Goal: Information Seeking & Learning: Compare options

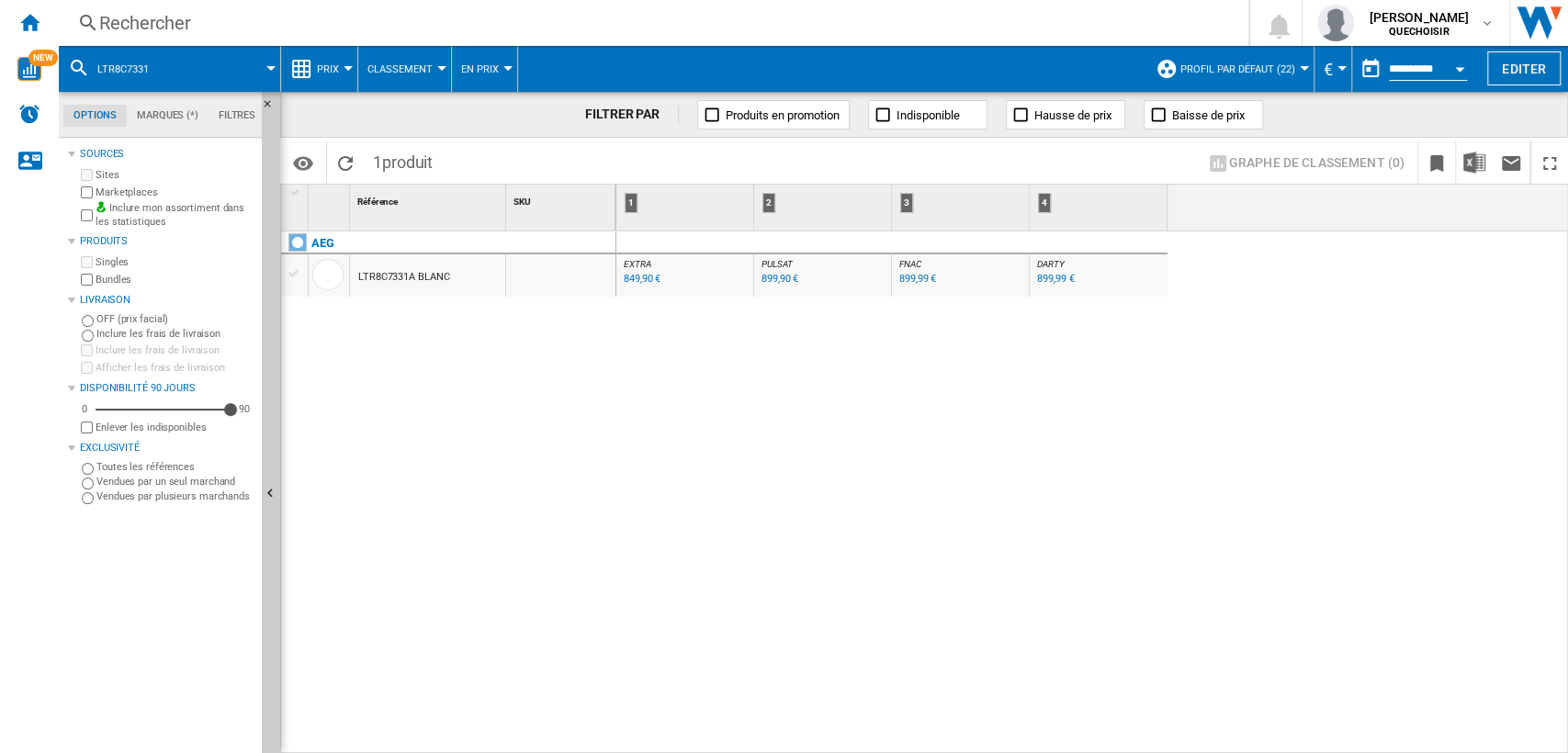
click at [302, 26] on div "Rechercher" at bounding box center [650, 23] width 1102 height 26
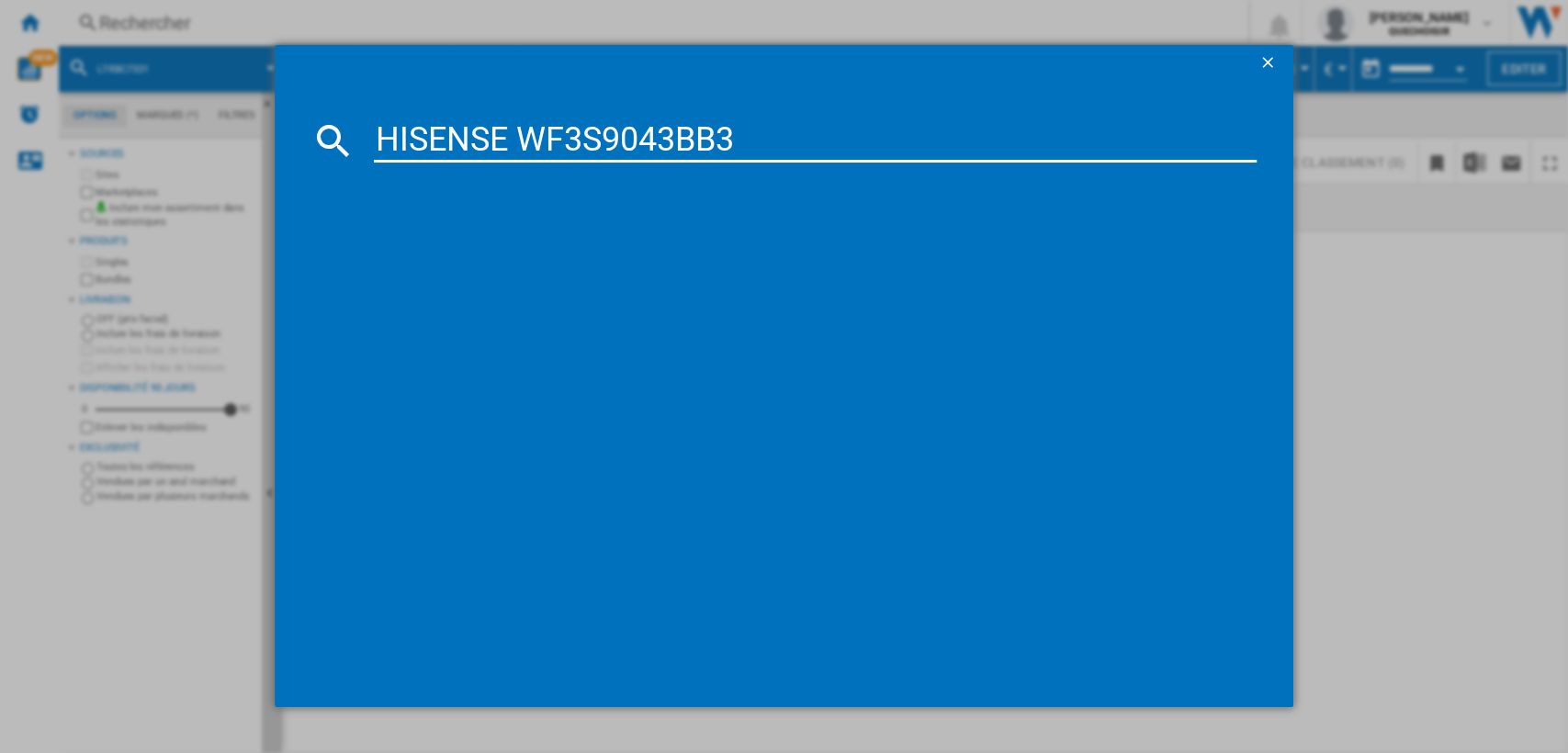
type input "HISENSE WF3S9043BB3"
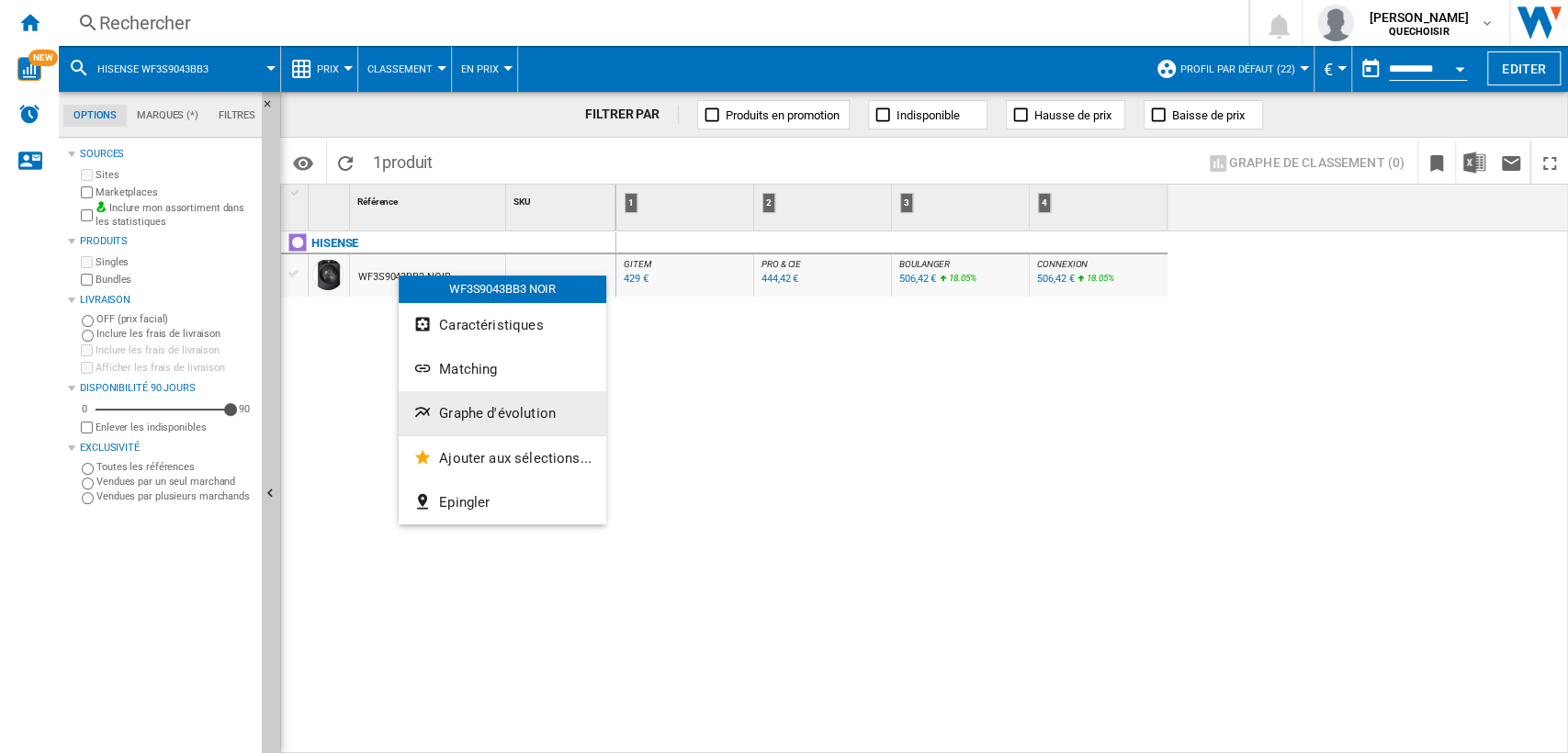
click at [509, 421] on span "Graphe d'évolution" at bounding box center [497, 413] width 117 height 16
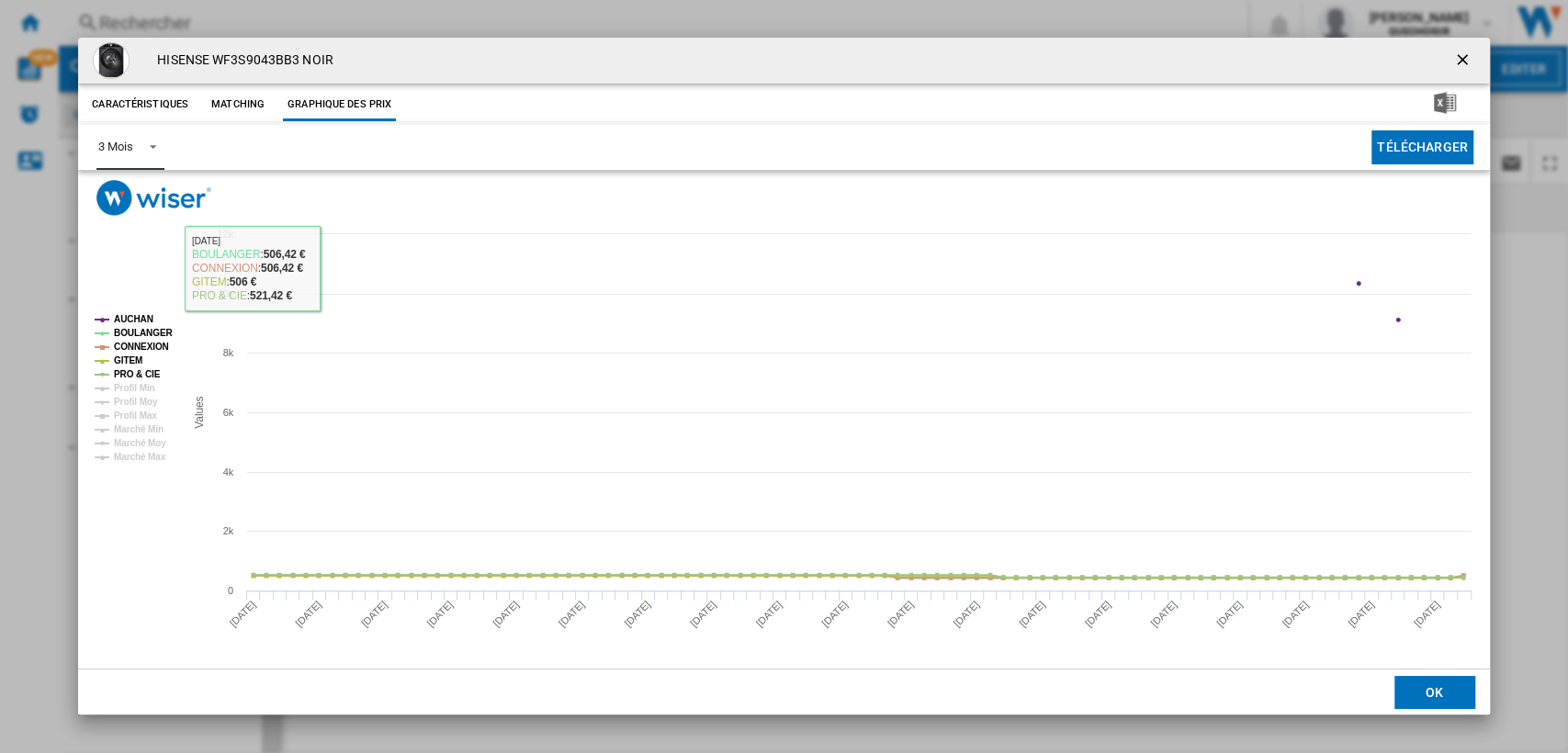
click at [134, 149] on md-select-value "3 Mois" at bounding box center [130, 147] width 67 height 45
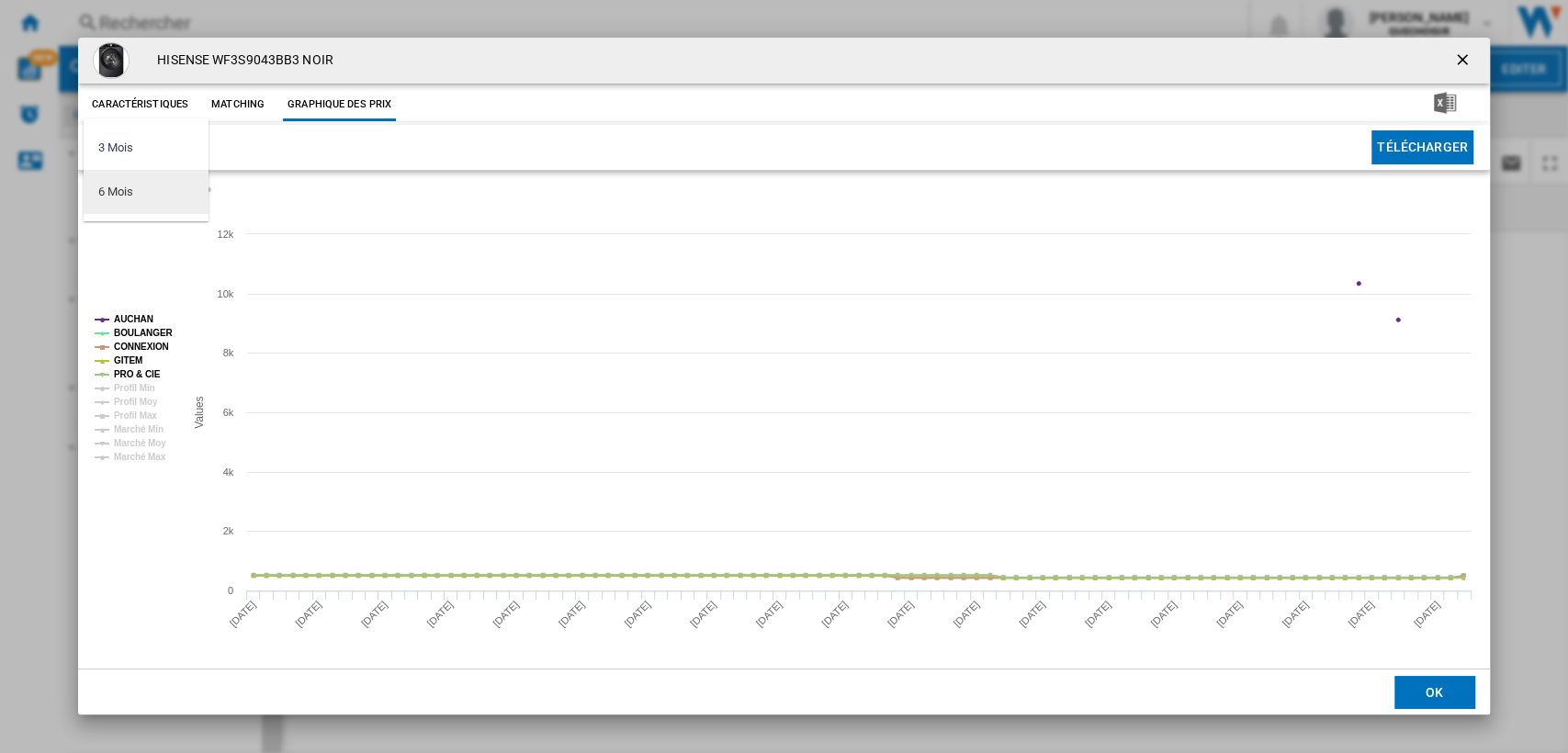
click at [134, 186] on md-option "6 Mois" at bounding box center [146, 192] width 125 height 44
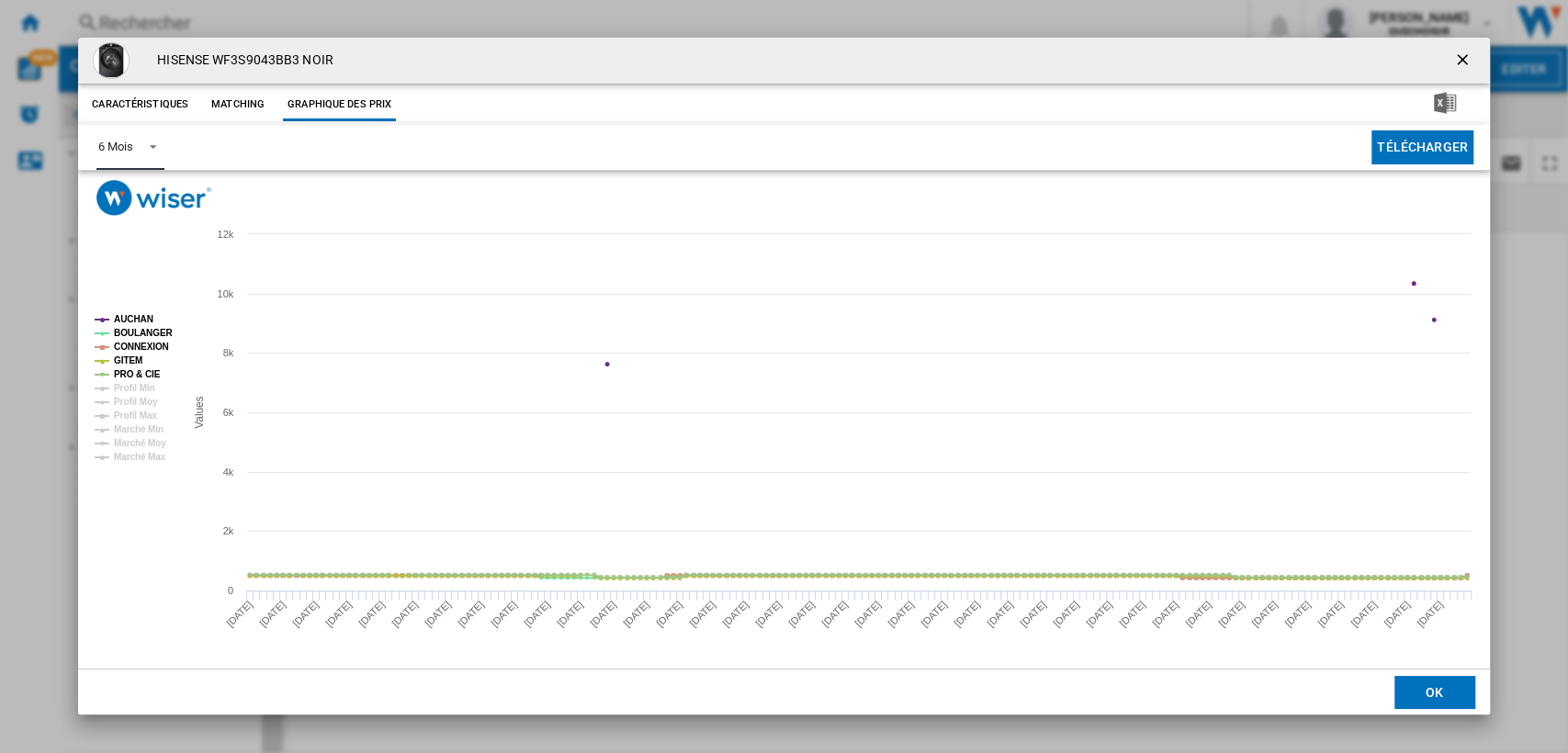
click at [125, 317] on tspan "AUCHAN" at bounding box center [133, 319] width 39 height 11
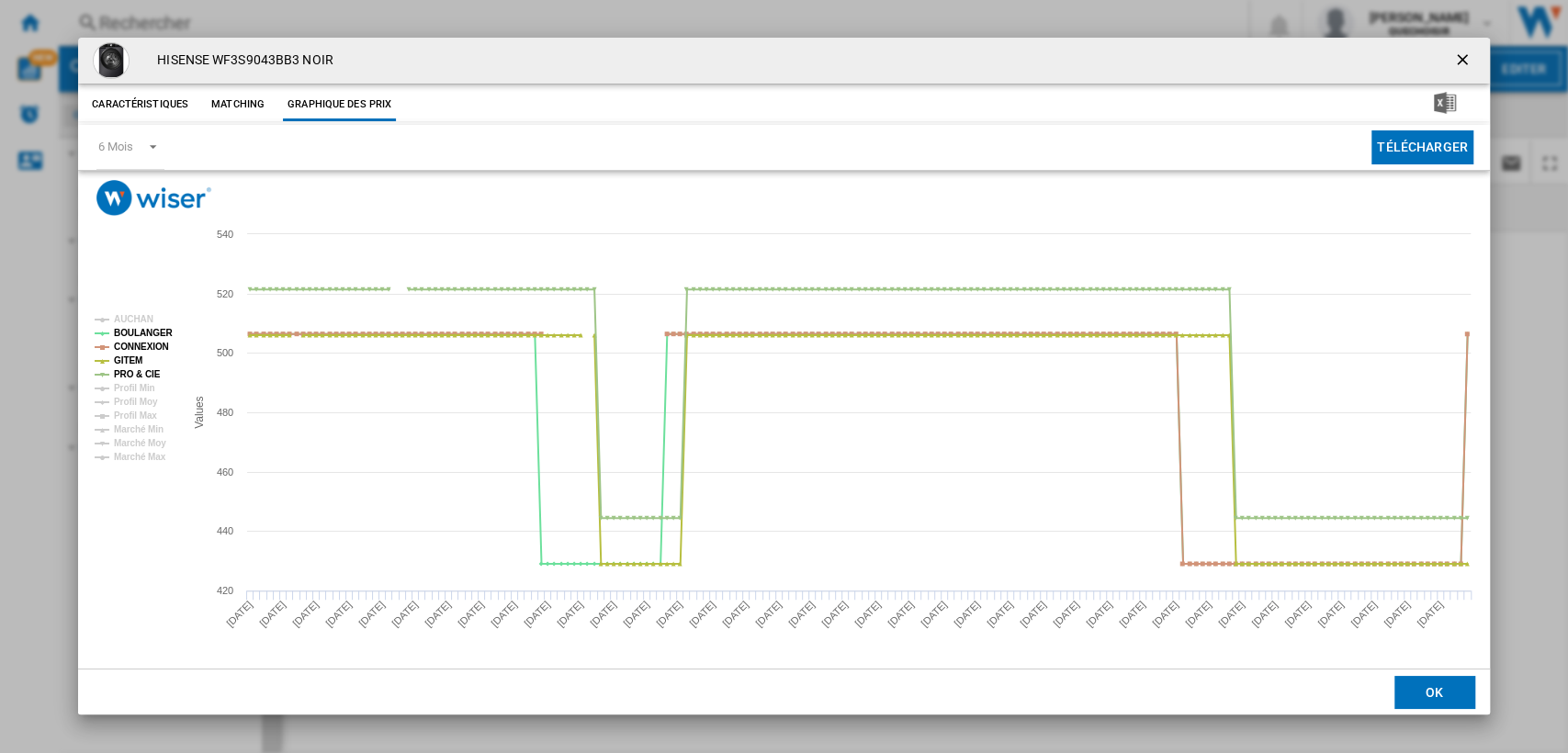
click at [1460, 58] on ng-md-icon "getI18NText('BUTTONS.CLOSE_DIALOG')" at bounding box center [1464, 61] width 22 height 22
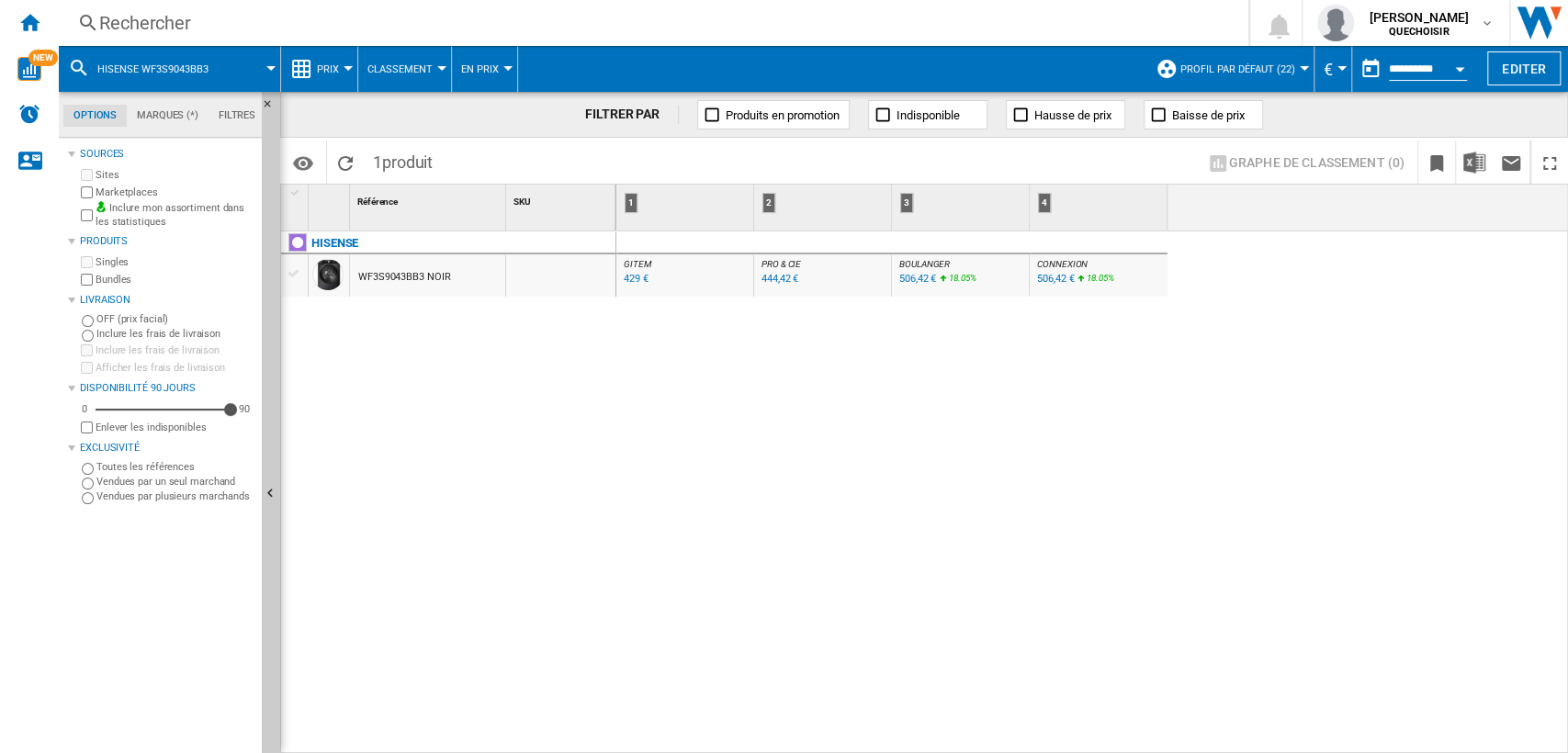
click at [418, 27] on div "Rechercher" at bounding box center [650, 23] width 1102 height 26
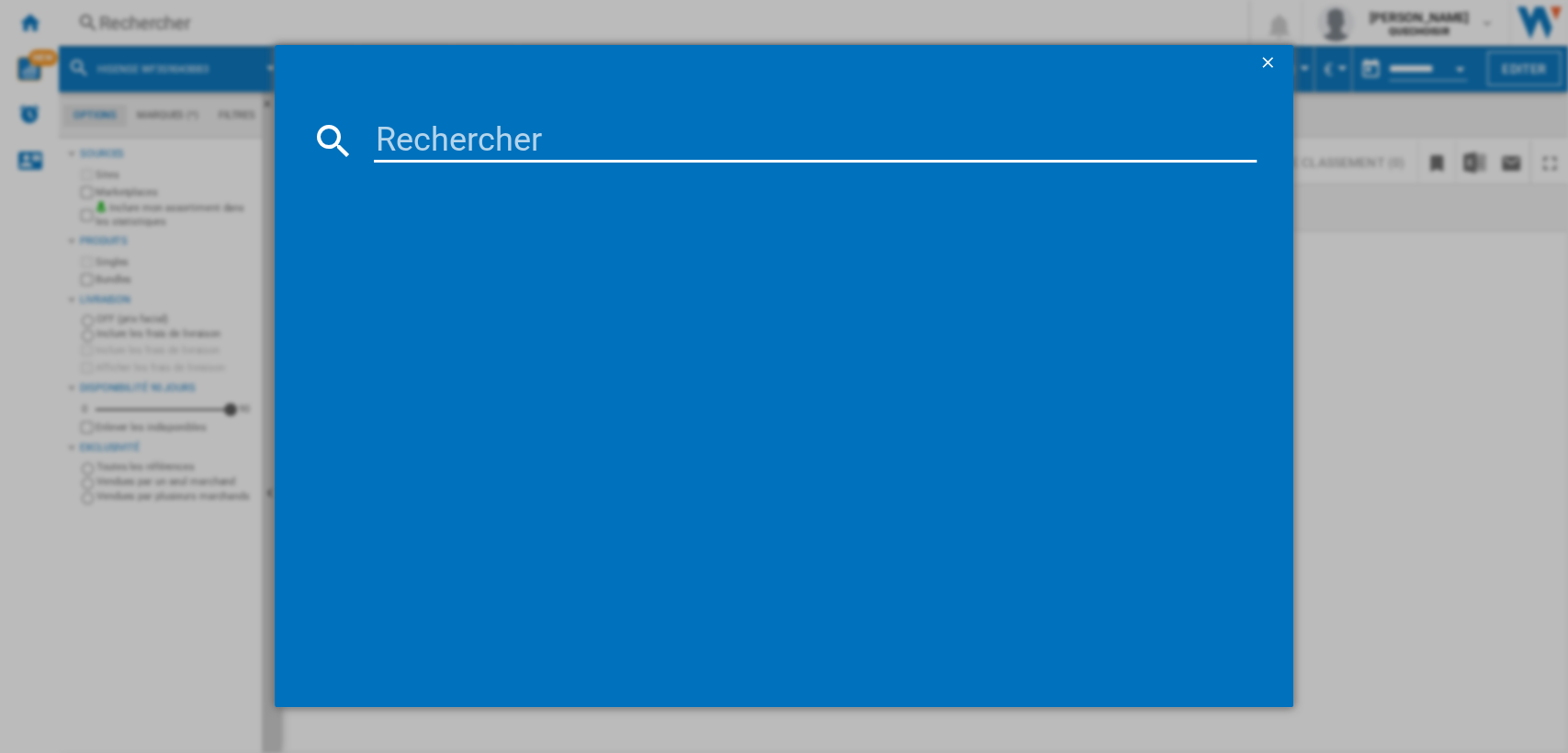
type input "LG F84N15WHS"
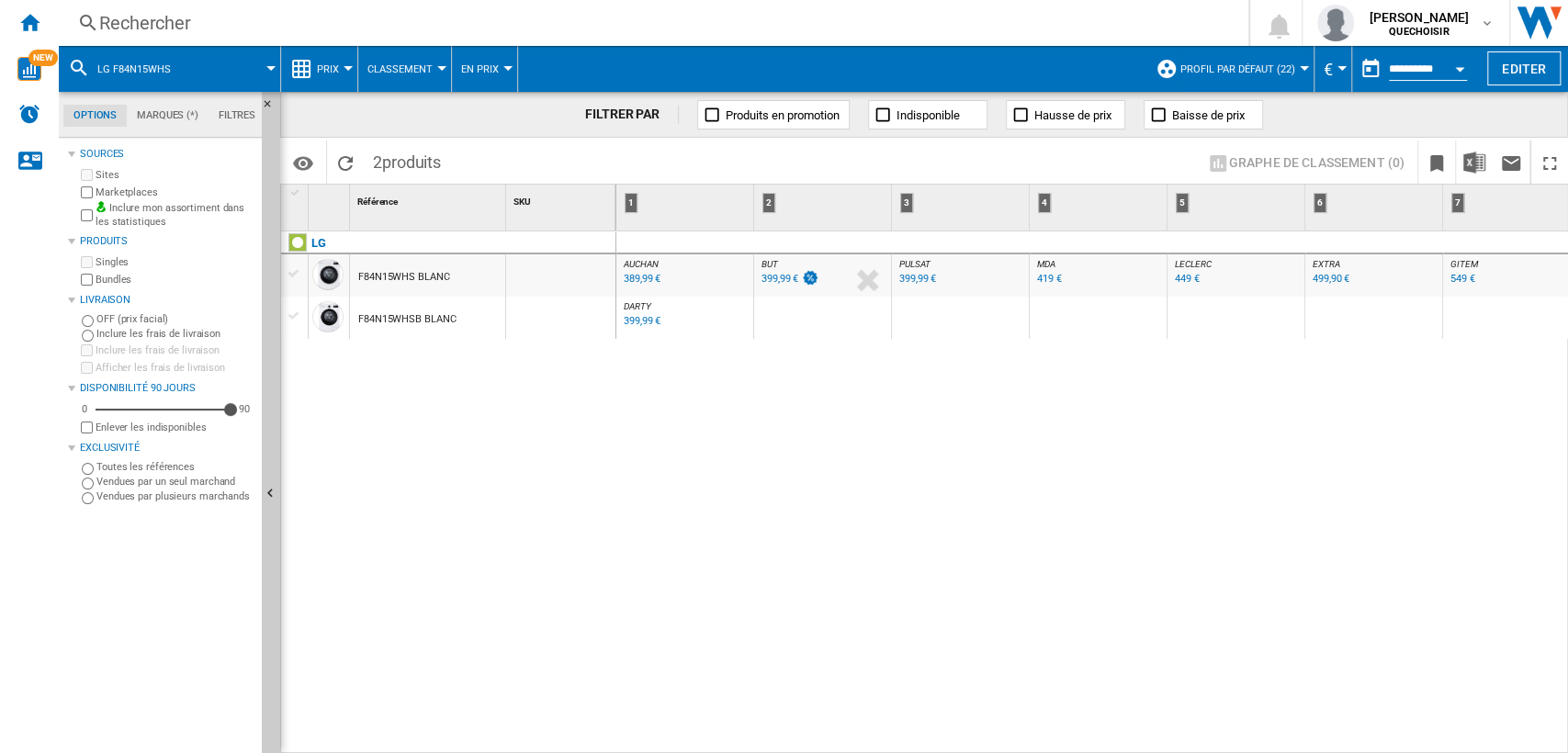
scroll to position [0, 149]
click at [674, 22] on div "Rechercher" at bounding box center [650, 23] width 1102 height 26
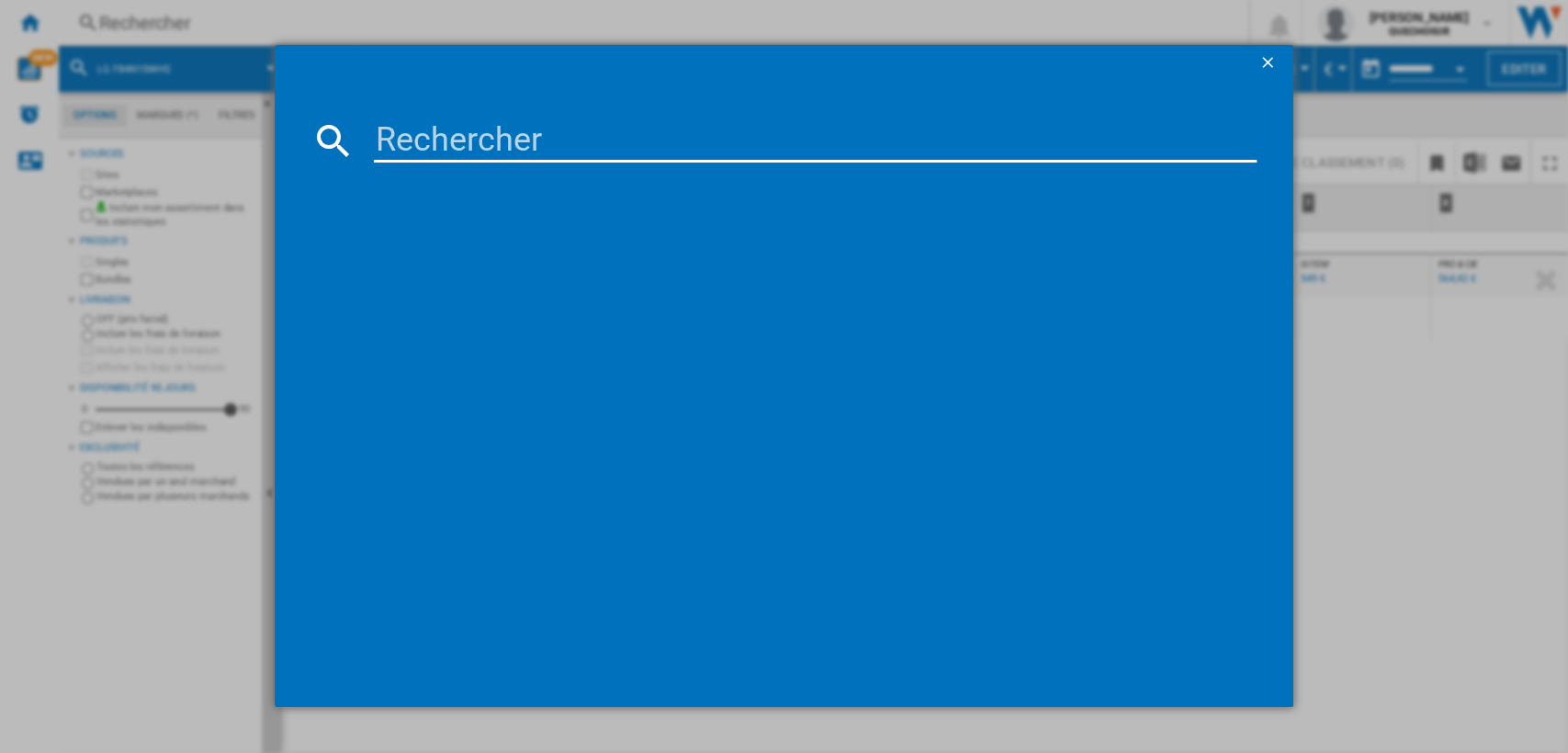
type input "SIEMENS WU14UT60FR"
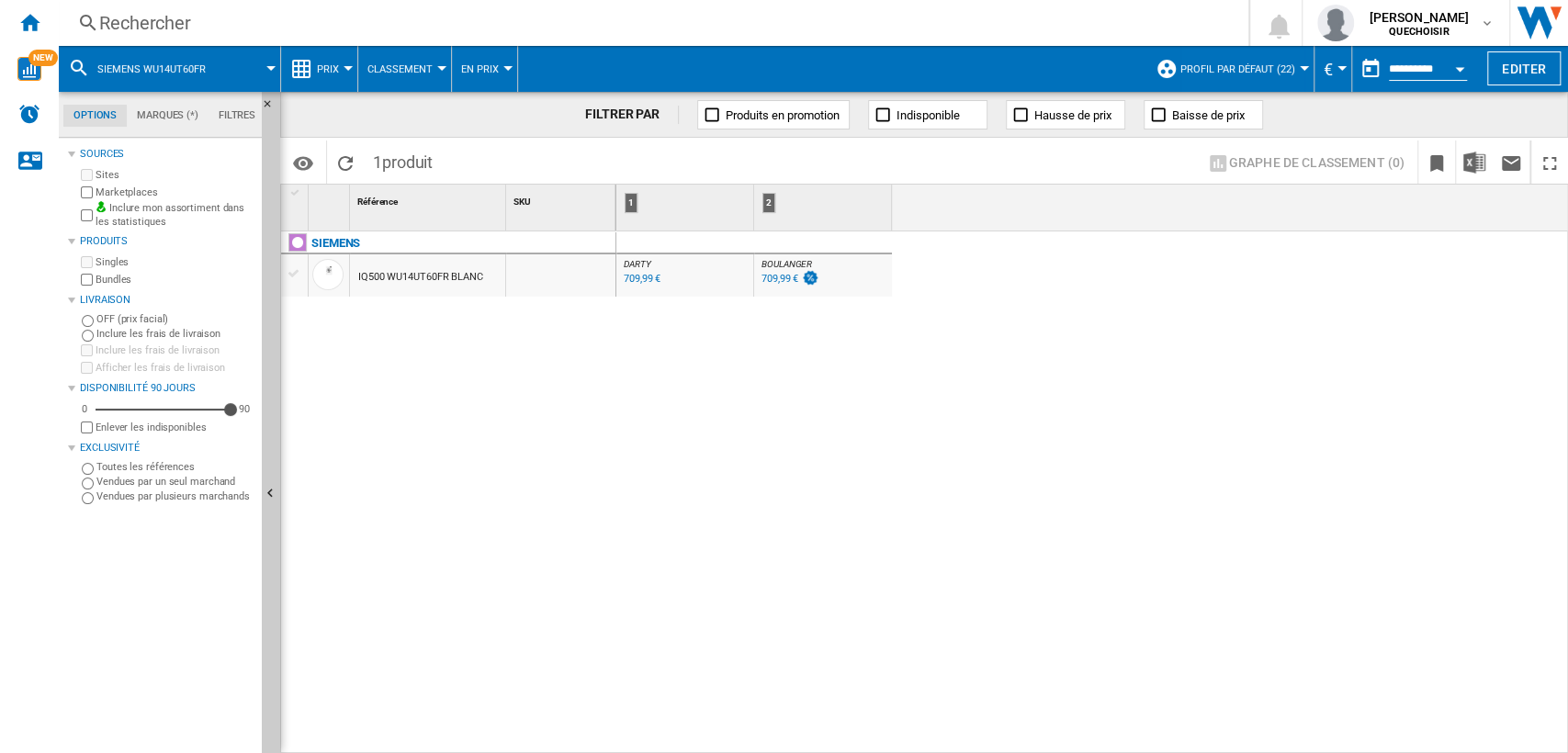
click at [415, 281] on div "IQ500 WU14UT60FR BLANC" at bounding box center [420, 278] width 125 height 42
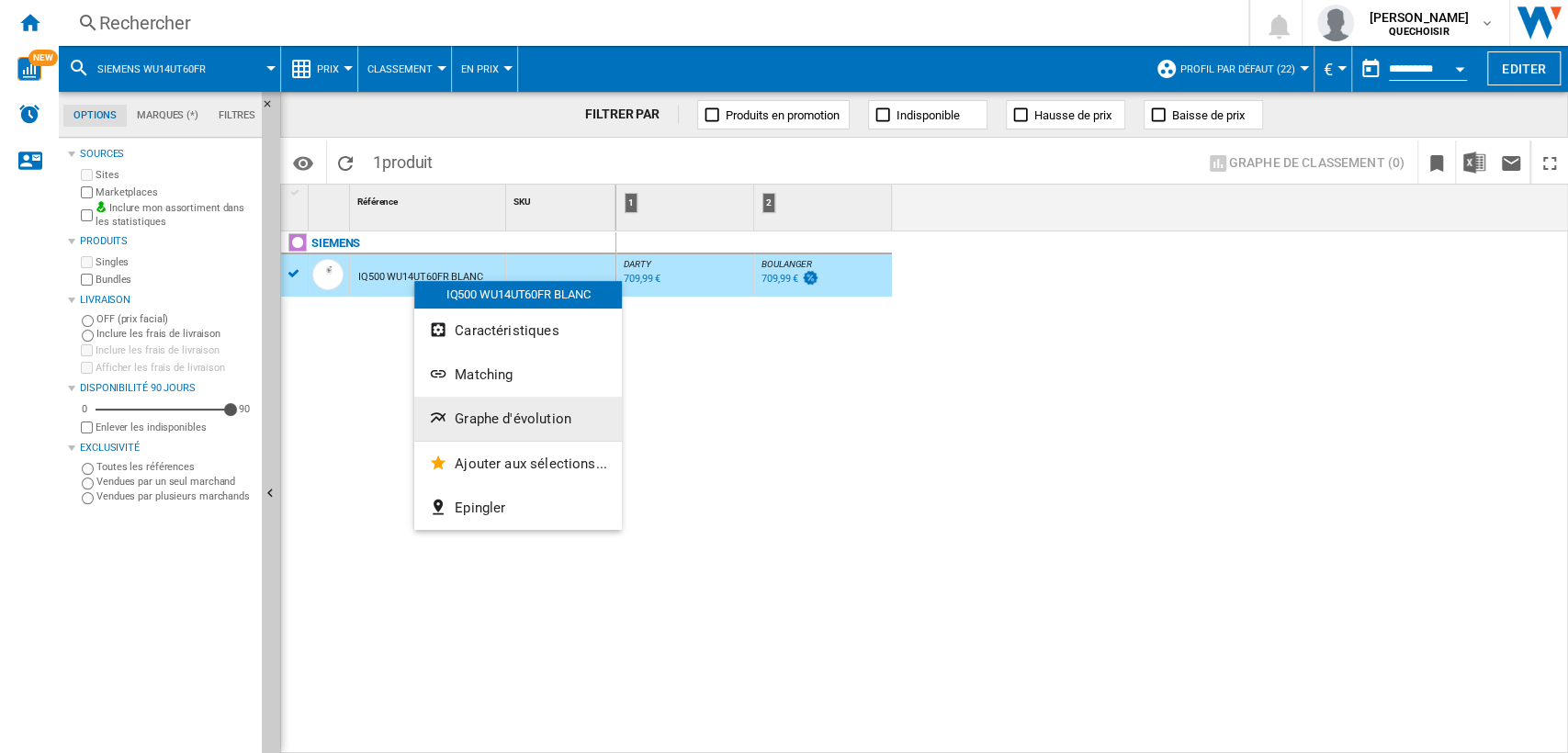
click at [466, 402] on button "Graphe d'évolution" at bounding box center [518, 419] width 208 height 44
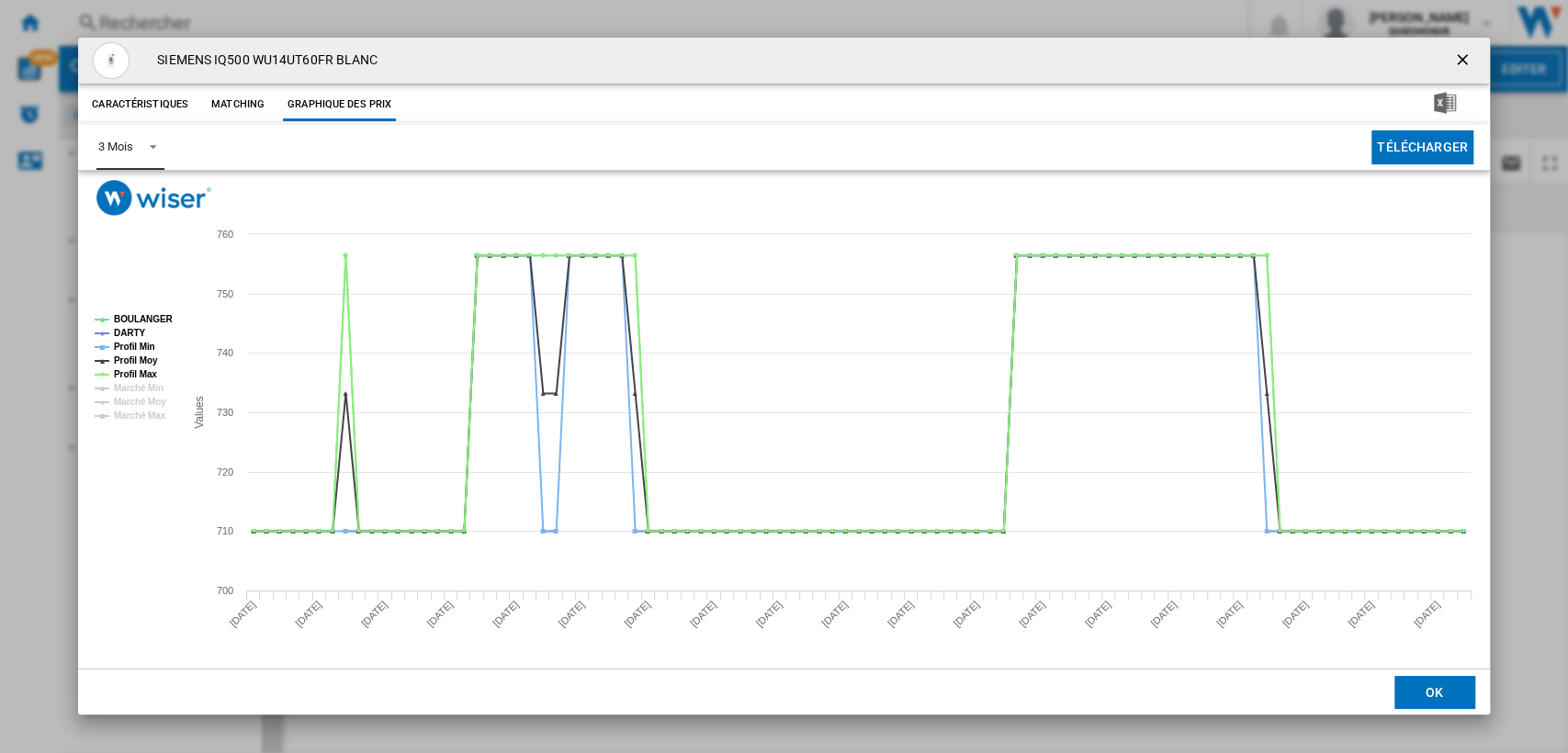
click at [138, 154] on md-select-value "3 Mois" at bounding box center [130, 147] width 67 height 45
click at [133, 192] on md-option "6 Mois" at bounding box center [146, 192] width 125 height 44
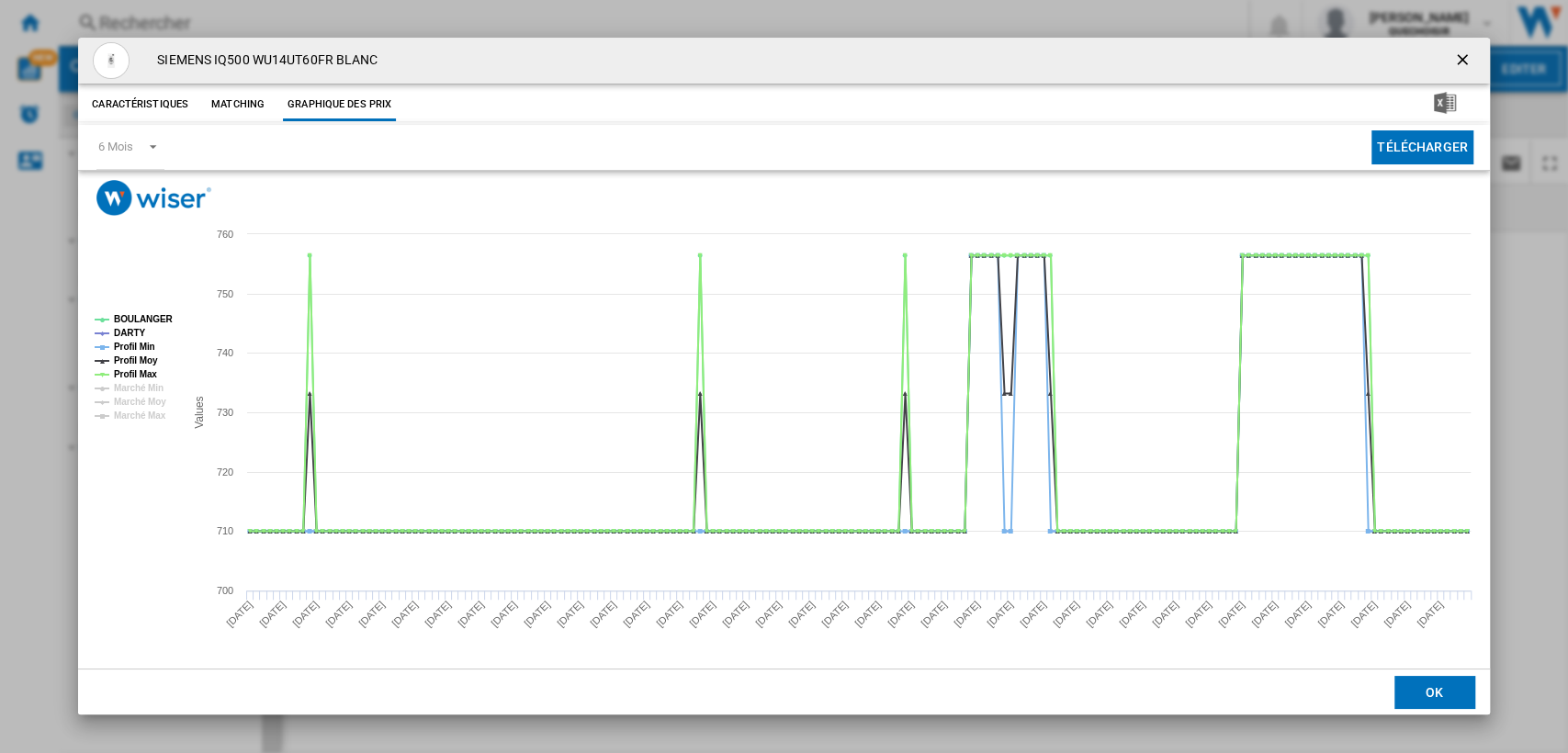
click at [1454, 59] on ng-md-icon "getI18NText('BUTTONS.CLOSE_DIALOG')" at bounding box center [1464, 61] width 22 height 22
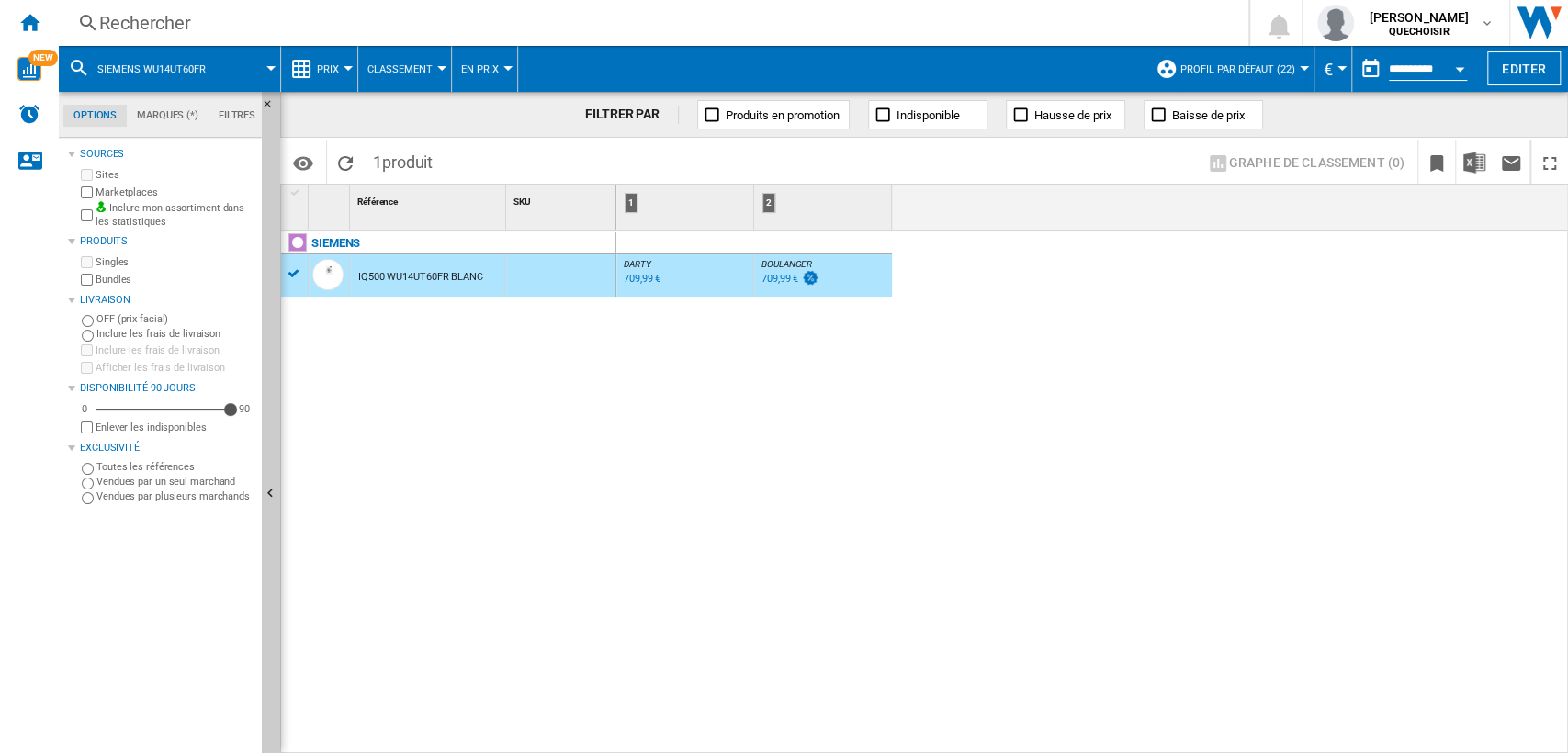
click at [619, 26] on div "Rechercher" at bounding box center [650, 23] width 1102 height 26
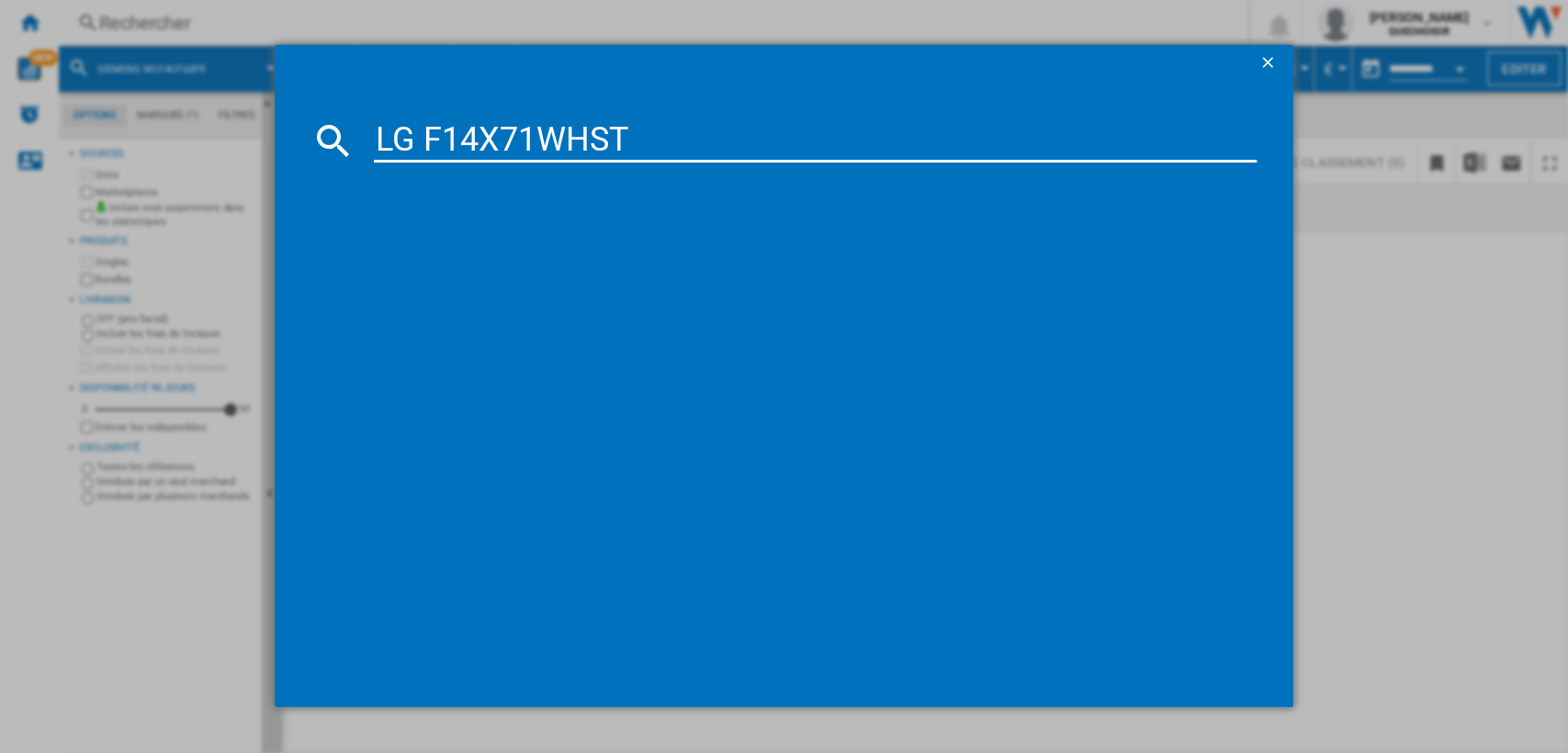
type input "LG F14X71WHST"
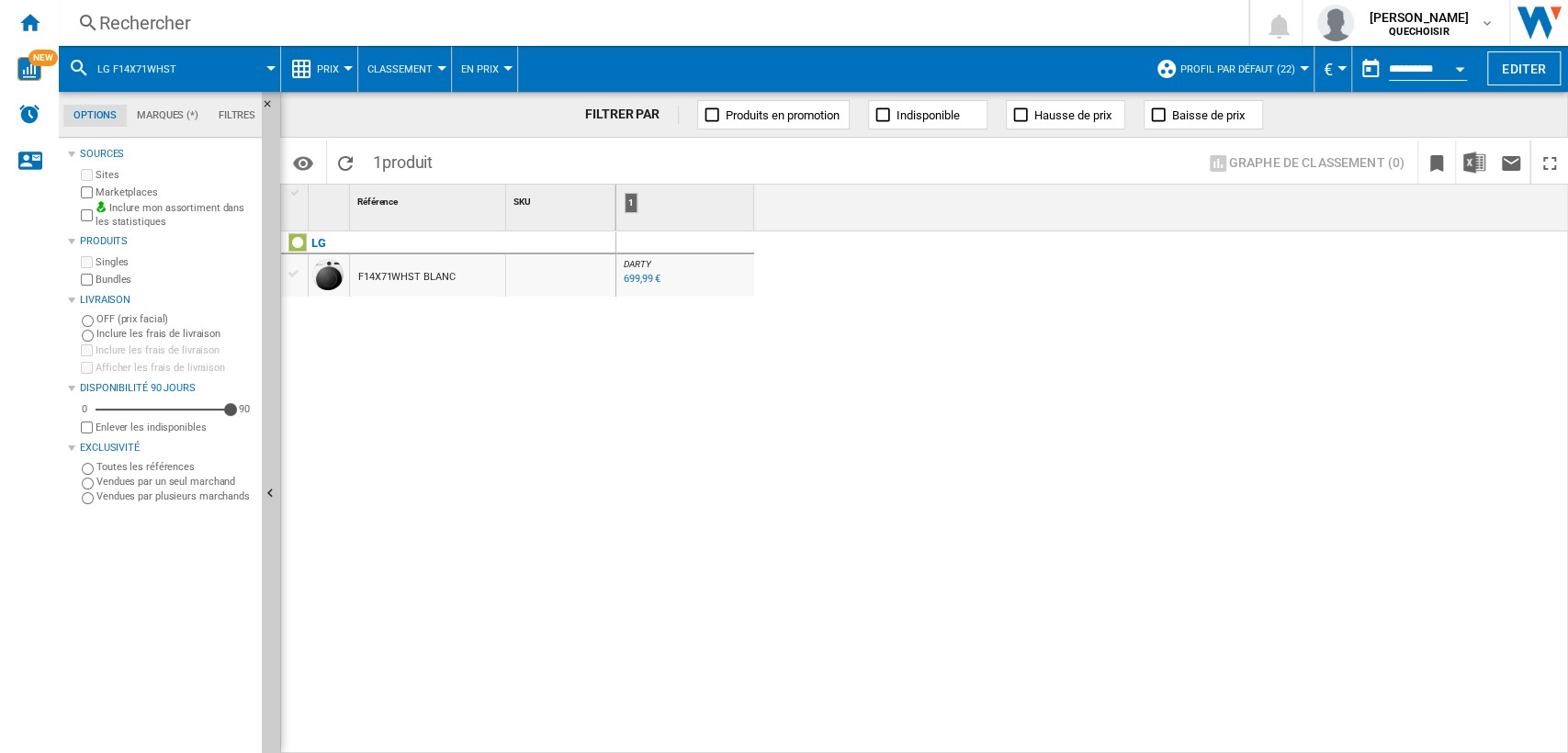
click at [385, 280] on div "F14X71WHST BLANC" at bounding box center [406, 278] width 97 height 42
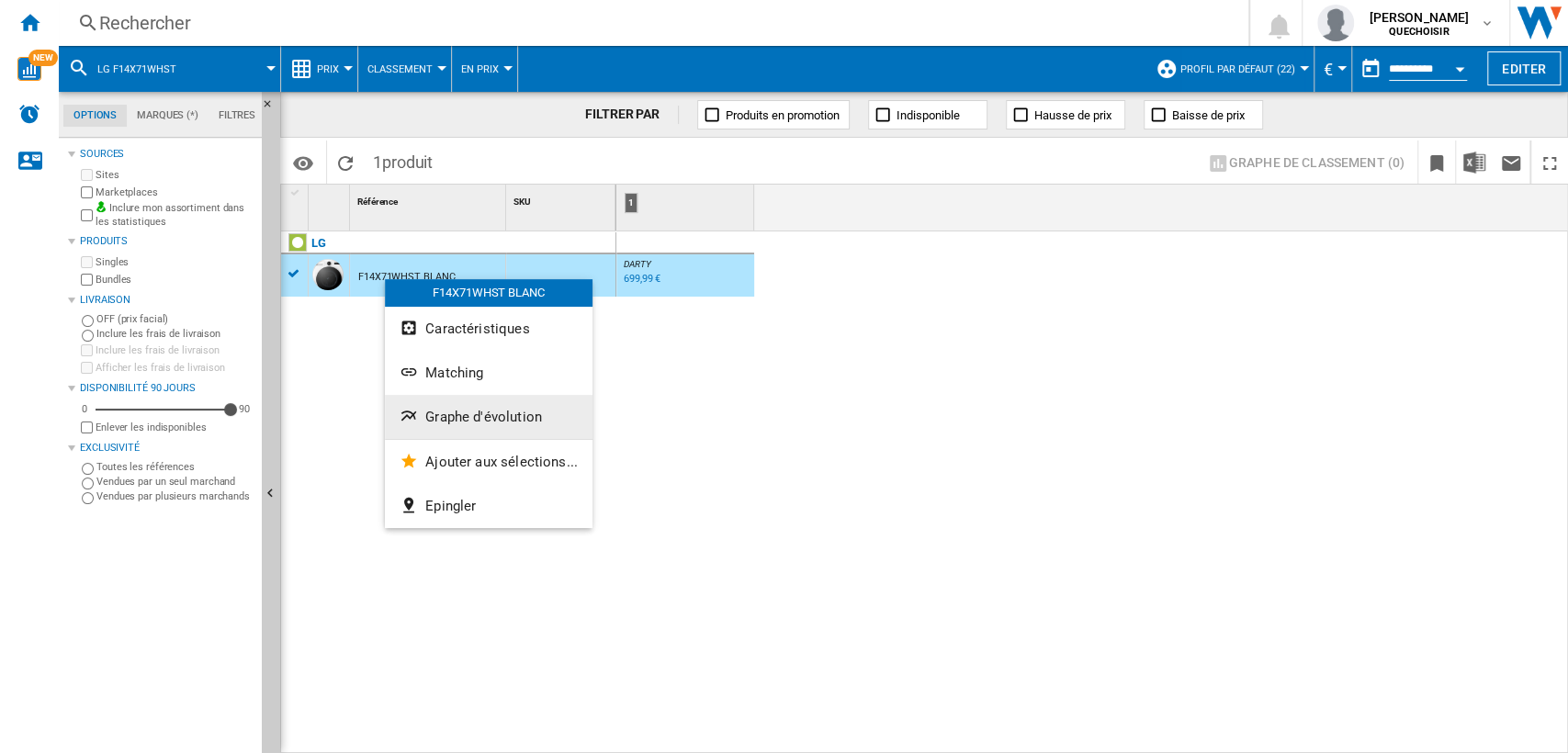
click at [476, 417] on span "Graphe d'évolution" at bounding box center [484, 417] width 117 height 16
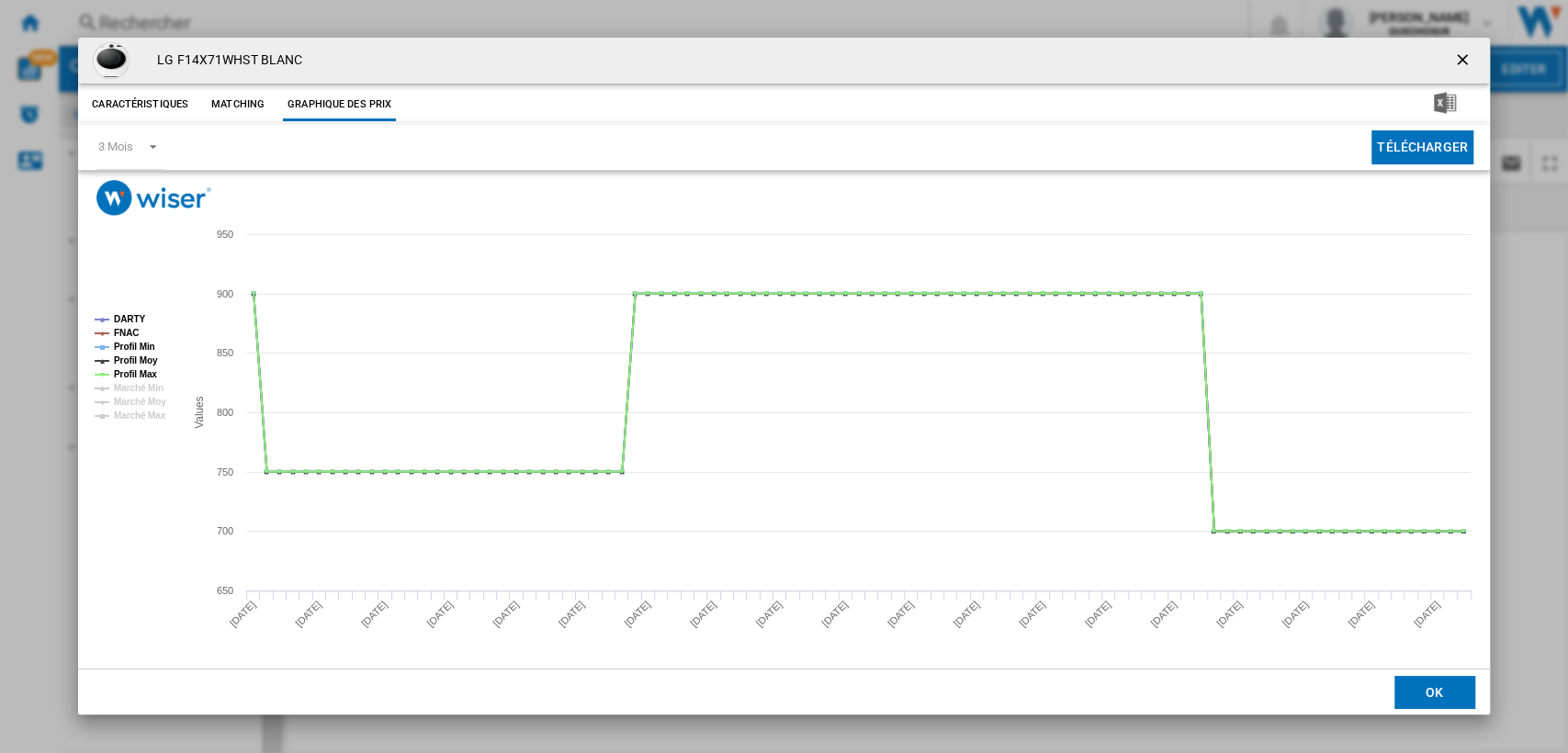
click at [1462, 57] on ng-md-icon "getI18NText('BUTTONS.CLOSE_DIALOG')" at bounding box center [1464, 61] width 22 height 22
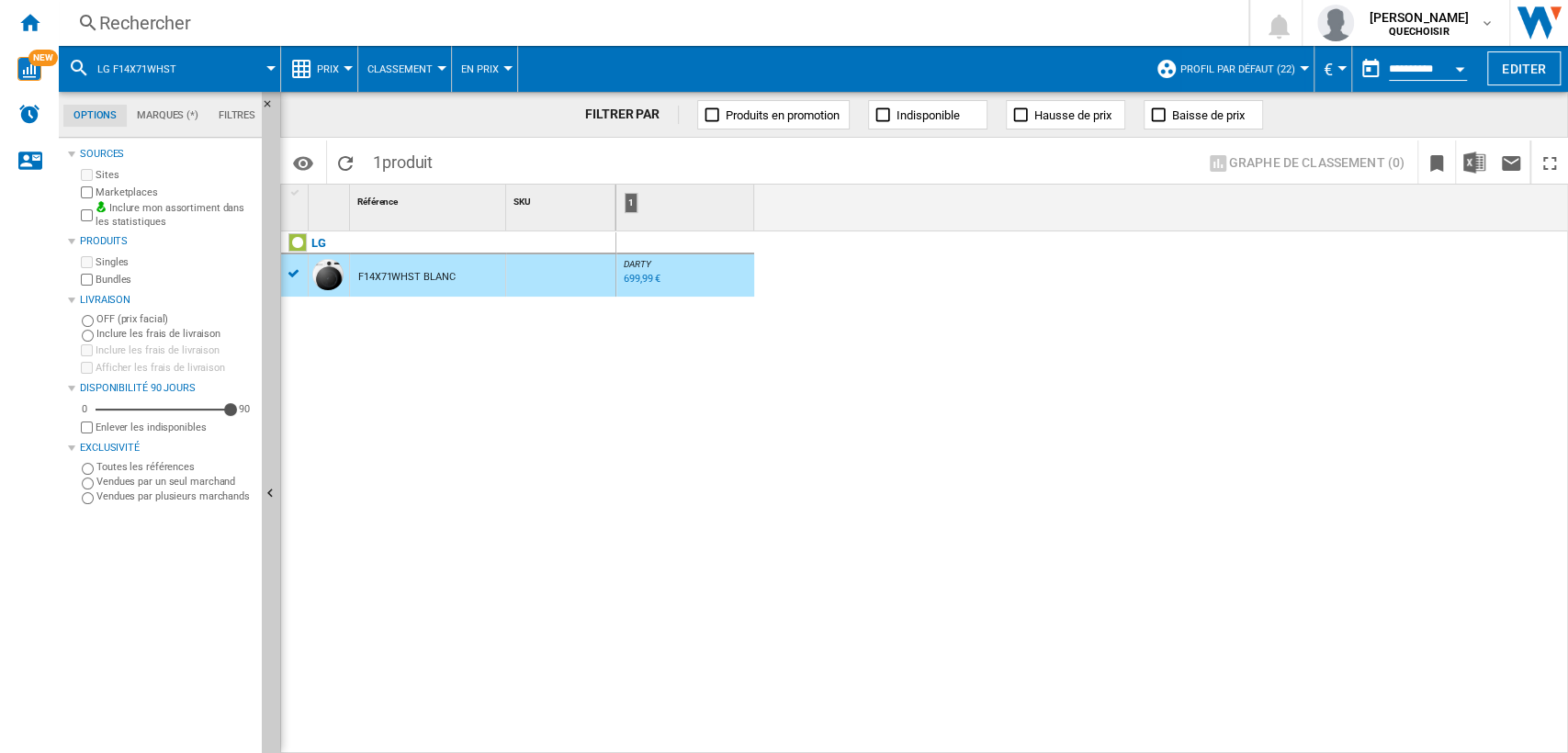
click at [675, 24] on div "Rechercher" at bounding box center [650, 23] width 1102 height 26
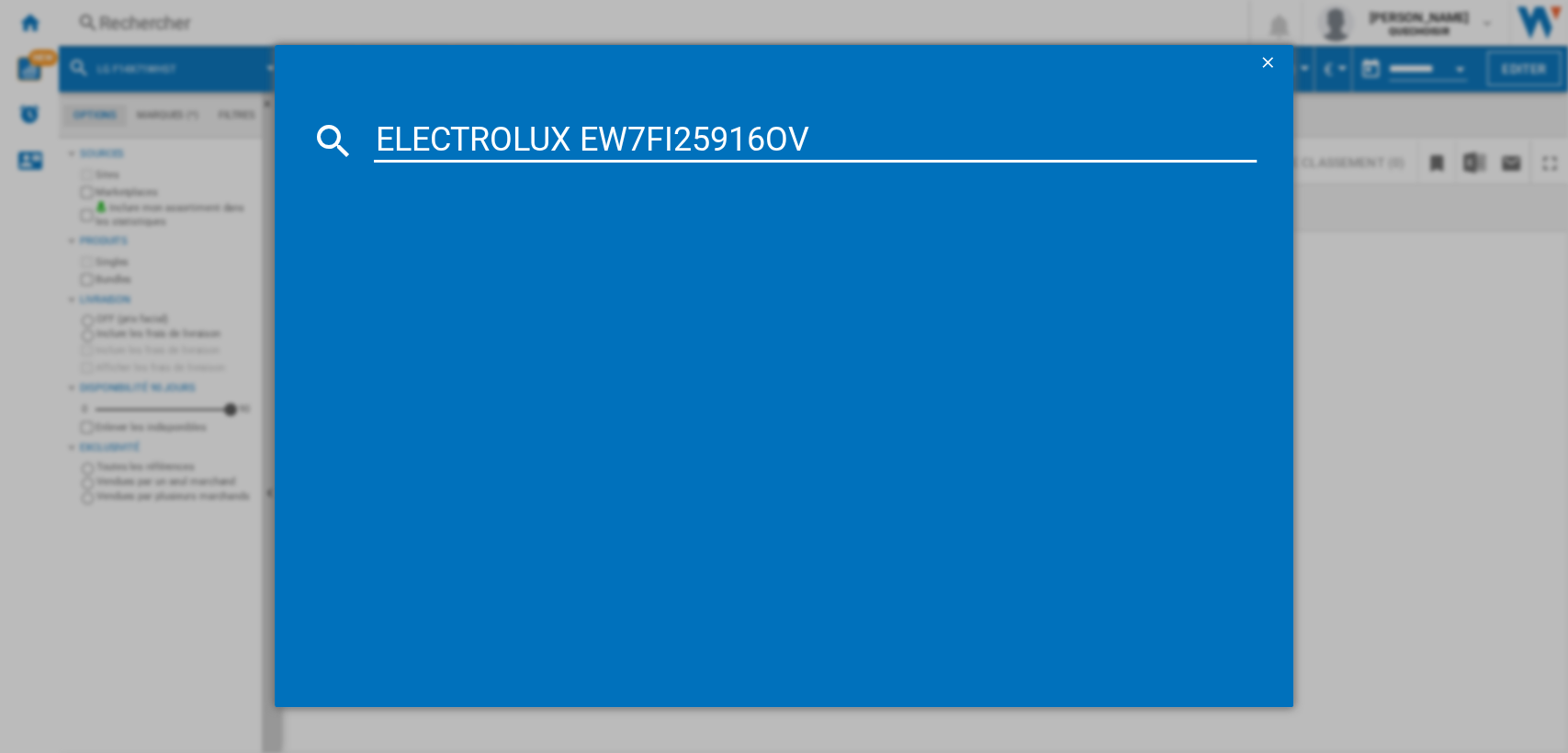
type input "ELECTROLUX EW7FI25916OV"
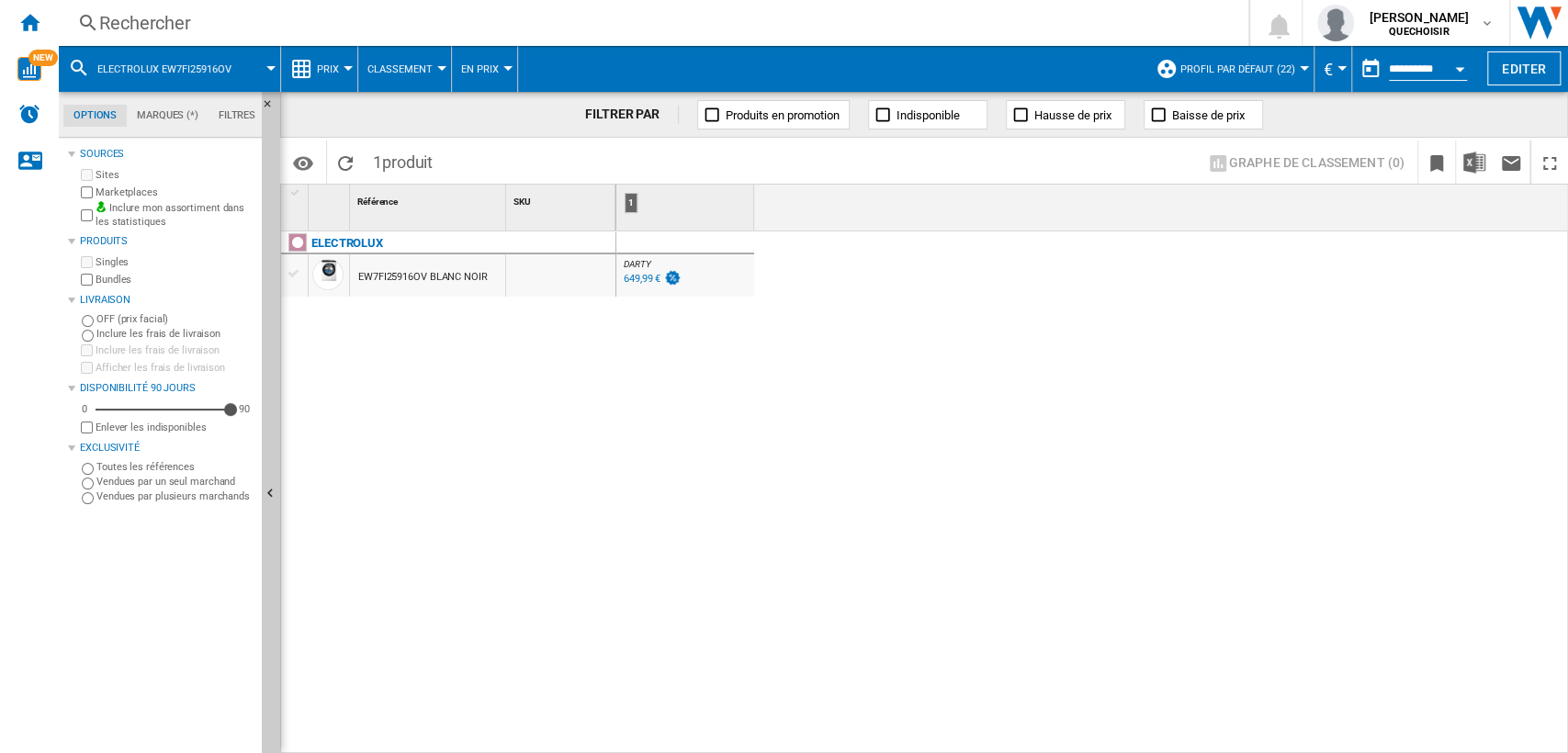
click at [450, 277] on div "EW7FI25916OV BLANC NOIR" at bounding box center [422, 278] width 129 height 42
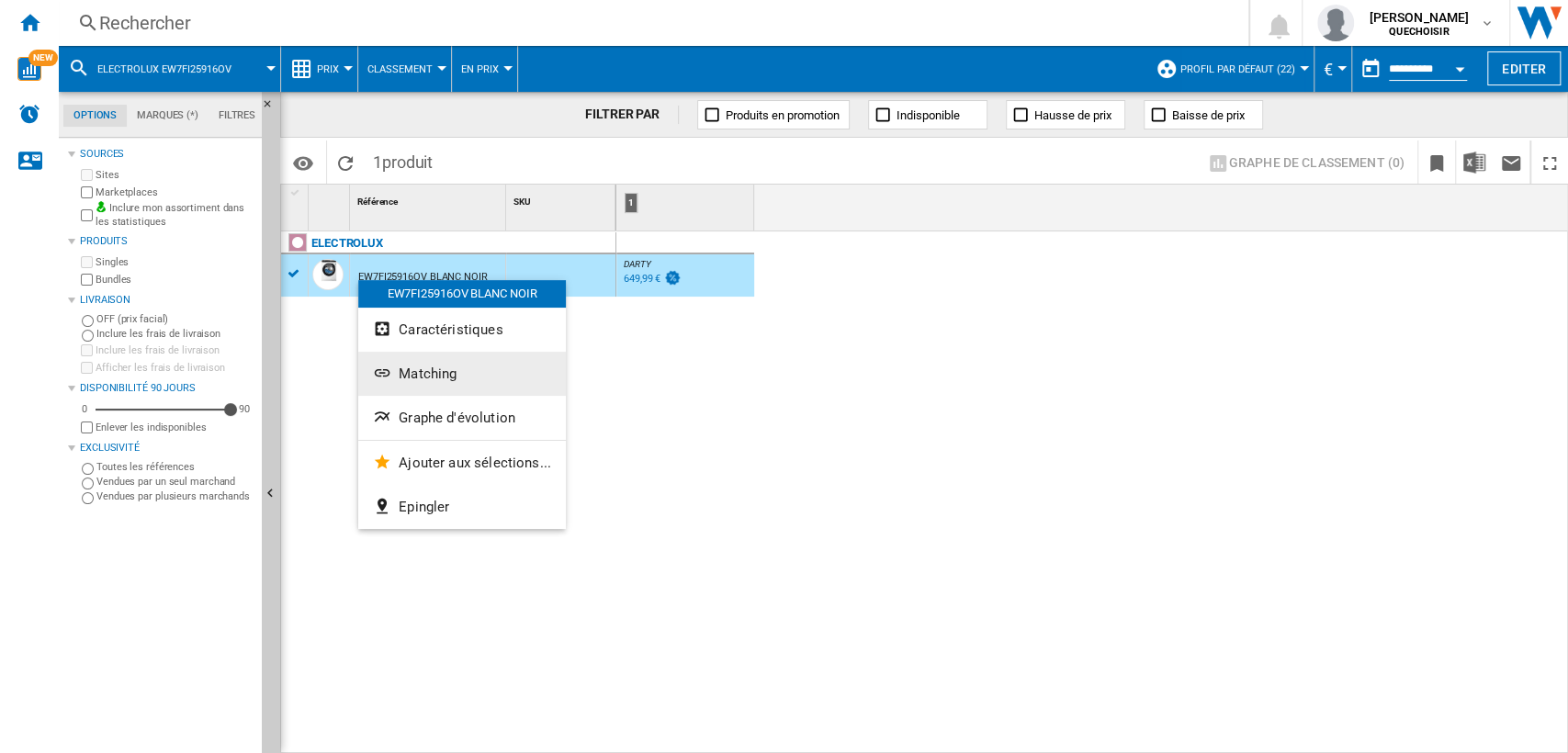
click at [453, 393] on button "Matching" at bounding box center [462, 374] width 208 height 44
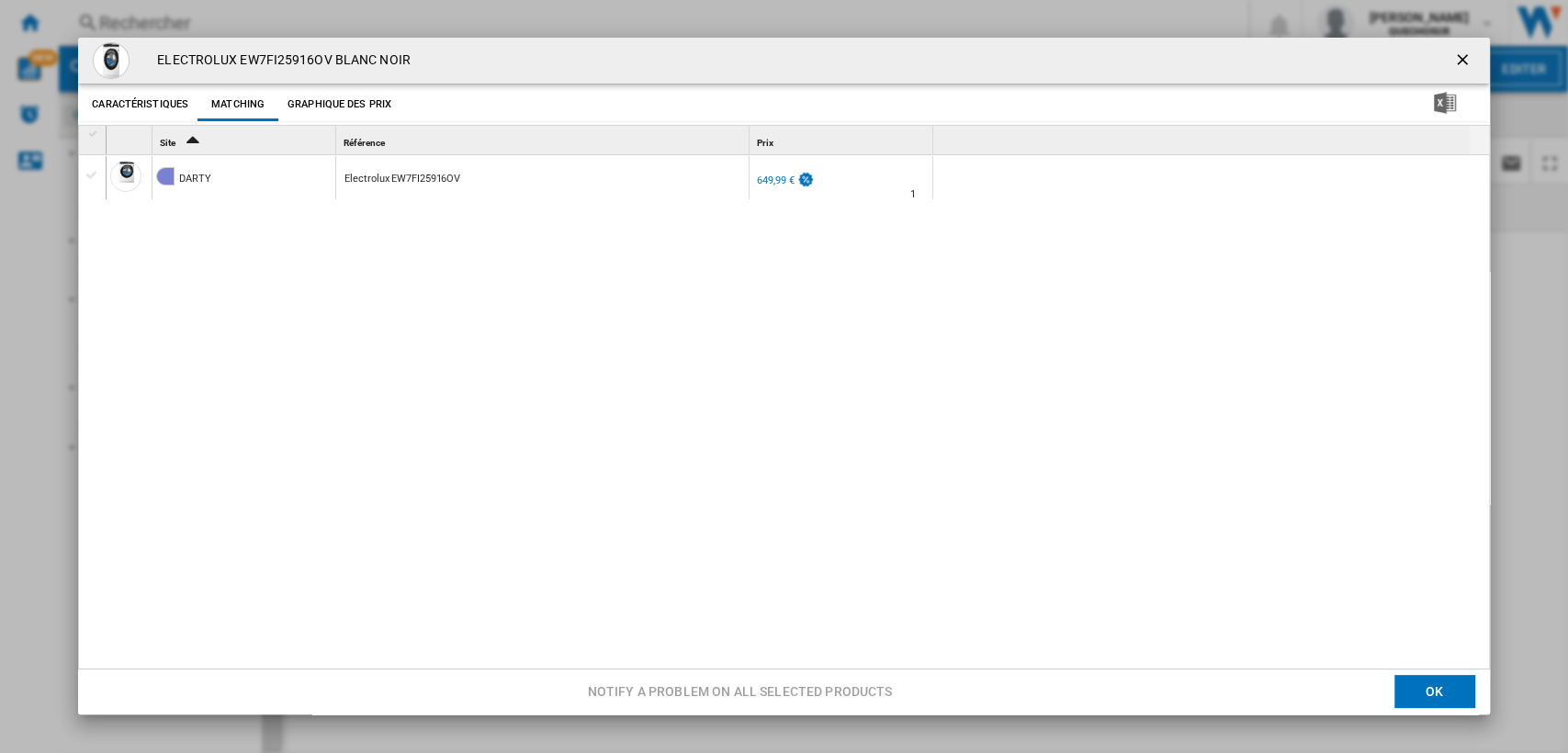
click at [321, 108] on button "Graphique des prix" at bounding box center [339, 104] width 113 height 34
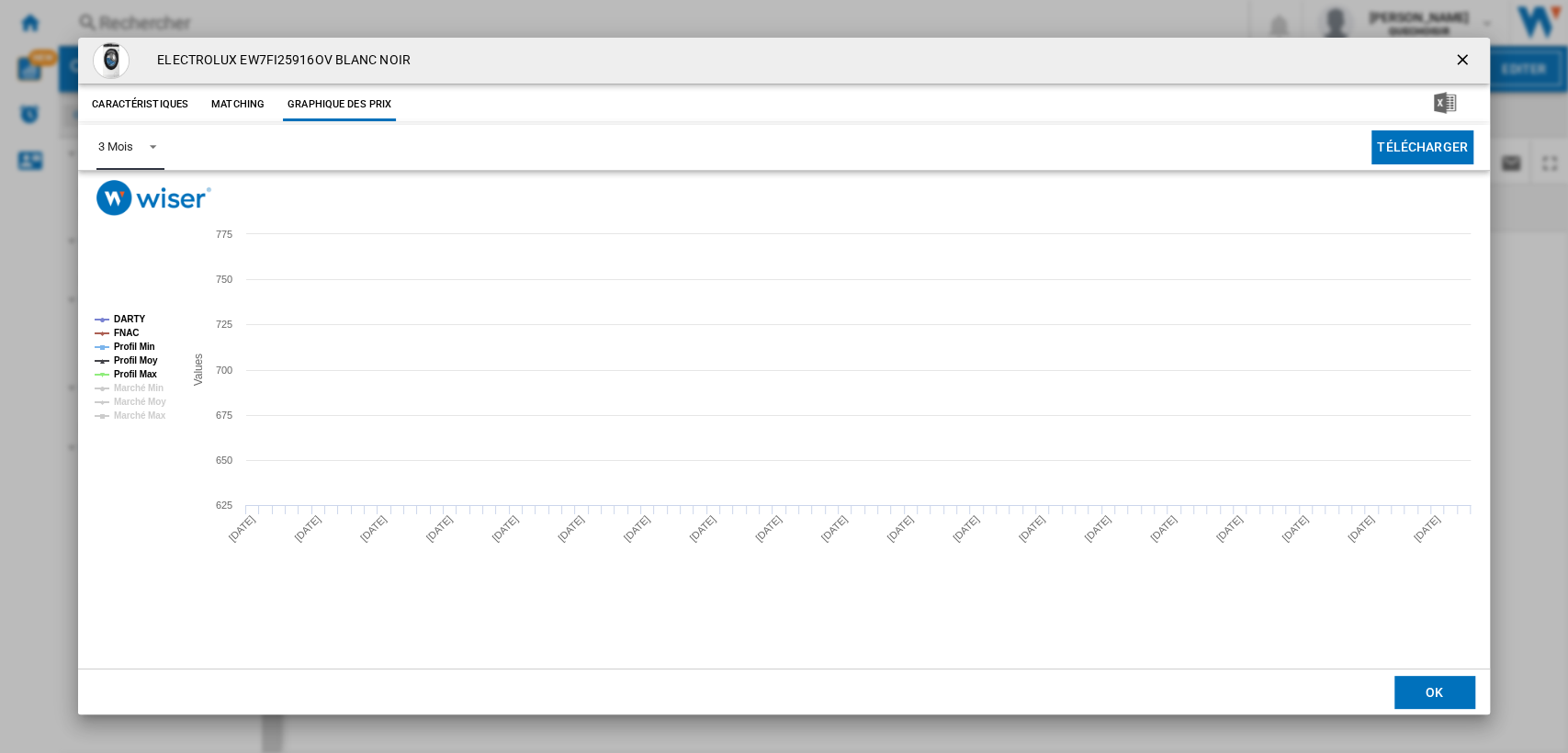
click at [97, 148] on md-select-value "3 Mois" at bounding box center [130, 147] width 67 height 45
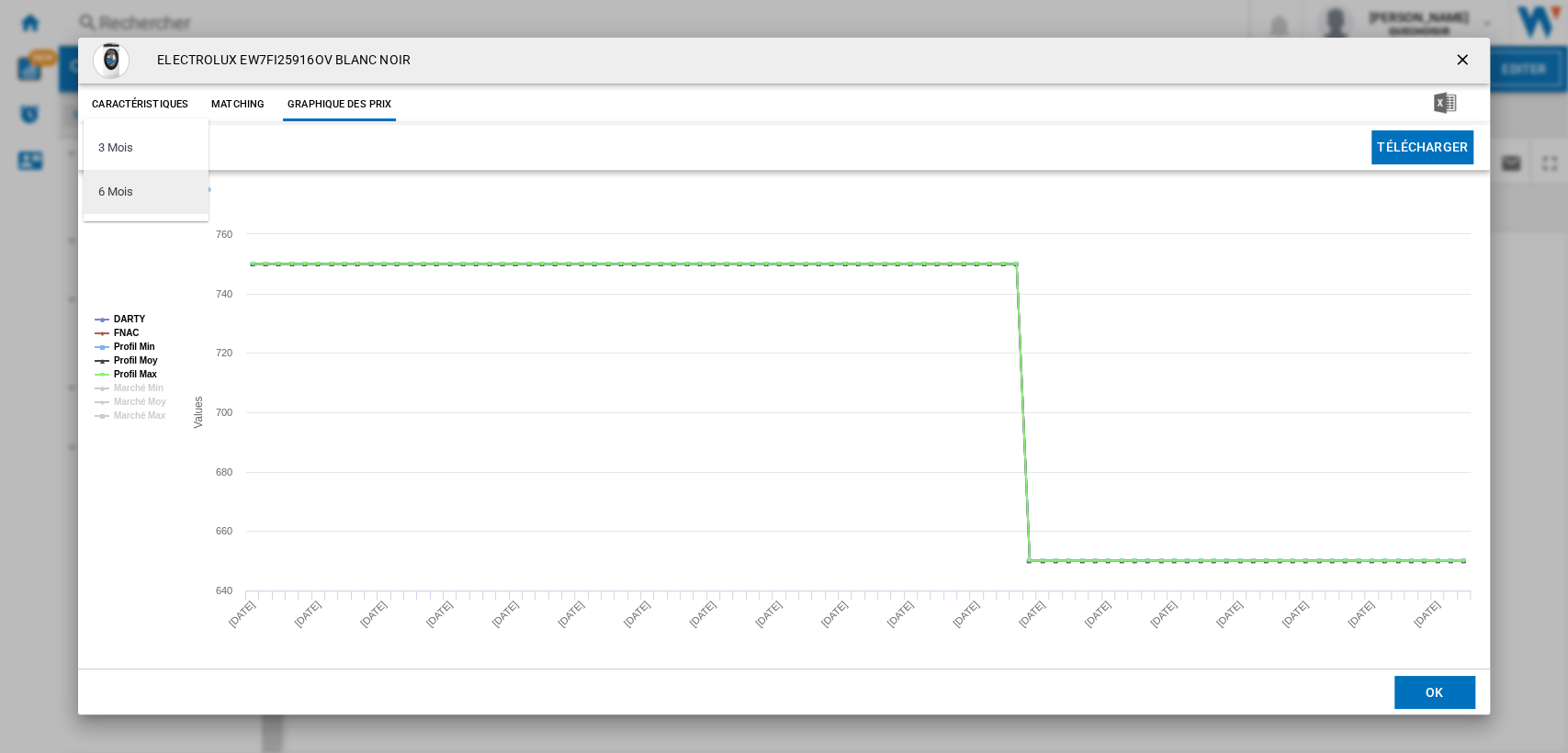
click at [137, 212] on md-option "6 Mois" at bounding box center [146, 192] width 125 height 44
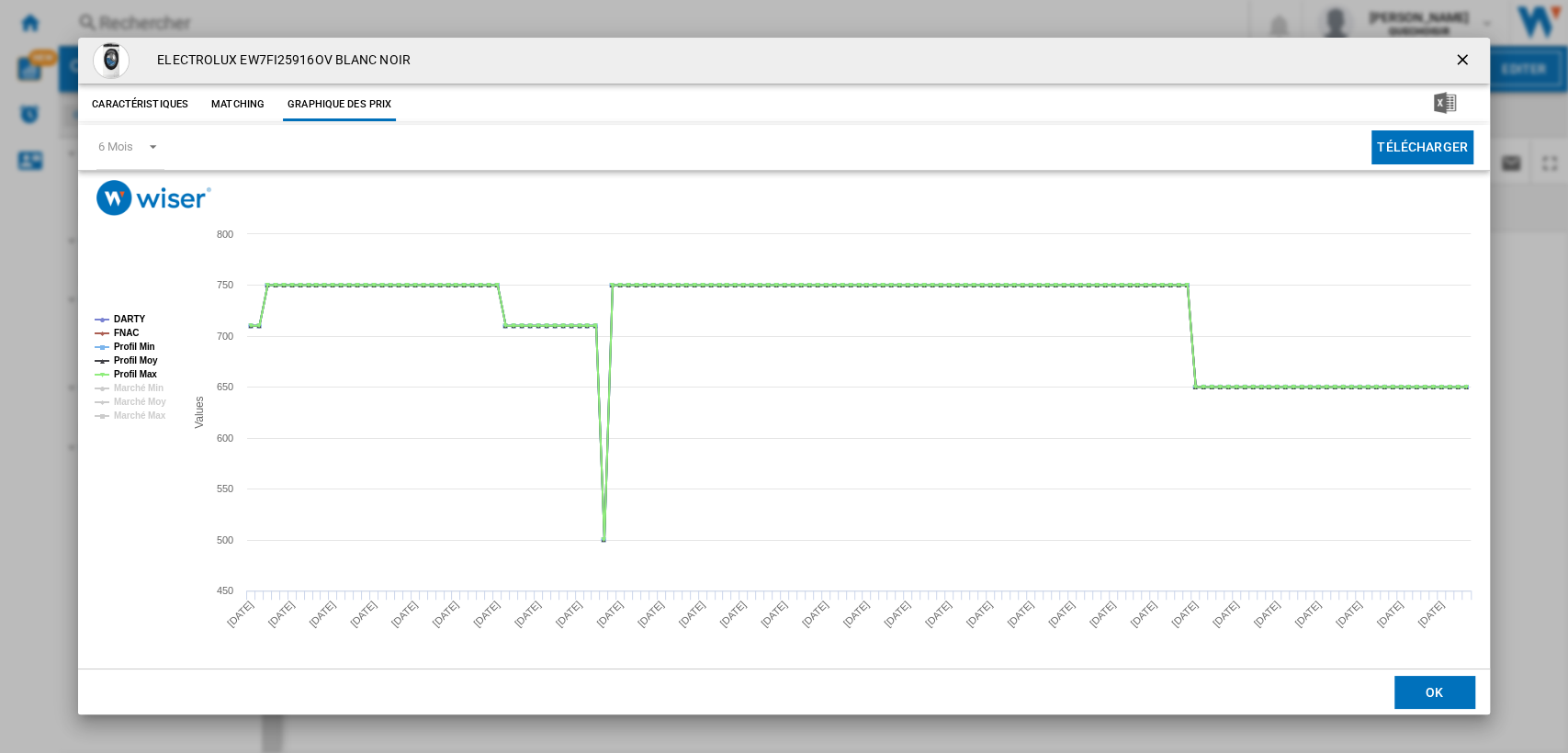
click at [1457, 62] on ng-md-icon "getI18NText('BUTTONS.CLOSE_DIALOG')" at bounding box center [1464, 61] width 22 height 22
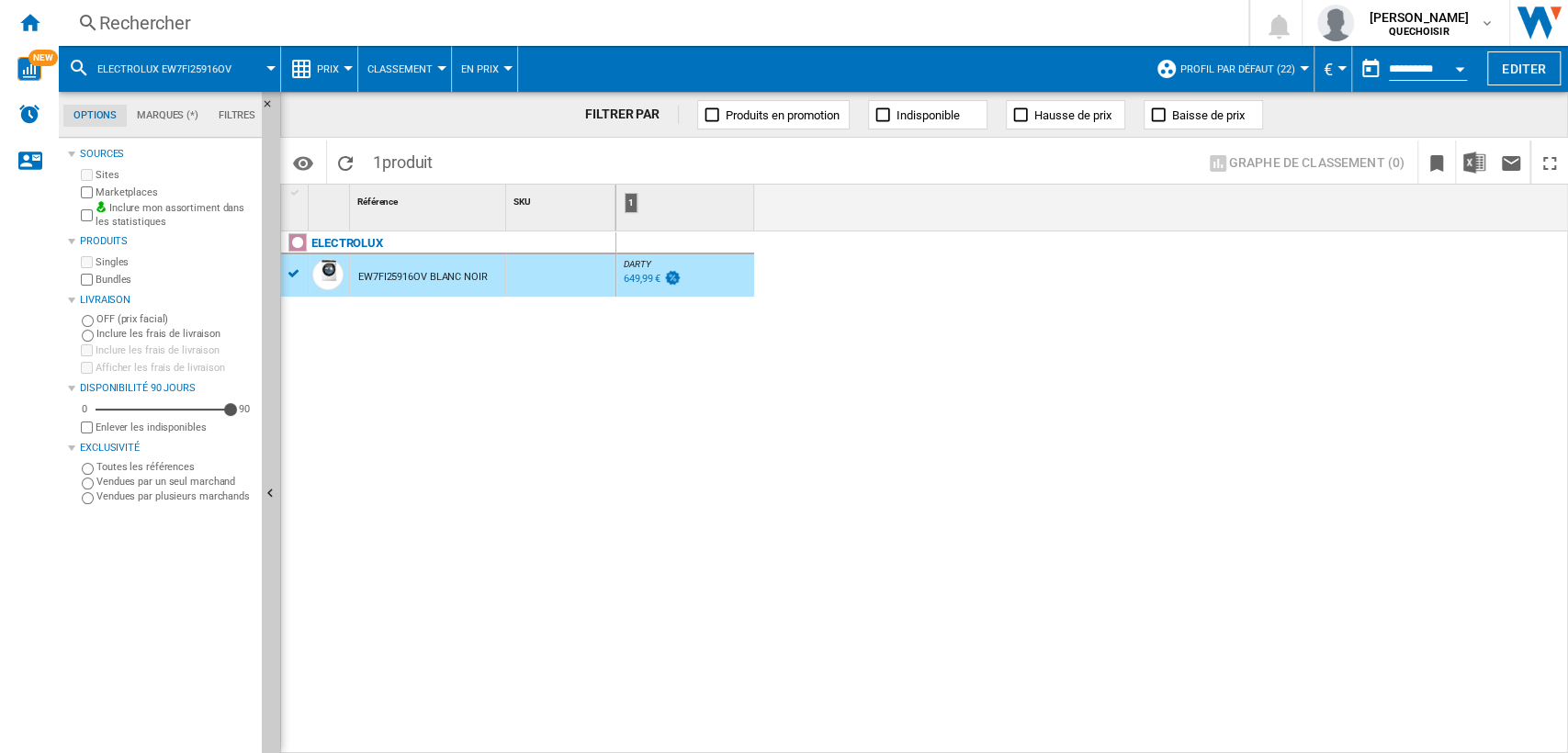
click at [460, 30] on div "Rechercher" at bounding box center [650, 23] width 1102 height 26
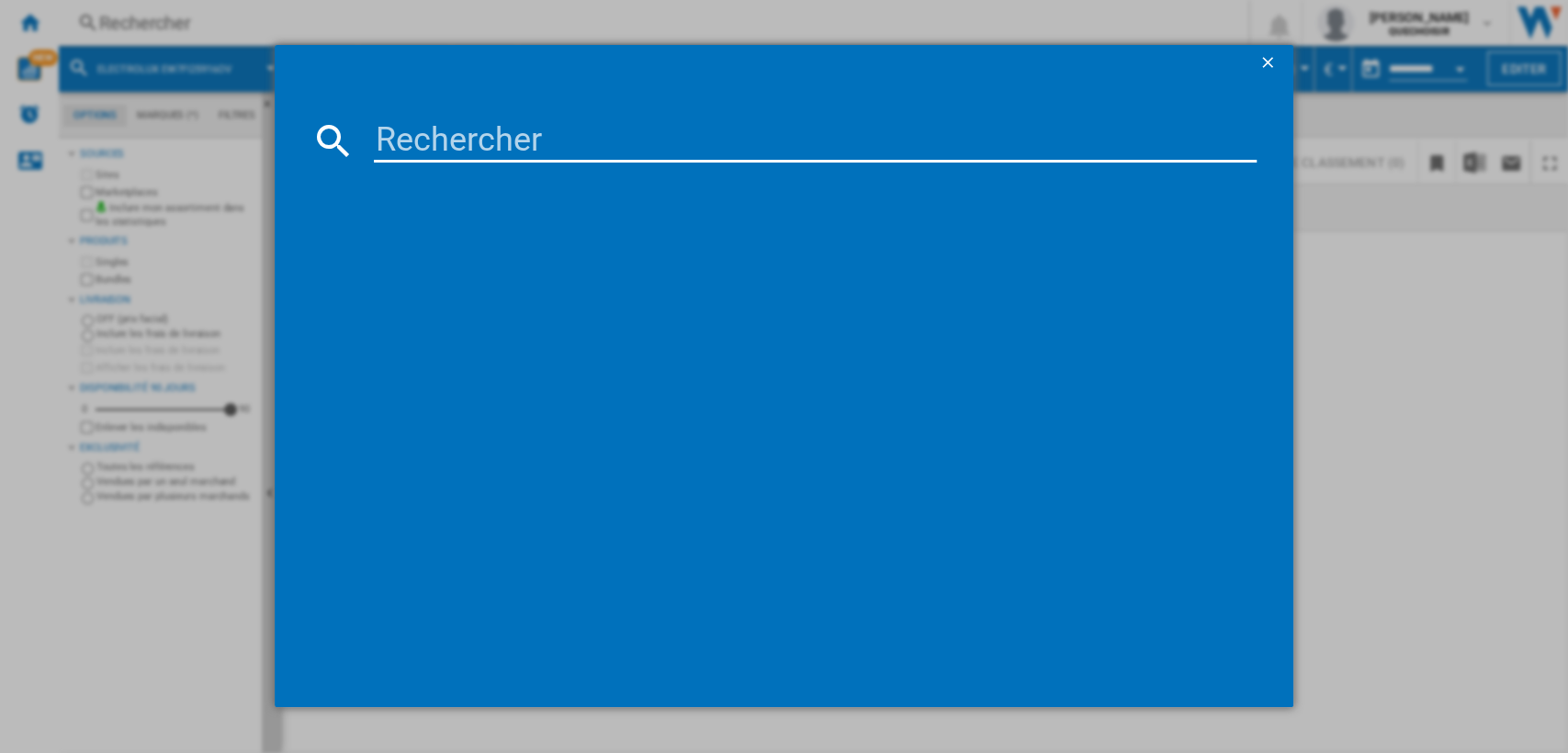
type input "SIEMENS WG54B2A2FR"
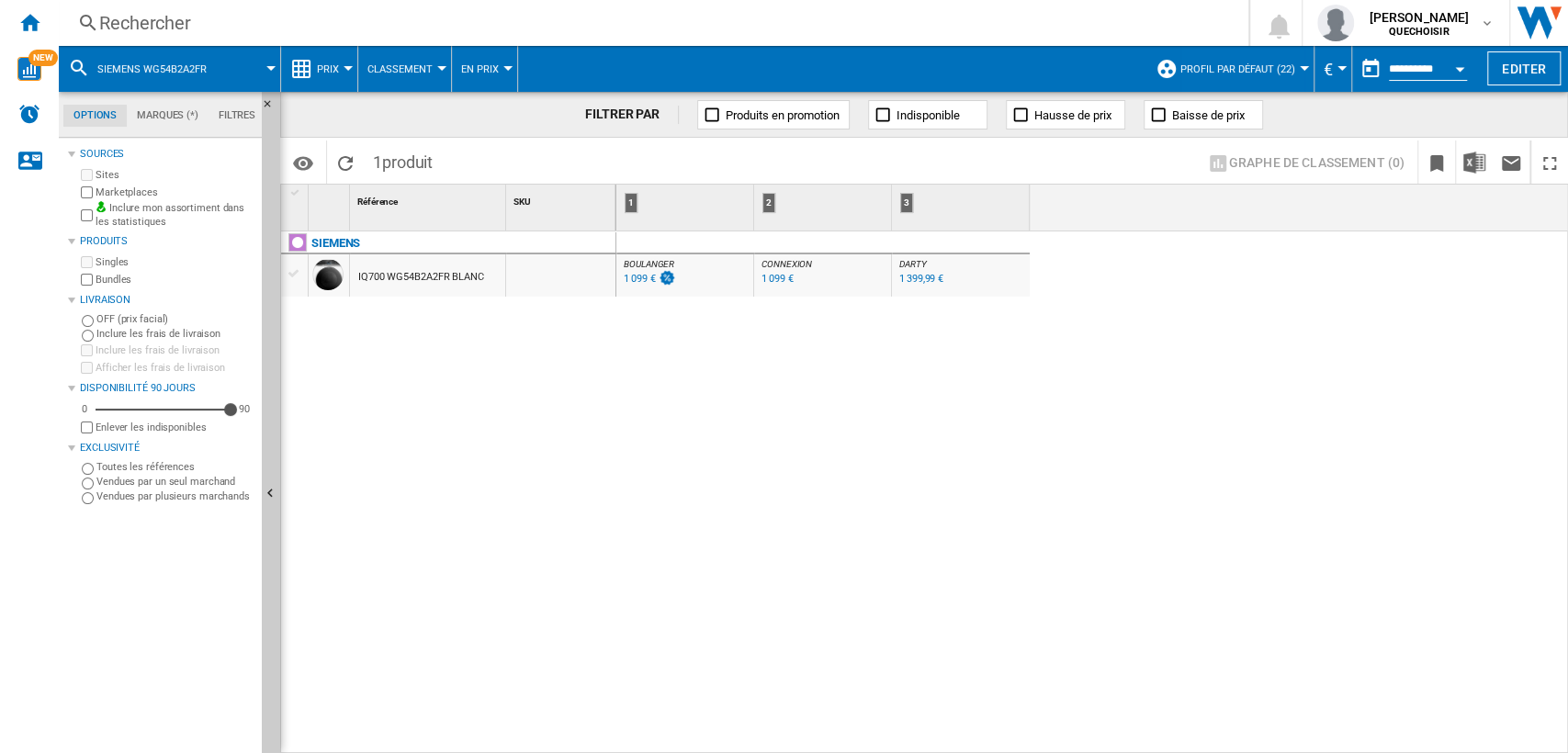
click at [438, 283] on div "IQ700 WG54B2A2FR BLANC" at bounding box center [420, 278] width 125 height 42
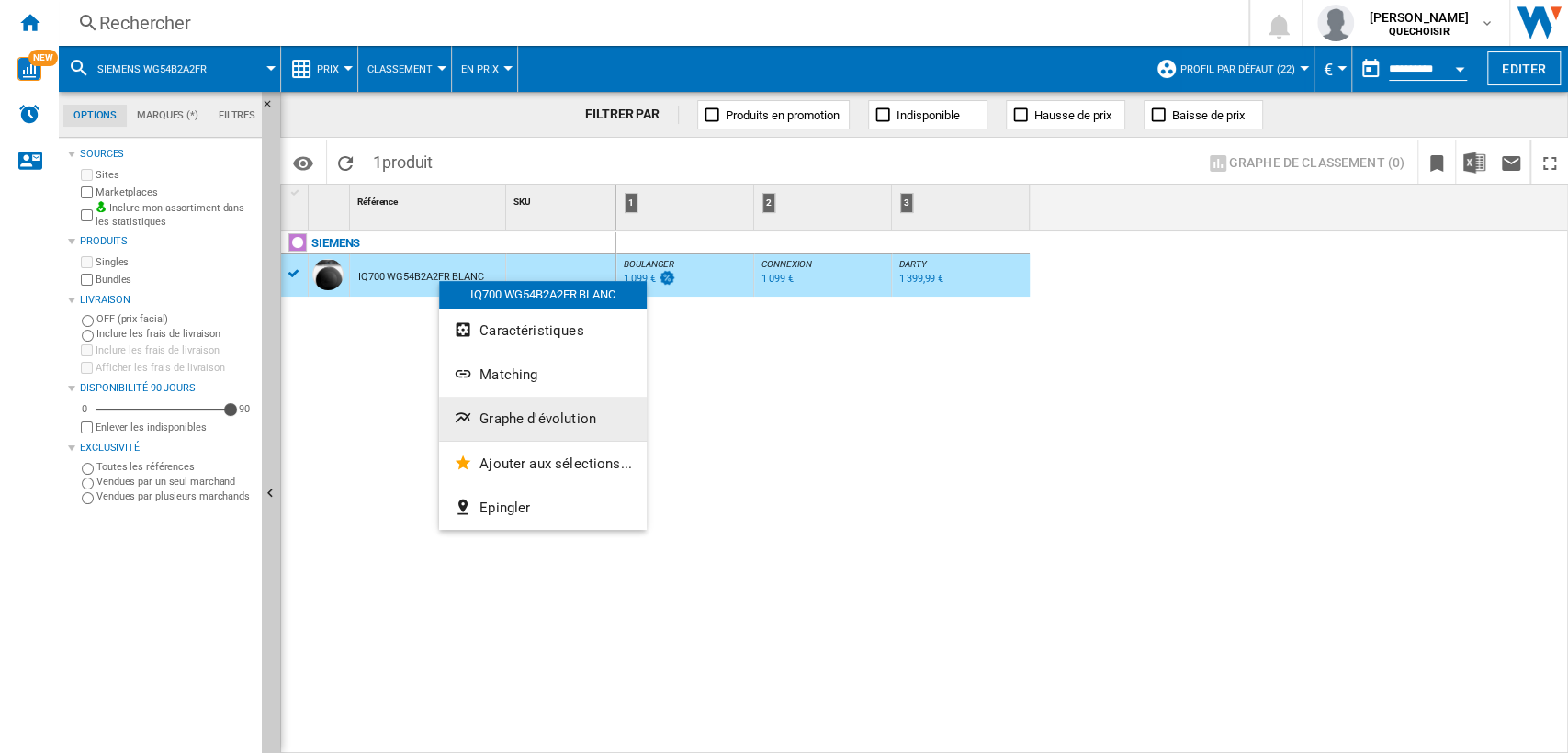
click at [467, 409] on ng-md-icon "Graphe d'évolution" at bounding box center [465, 420] width 22 height 22
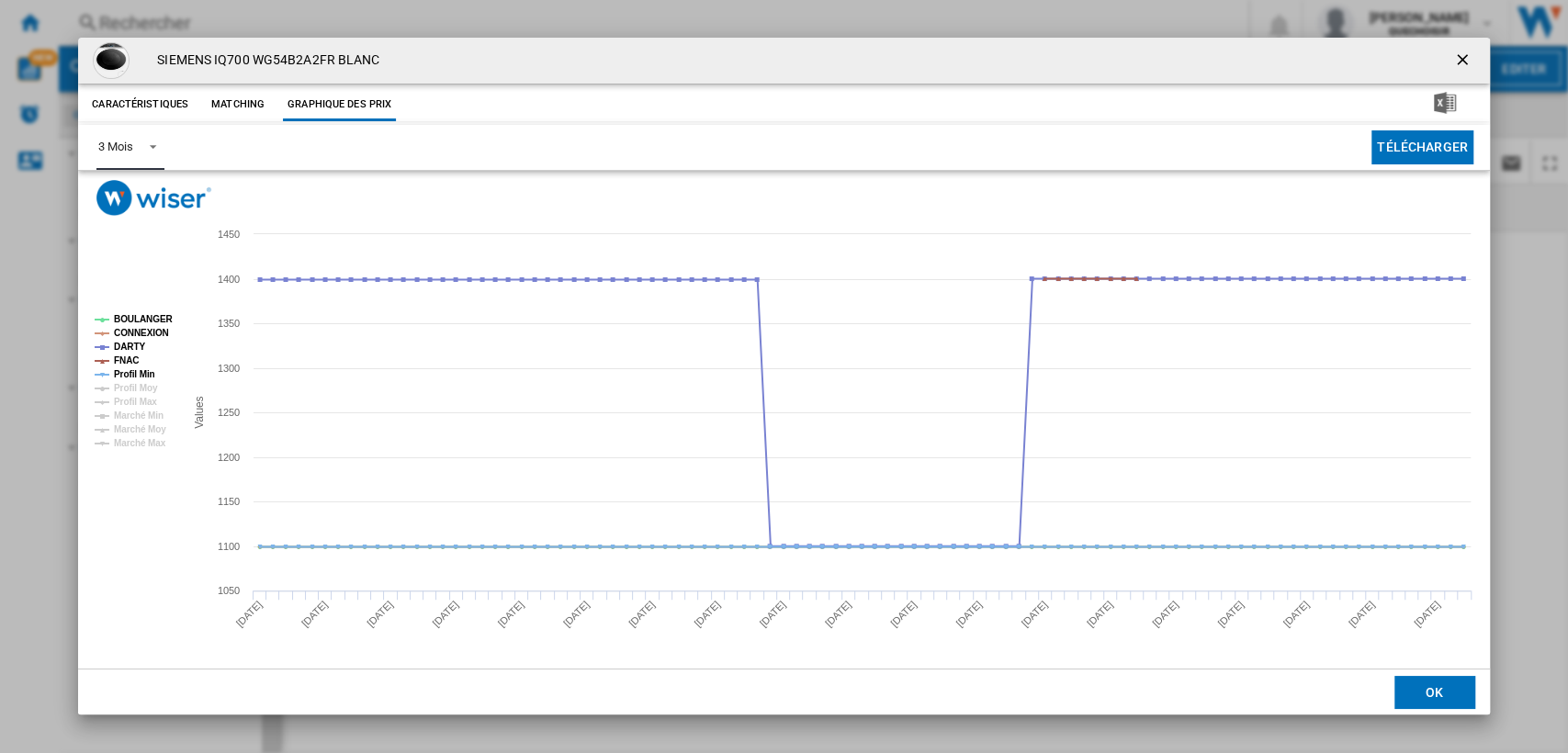
click at [130, 147] on div "3 Mois" at bounding box center [115, 147] width 34 height 13
click at [137, 197] on md-option "6 Mois" at bounding box center [146, 192] width 125 height 44
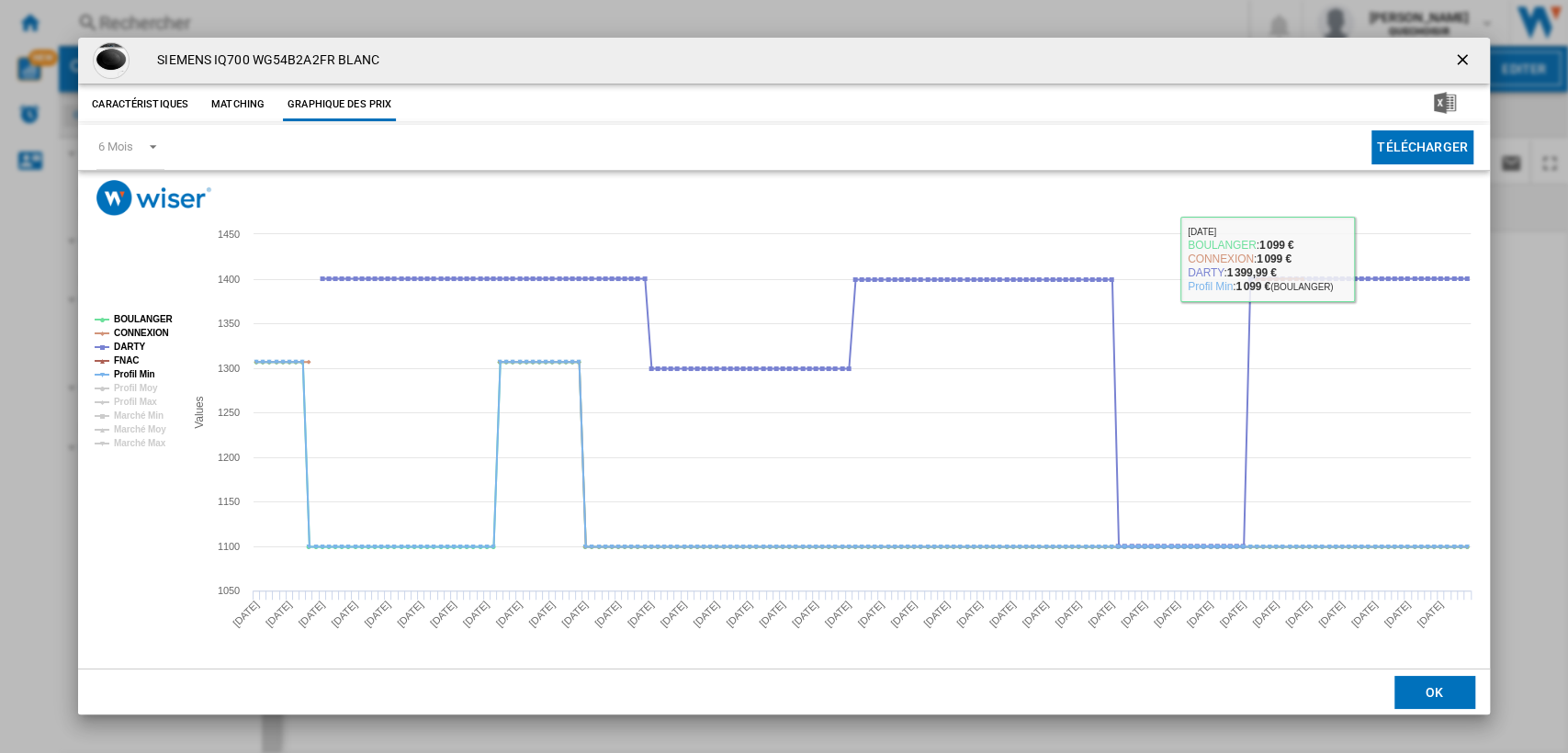
click at [1462, 57] on ng-md-icon "getI18NText('BUTTONS.CLOSE_DIALOG')" at bounding box center [1464, 61] width 22 height 22
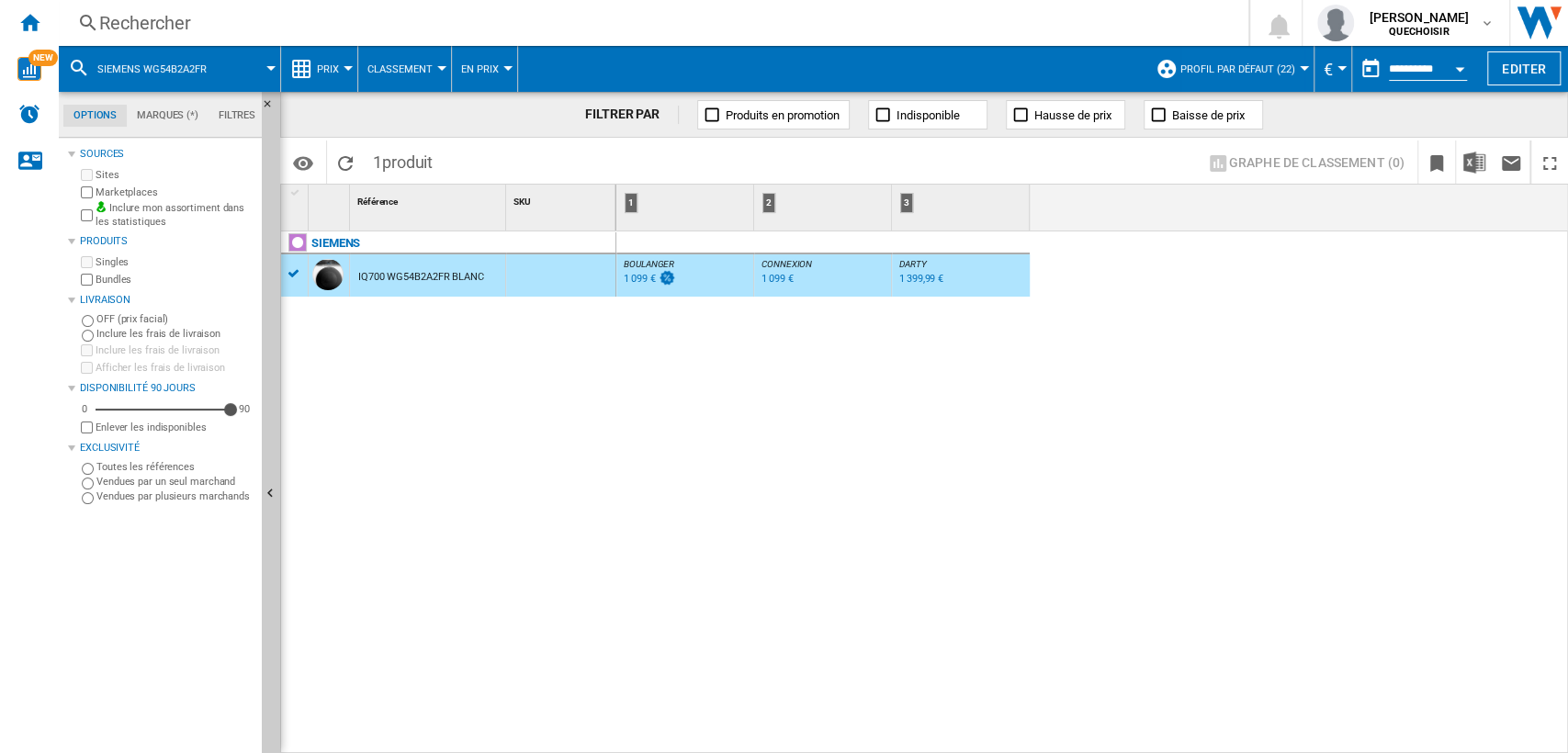
click at [519, 16] on div "Rechercher" at bounding box center [650, 23] width 1102 height 26
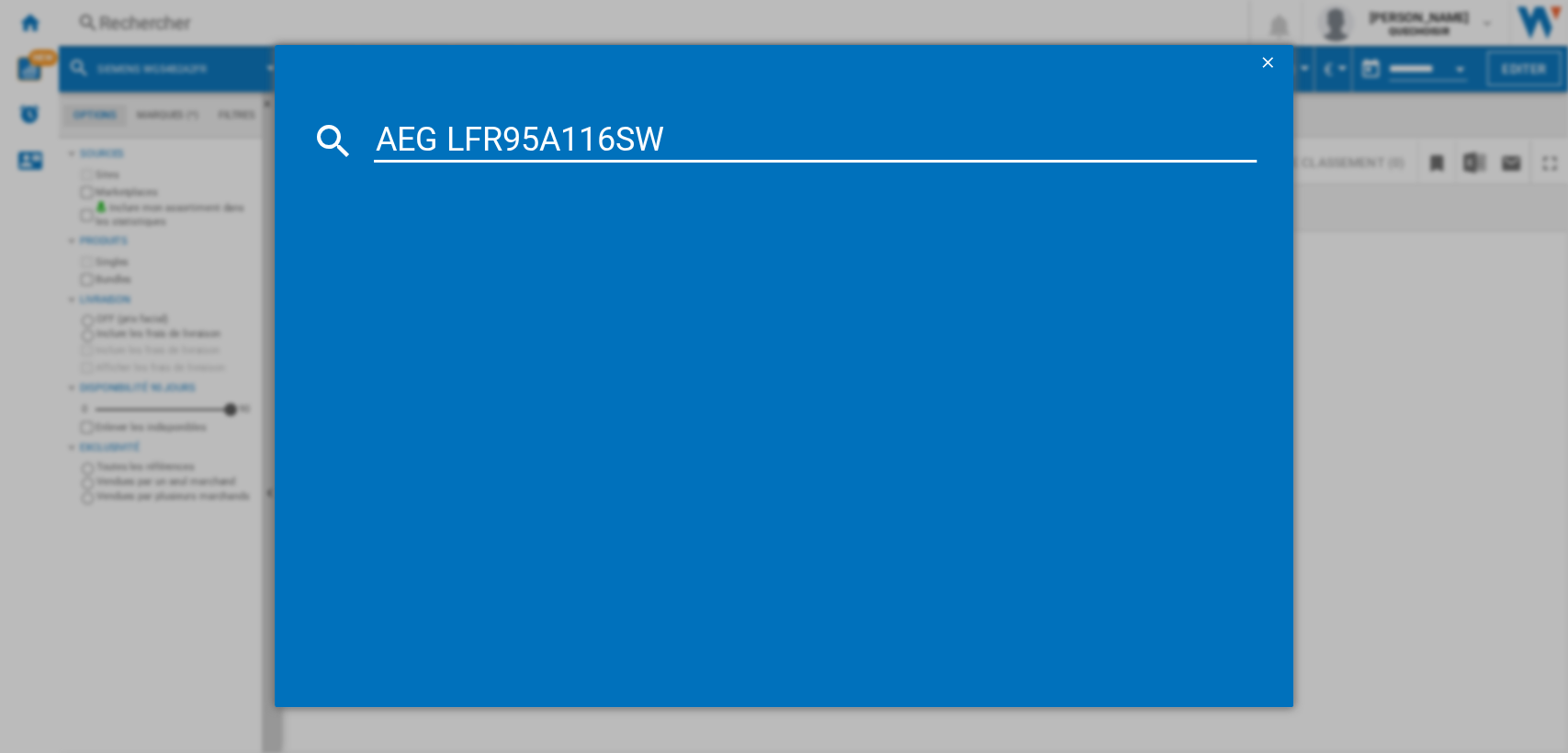
type input "AEG LFR95A116SW"
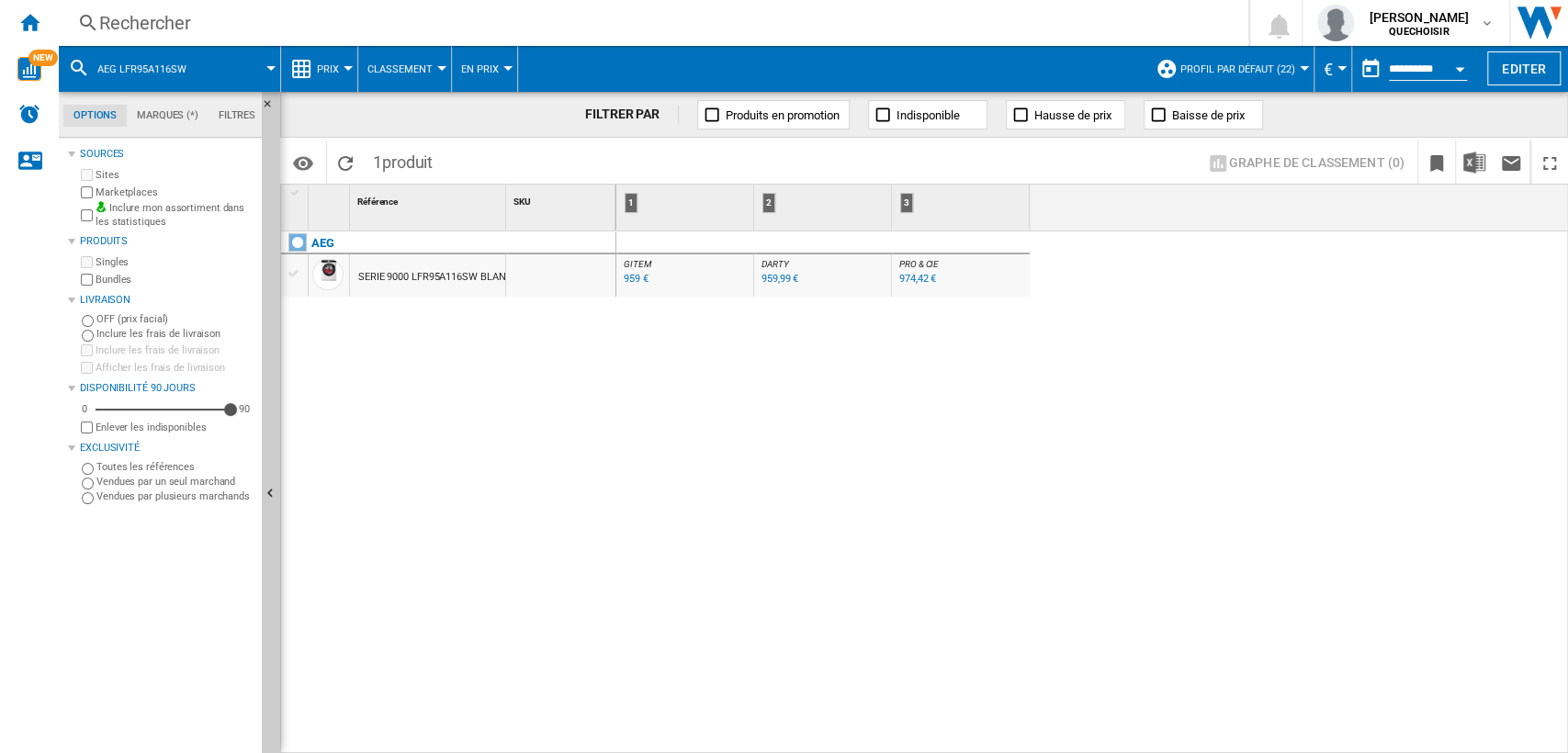
click at [438, 24] on div "Rechercher" at bounding box center [650, 23] width 1102 height 26
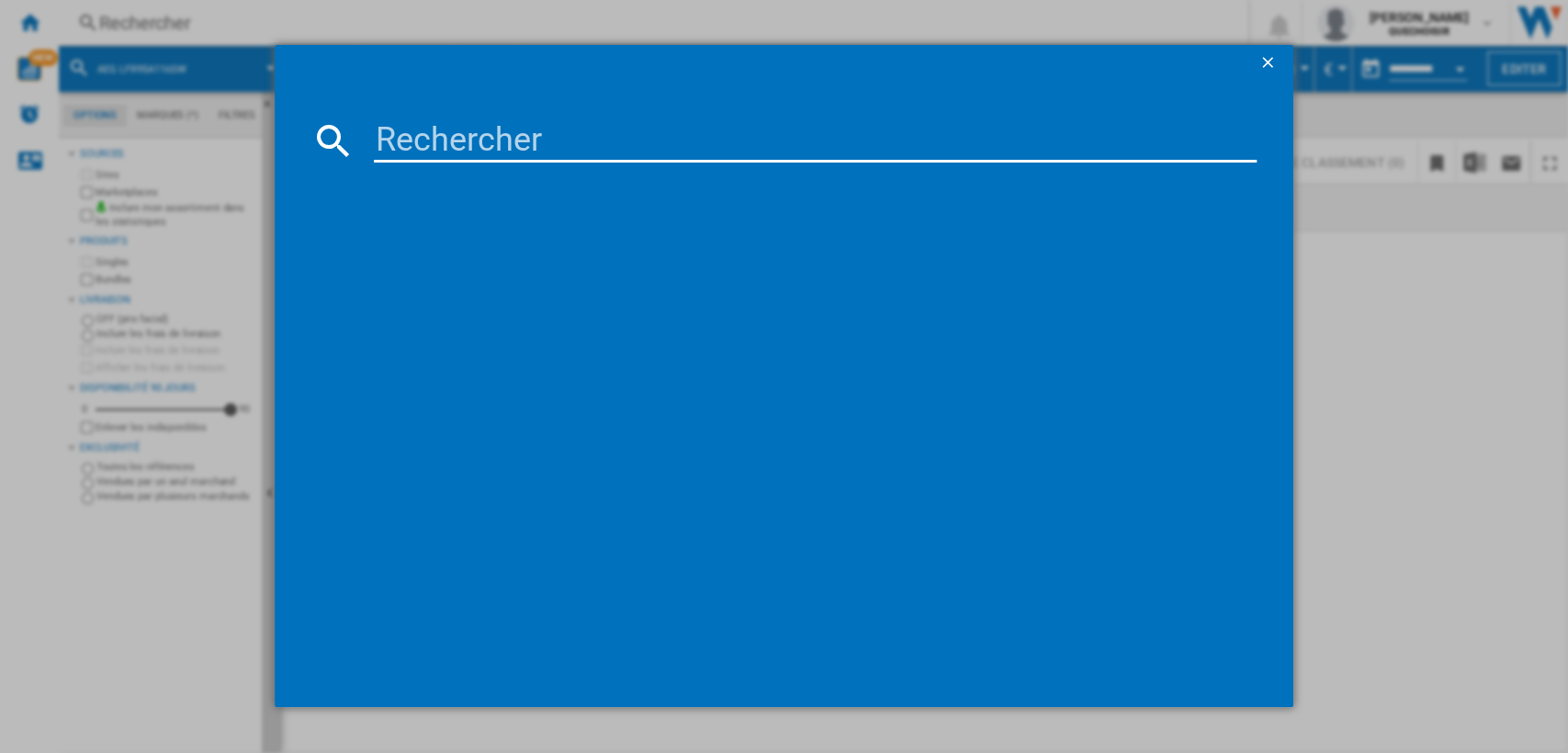
type input "BOSCH WUU28T18FR"
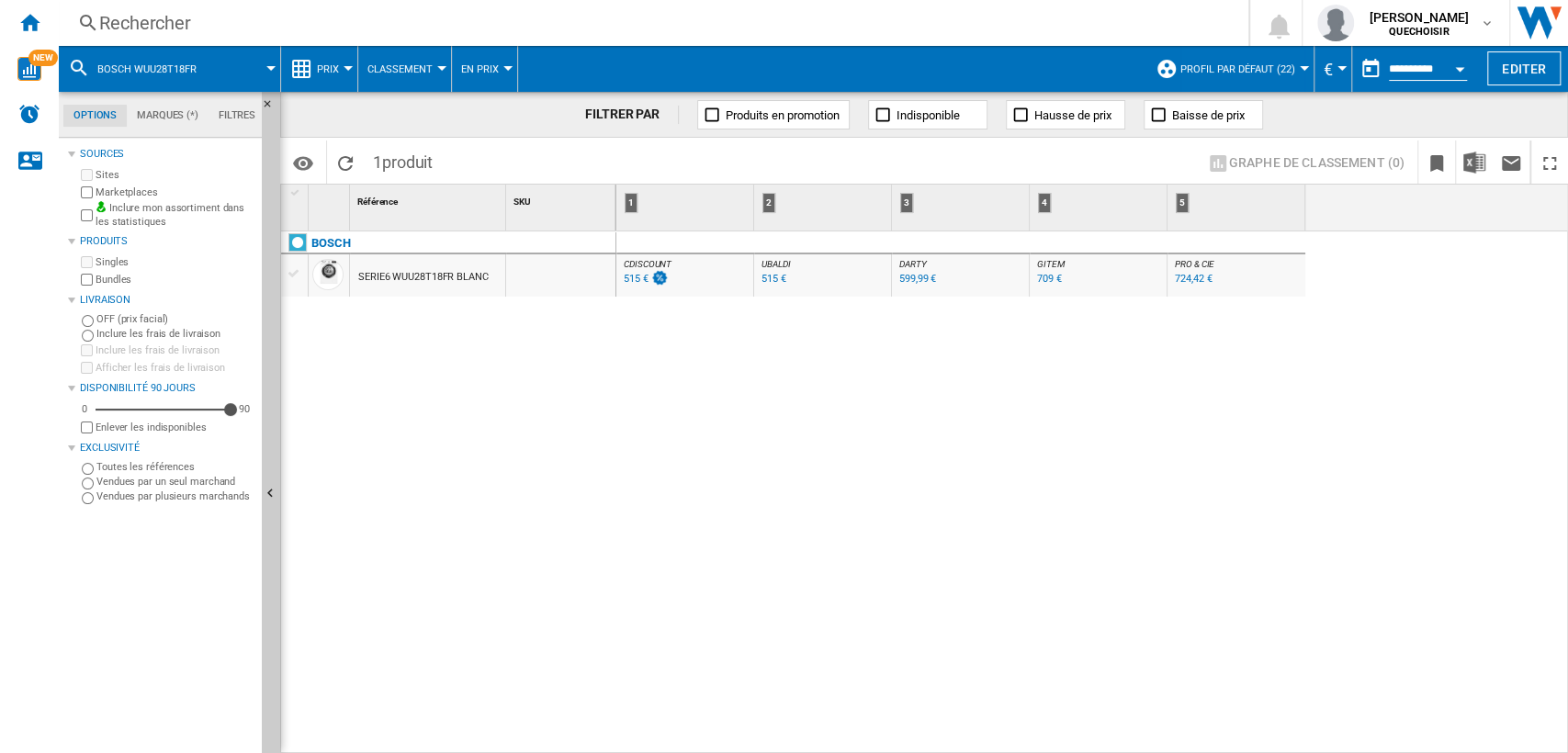
click at [412, 274] on div "SERIE6 WUU28T18FR BLANC" at bounding box center [423, 278] width 130 height 42
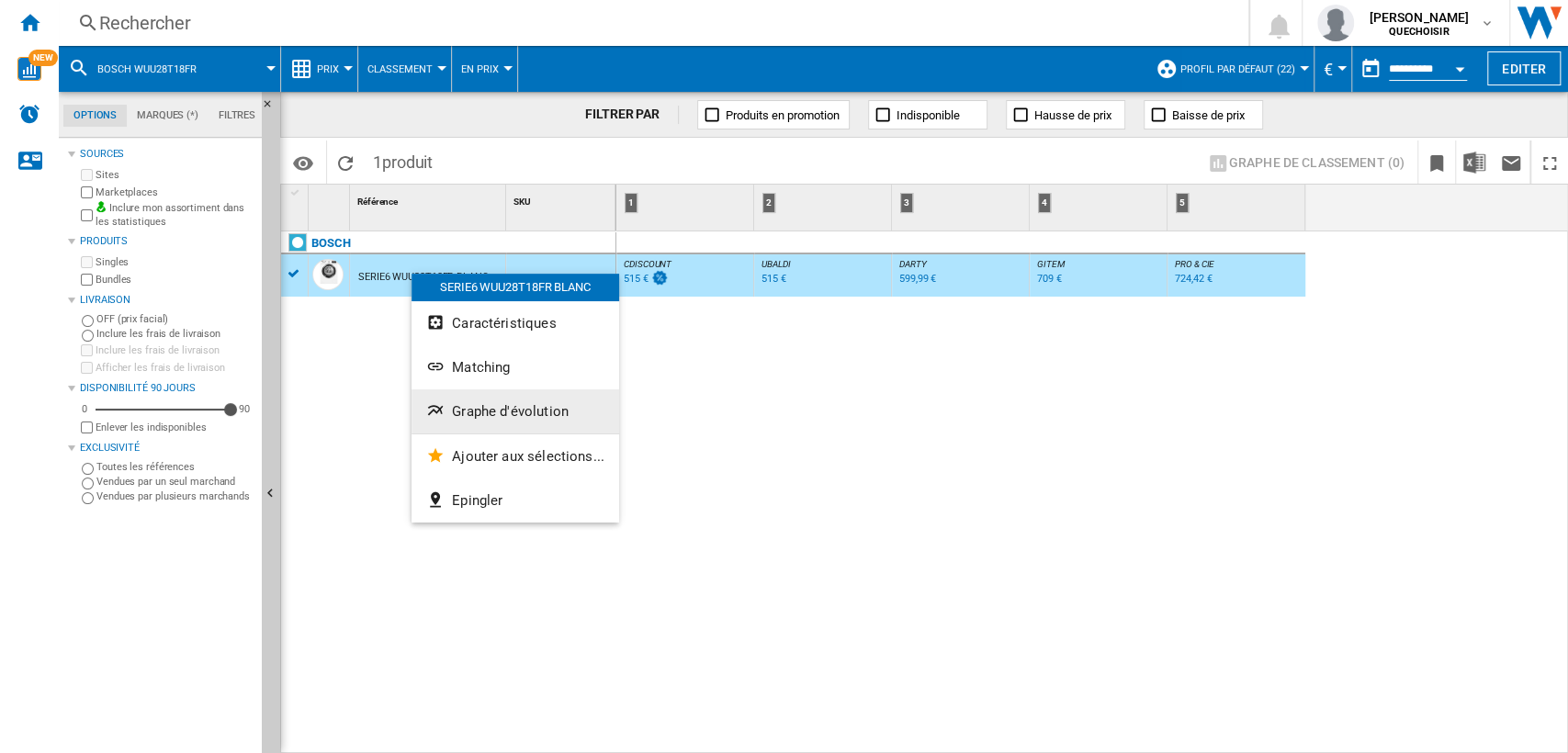
click at [478, 404] on span "Graphe d'évolution" at bounding box center [511, 411] width 117 height 16
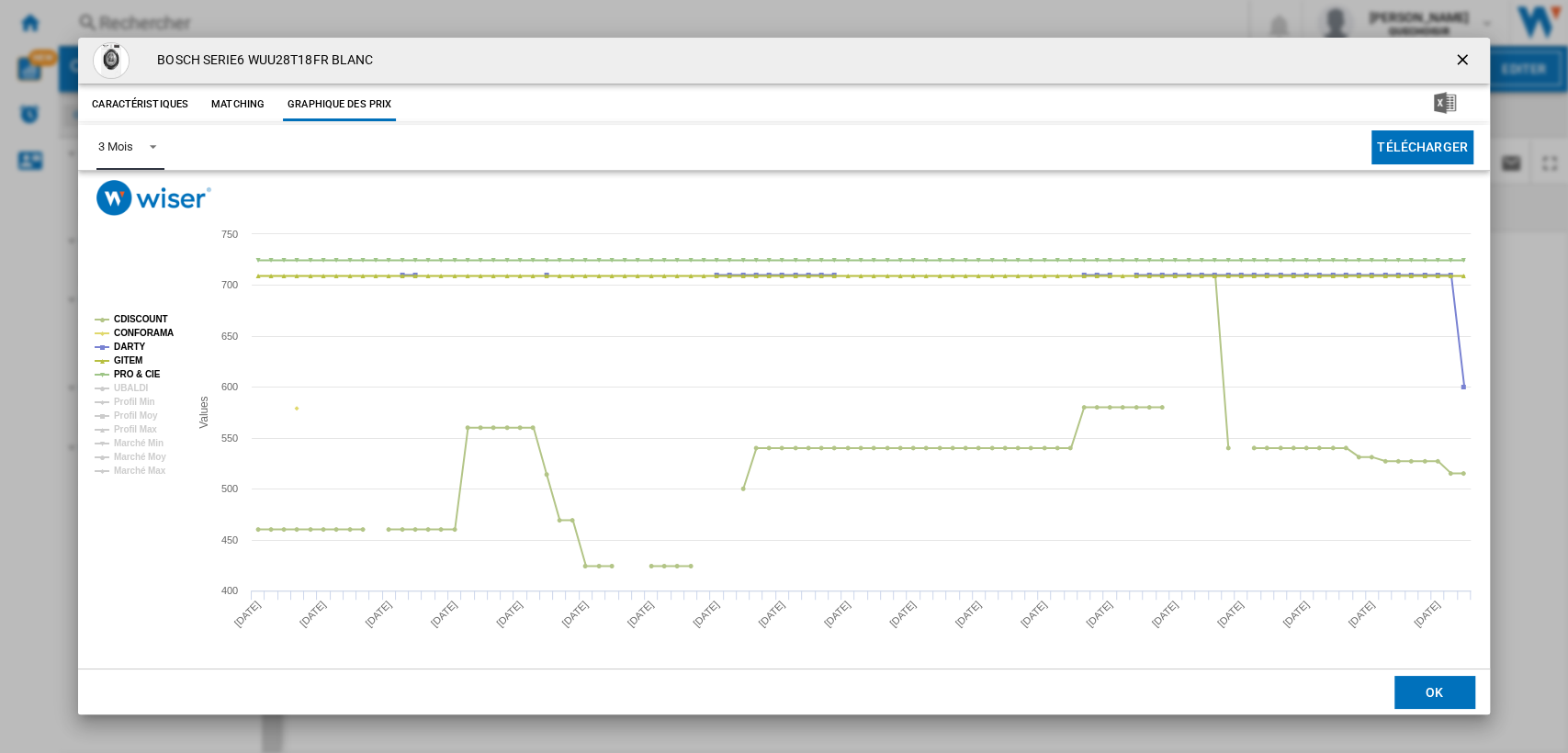
click at [137, 148] on span "Product popup" at bounding box center [148, 145] width 22 height 16
click at [147, 183] on md-option "6 Mois" at bounding box center [146, 192] width 125 height 44
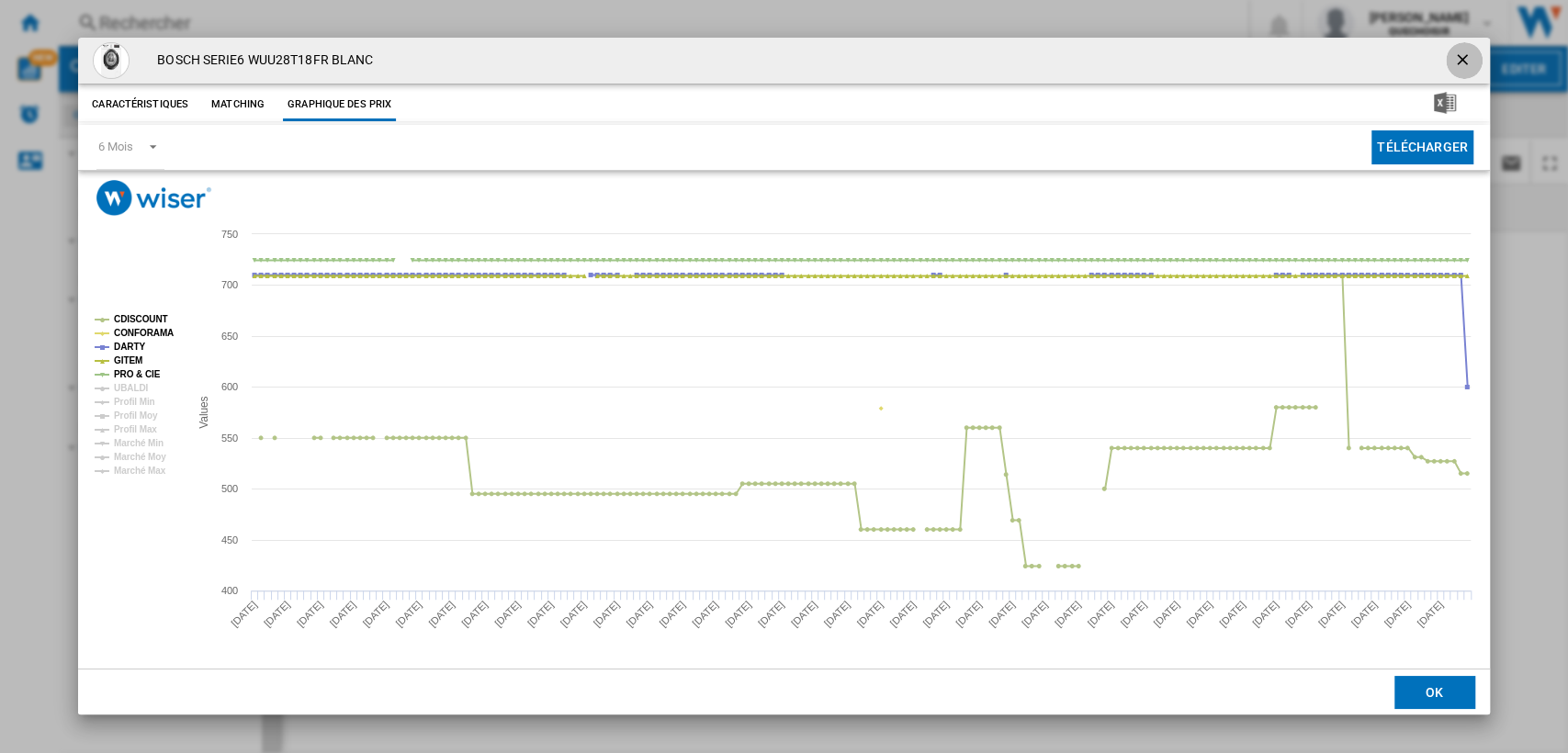
click at [1466, 57] on ng-md-icon "getI18NText('BUTTONS.CLOSE_DIALOG')" at bounding box center [1464, 61] width 22 height 22
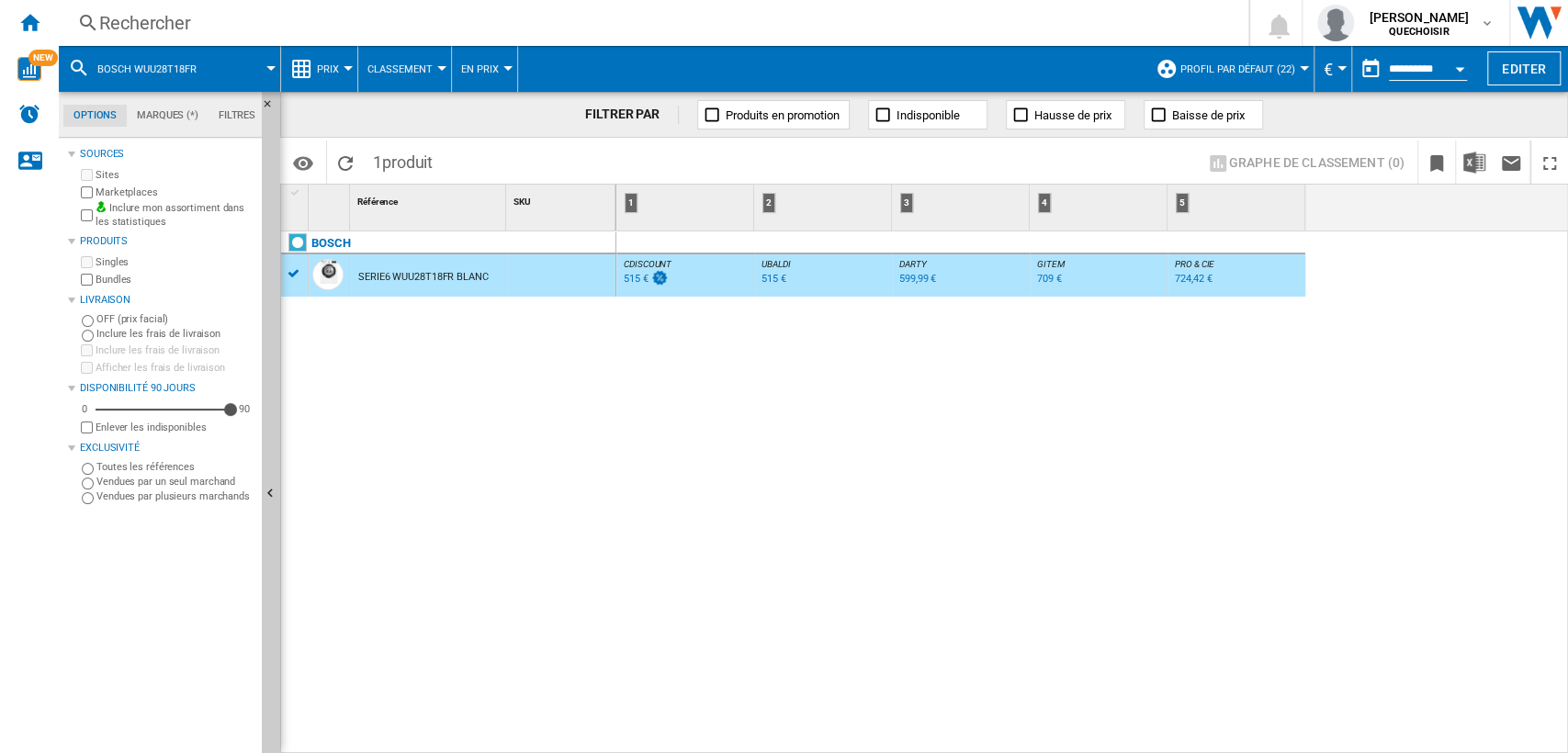
click at [1193, 282] on div "724,42 €" at bounding box center [1193, 279] width 36 height 11
click at [639, 29] on div "Rechercher" at bounding box center [650, 23] width 1102 height 26
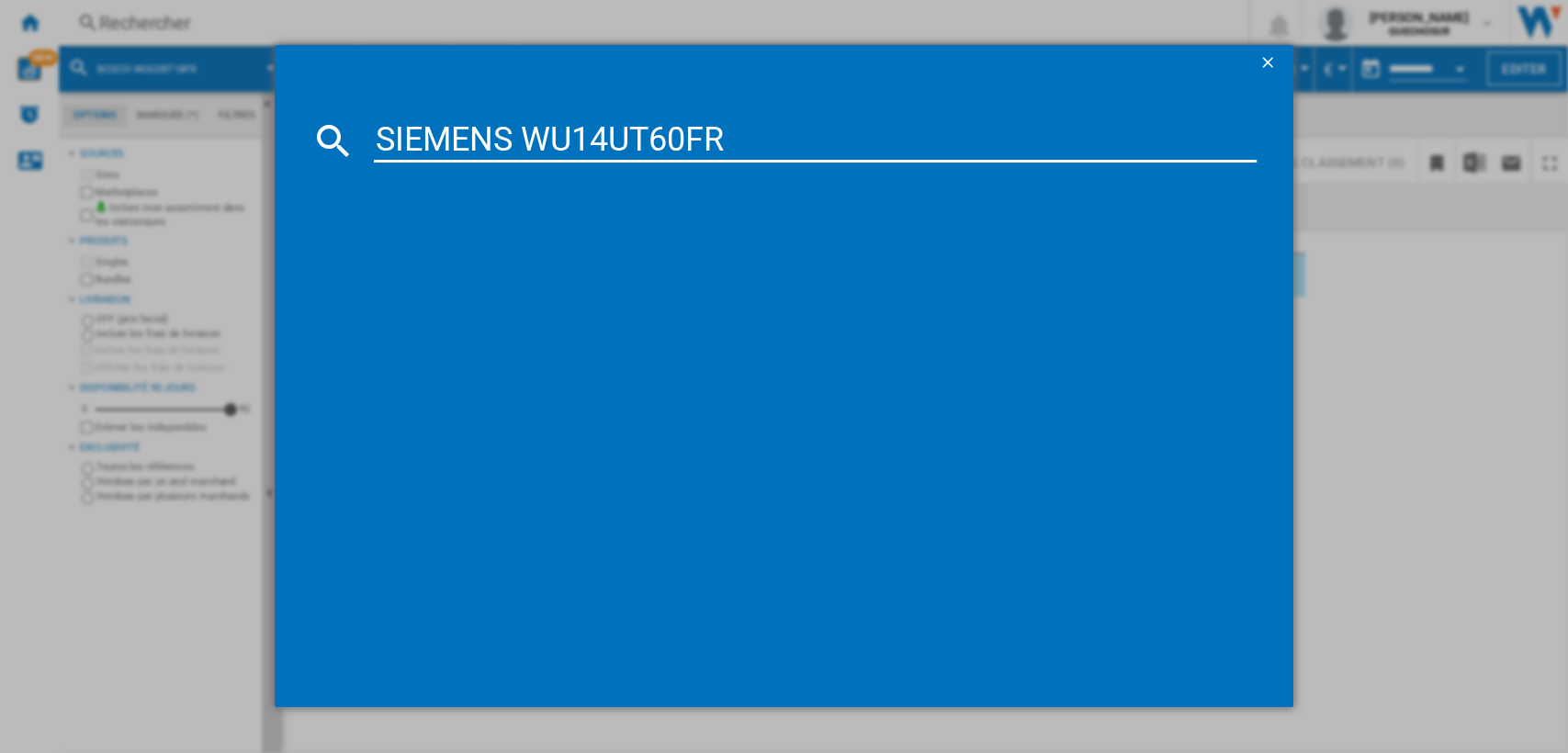
type input "SIEMENS WU14UT60FR"
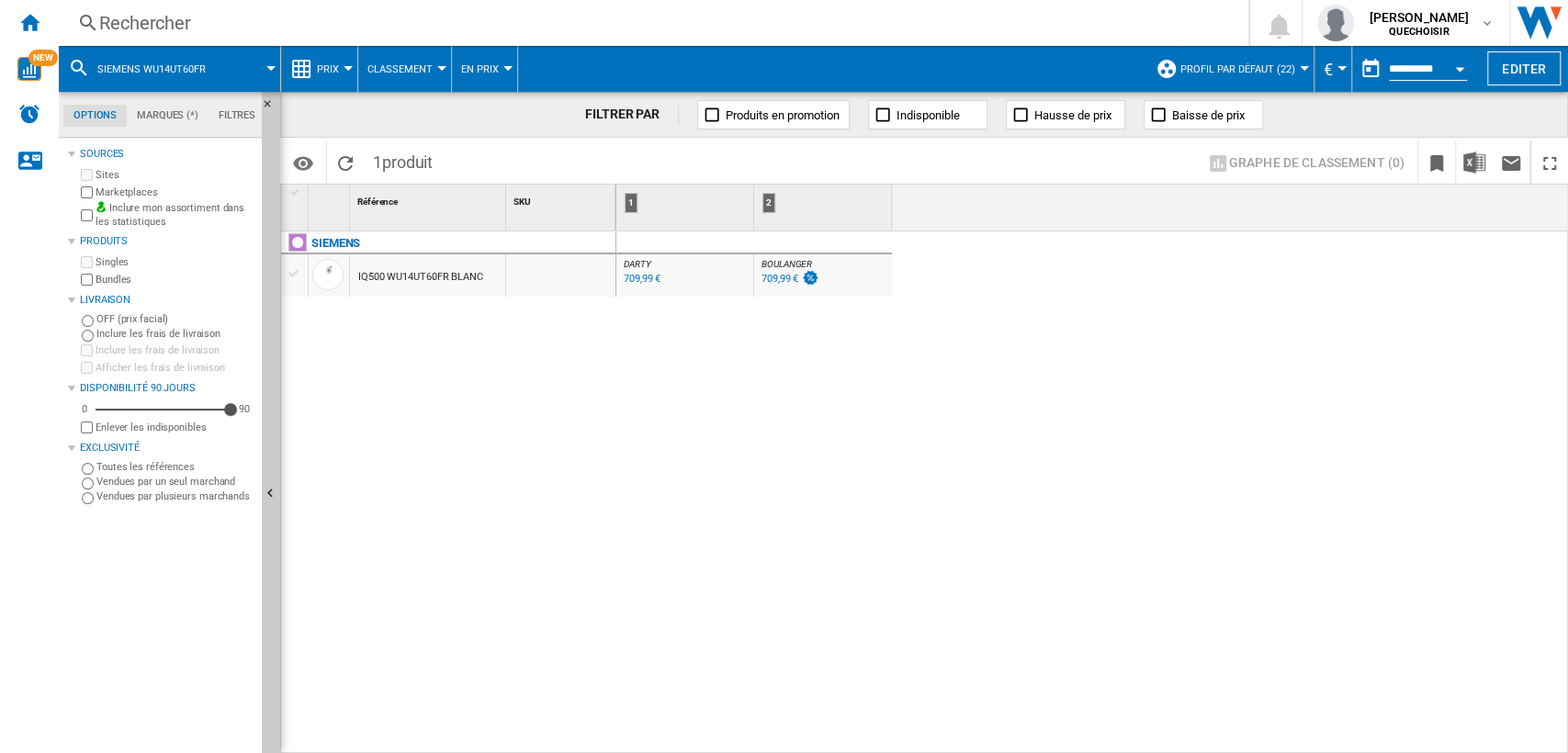
click at [436, 281] on div "IQ500 WU14UT60FR BLANC" at bounding box center [420, 278] width 125 height 42
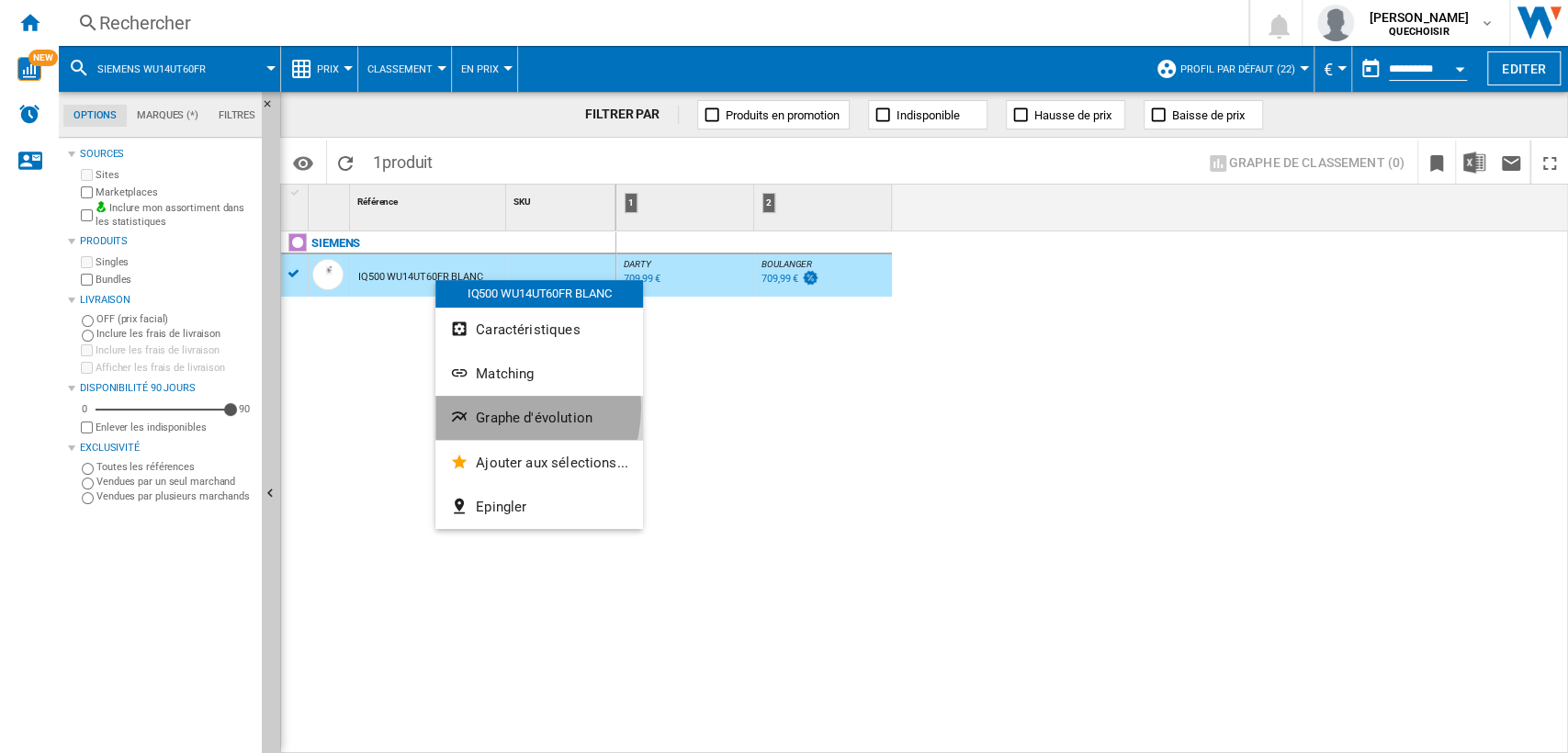
click at [503, 407] on button "Graphe d'évolution" at bounding box center [539, 418] width 208 height 44
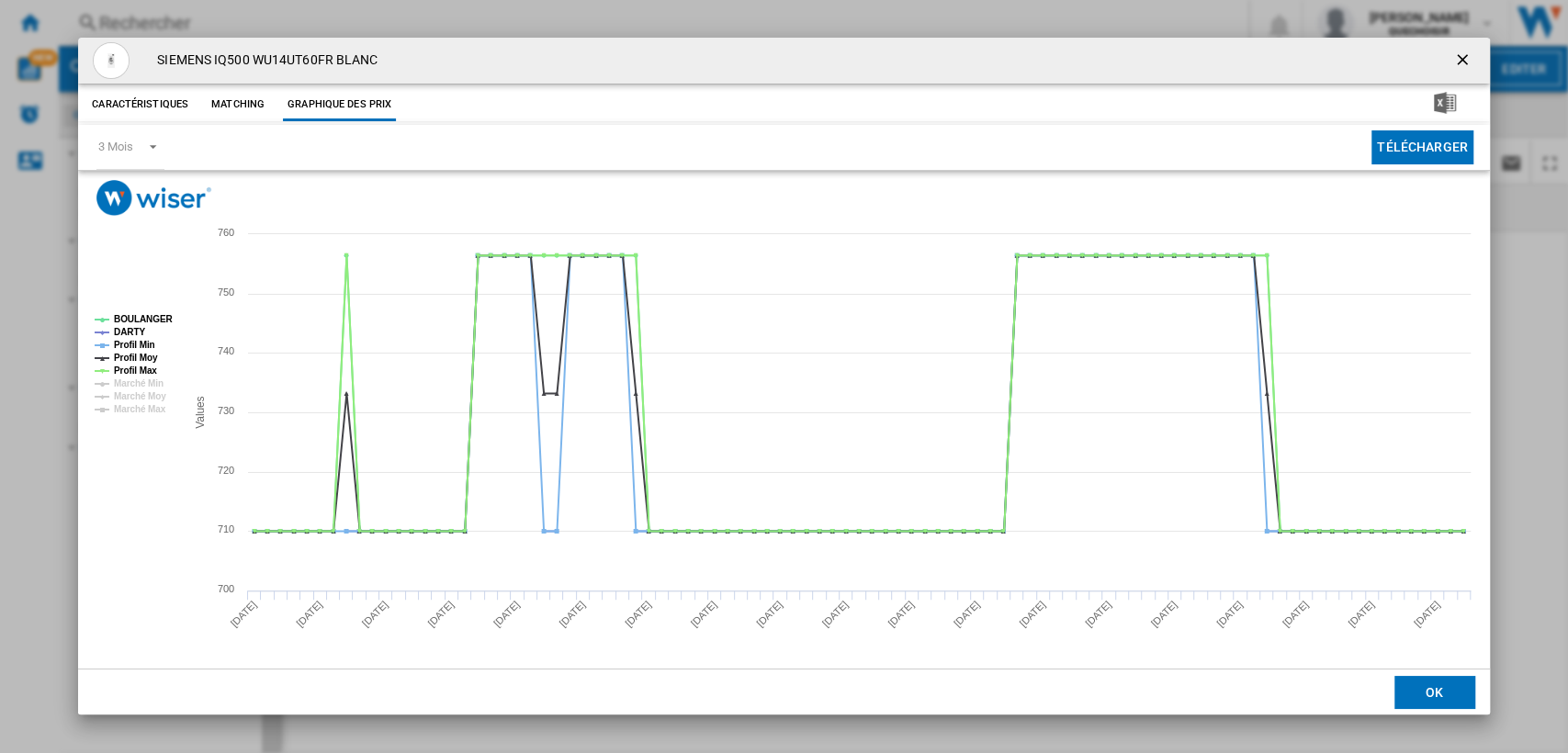
click at [1482, 49] on div "SIEMENS IQ500 WU14UT60FR BLANC" at bounding box center [784, 60] width 1411 height 46
click at [1462, 60] on ng-md-icon "getI18NText('BUTTONS.CLOSE_DIALOG')" at bounding box center [1464, 61] width 22 height 22
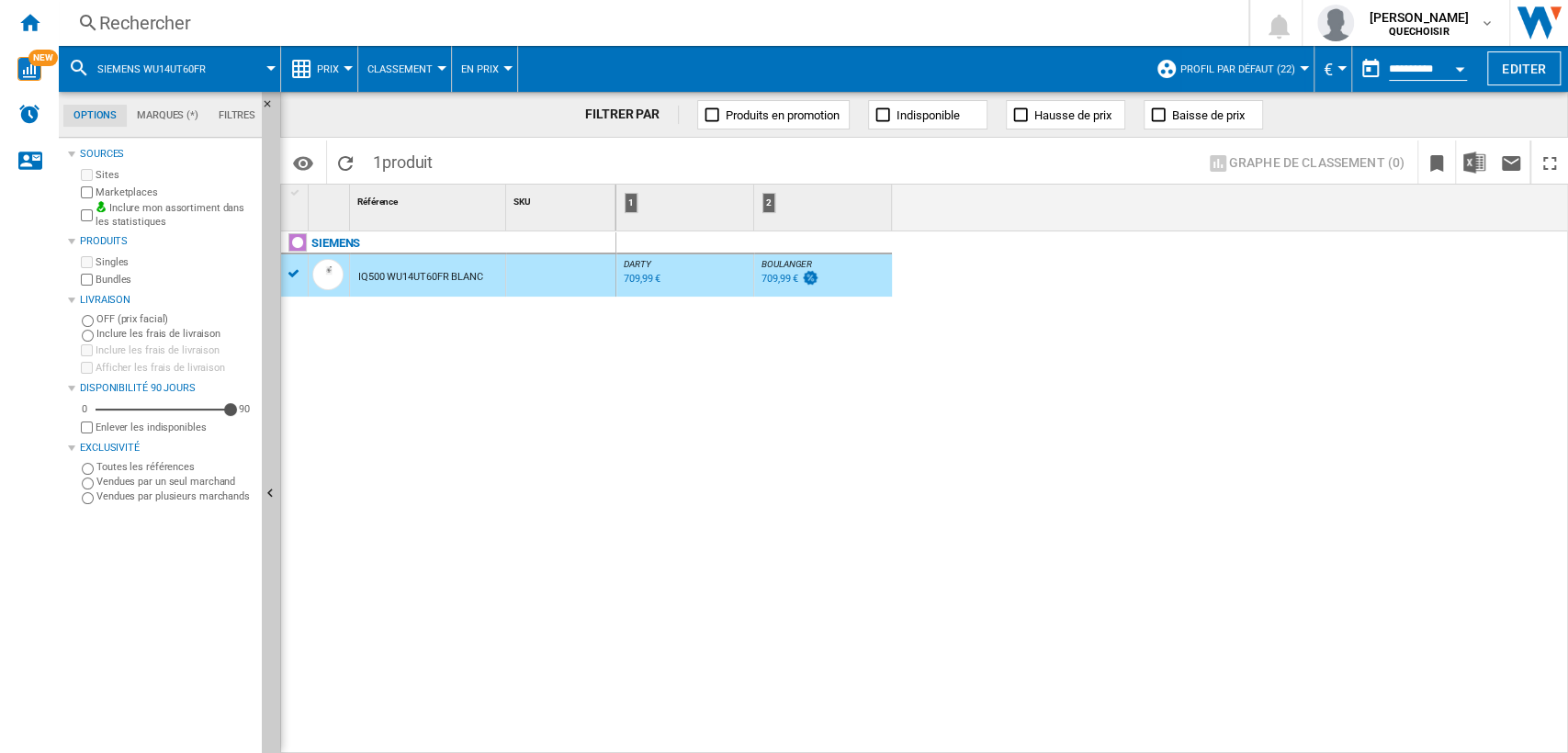
click at [639, 23] on div "Rechercher" at bounding box center [650, 23] width 1102 height 26
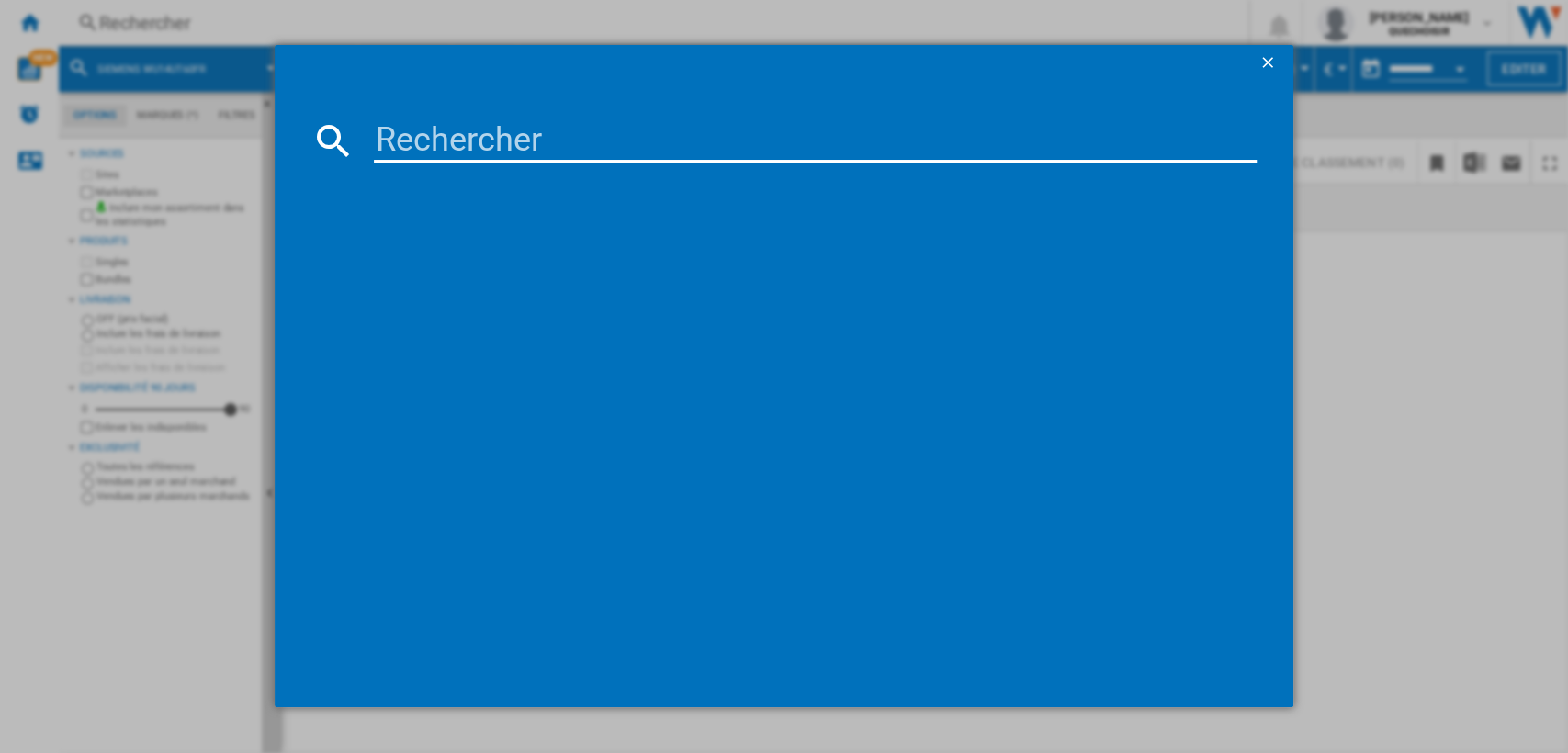
type input "SAMSUNG WW11DG5B25AH"
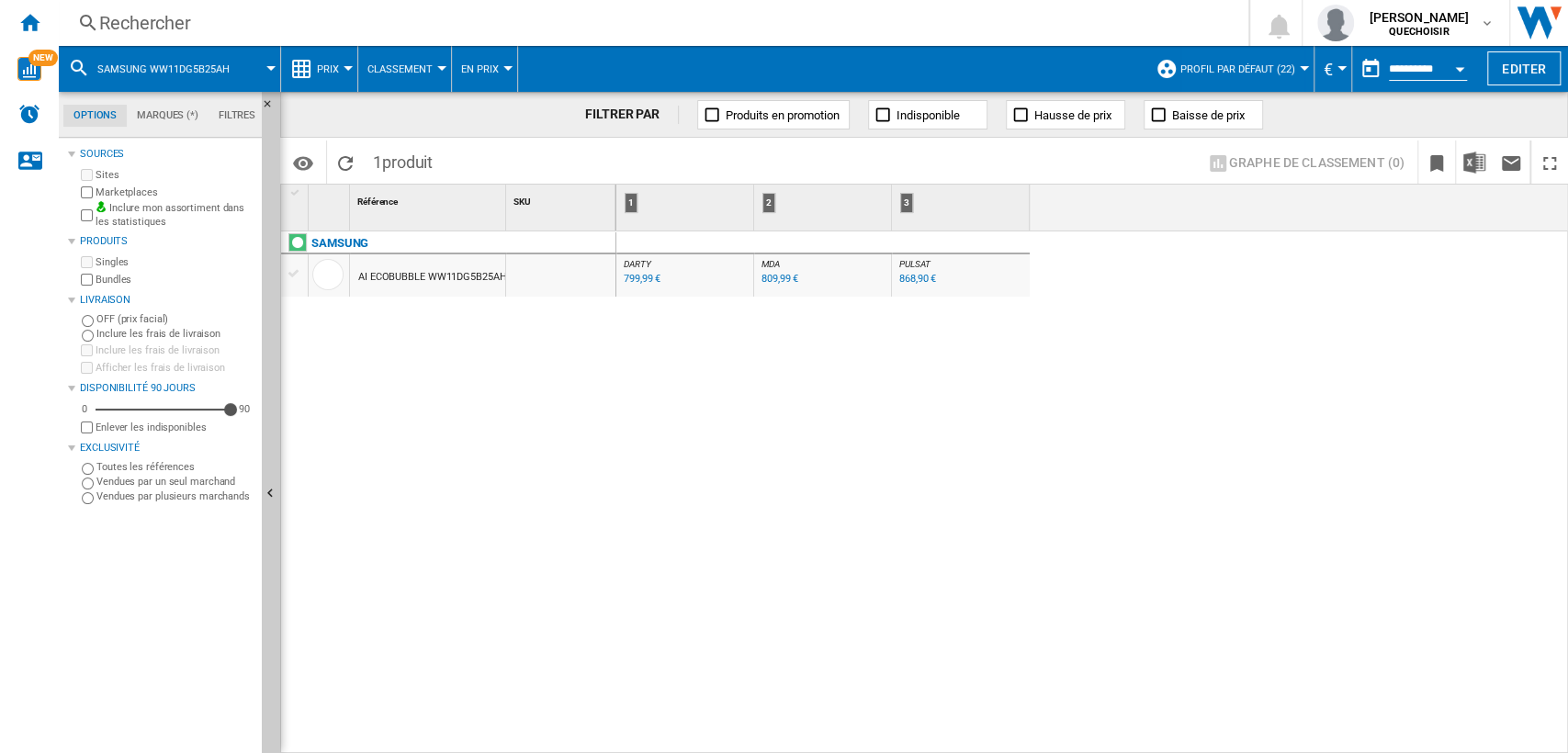
click at [397, 276] on div "AI ECOBUBBLE WW11DG5B25AH BLANC" at bounding box center [449, 278] width 183 height 42
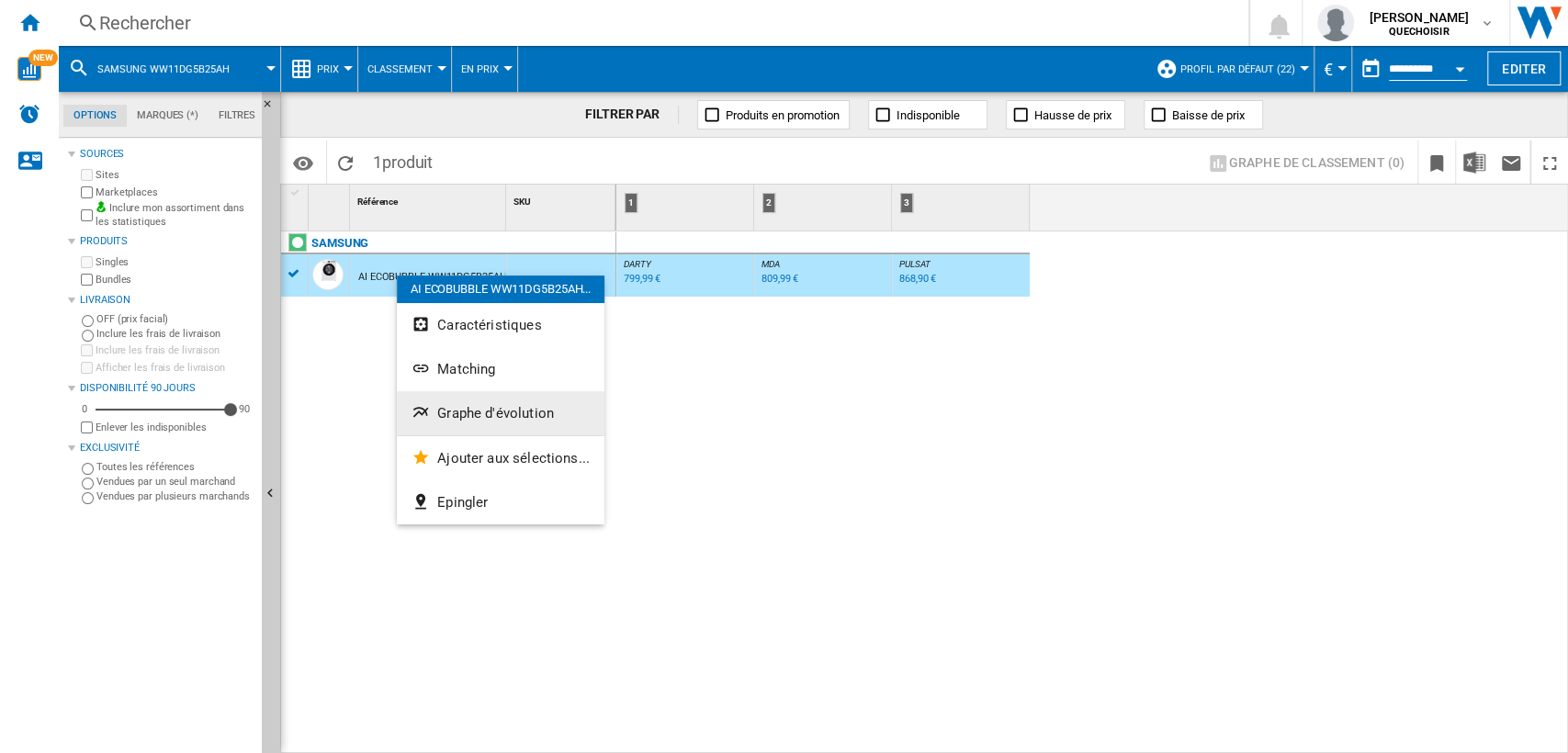
click at [462, 399] on button "Graphe d'évolution" at bounding box center [500, 414] width 208 height 44
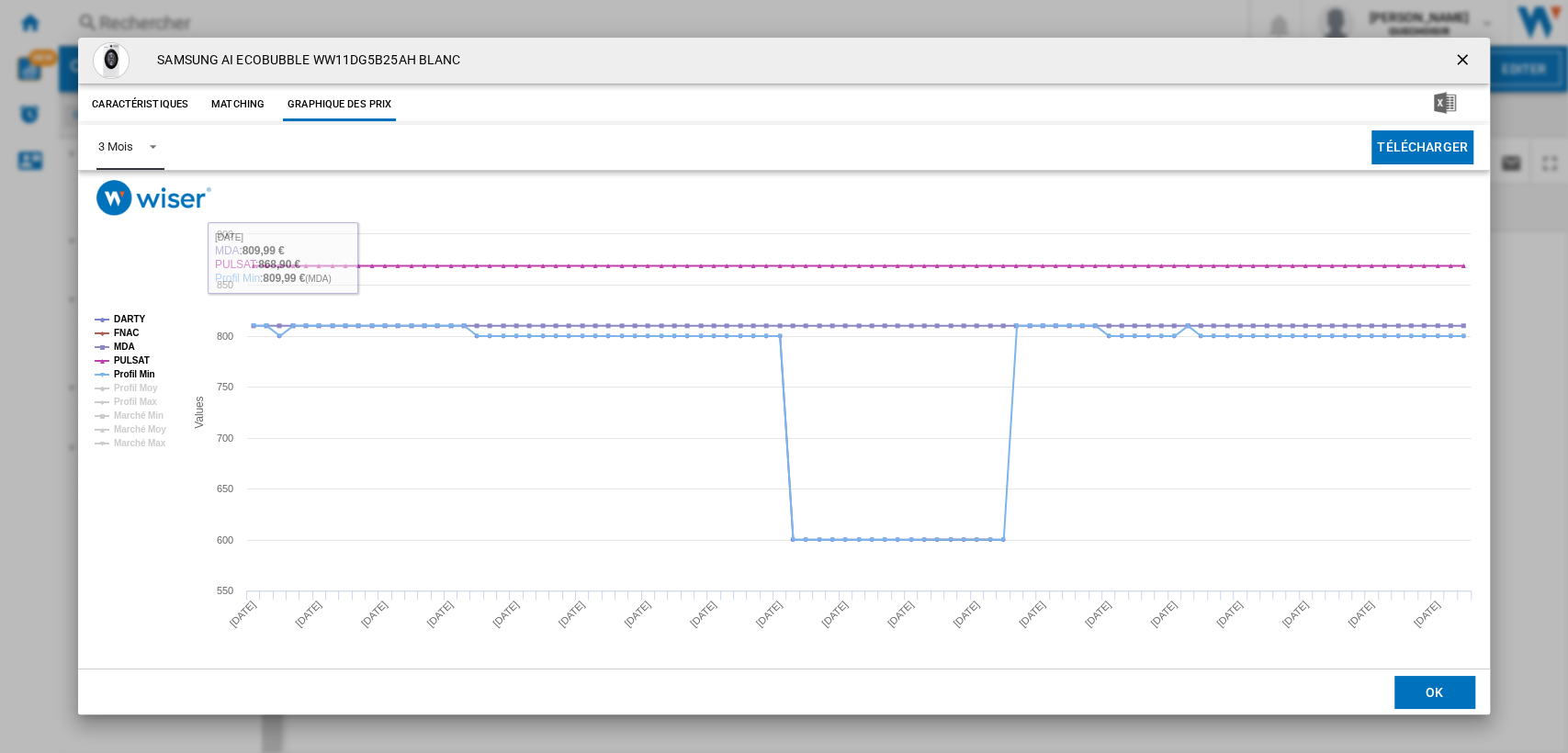
click at [141, 145] on span "Product popup" at bounding box center [148, 145] width 22 height 16
click at [145, 200] on md-option "6 Mois" at bounding box center [146, 192] width 125 height 44
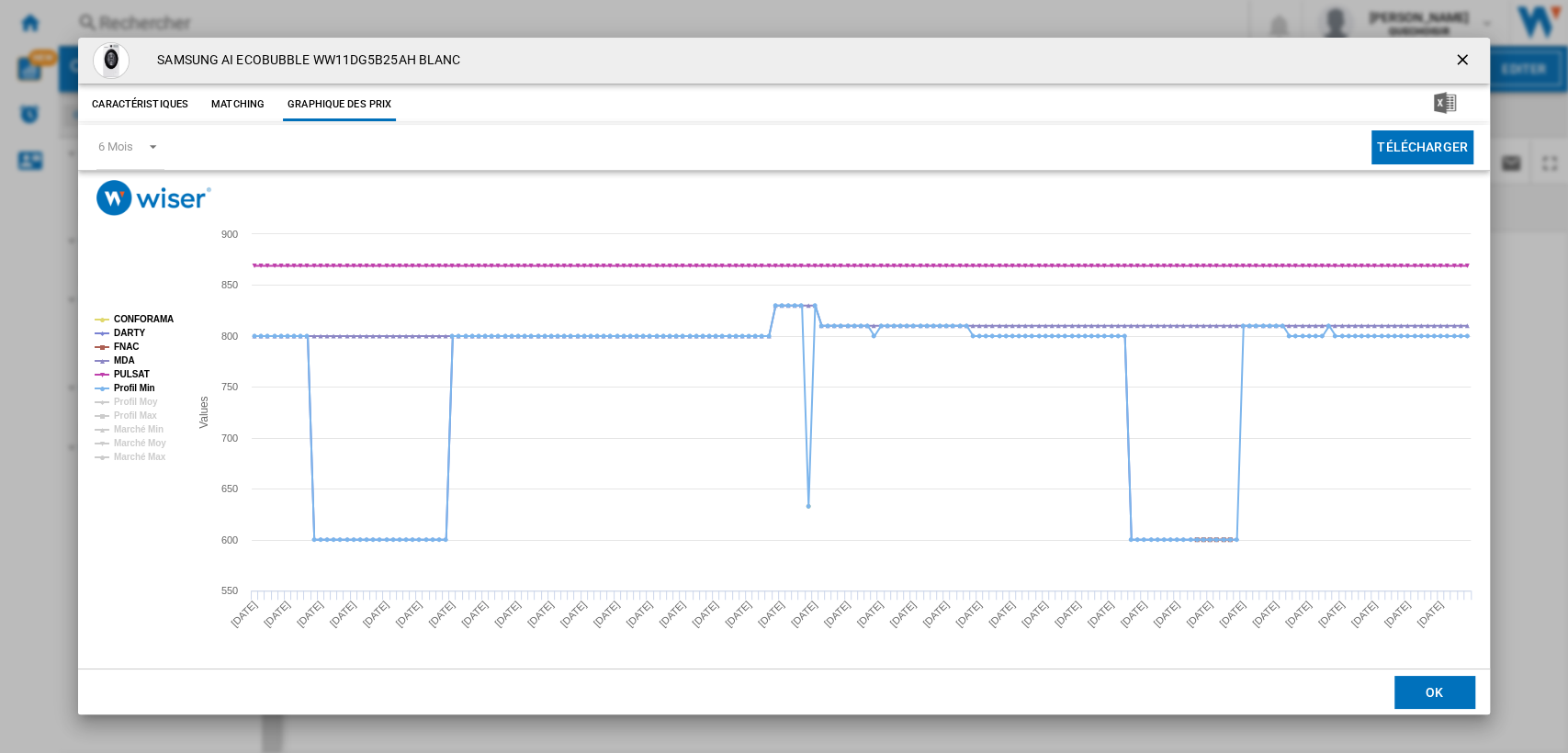
drag, startPoint x: 1453, startPoint y: 57, endPoint x: 1404, endPoint y: 60, distance: 49.1
click at [1453, 57] on ng-md-icon "getI18NText('BUTTONS.CLOSE_DIALOG')" at bounding box center [1464, 61] width 22 height 22
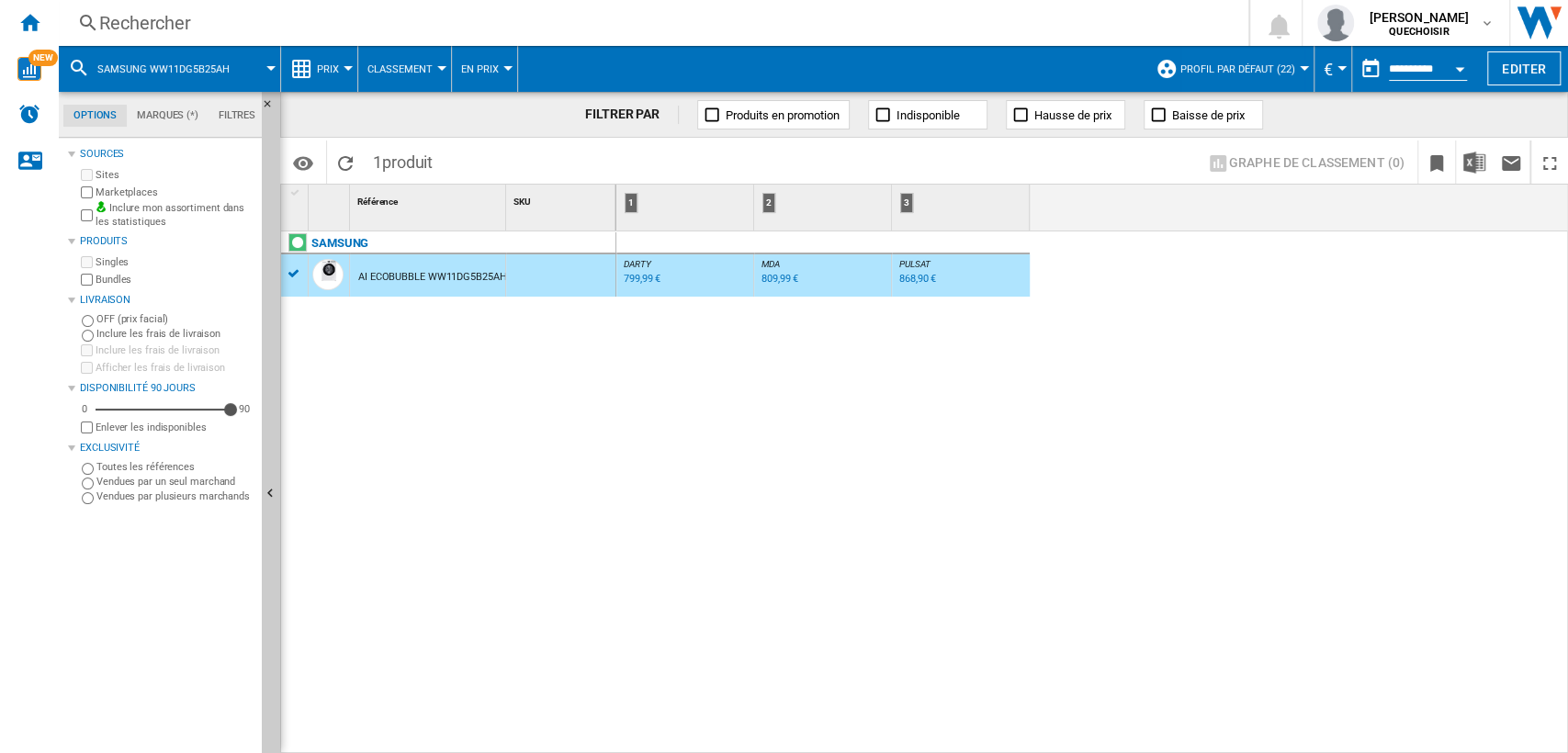
click at [527, 24] on div "Rechercher" at bounding box center [650, 23] width 1102 height 26
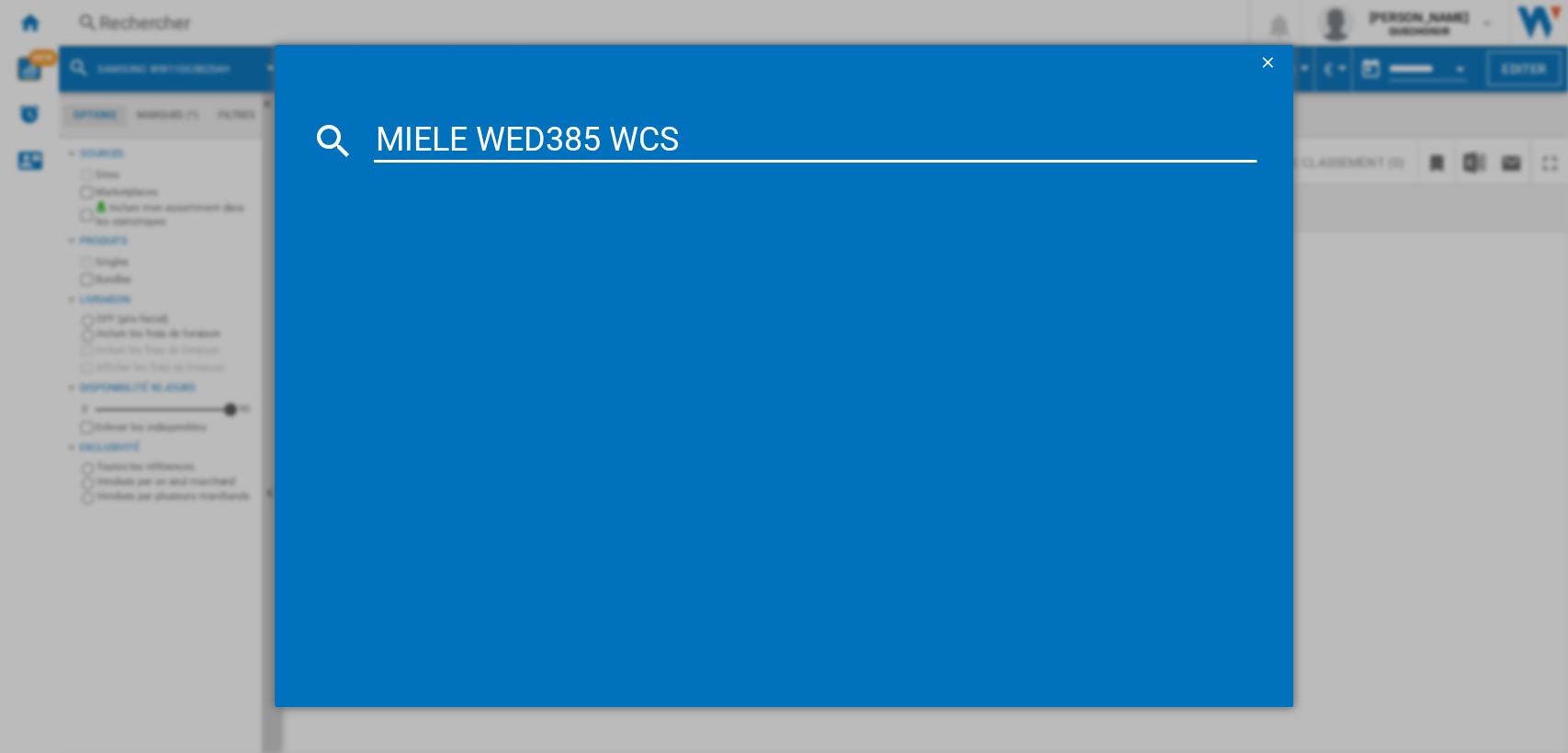
type input "MIELE WED385 WCS"
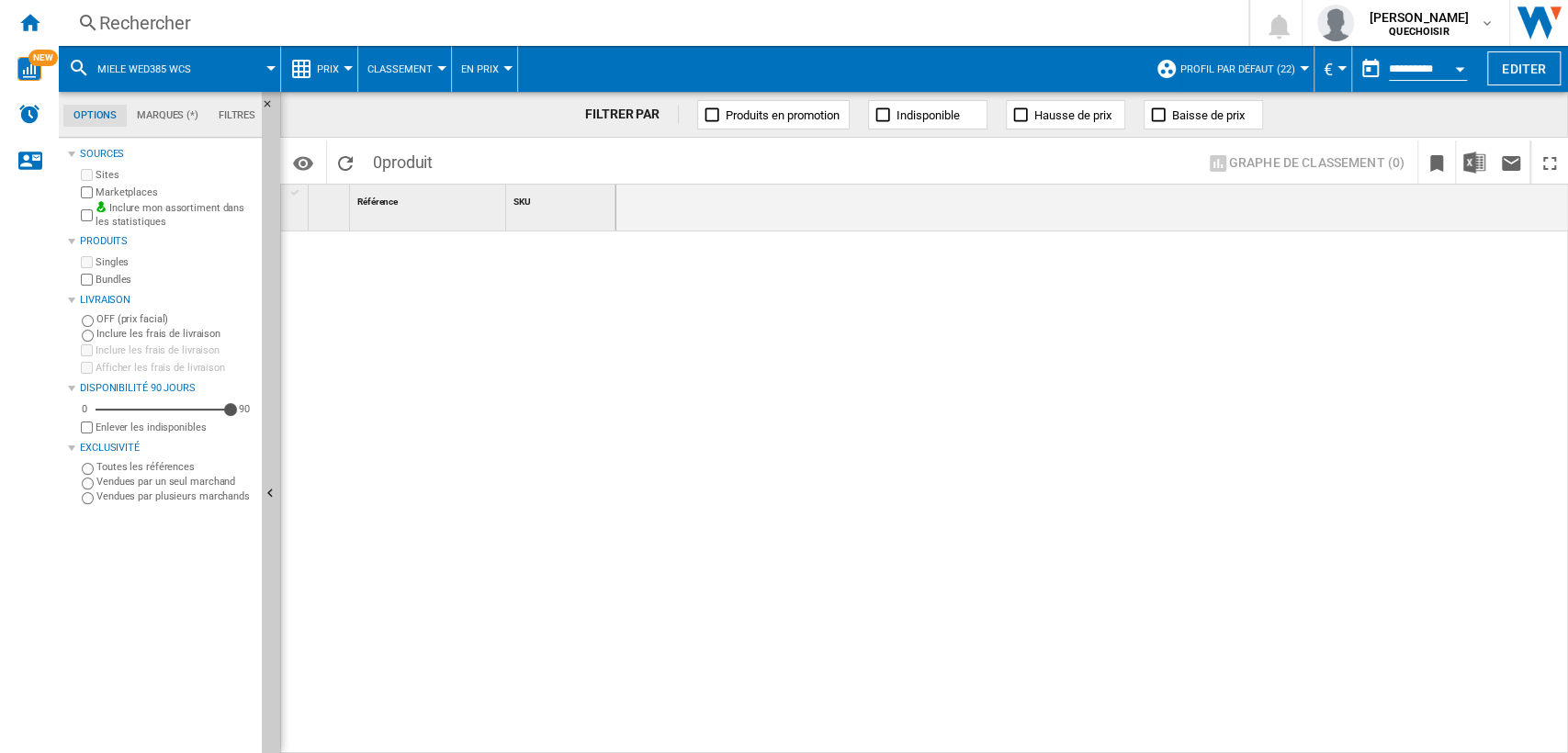
click at [553, 32] on div "Rechercher" at bounding box center [650, 23] width 1102 height 26
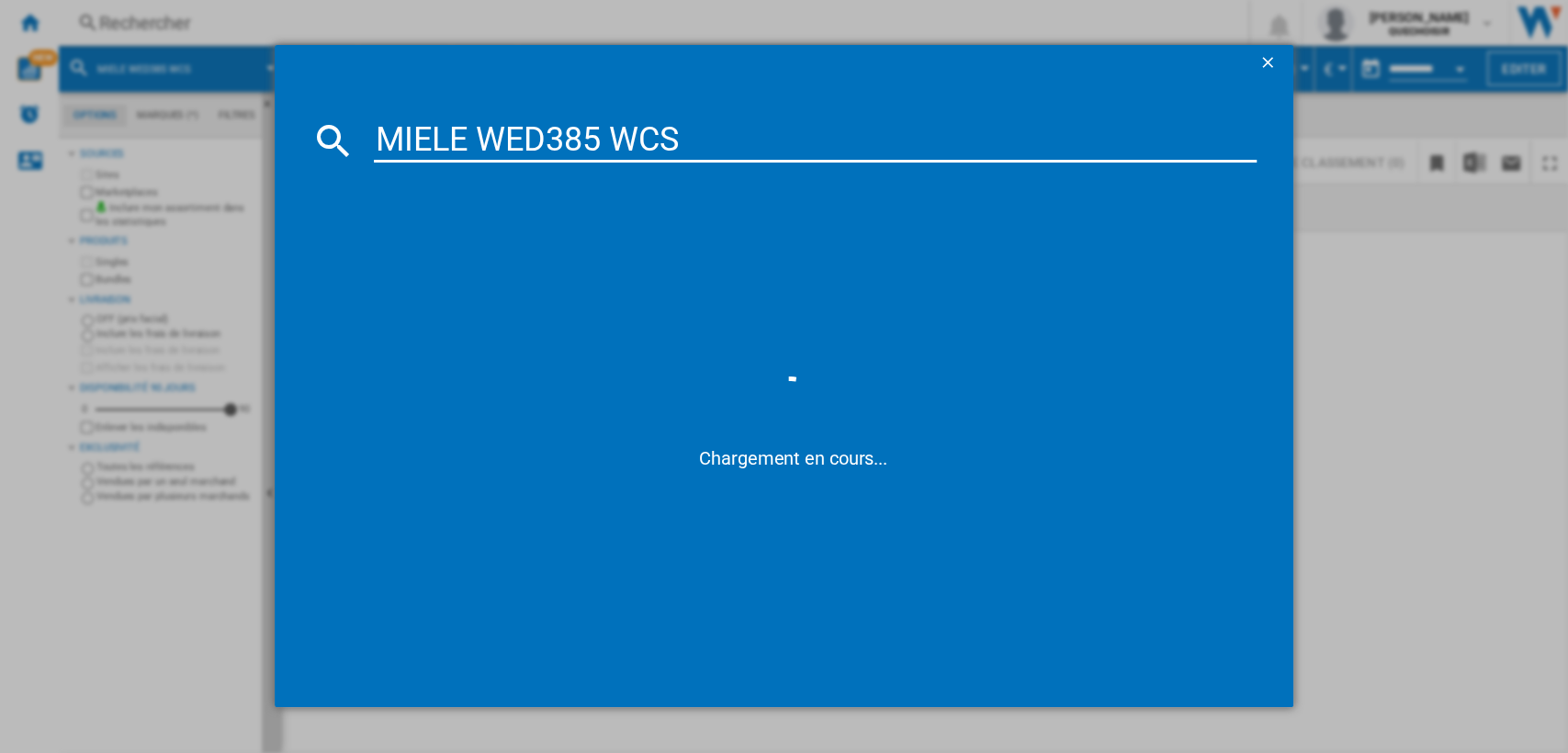
drag, startPoint x: 486, startPoint y: 131, endPoint x: 458, endPoint y: 131, distance: 28.0
click at [458, 131] on input "MIELE WED385 WCS" at bounding box center [815, 141] width 884 height 44
drag, startPoint x: 566, startPoint y: 133, endPoint x: 671, endPoint y: 128, distance: 105.1
click at [671, 128] on input "MIEL WED385 WCS" at bounding box center [815, 141] width 884 height 44
type input "MIEL WED38"
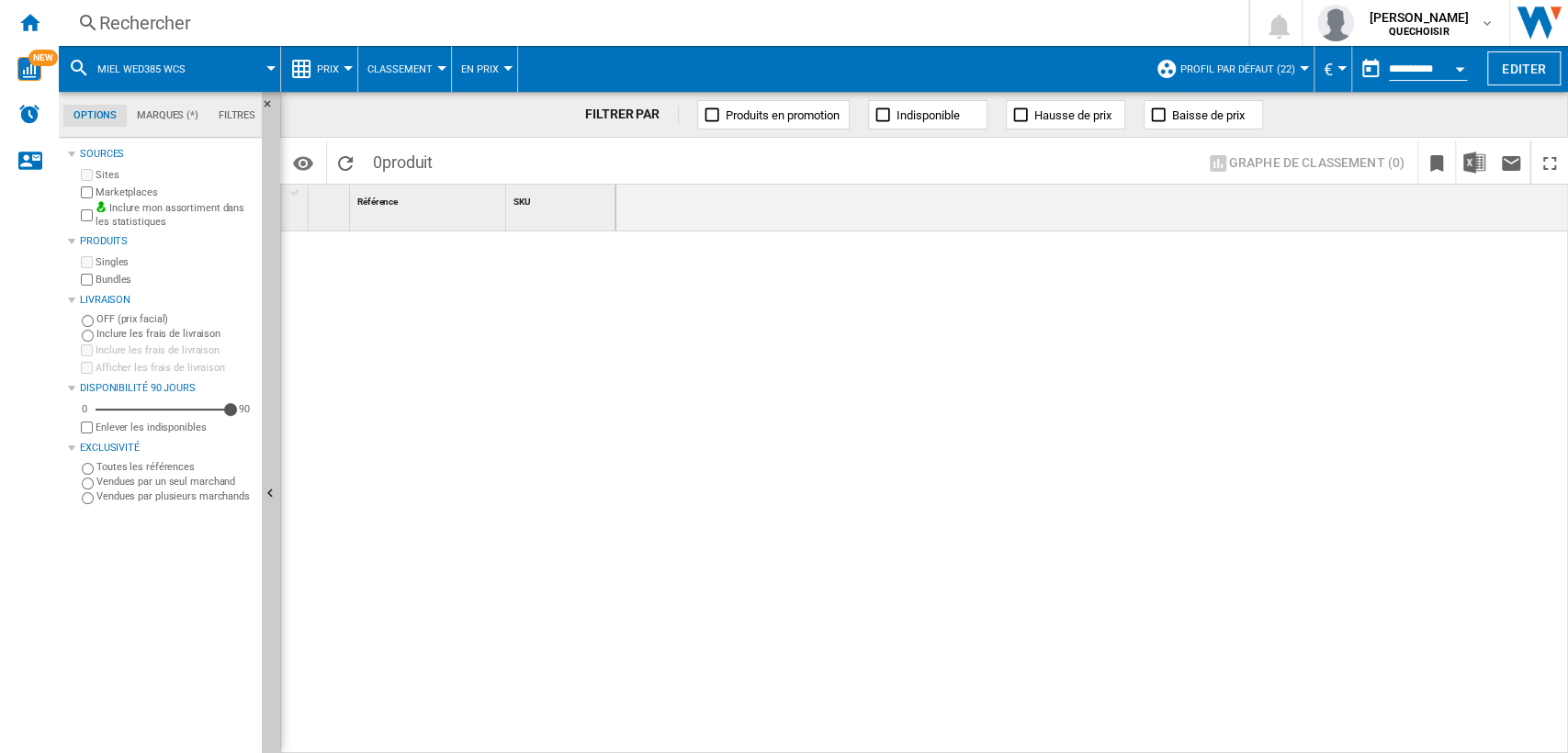
click at [693, 23] on div "Rechercher" at bounding box center [650, 23] width 1102 height 26
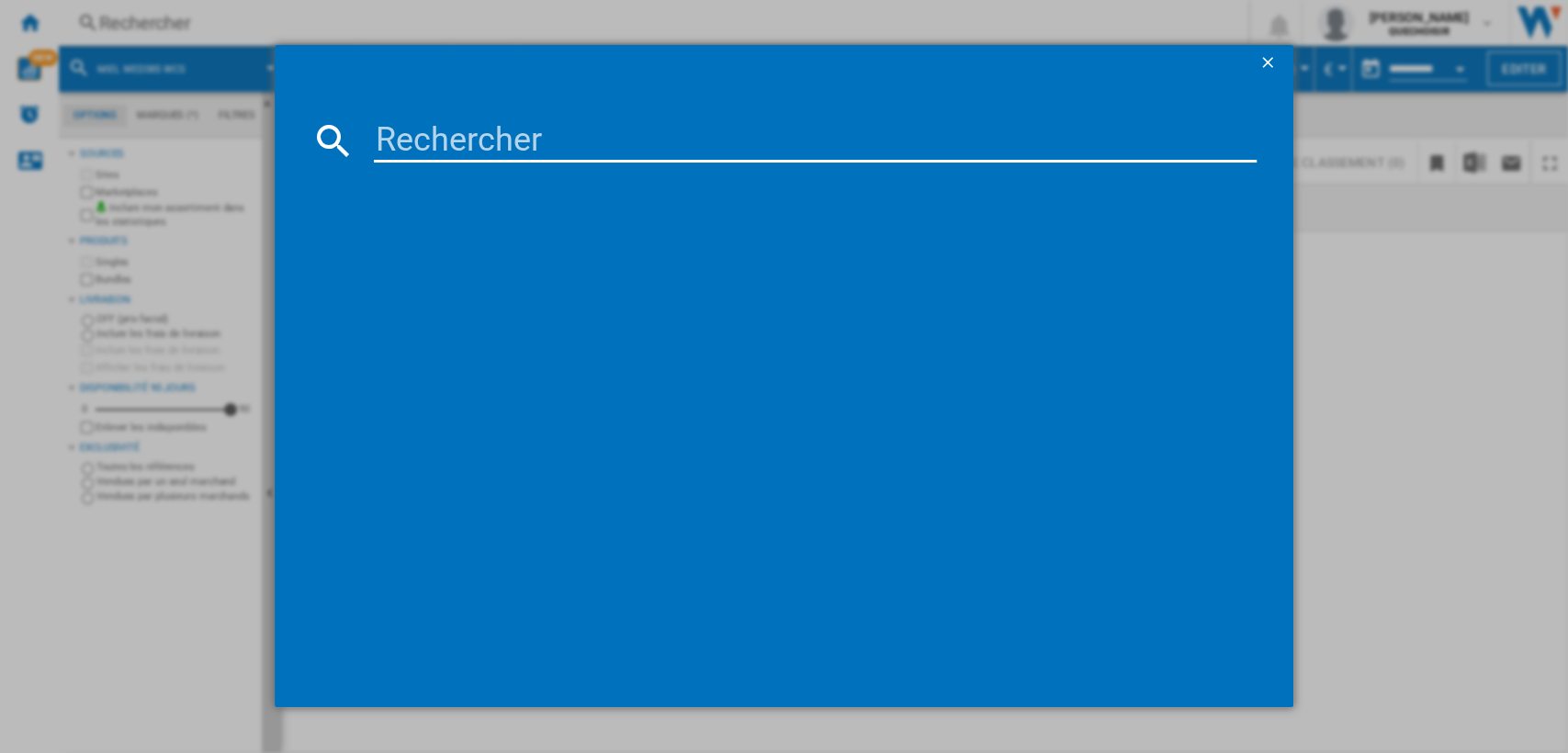
type input "BOSCH WGE03207FR"
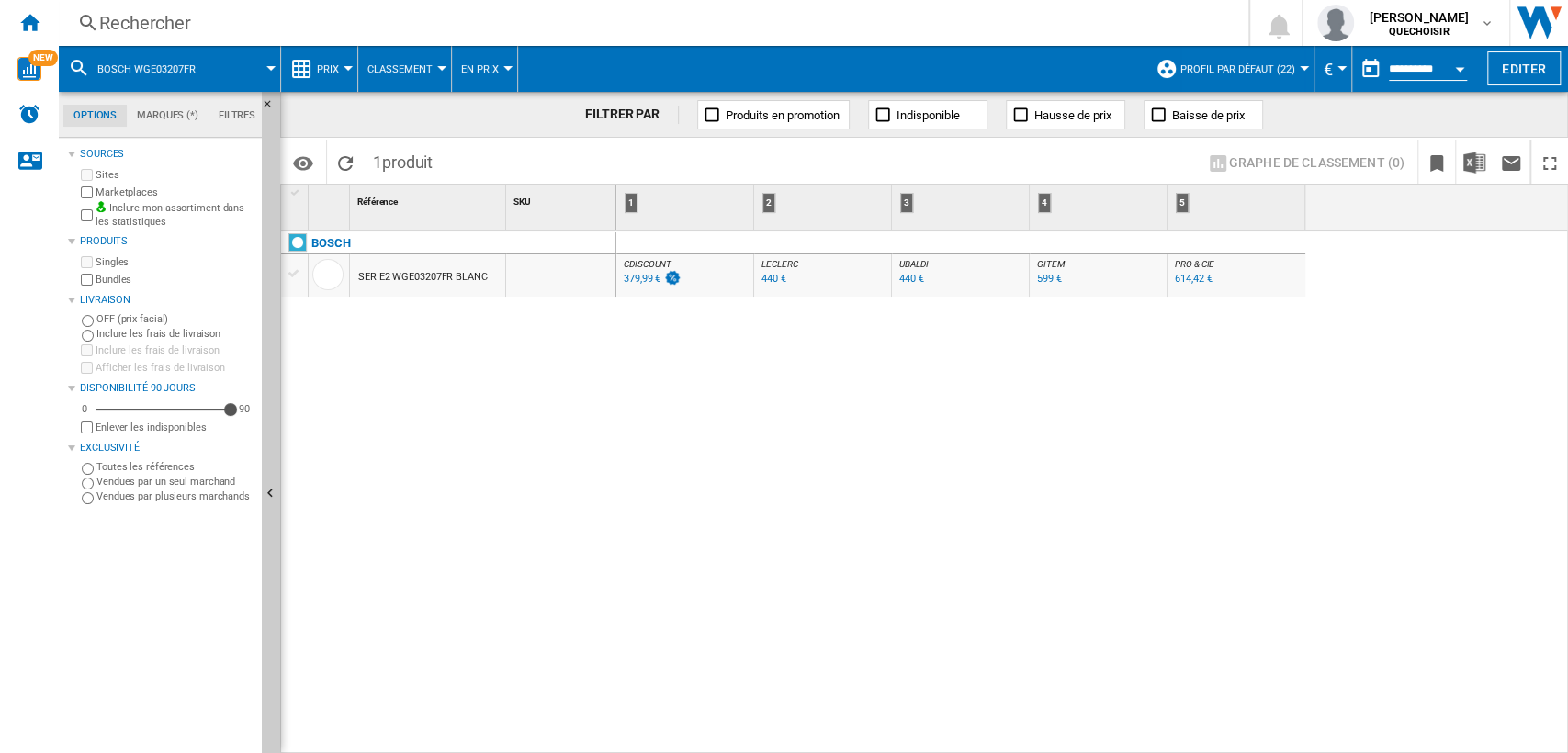
click at [417, 279] on div "SERIE2 WGE03207FR BLANC" at bounding box center [422, 278] width 129 height 42
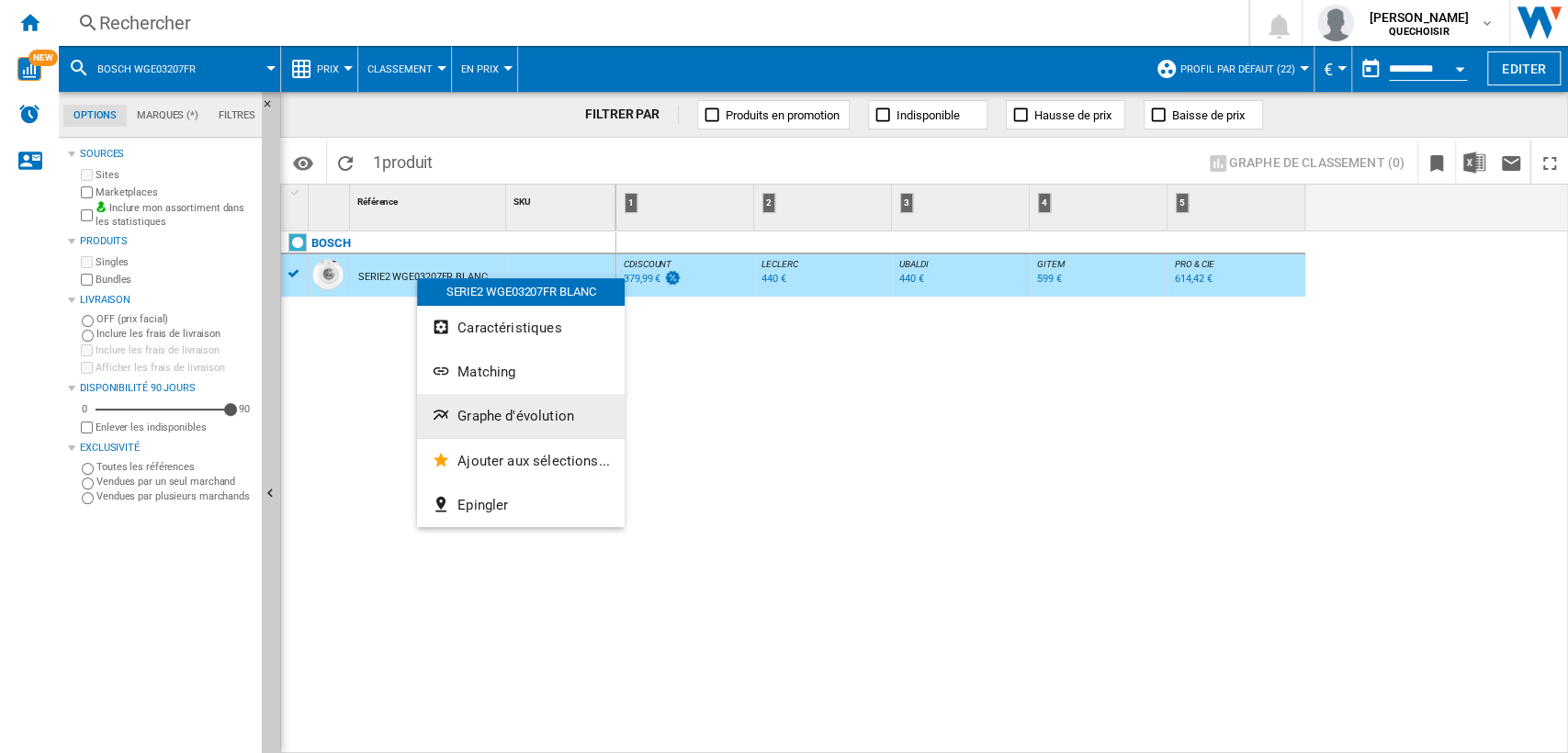
click at [505, 420] on span "Graphe d'évolution" at bounding box center [516, 416] width 117 height 16
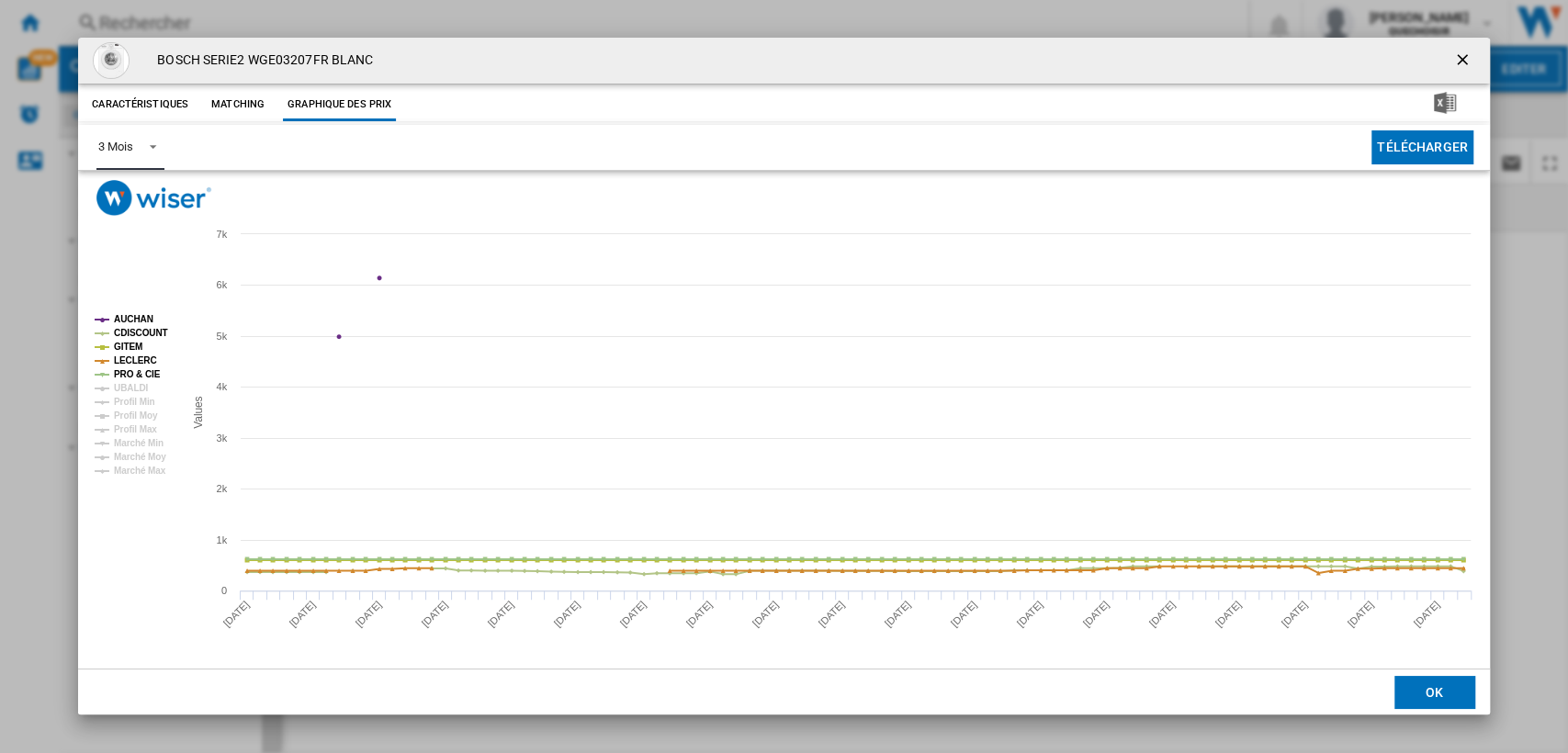
click at [127, 153] on div "3 Mois" at bounding box center [115, 147] width 34 height 13
click at [135, 198] on md-option "6 Mois" at bounding box center [146, 192] width 125 height 44
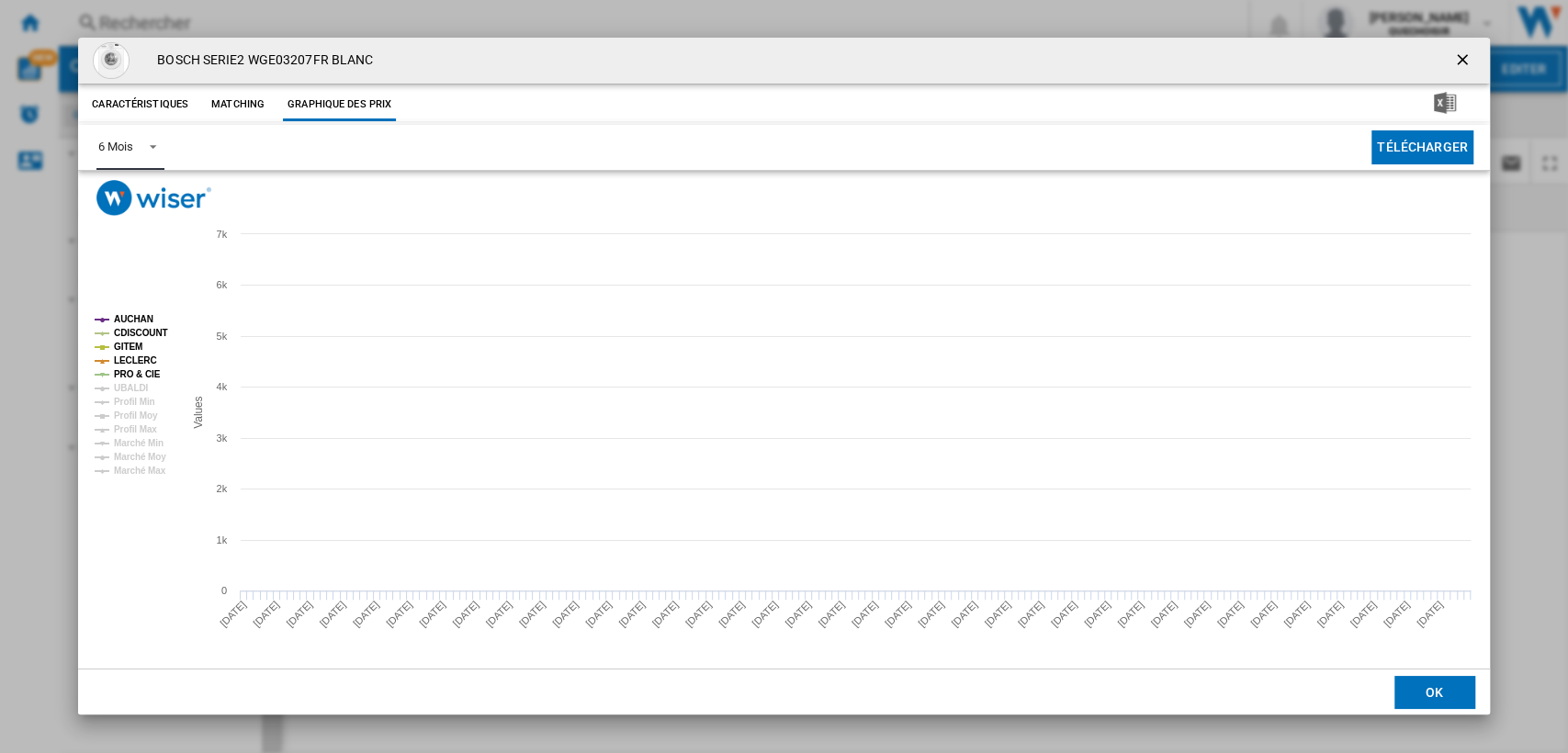
click at [125, 318] on tspan "AUCHAN" at bounding box center [133, 319] width 39 height 11
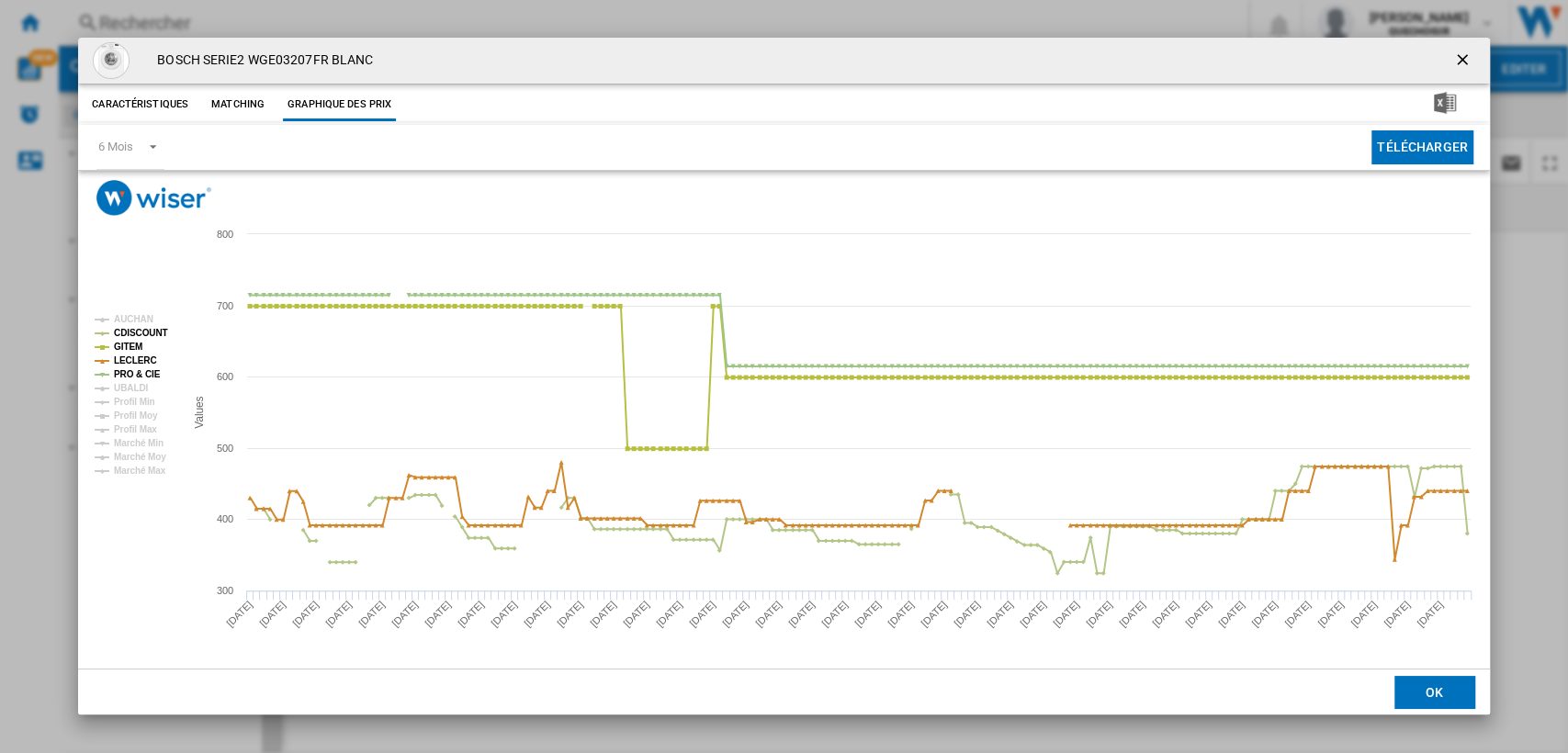
click at [1466, 58] on ng-md-icon "getI18NText('BUTTONS.CLOSE_DIALOG')" at bounding box center [1464, 61] width 22 height 22
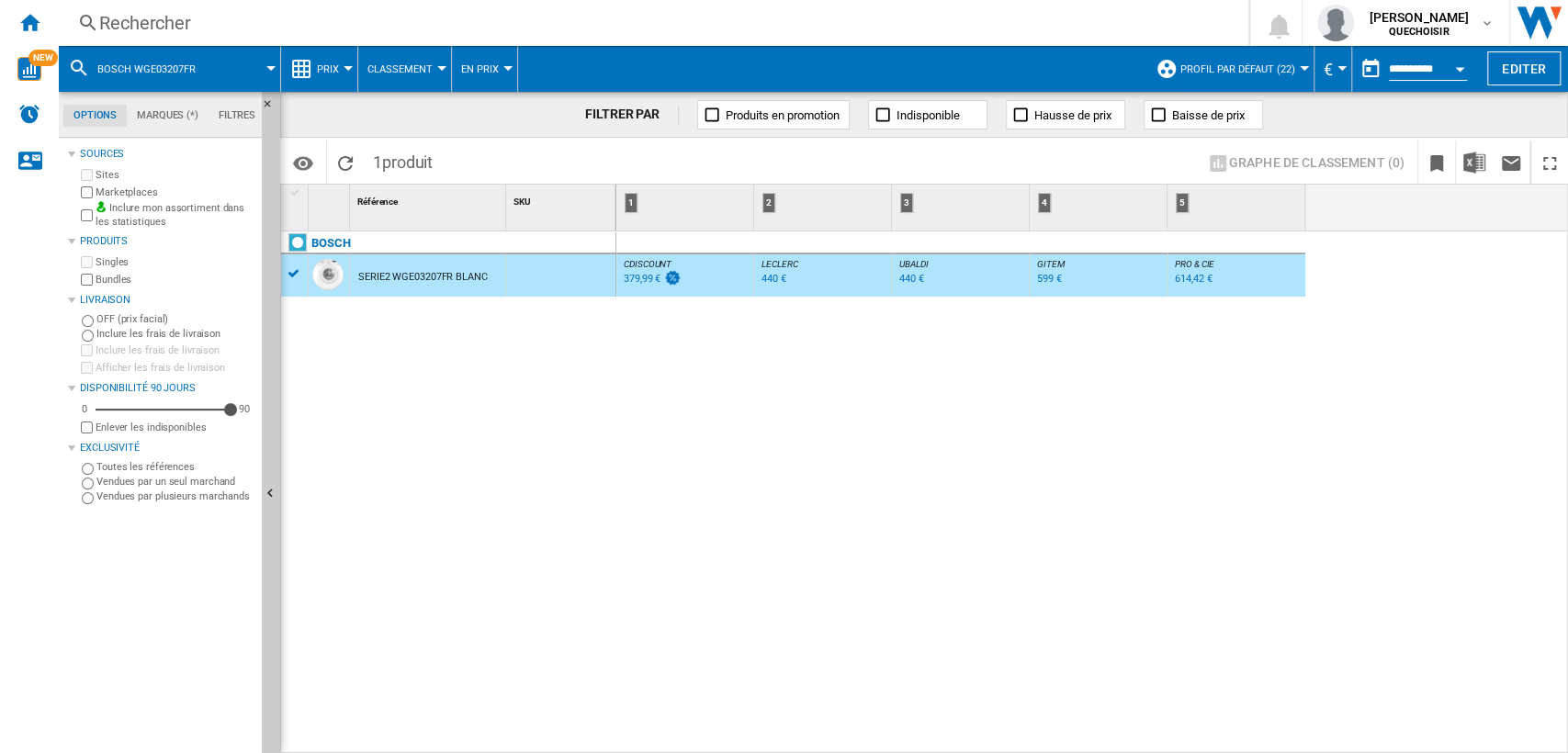
click at [646, 25] on div "Rechercher" at bounding box center [650, 23] width 1102 height 26
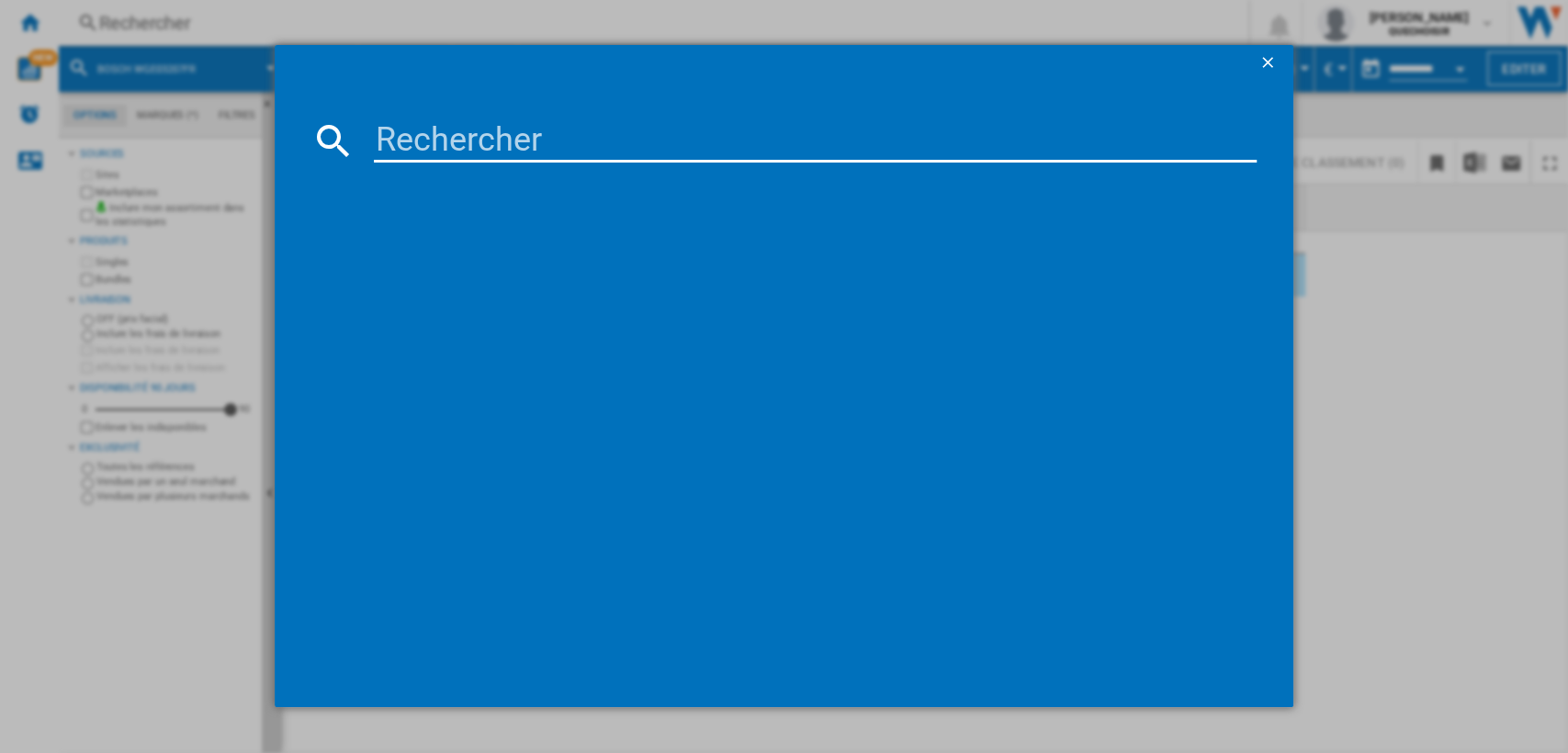
type input "BOSCH WGE02201FR"
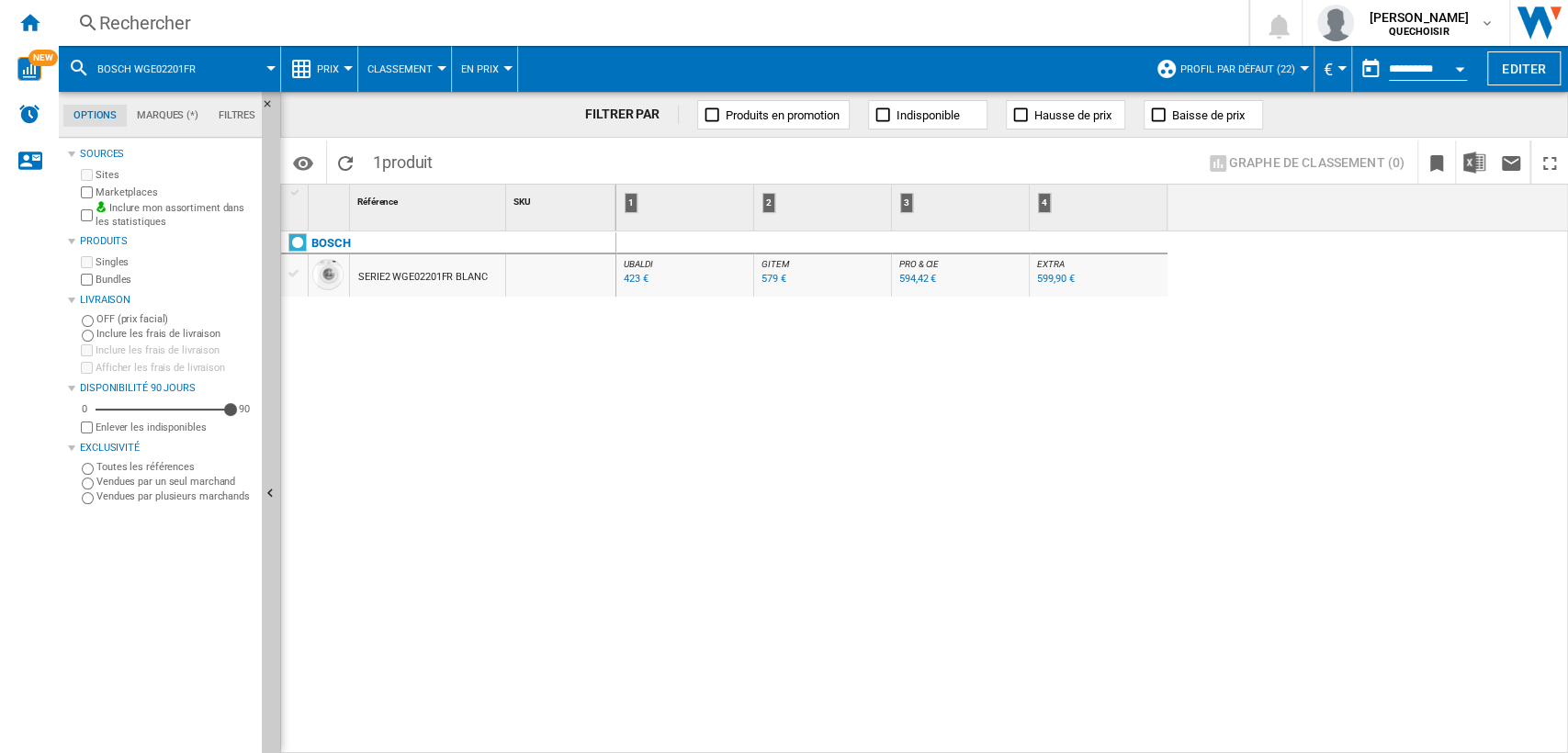
click at [452, 282] on div "SERIE2 WGE02201FR BLANC" at bounding box center [422, 278] width 129 height 42
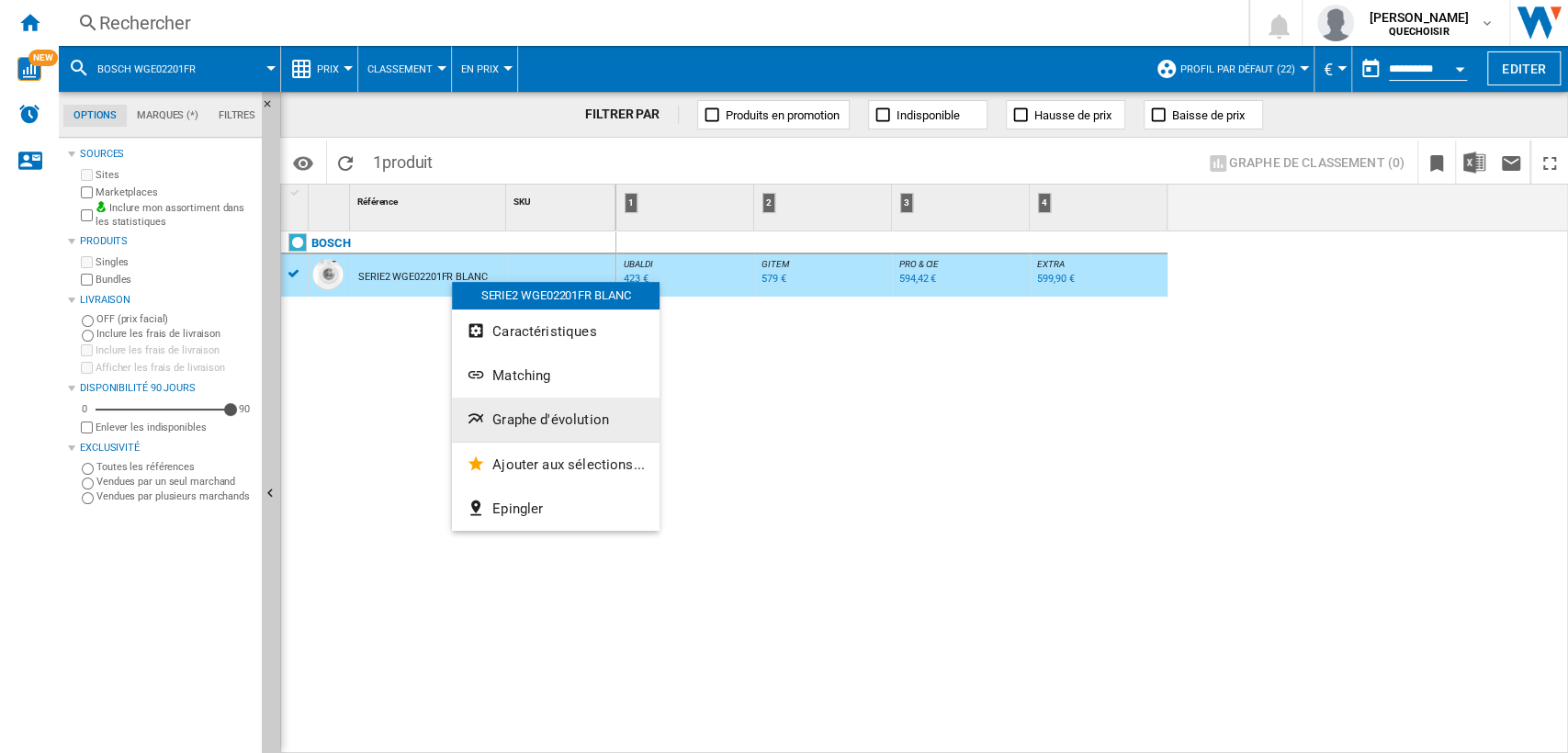
click at [551, 421] on span "Graphe d'évolution" at bounding box center [551, 420] width 117 height 16
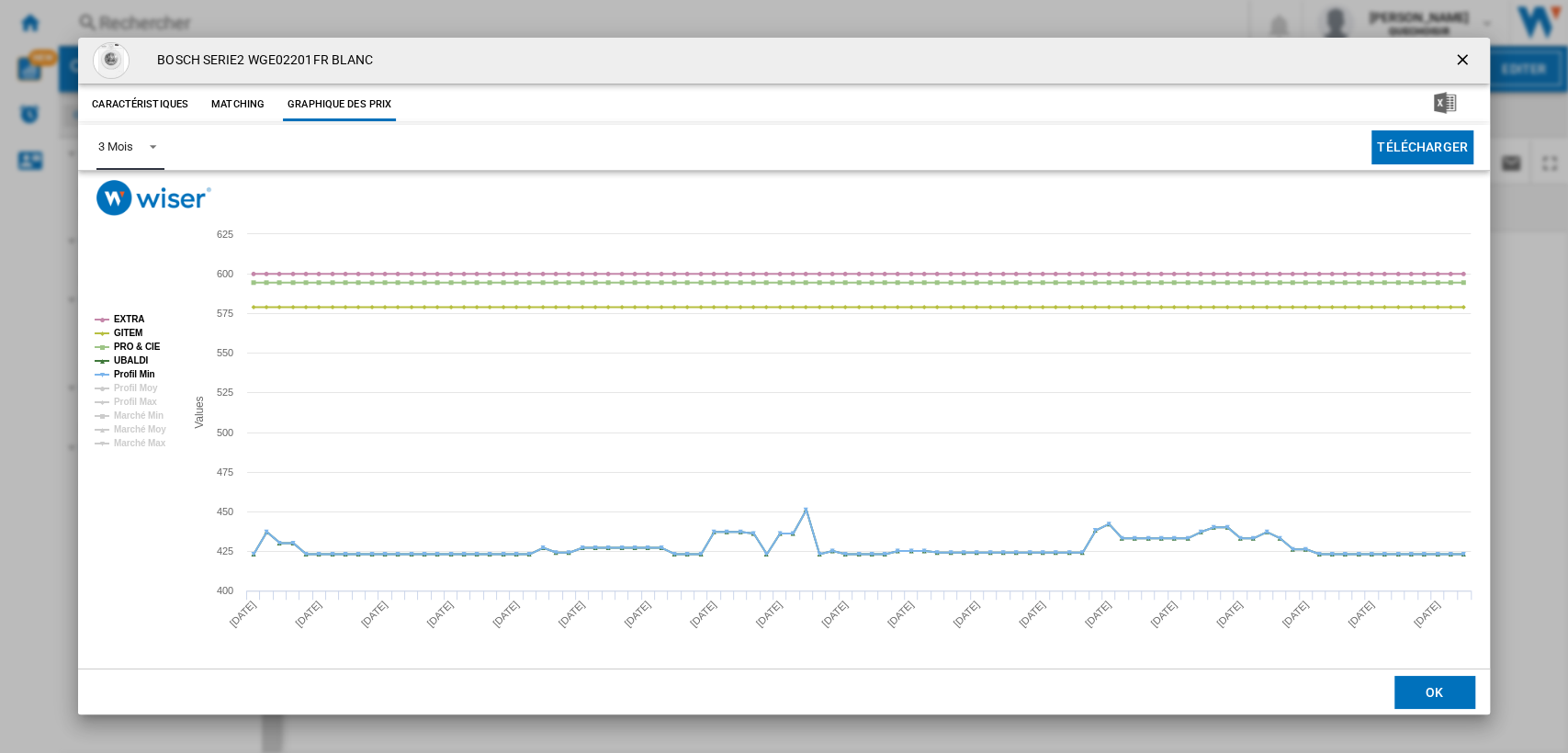
click at [132, 148] on div "3 Mois" at bounding box center [115, 147] width 34 height 13
click at [132, 184] on md-option "6 Mois" at bounding box center [146, 192] width 125 height 44
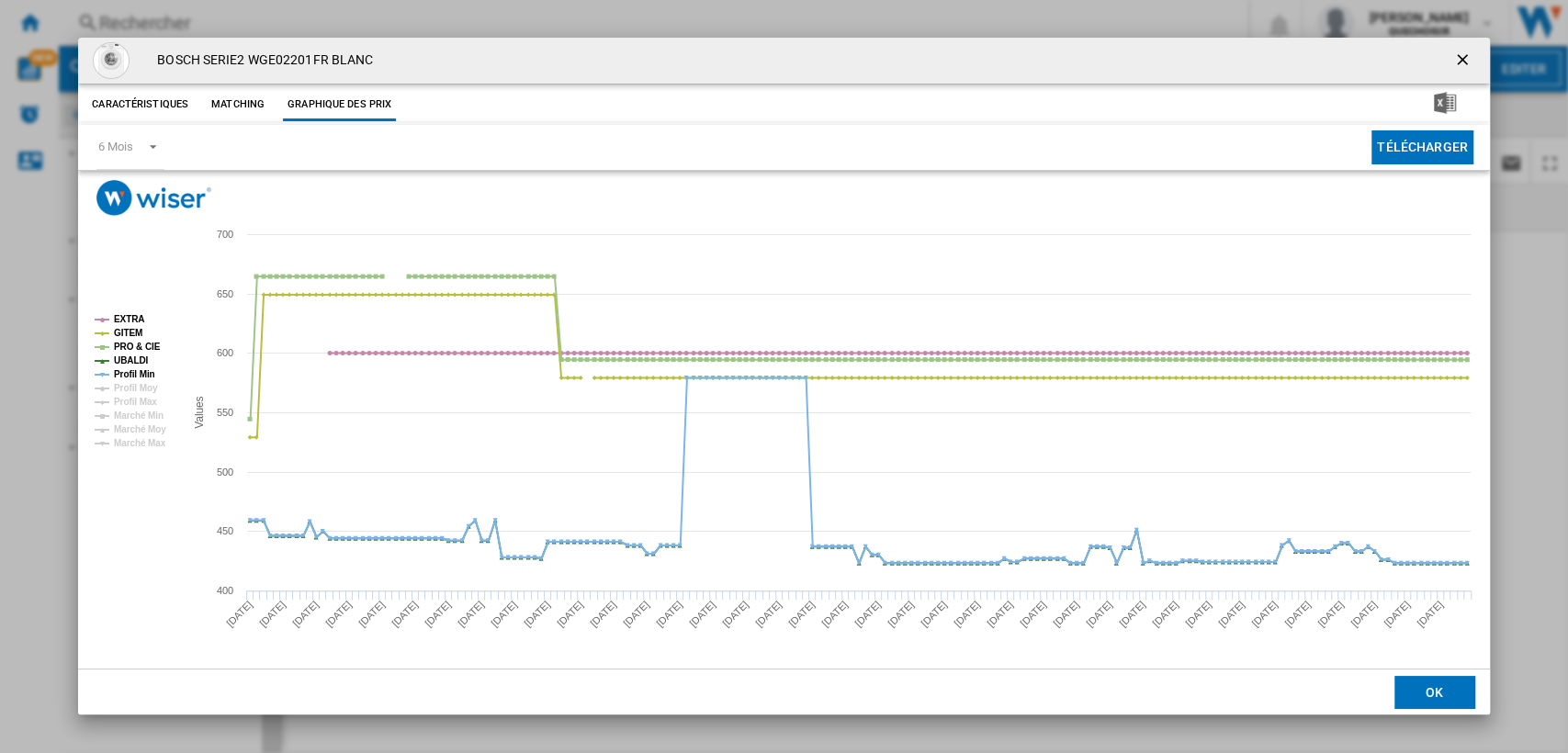
click at [1462, 60] on ng-md-icon "getI18NText('BUTTONS.CLOSE_DIALOG')" at bounding box center [1464, 61] width 22 height 22
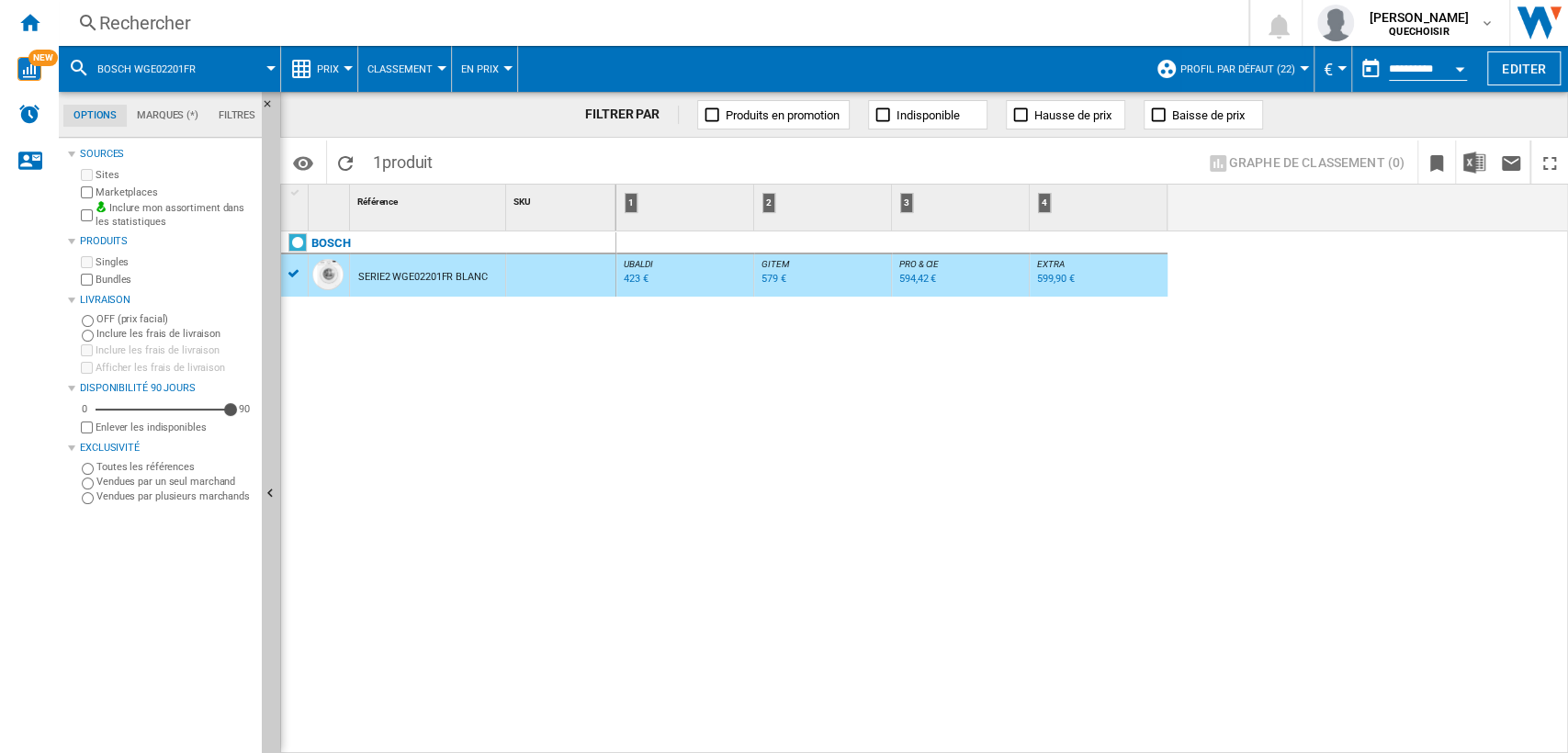
click at [482, 23] on div "Rechercher" at bounding box center [650, 23] width 1102 height 26
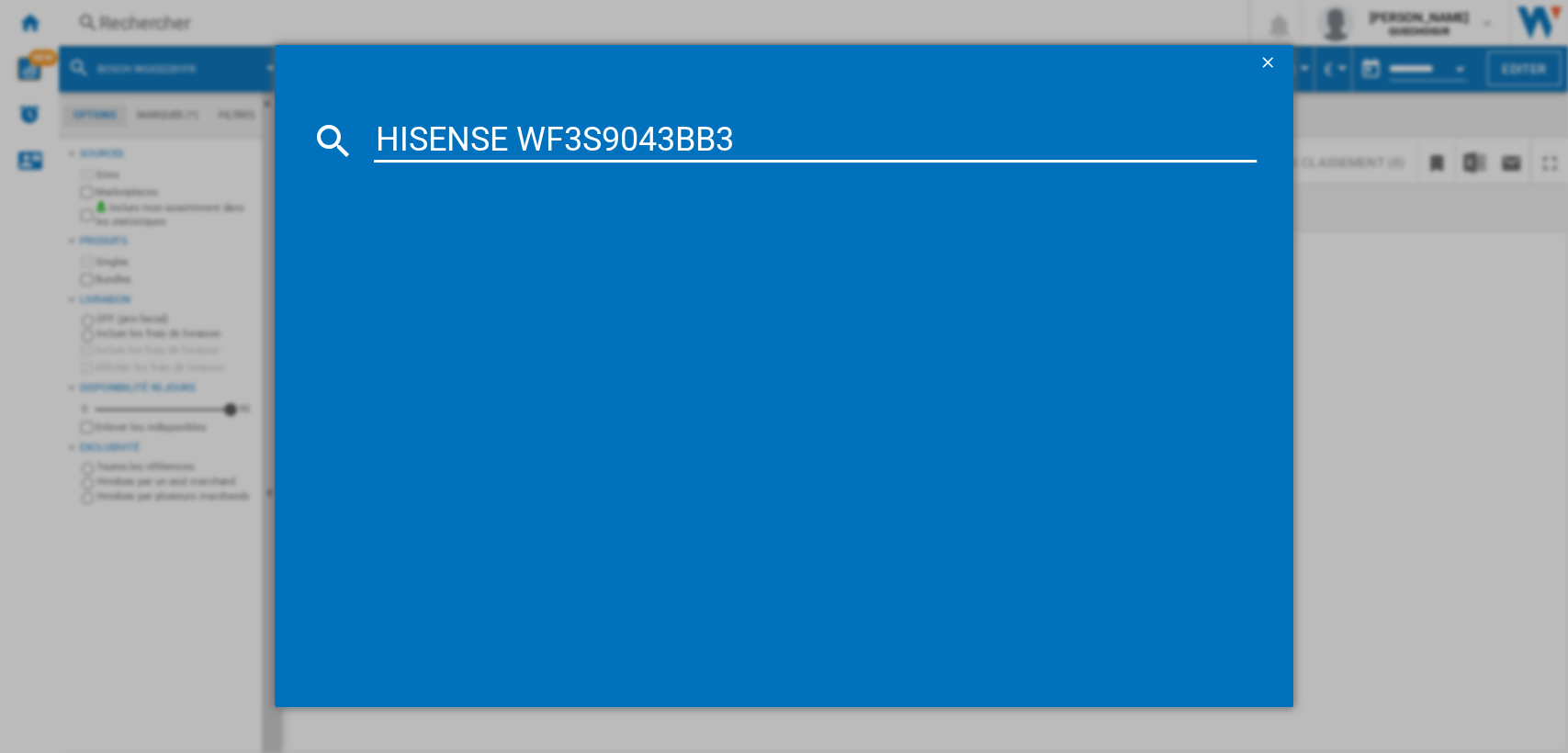
type input "HISENSE WF3S9043BB3"
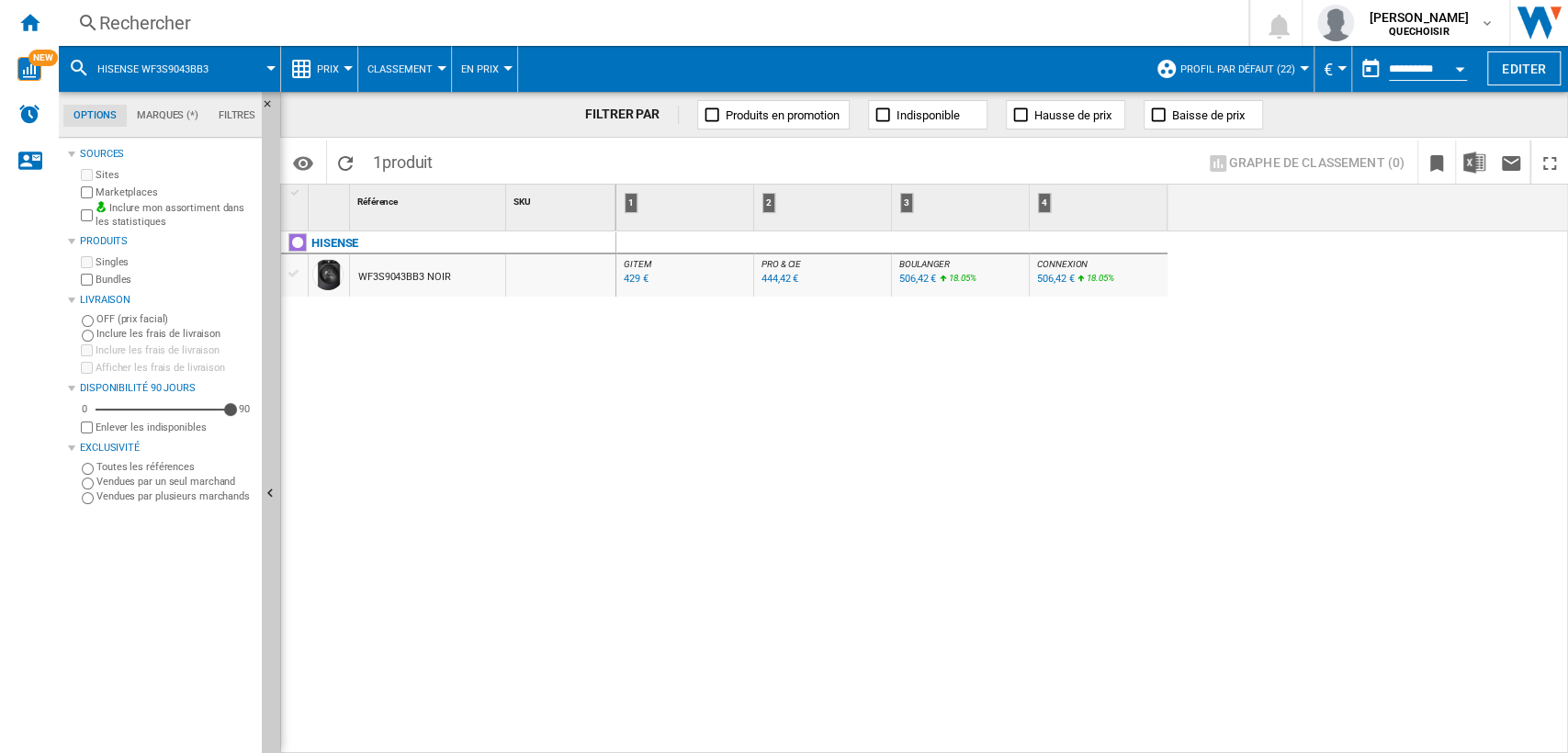
click at [407, 277] on div "WF3S9043BB3 NOIR" at bounding box center [404, 278] width 92 height 42
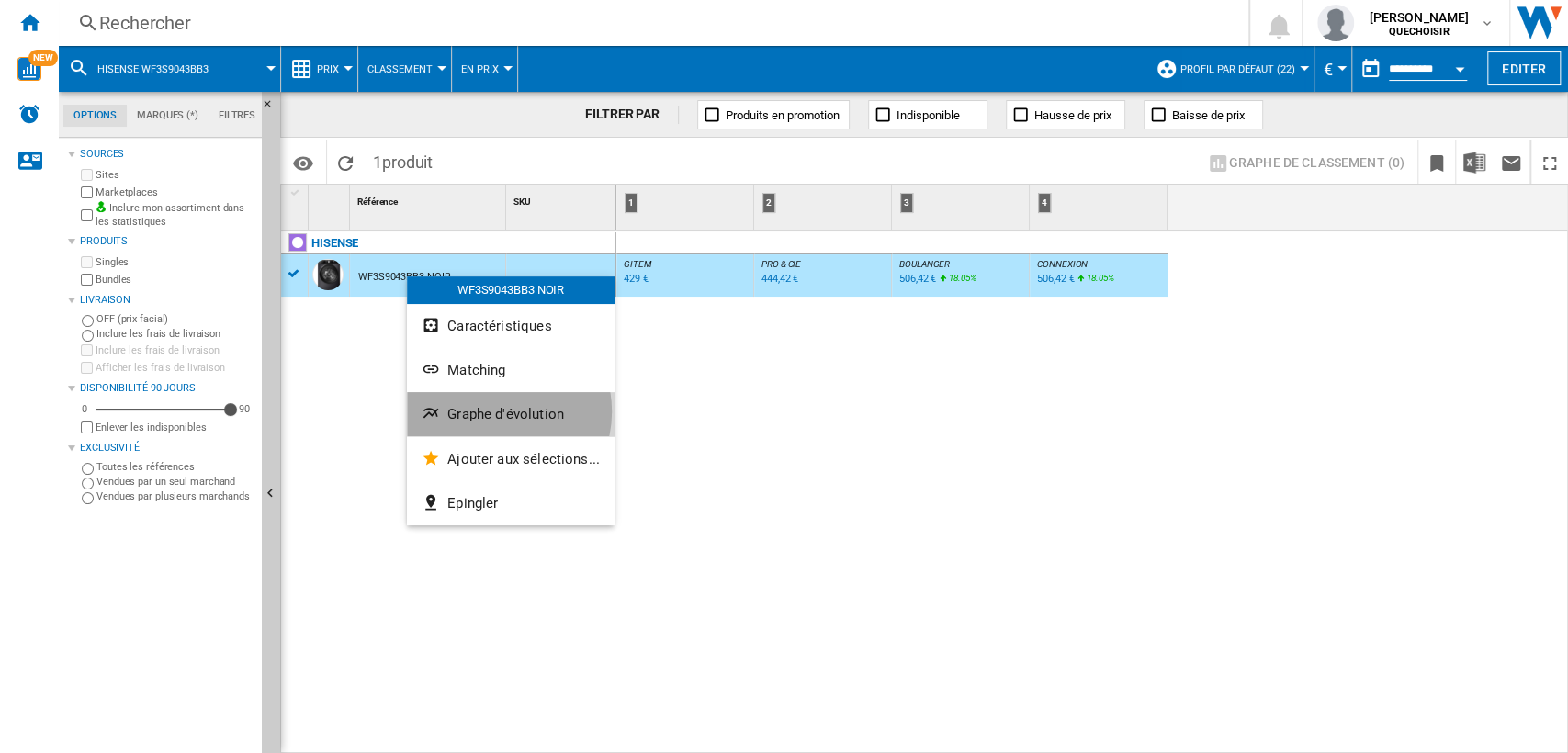
click at [496, 412] on span "Graphe d'évolution" at bounding box center [506, 414] width 117 height 16
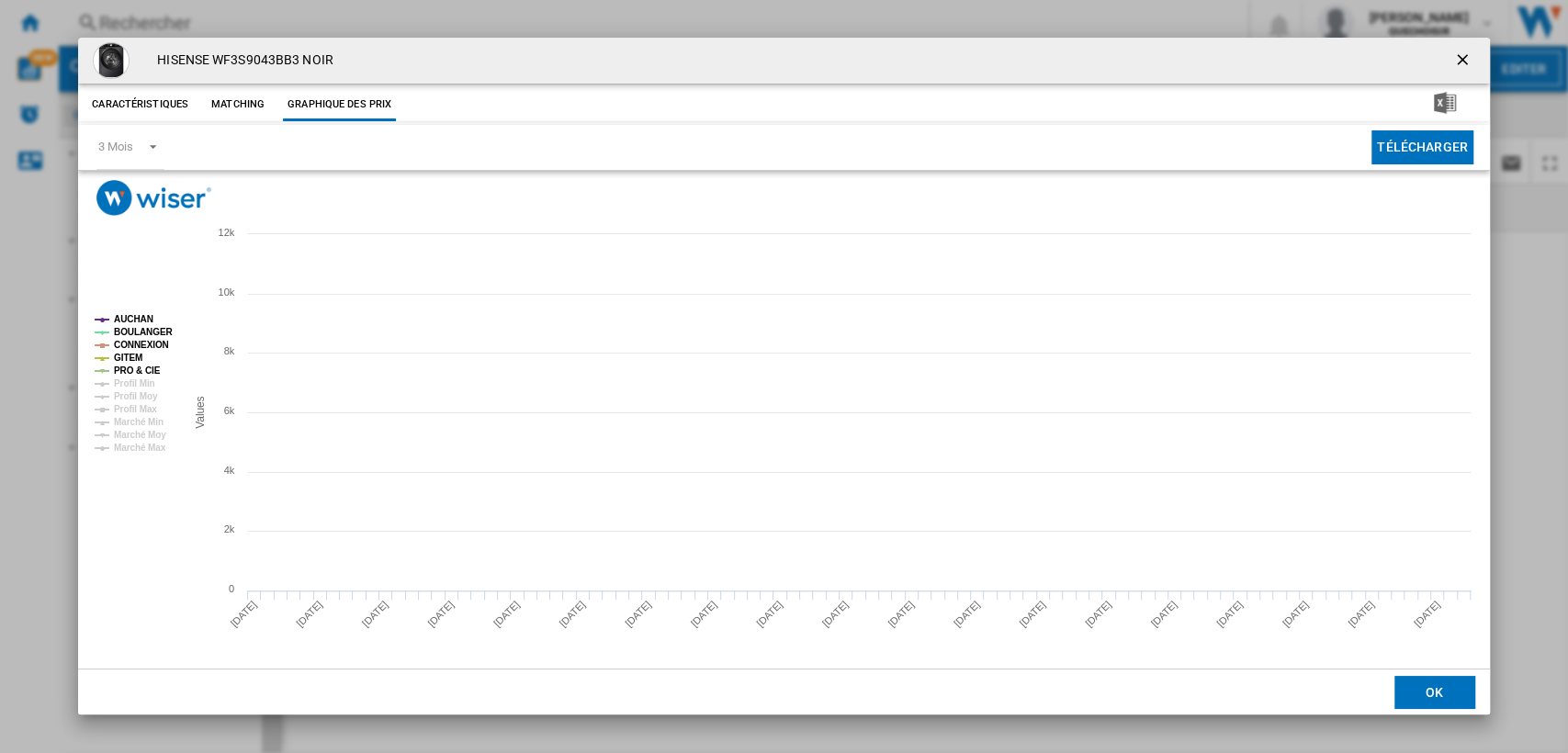
click at [133, 319] on tspan "AUCHAN" at bounding box center [133, 319] width 39 height 11
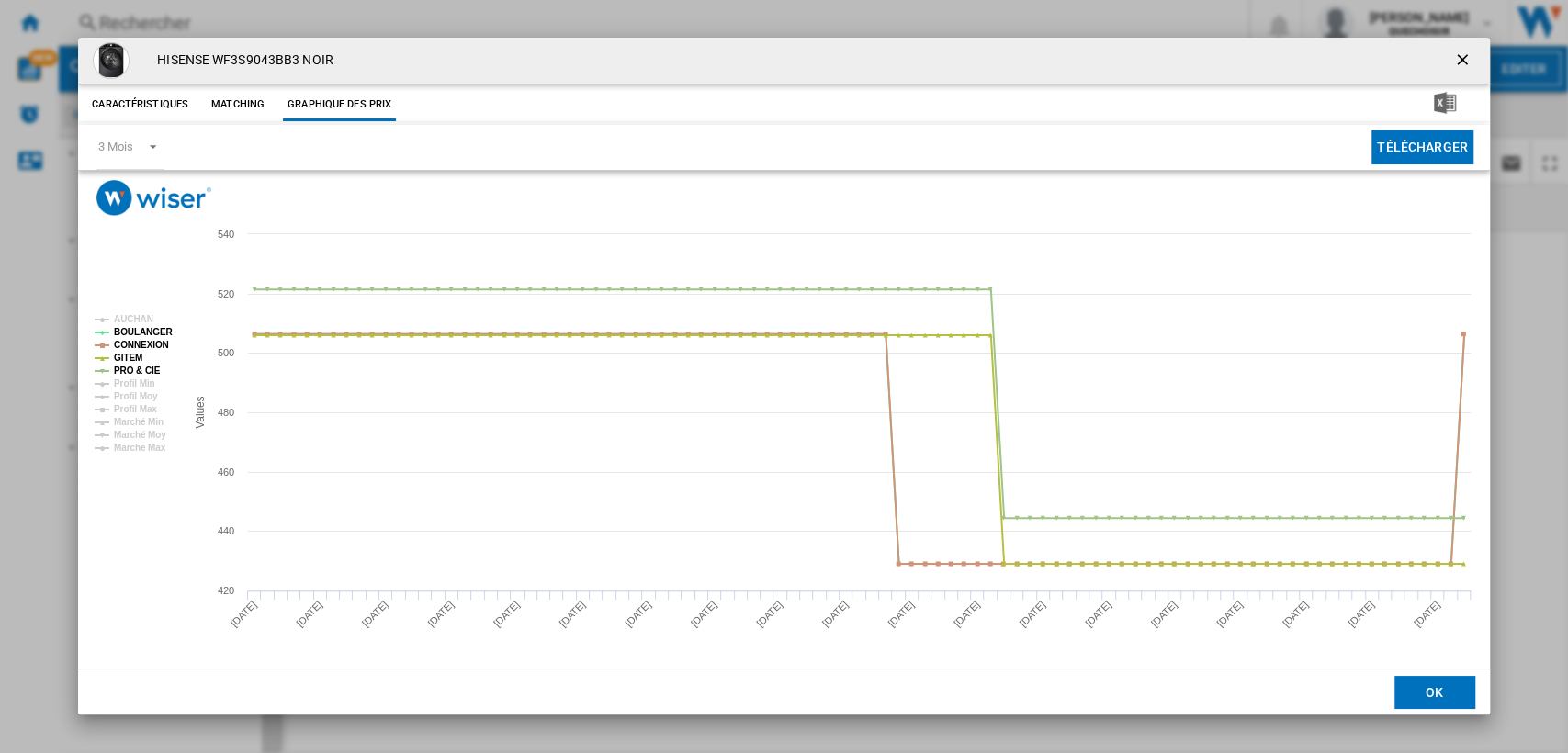
click at [1467, 60] on ng-md-icon "getI18NText('BUTTONS.CLOSE_DIALOG')" at bounding box center [1464, 61] width 22 height 22
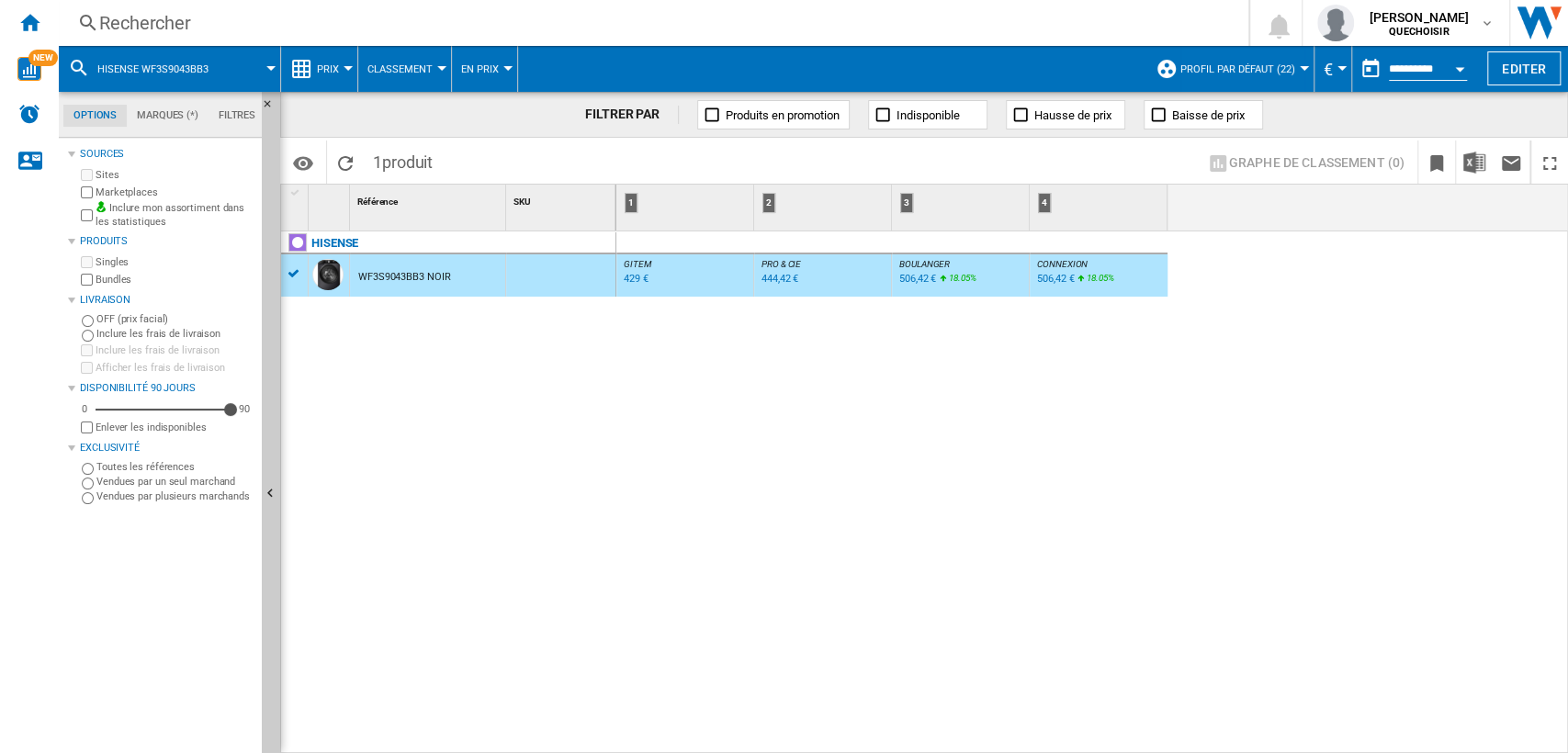
click at [583, 32] on div "Rechercher" at bounding box center [650, 23] width 1102 height 26
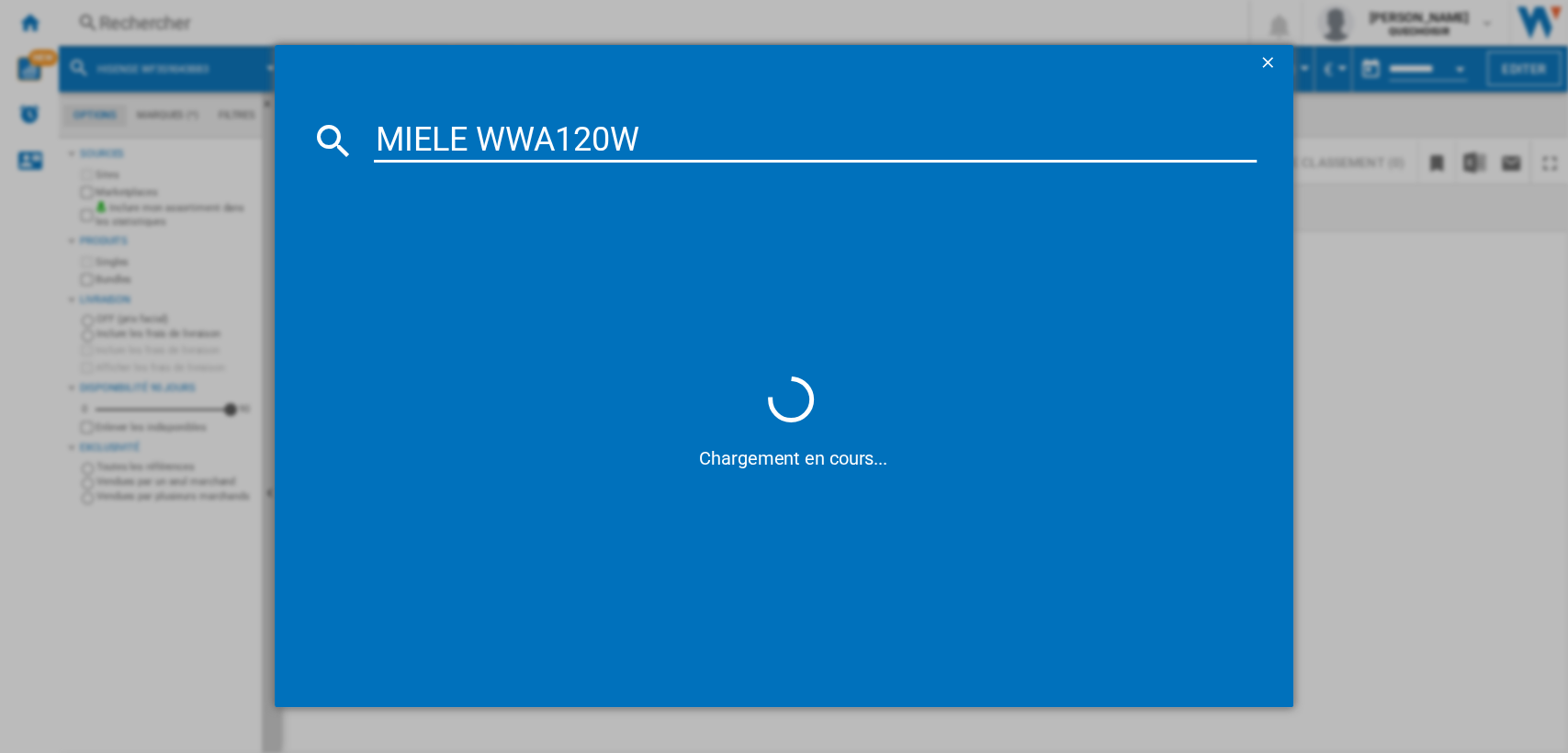
type input "MIELE WWA120"
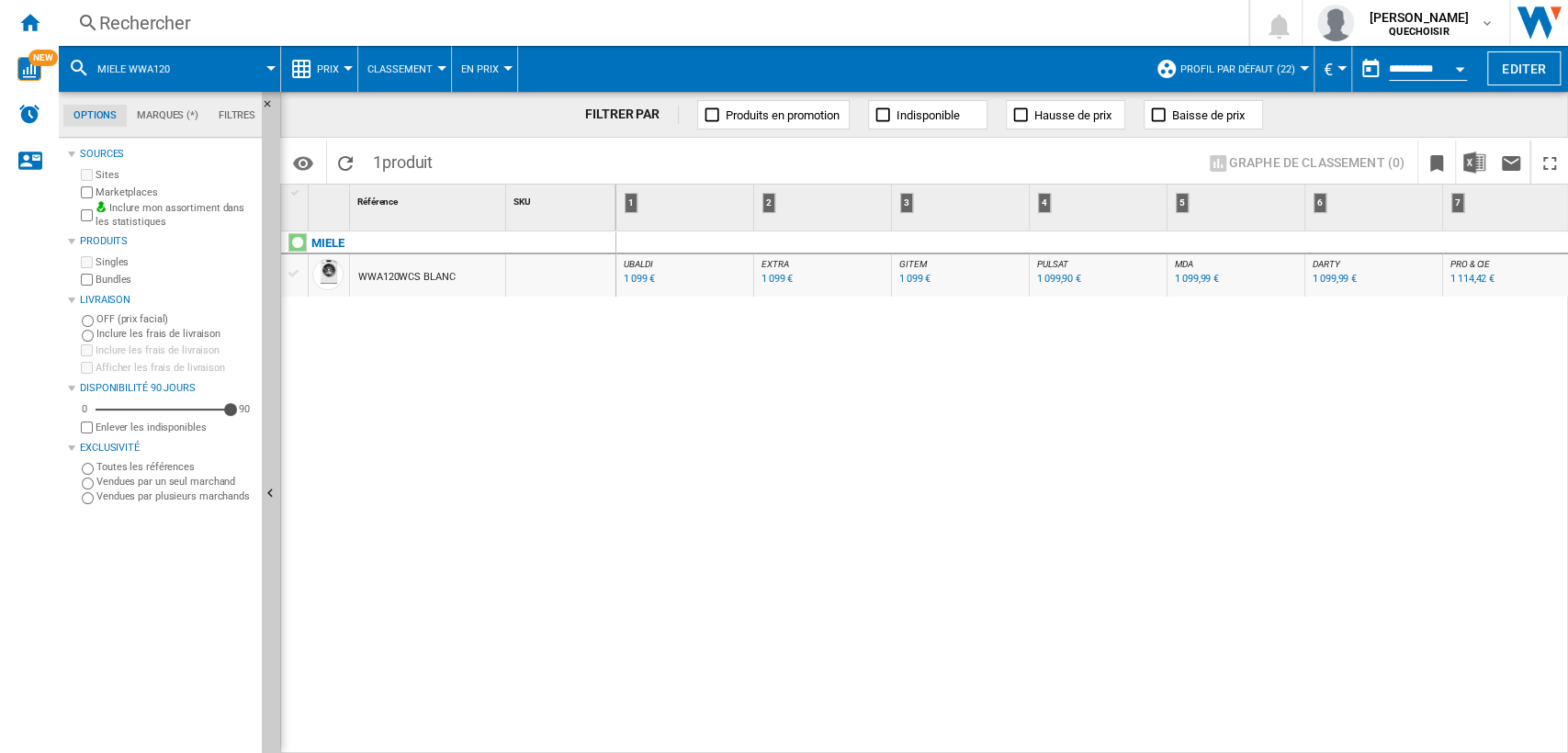
click at [258, 106] on md-tab-item "Filtres" at bounding box center [237, 115] width 57 height 22
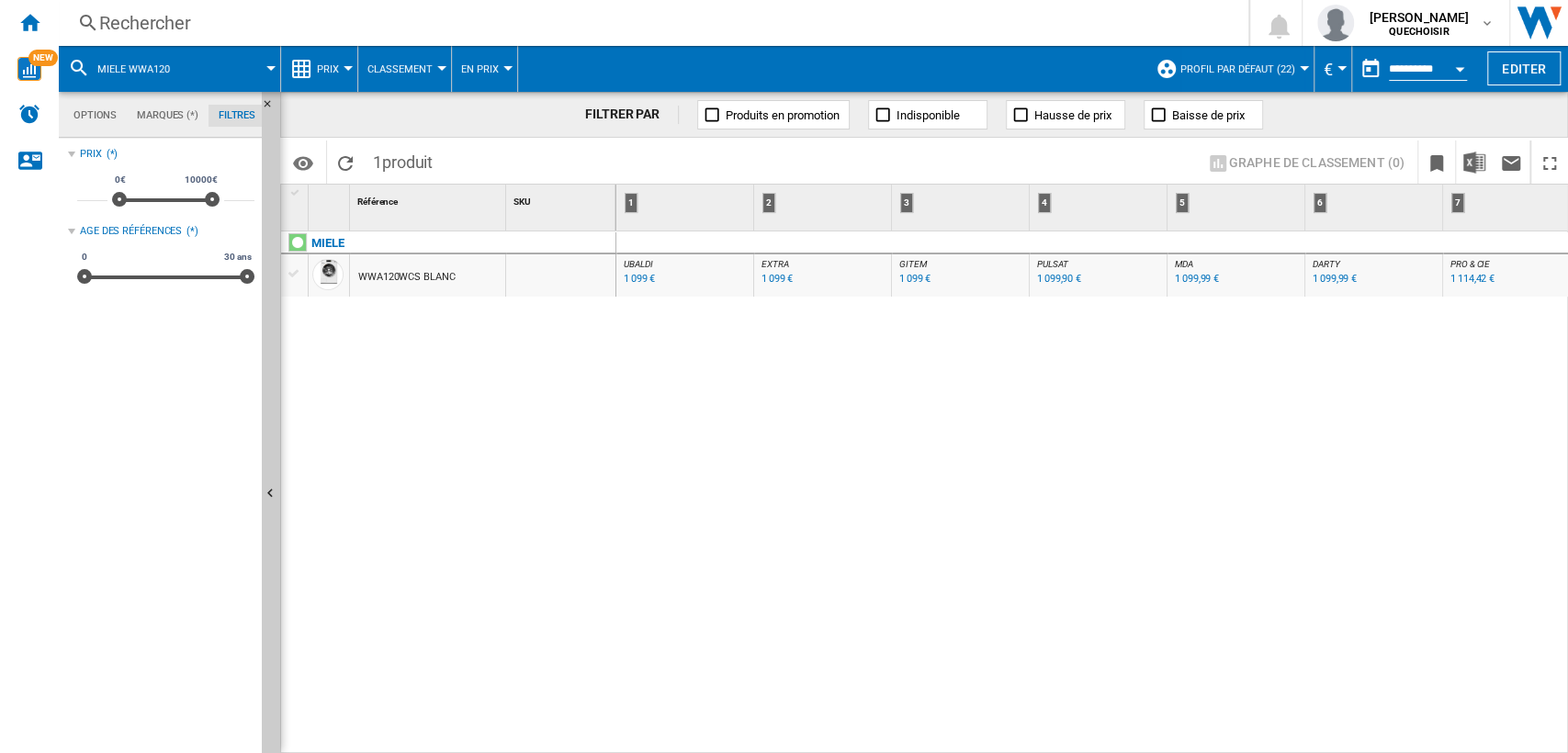
click at [260, 107] on md-tab-item "Filtres" at bounding box center [237, 115] width 57 height 22
click at [266, 107] on ng-md-icon "Masquer" at bounding box center [272, 109] width 22 height 22
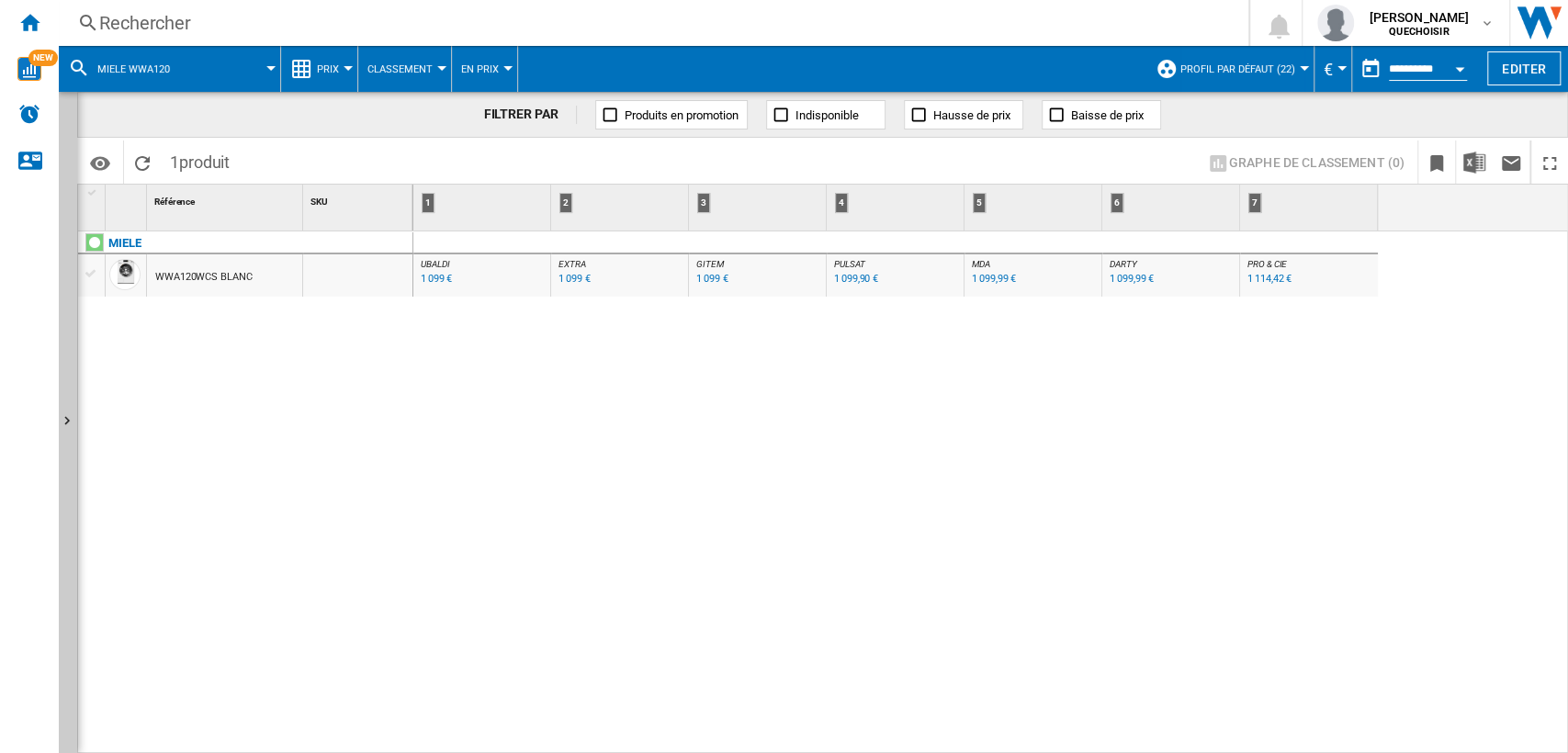
click at [390, 26] on div "Rechercher" at bounding box center [650, 23] width 1102 height 26
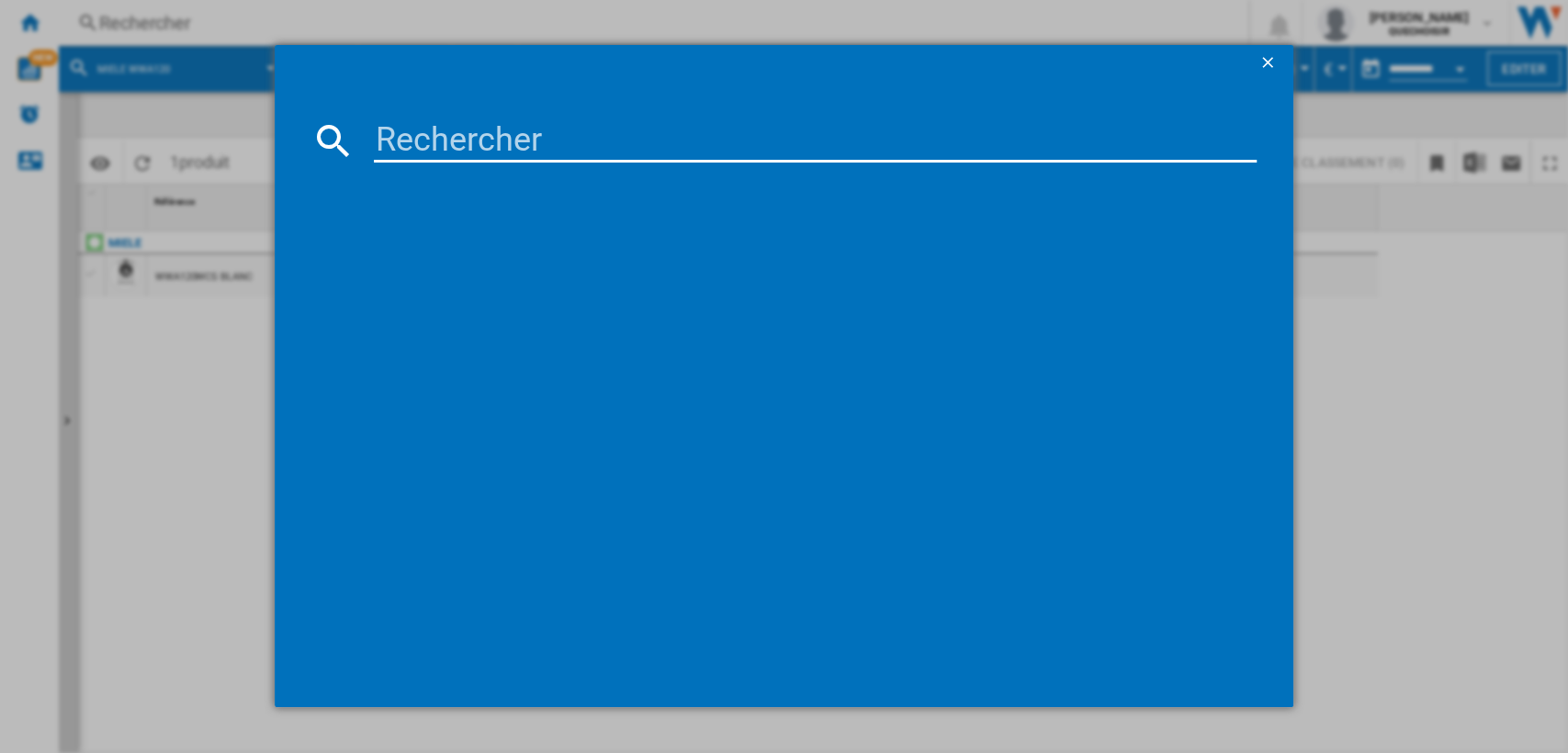
type input "ELECTROLUX EWFI6194O2DA"
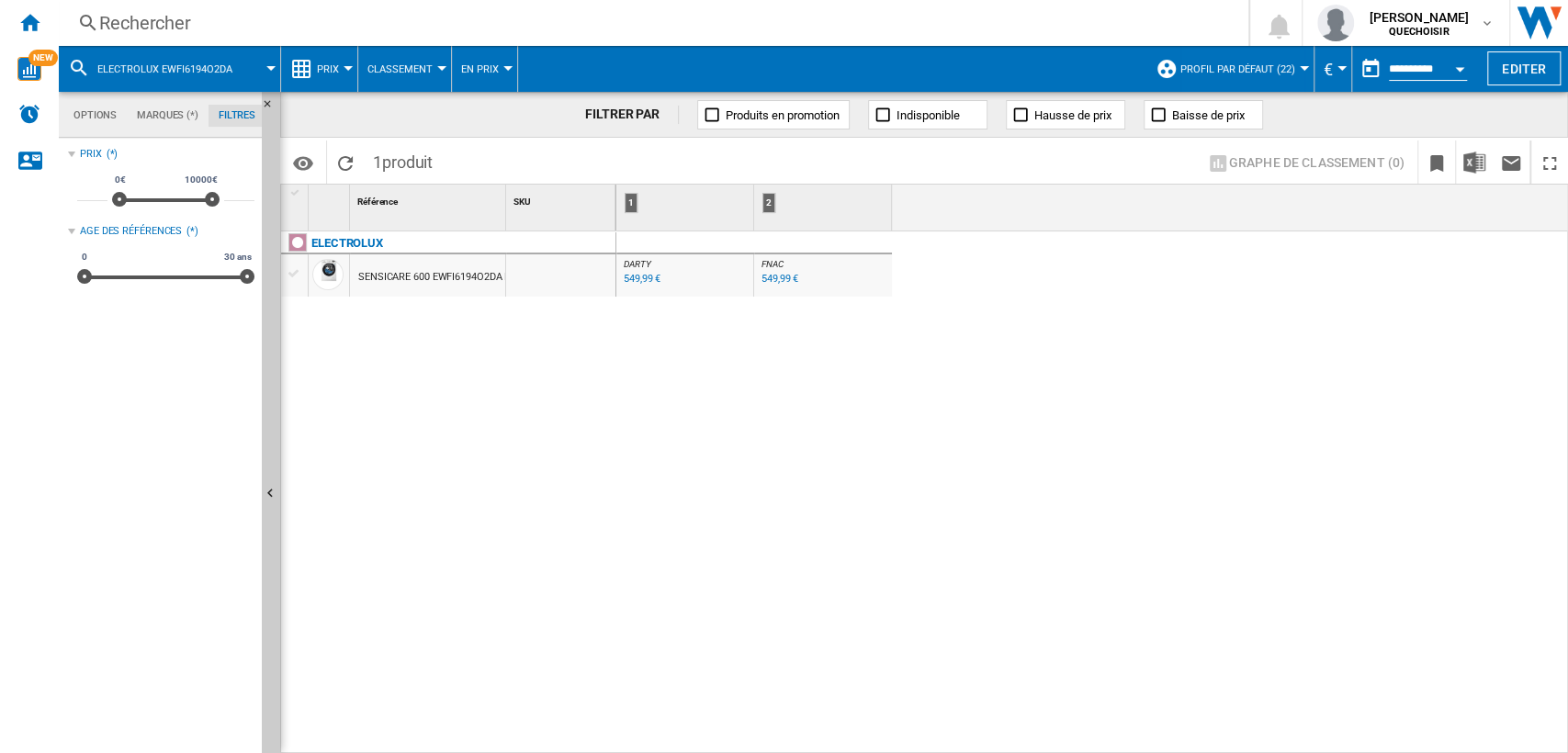
click at [427, 278] on div "SENSICARE 600 EWFI6194O2DA BLANC" at bounding box center [447, 278] width 178 height 42
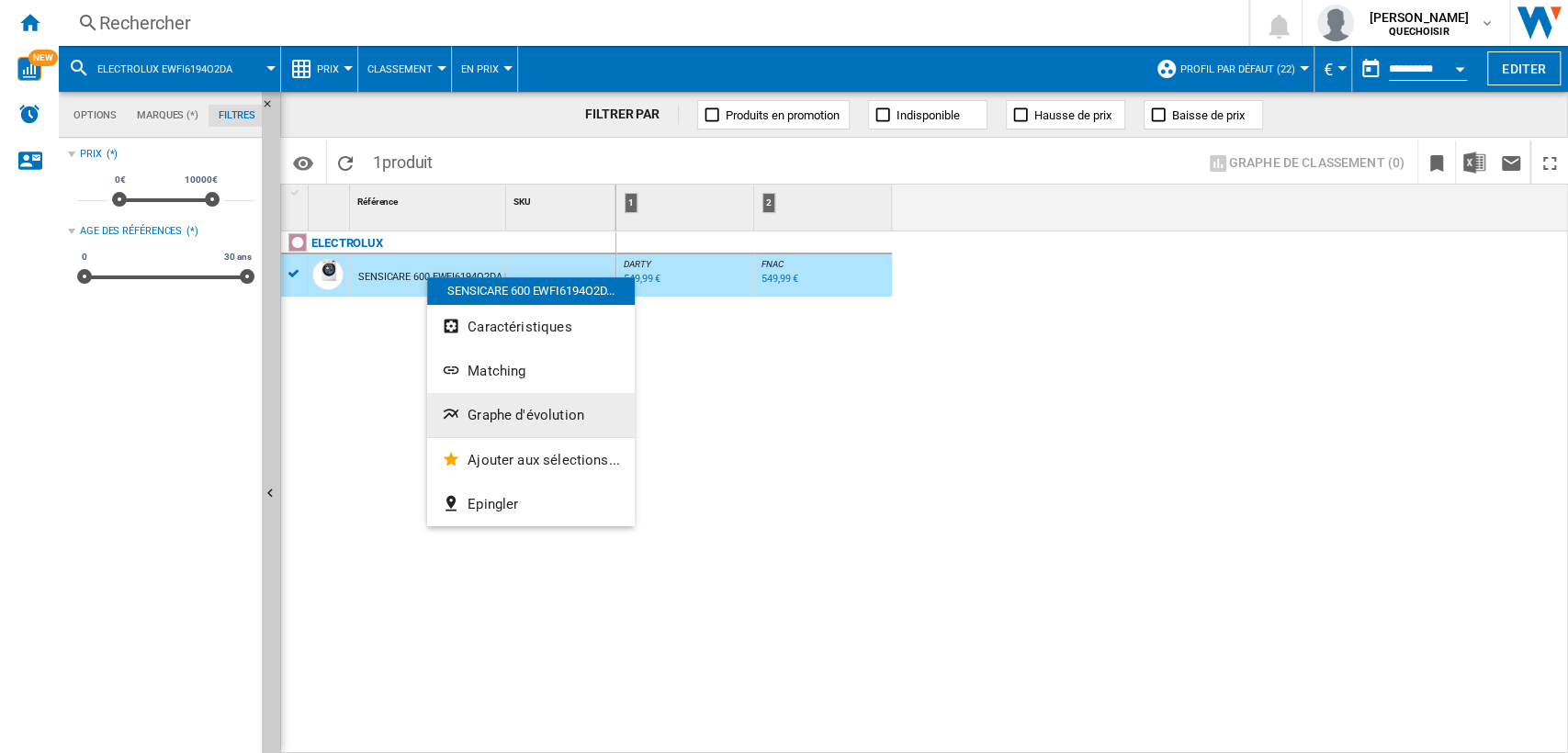
click at [513, 407] on span "Graphe d'évolution" at bounding box center [526, 415] width 117 height 16
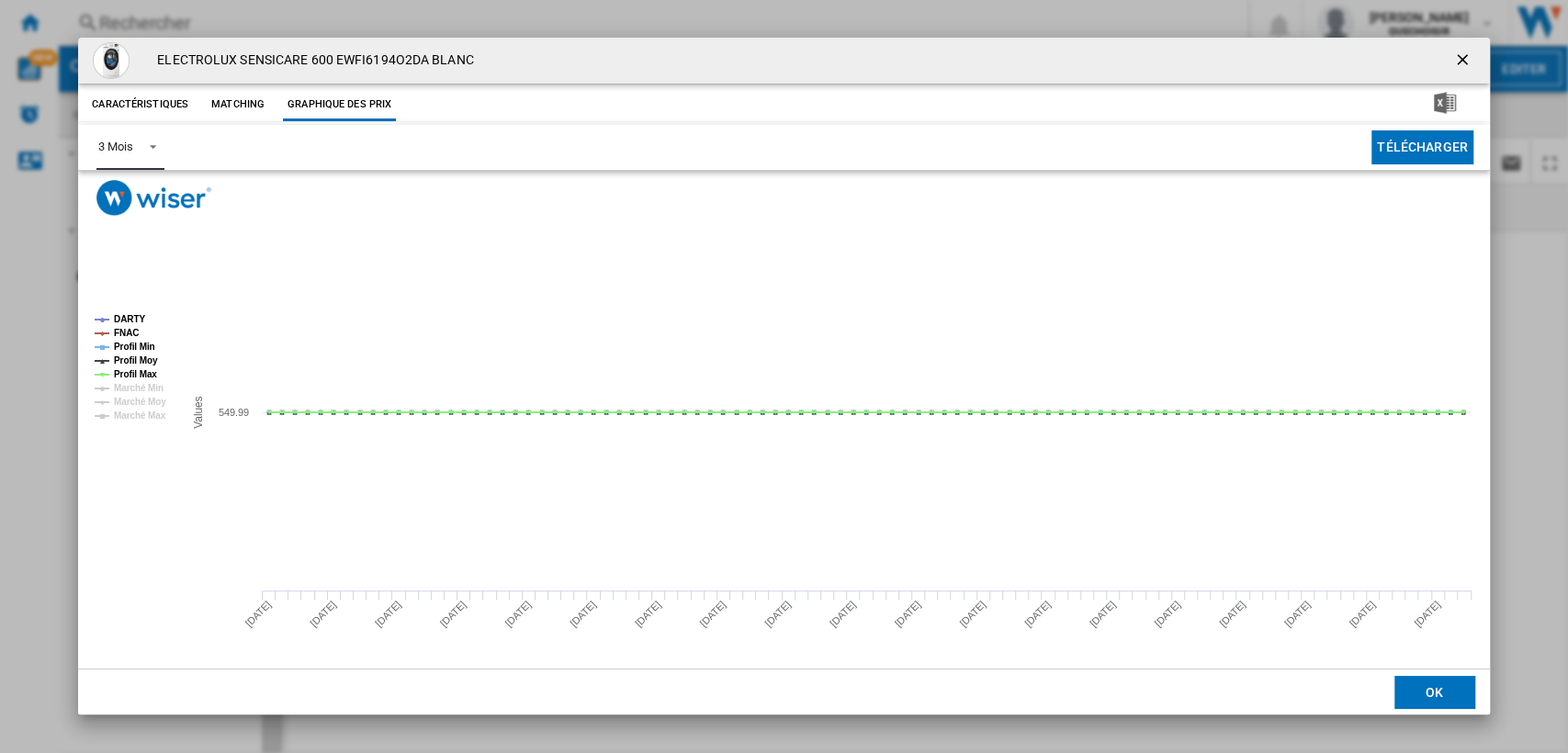
click at [148, 158] on md-select-value "3 Mois" at bounding box center [130, 147] width 67 height 45
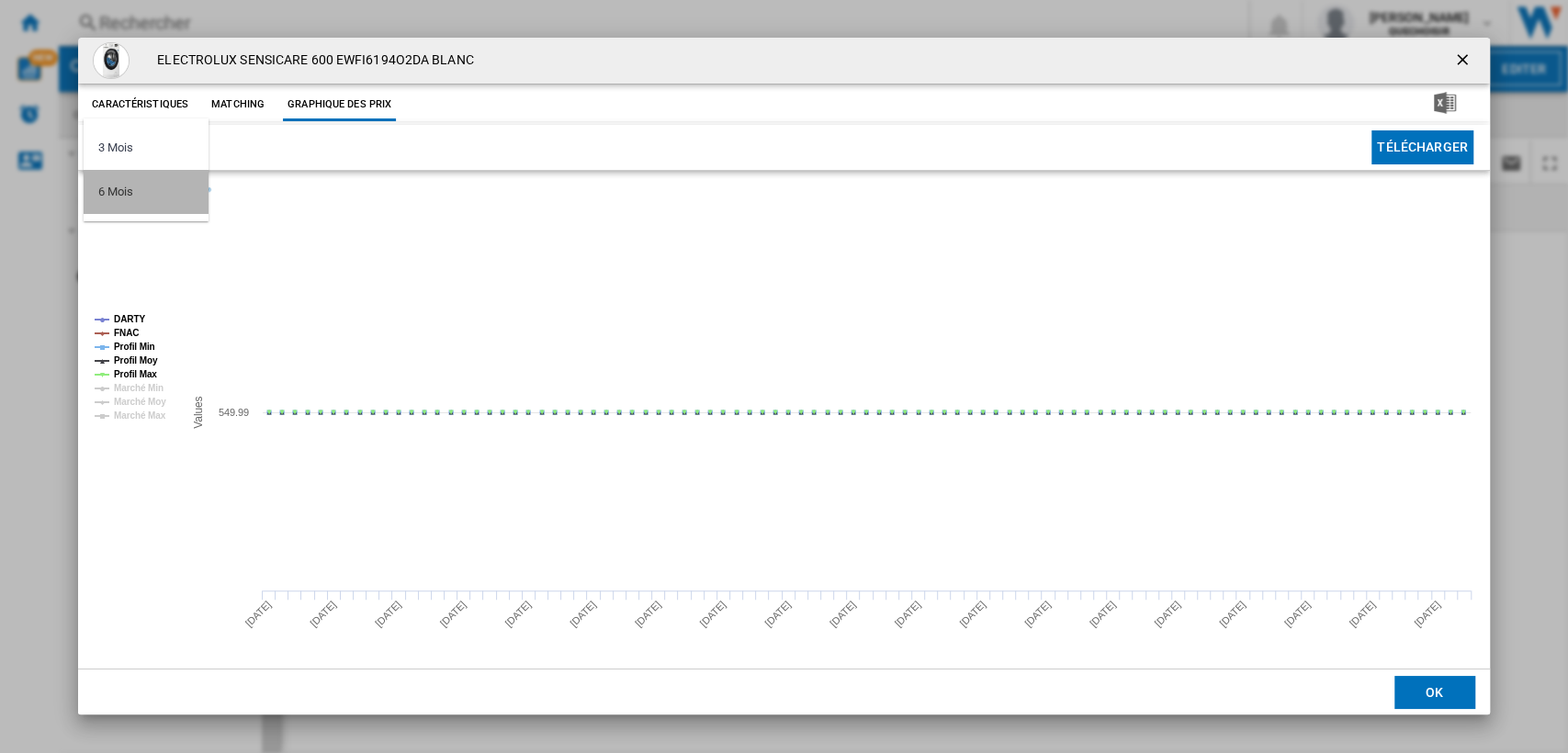
click at [146, 184] on md-option "6 Mois" at bounding box center [146, 192] width 125 height 44
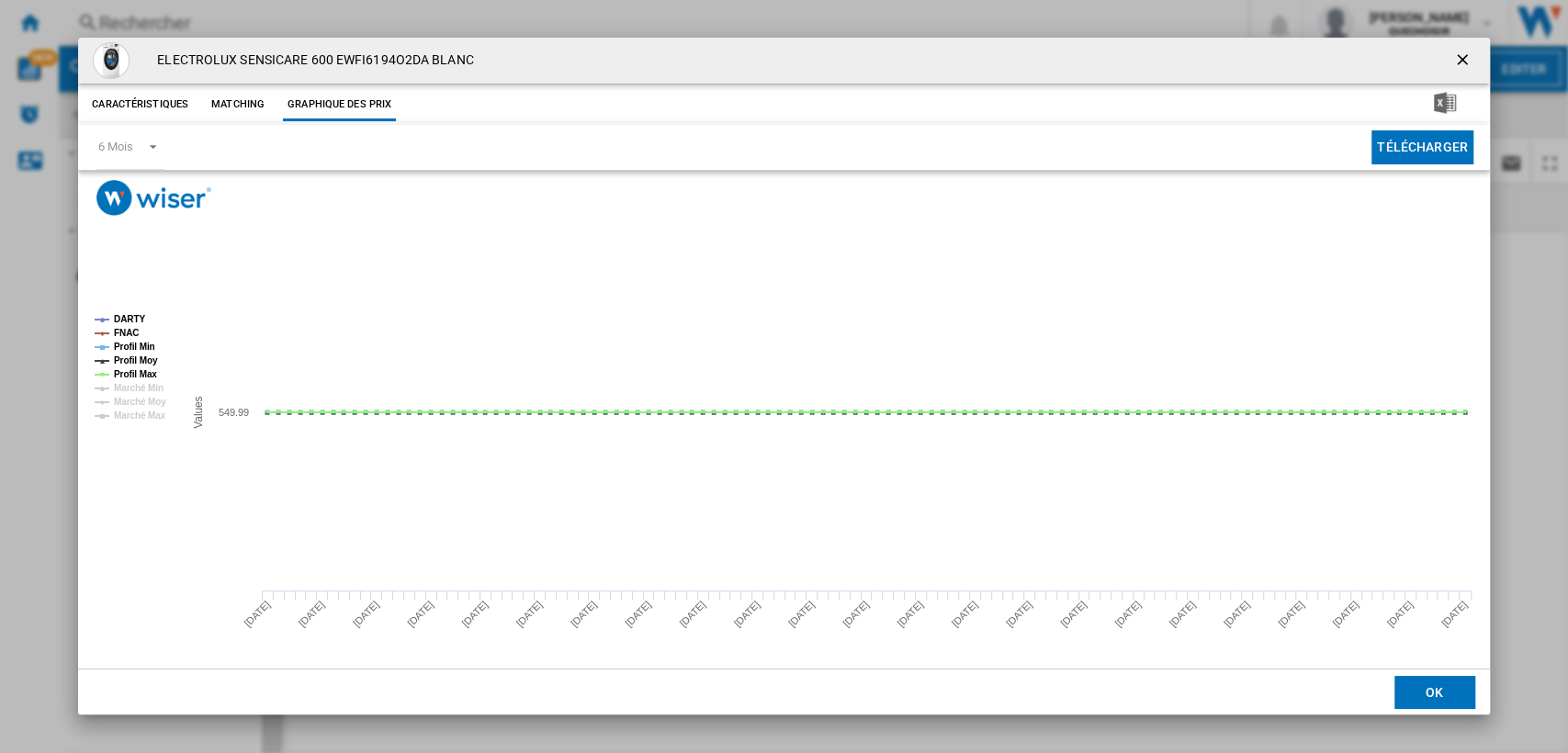
click at [1468, 59] on ng-md-icon "getI18NText('BUTTONS.CLOSE_DIALOG')" at bounding box center [1464, 61] width 22 height 22
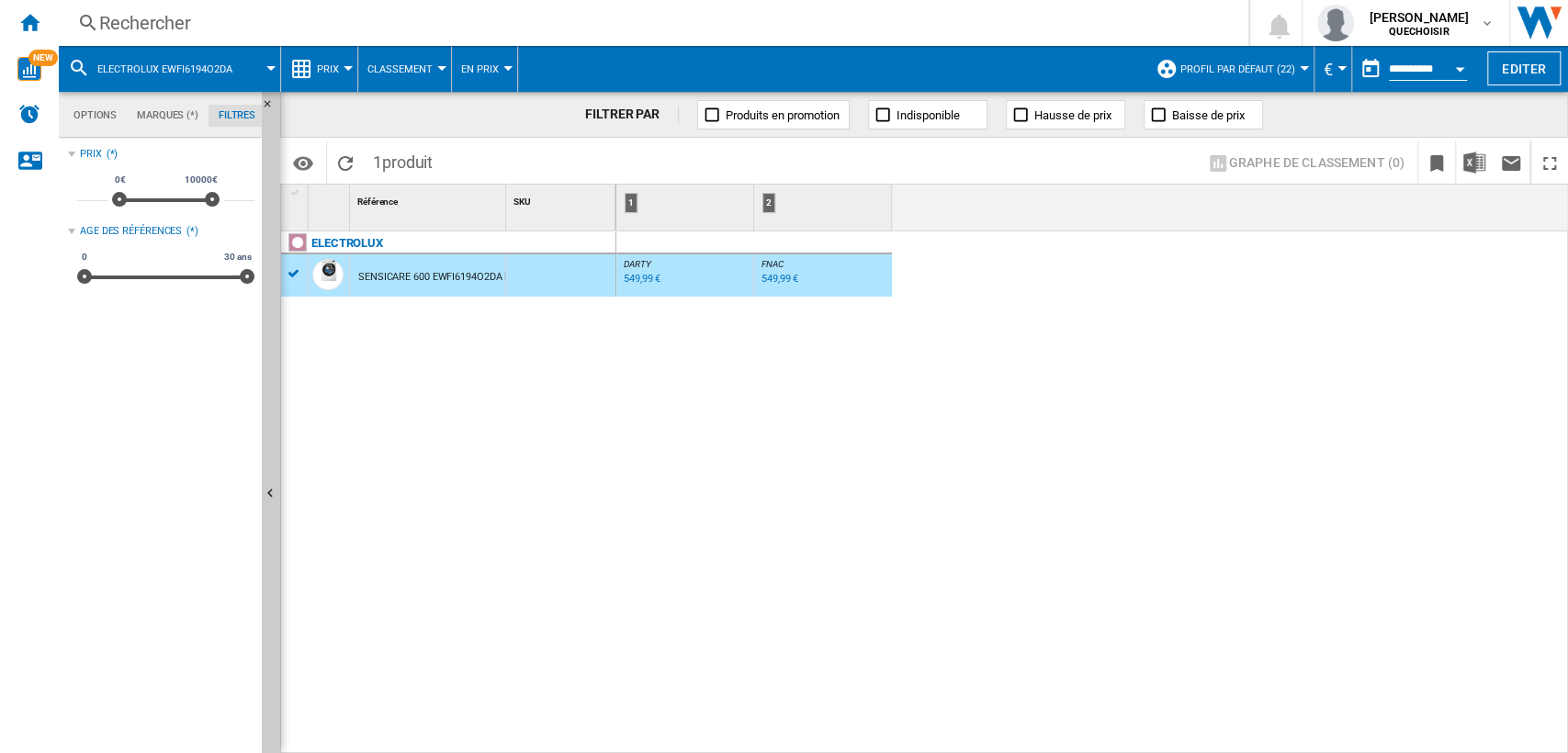
click at [552, 26] on div "Rechercher" at bounding box center [650, 23] width 1102 height 26
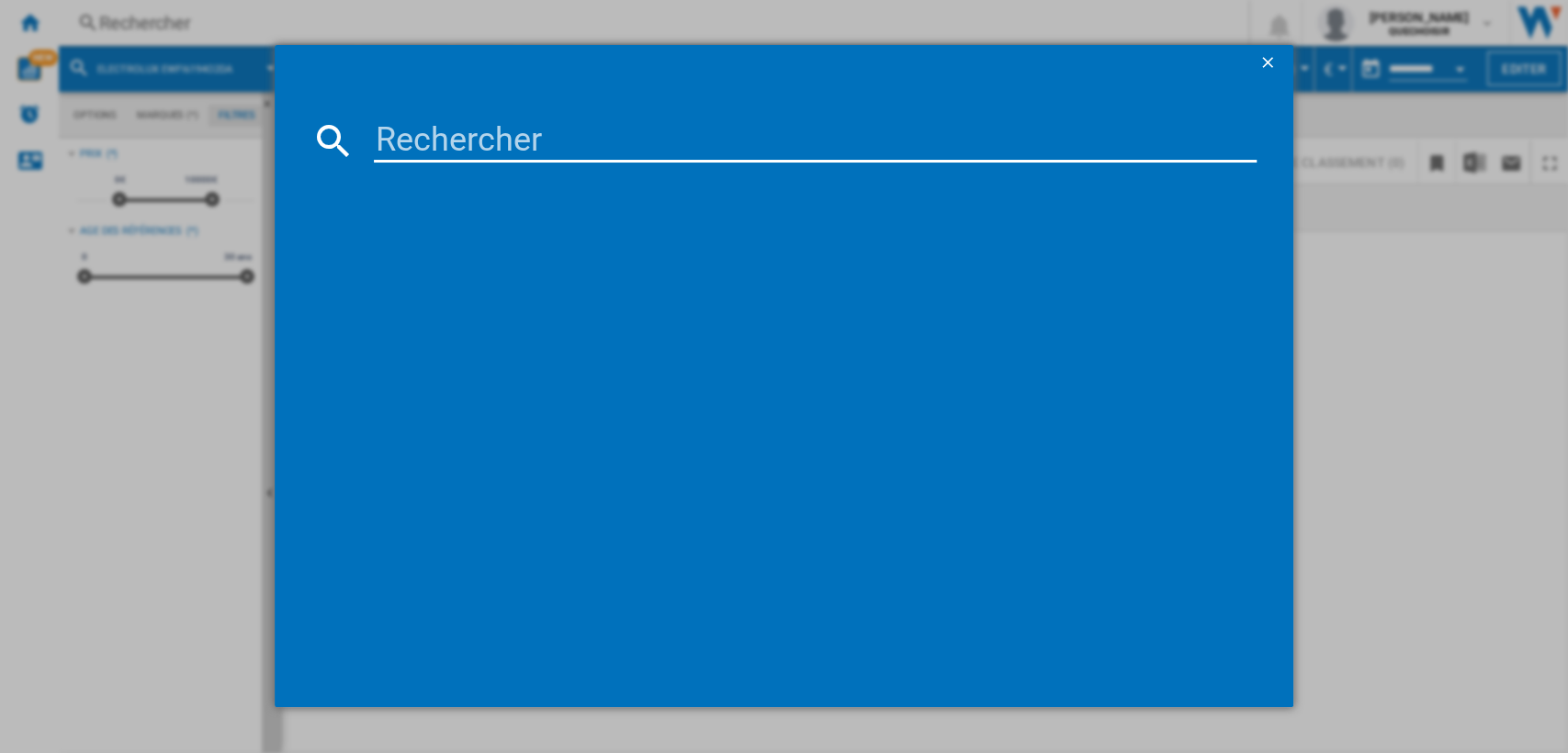
type input "LG F94B15MBS"
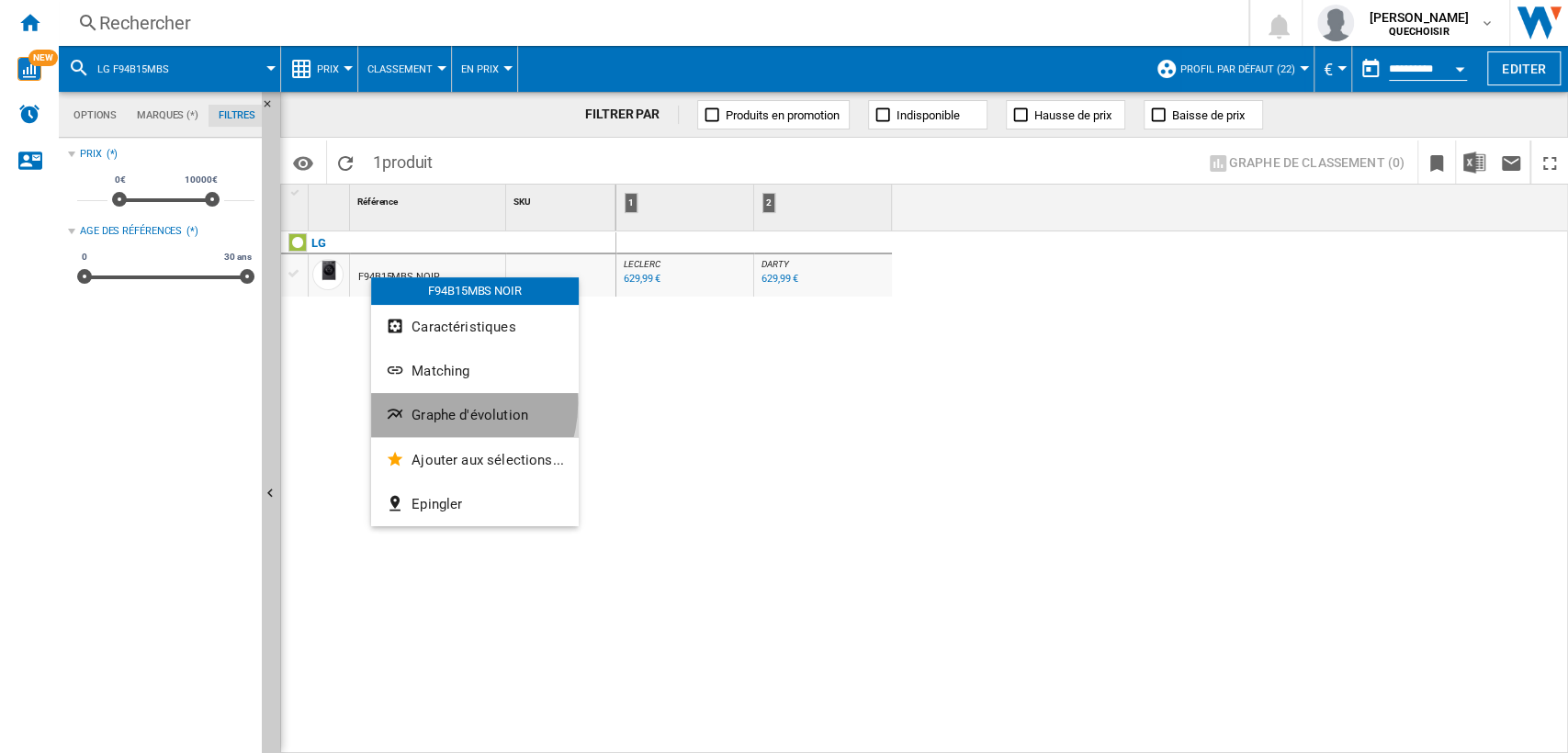
click at [443, 404] on button "Graphe d'évolution" at bounding box center [474, 415] width 208 height 44
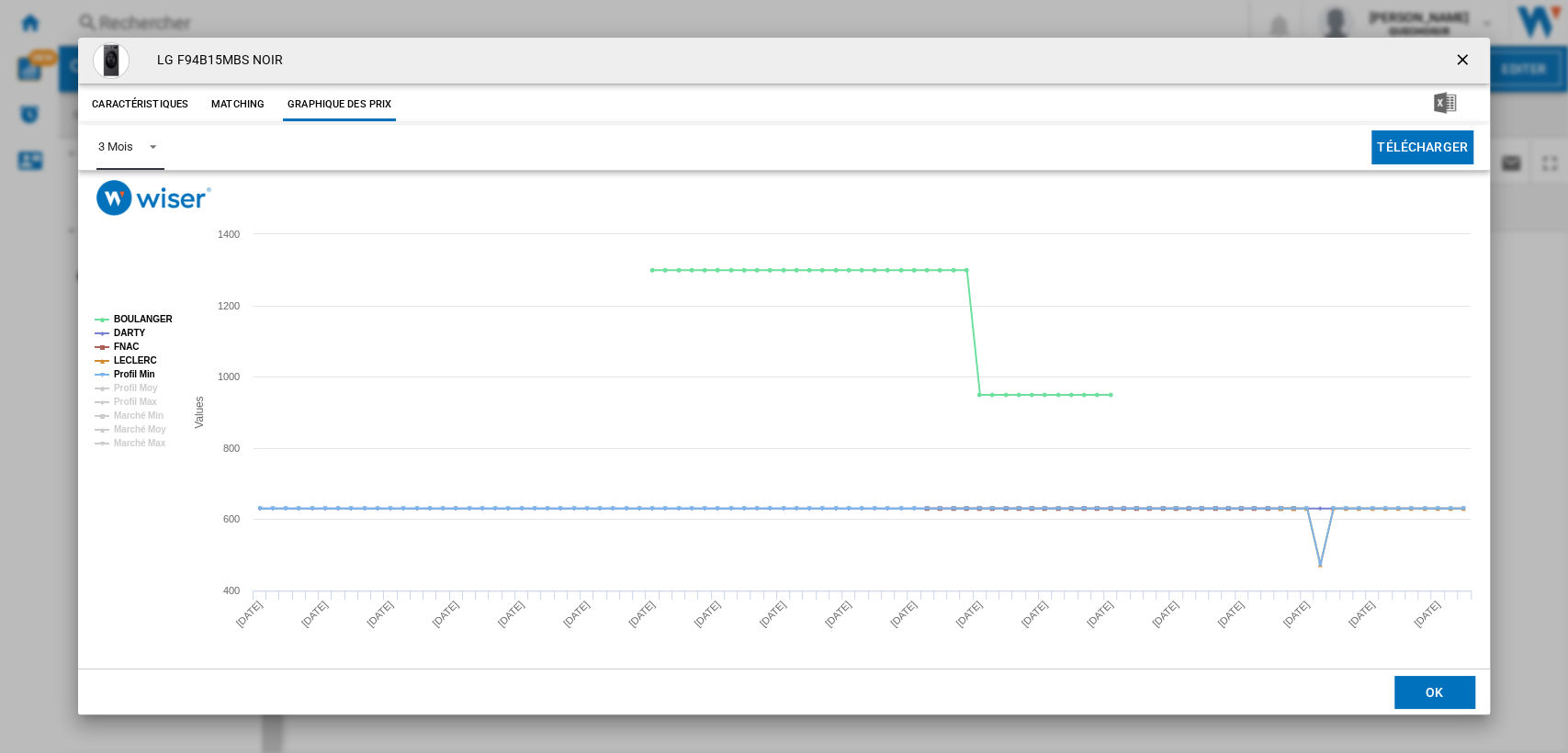
click at [134, 142] on md-select-value "3 Mois" at bounding box center [130, 147] width 67 height 45
click at [125, 191] on div "6 Mois" at bounding box center [115, 192] width 34 height 16
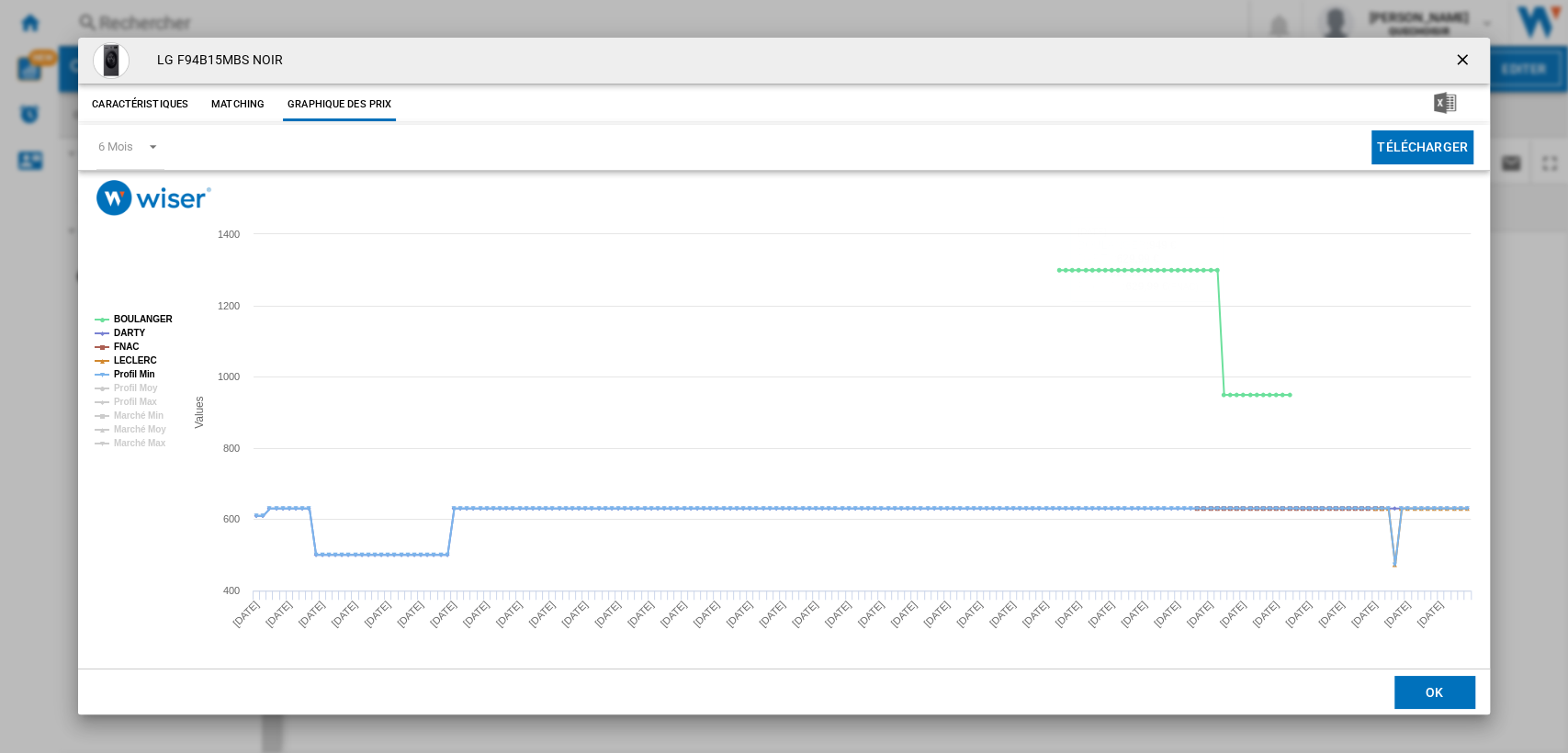
click at [1463, 56] on ng-md-icon "getI18NText('BUTTONS.CLOSE_DIALOG')" at bounding box center [1464, 61] width 22 height 22
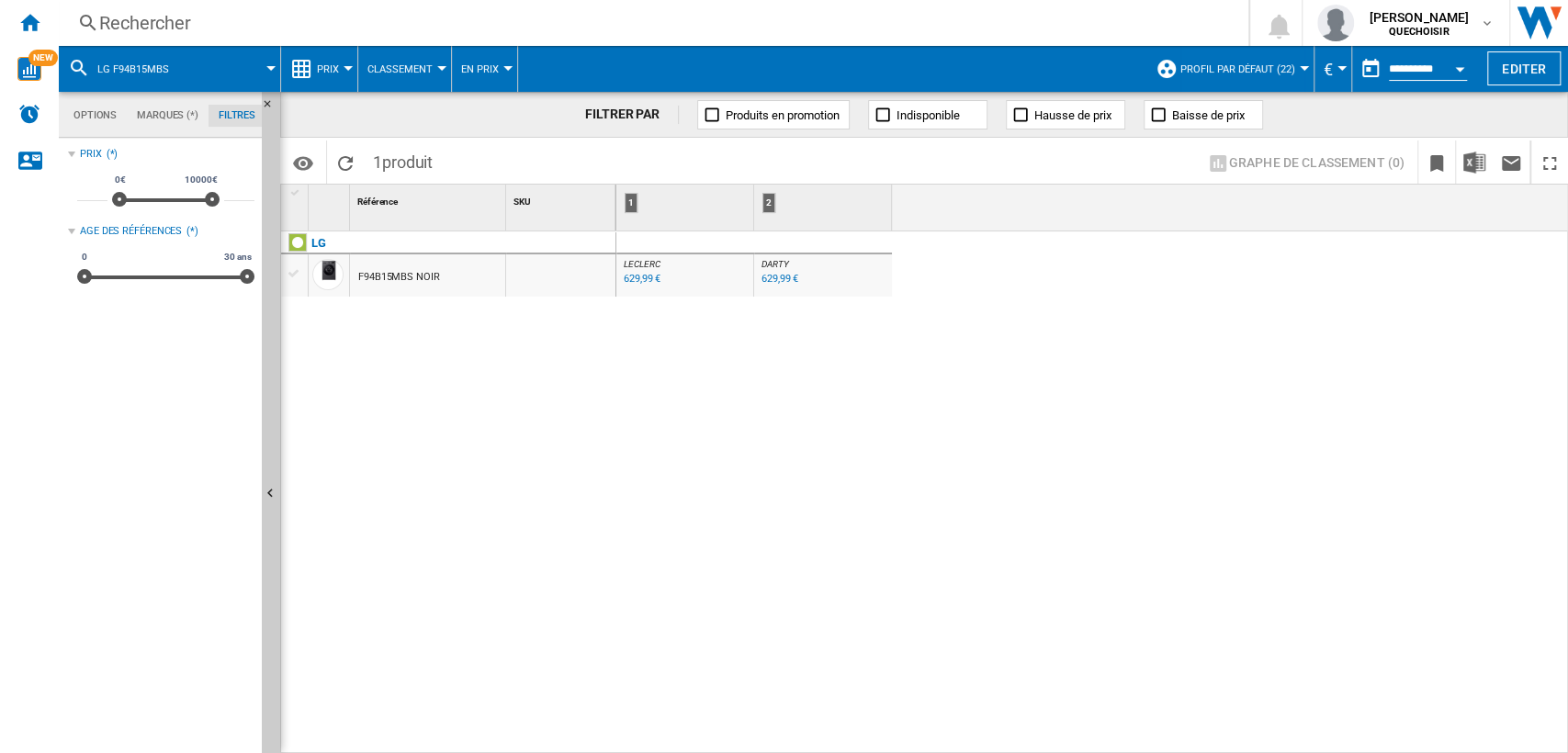
click at [321, 19] on div "Rechercher" at bounding box center [650, 23] width 1102 height 26
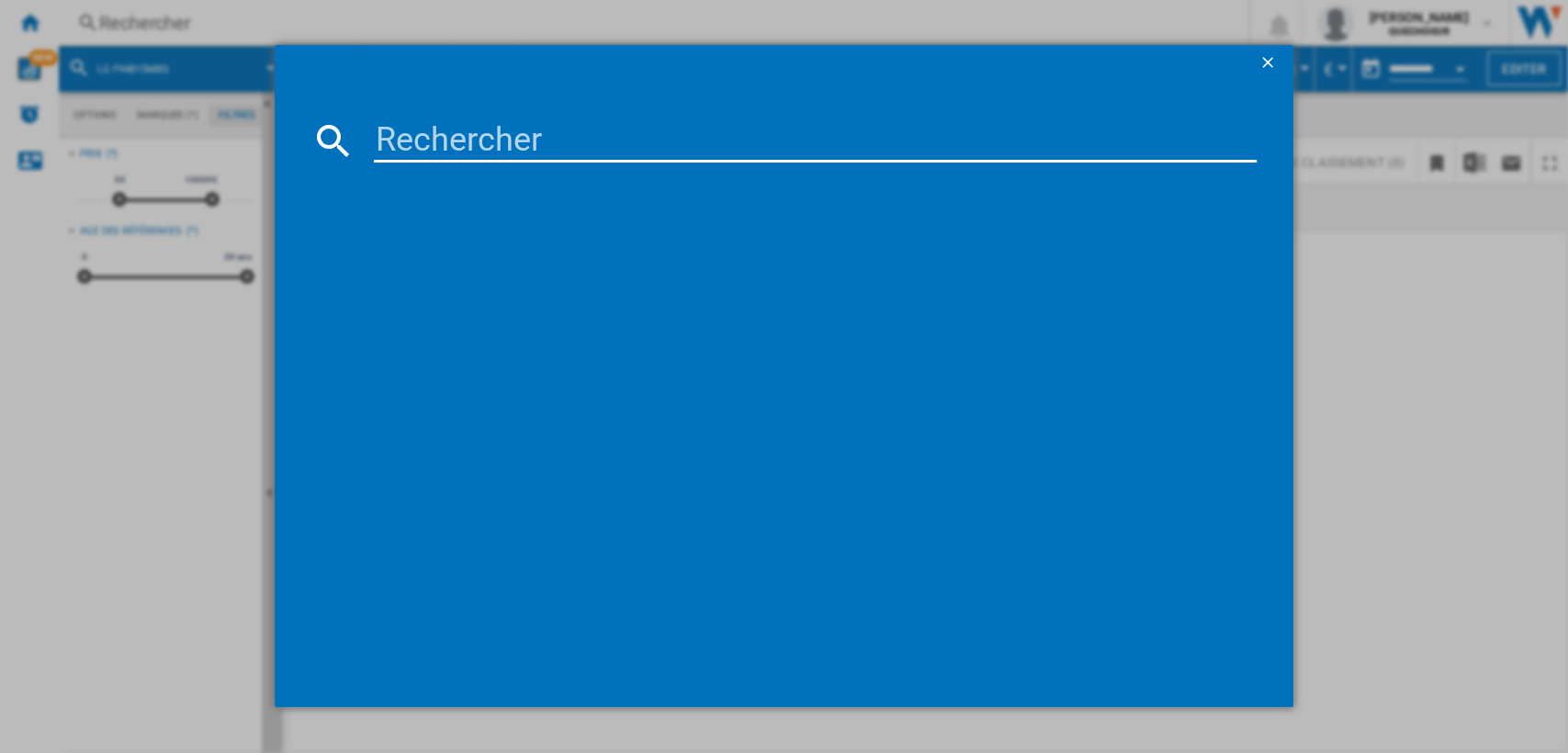
type input "WHIRLPOOL WPM27WADSFR"
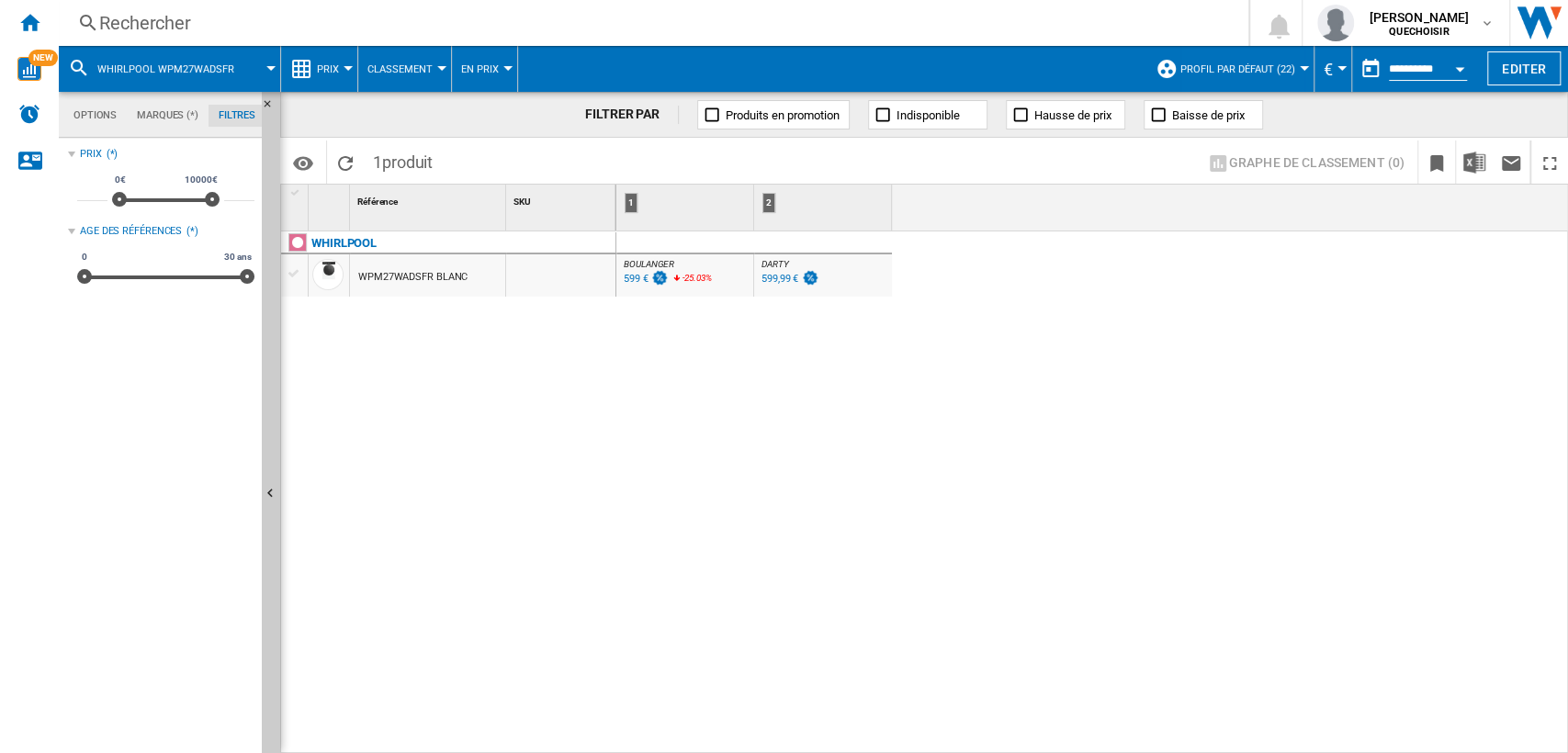
click at [442, 274] on div "WPM27WADSFR BLANC" at bounding box center [413, 278] width 109 height 42
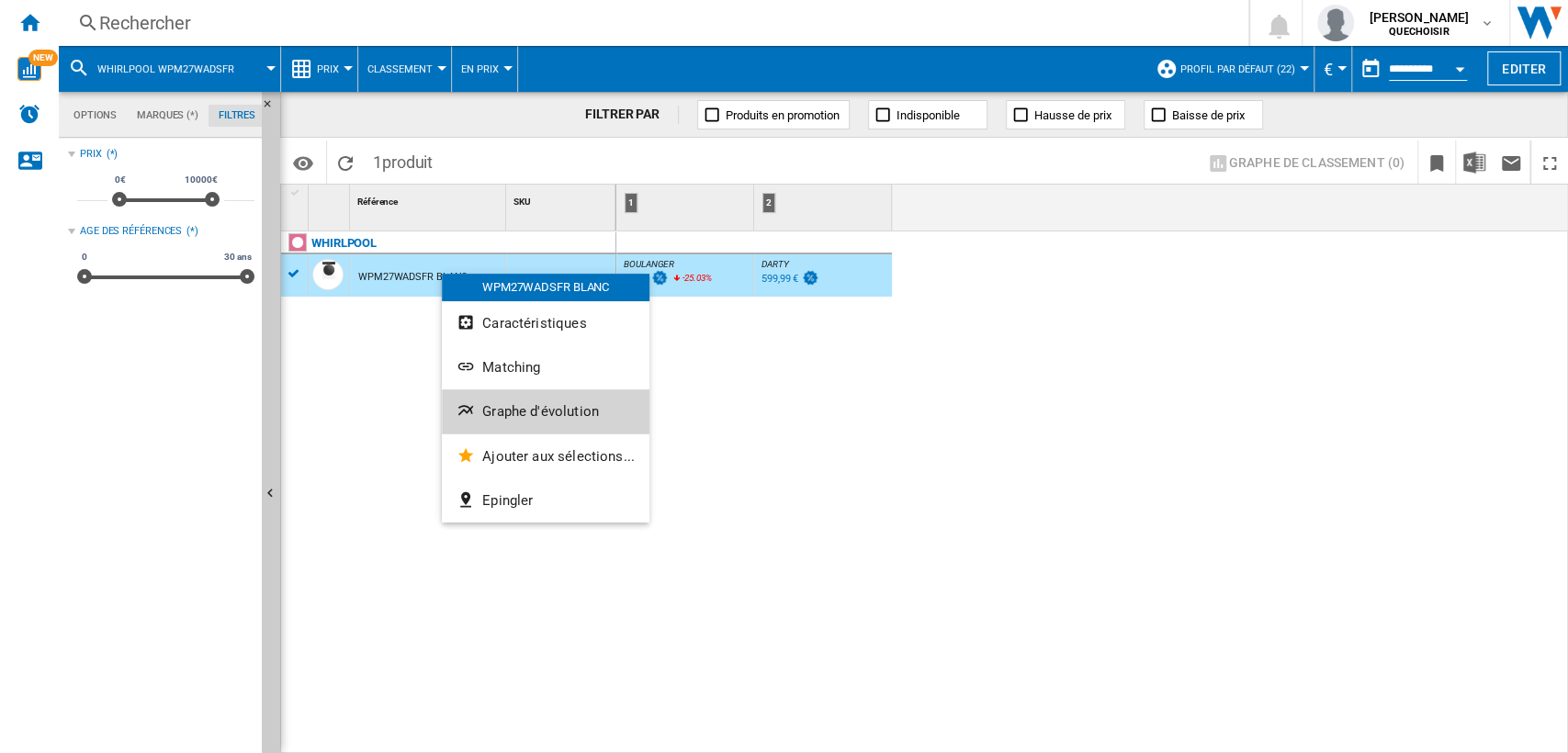
click at [538, 395] on button "Graphe d'évolution" at bounding box center [545, 412] width 208 height 44
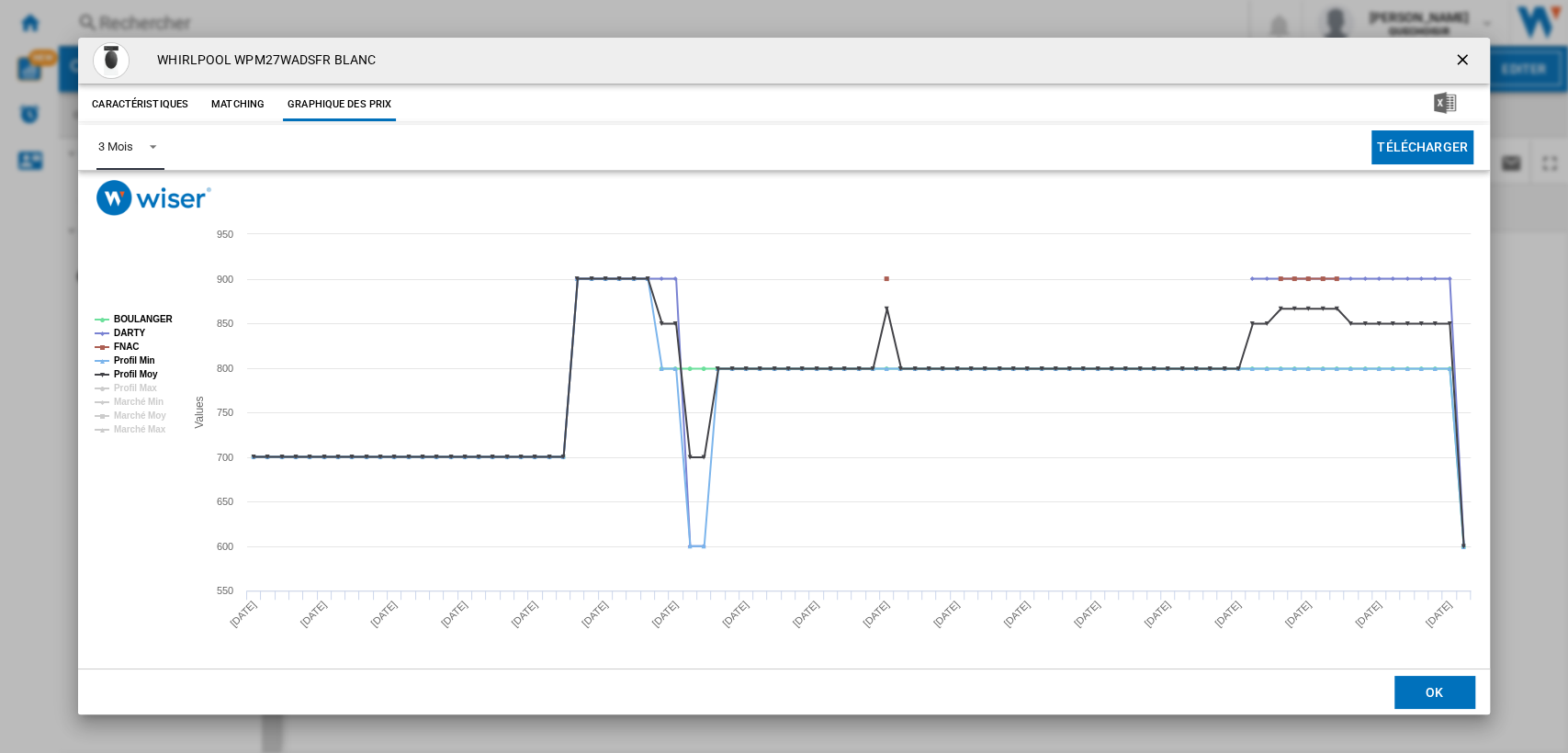
click at [123, 148] on div "3 Mois" at bounding box center [115, 147] width 34 height 13
click at [125, 175] on md-option "6 Mois" at bounding box center [146, 192] width 125 height 44
click at [1469, 63] on ng-md-icon "getI18NText('BUTTONS.CLOSE_DIALOG')" at bounding box center [1464, 61] width 22 height 22
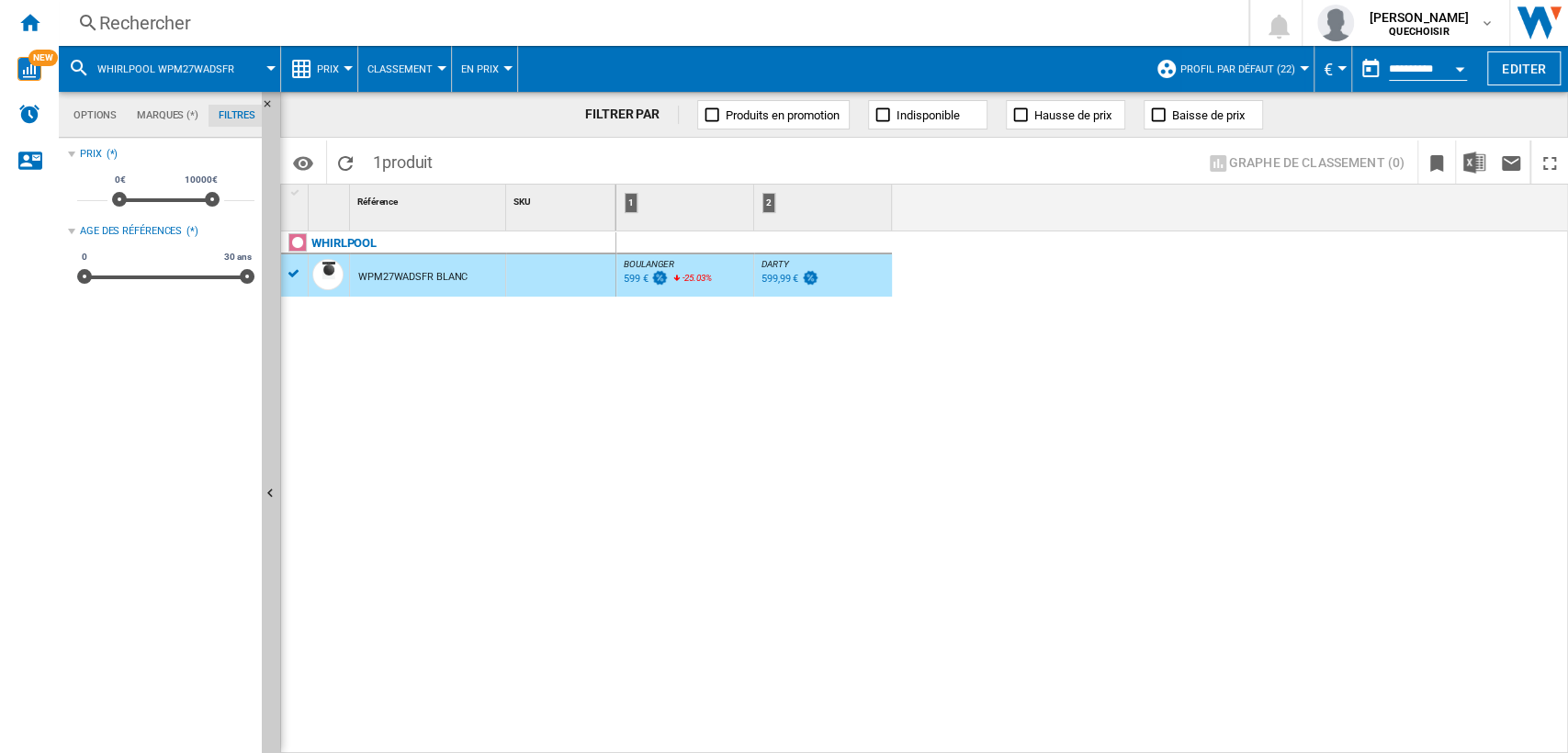
click at [353, 26] on div "Rechercher" at bounding box center [650, 23] width 1102 height 26
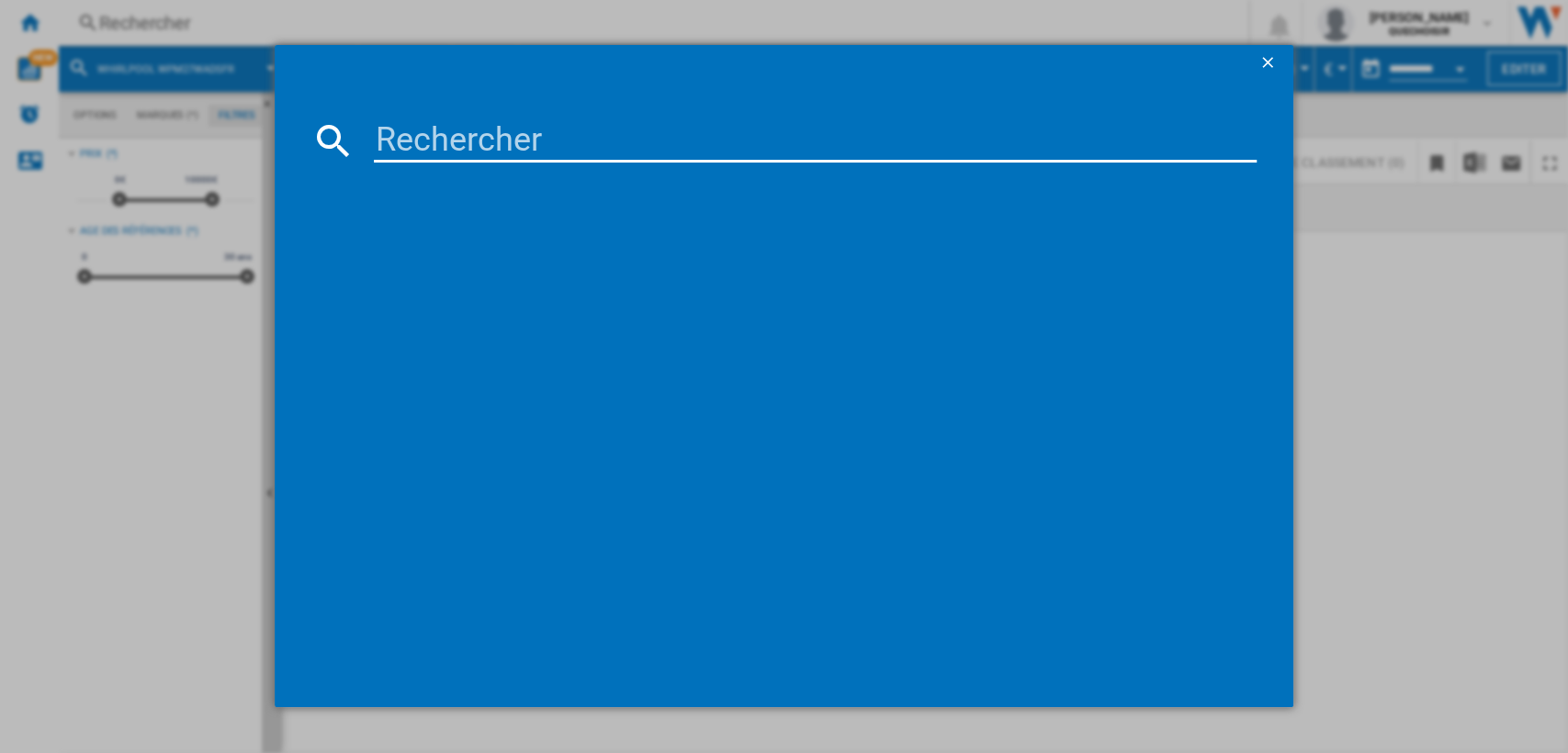
type input "HISENSE WF5I9043BBFS"
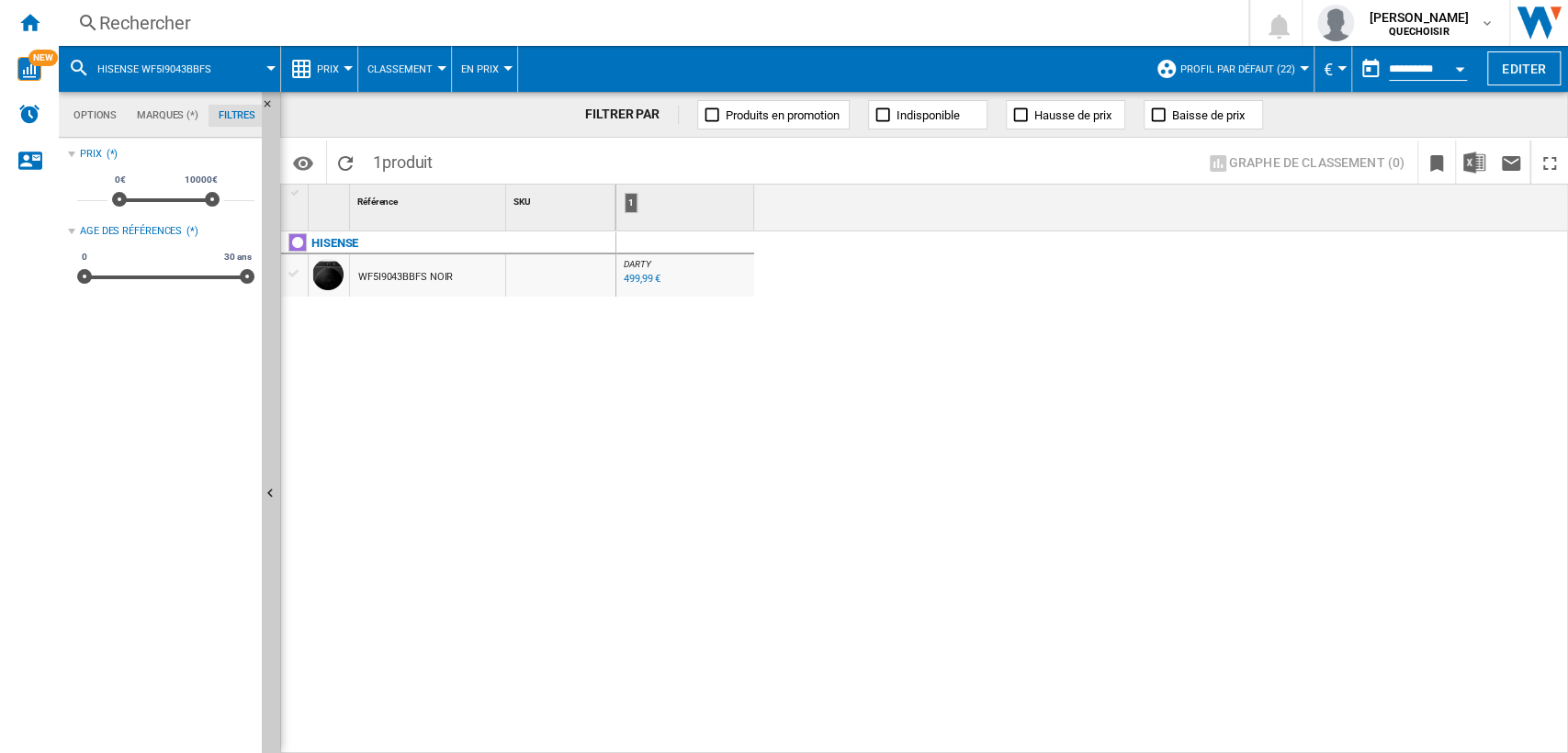
click at [429, 279] on div "WF5I9043BBFS NOIR" at bounding box center [405, 278] width 95 height 42
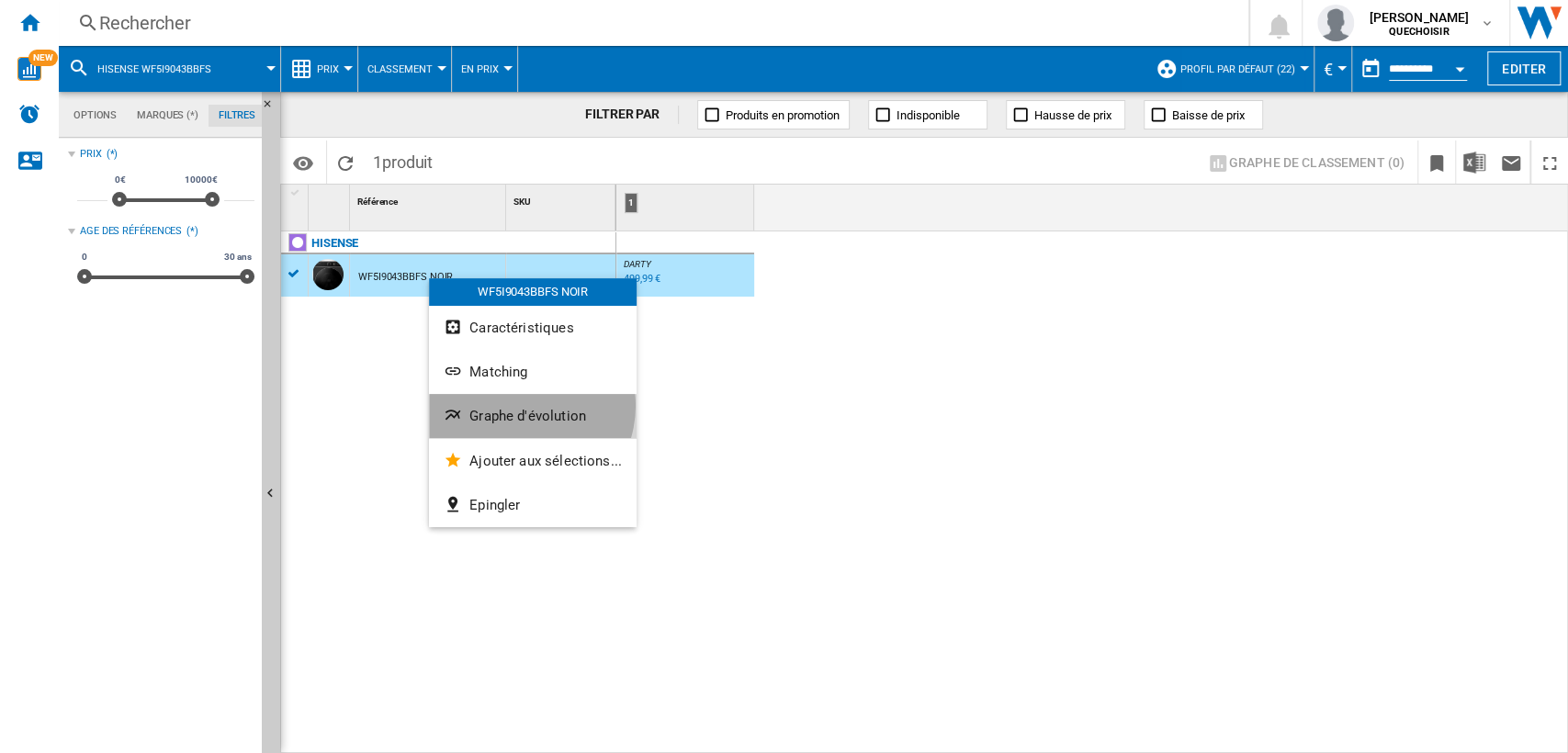
click at [522, 406] on button "Graphe d'évolution" at bounding box center [533, 416] width 208 height 44
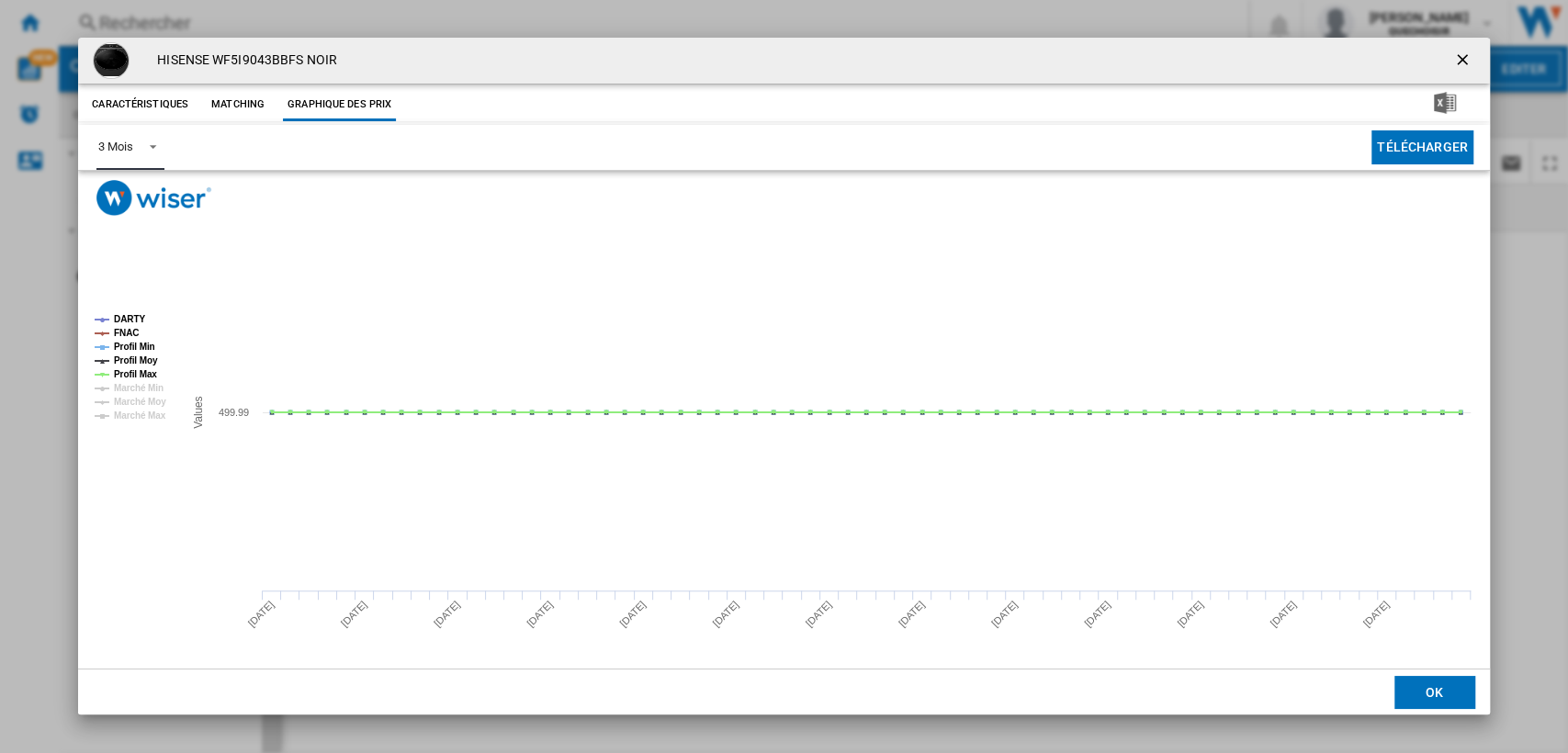
click at [147, 145] on span "Product popup" at bounding box center [148, 145] width 22 height 16
click at [136, 176] on md-option "6 Mois" at bounding box center [146, 192] width 125 height 44
click at [1465, 62] on ng-md-icon "getI18NText('BUTTONS.CLOSE_DIALOG')" at bounding box center [1464, 61] width 22 height 22
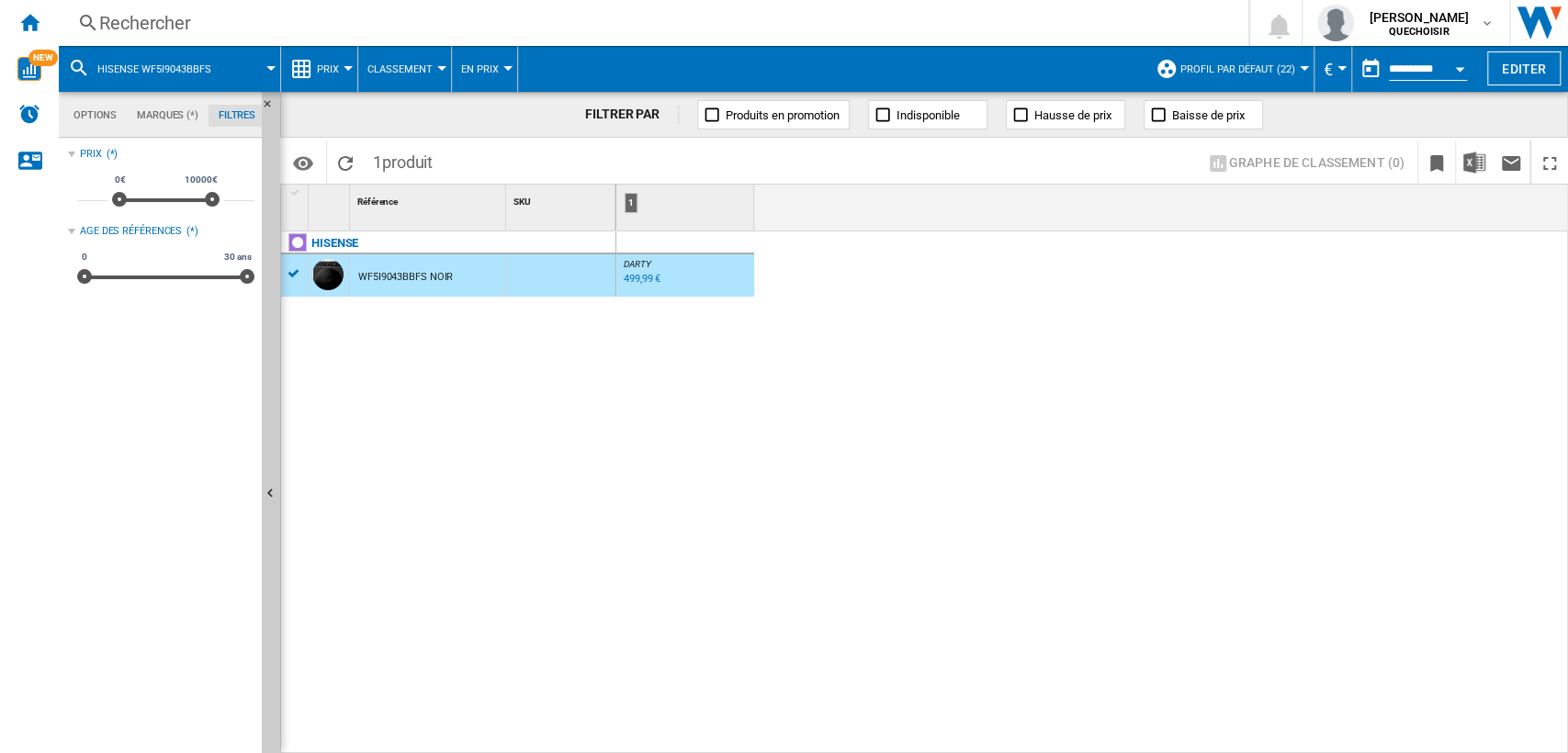
click at [463, 24] on div "Rechercher" at bounding box center [650, 23] width 1102 height 26
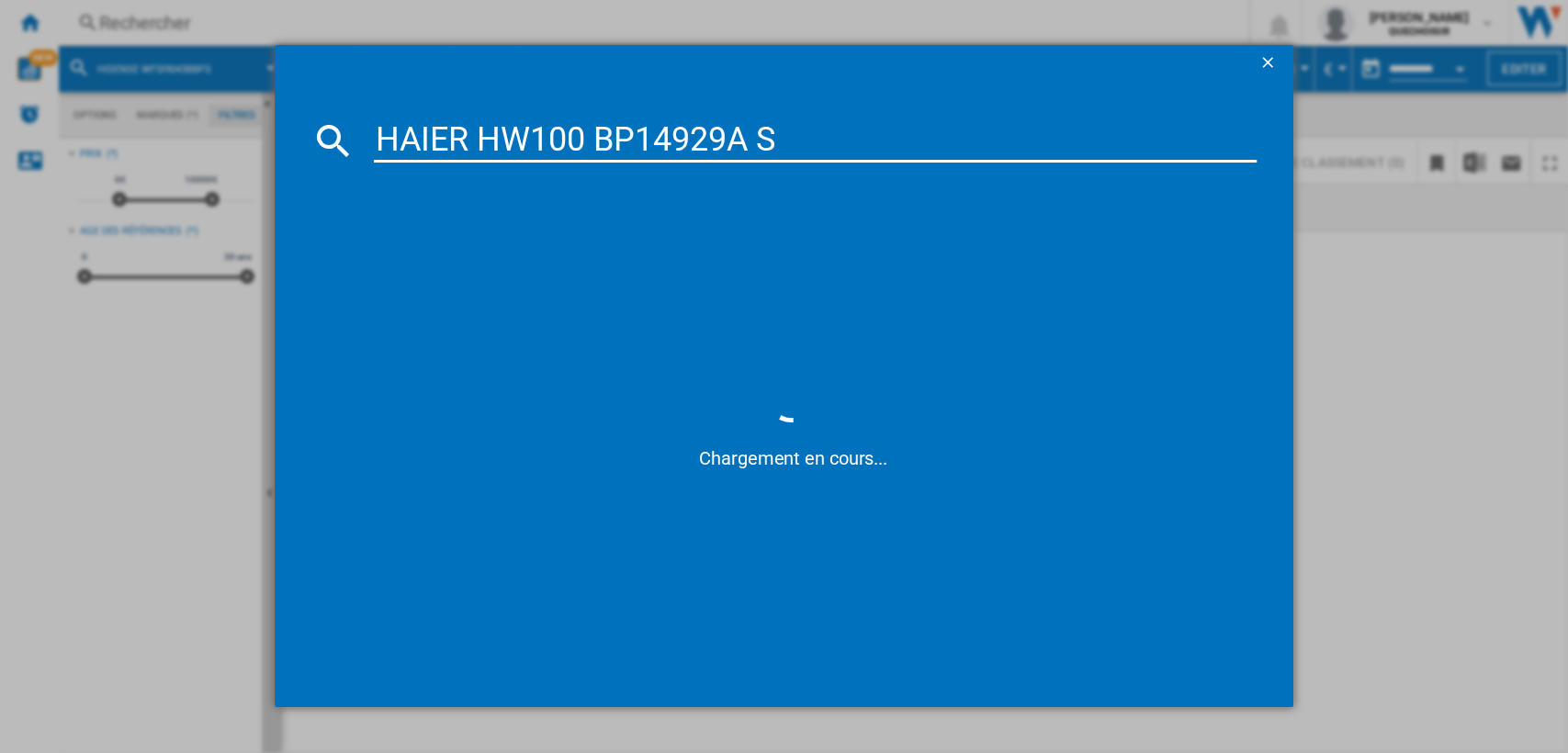
type input "HAIER HW100 BP14929A S"
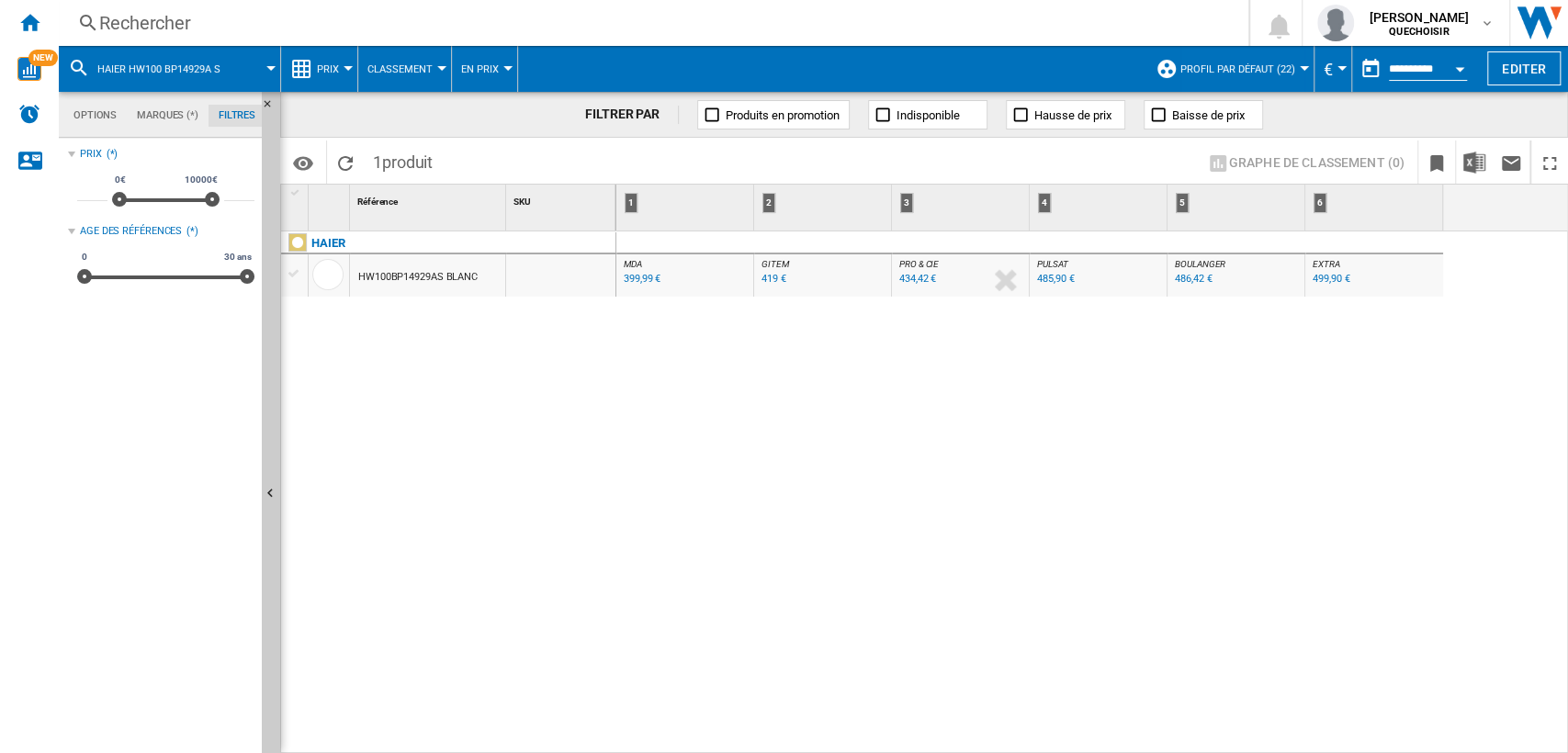
click at [417, 273] on div "HW100BP14929AS BLANC" at bounding box center [418, 278] width 120 height 42
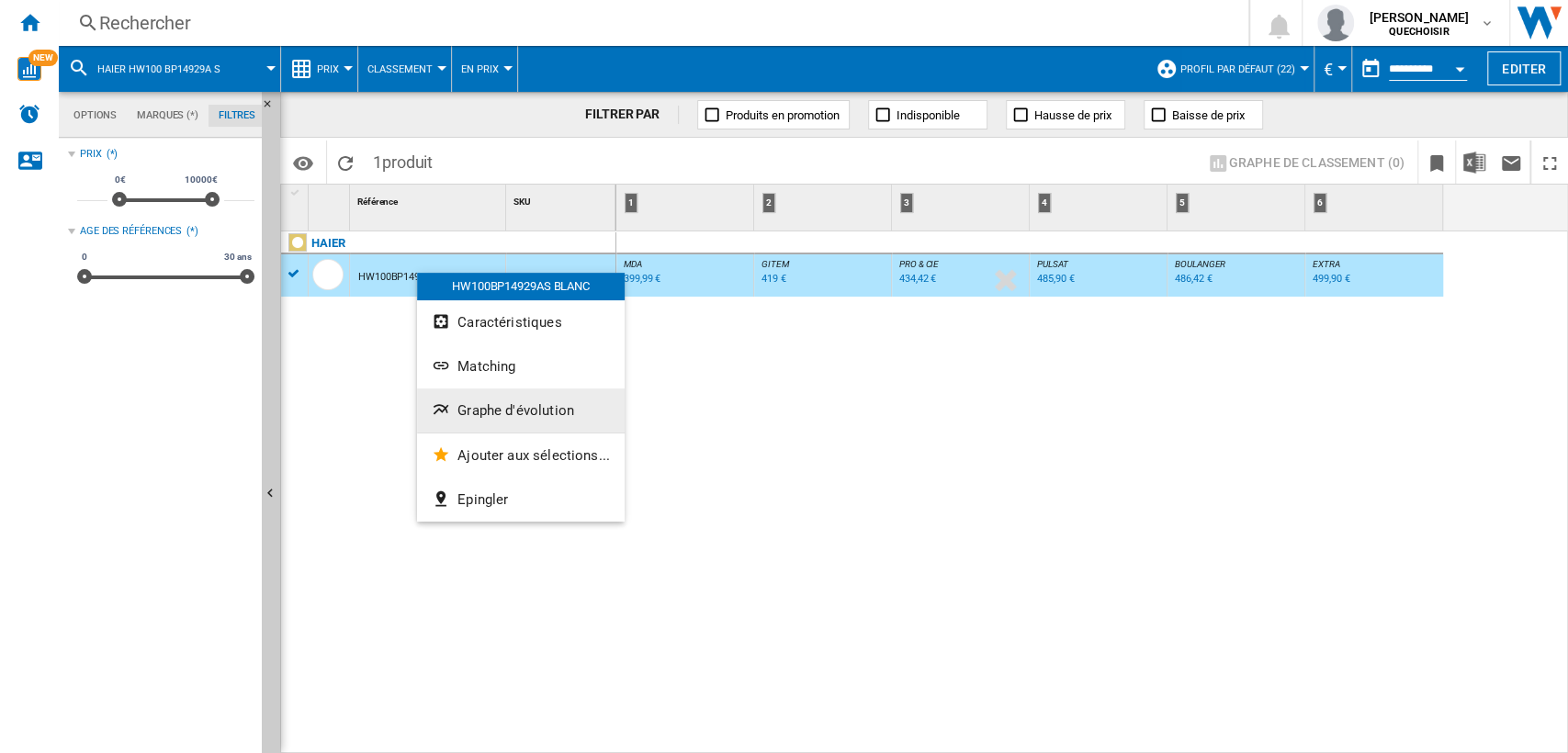
click at [493, 403] on span "Graphe d'évolution" at bounding box center [516, 410] width 117 height 16
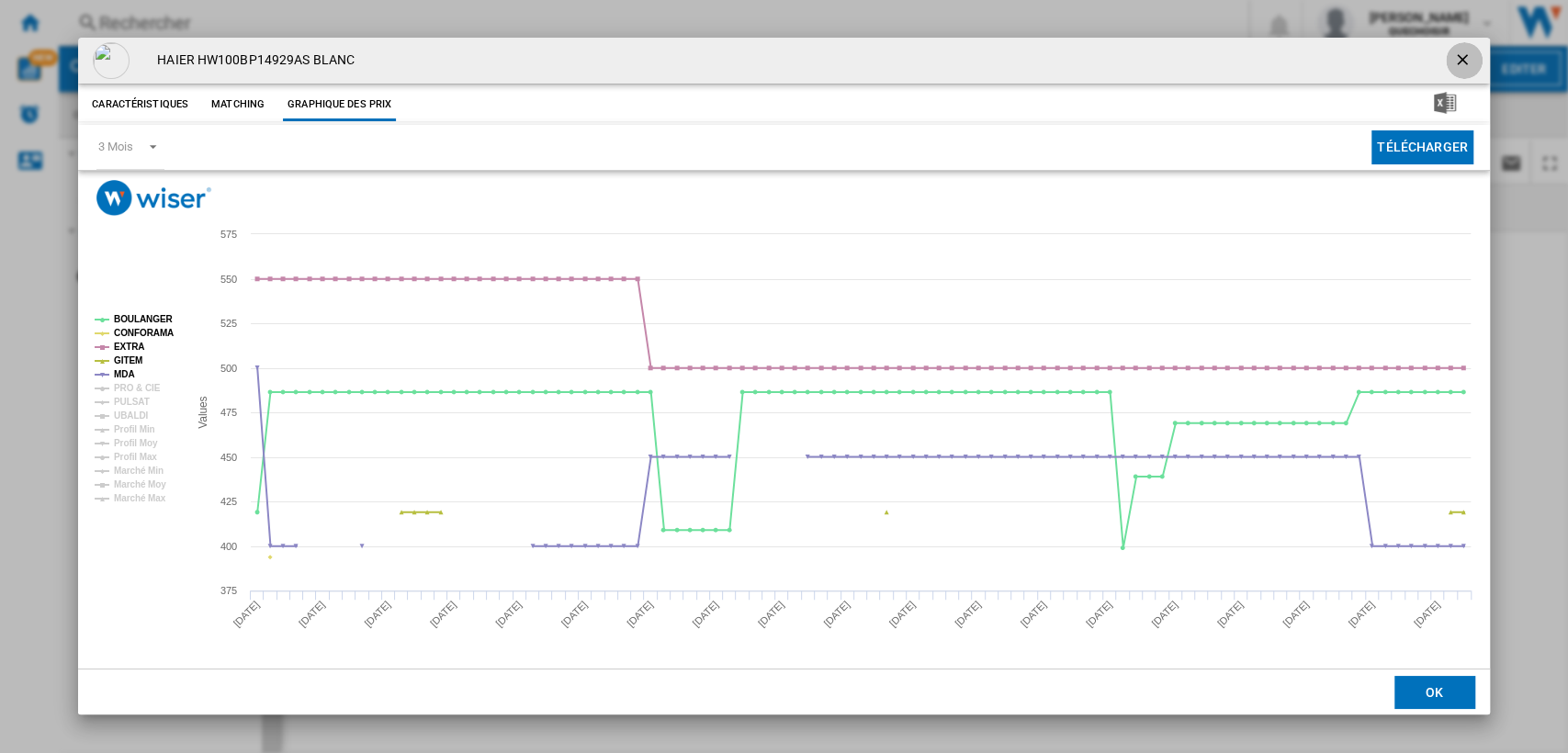
click at [1454, 65] on ng-md-icon "getI18NText('BUTTONS.CLOSE_DIALOG')" at bounding box center [1464, 61] width 22 height 22
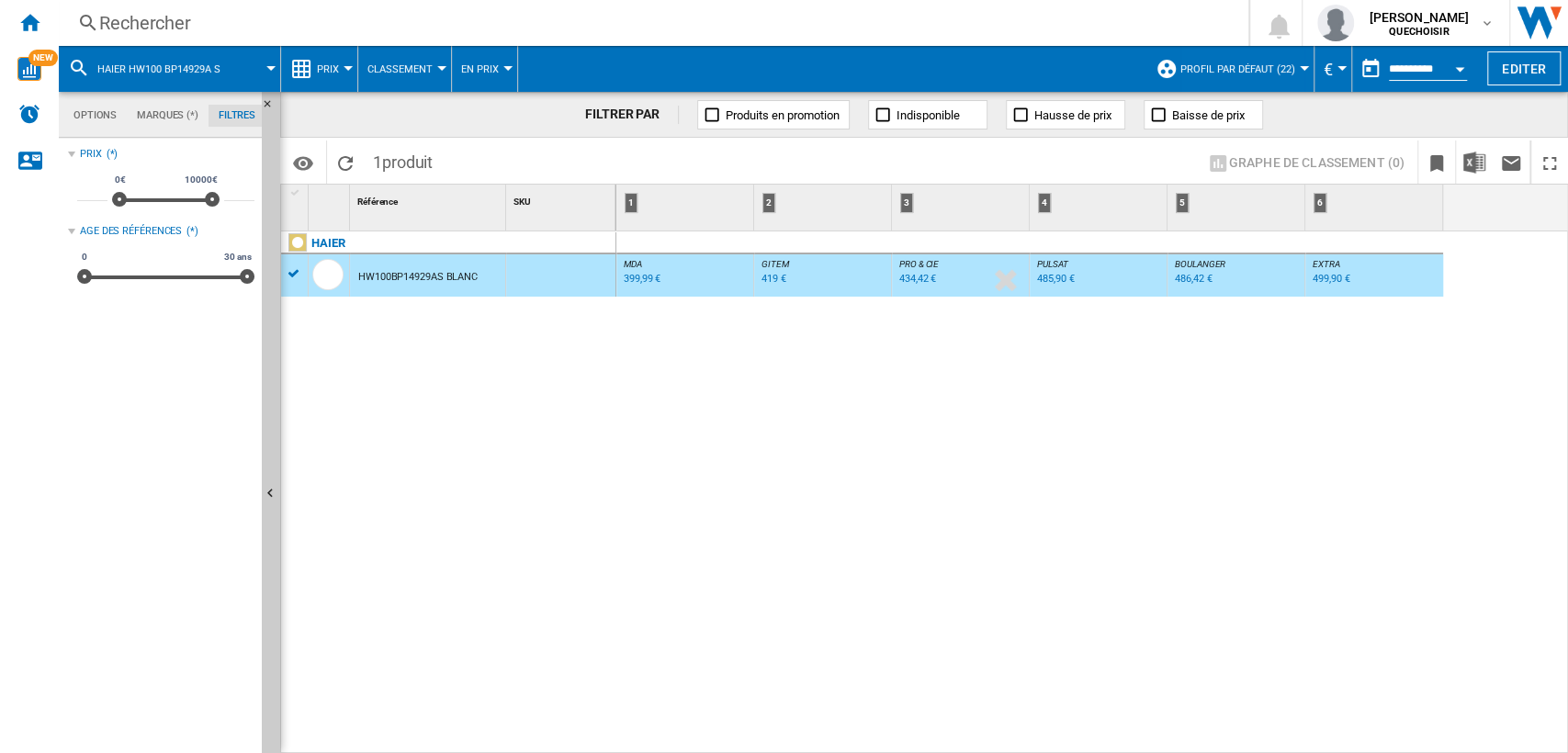
click at [391, 24] on div "Rechercher" at bounding box center [650, 23] width 1102 height 26
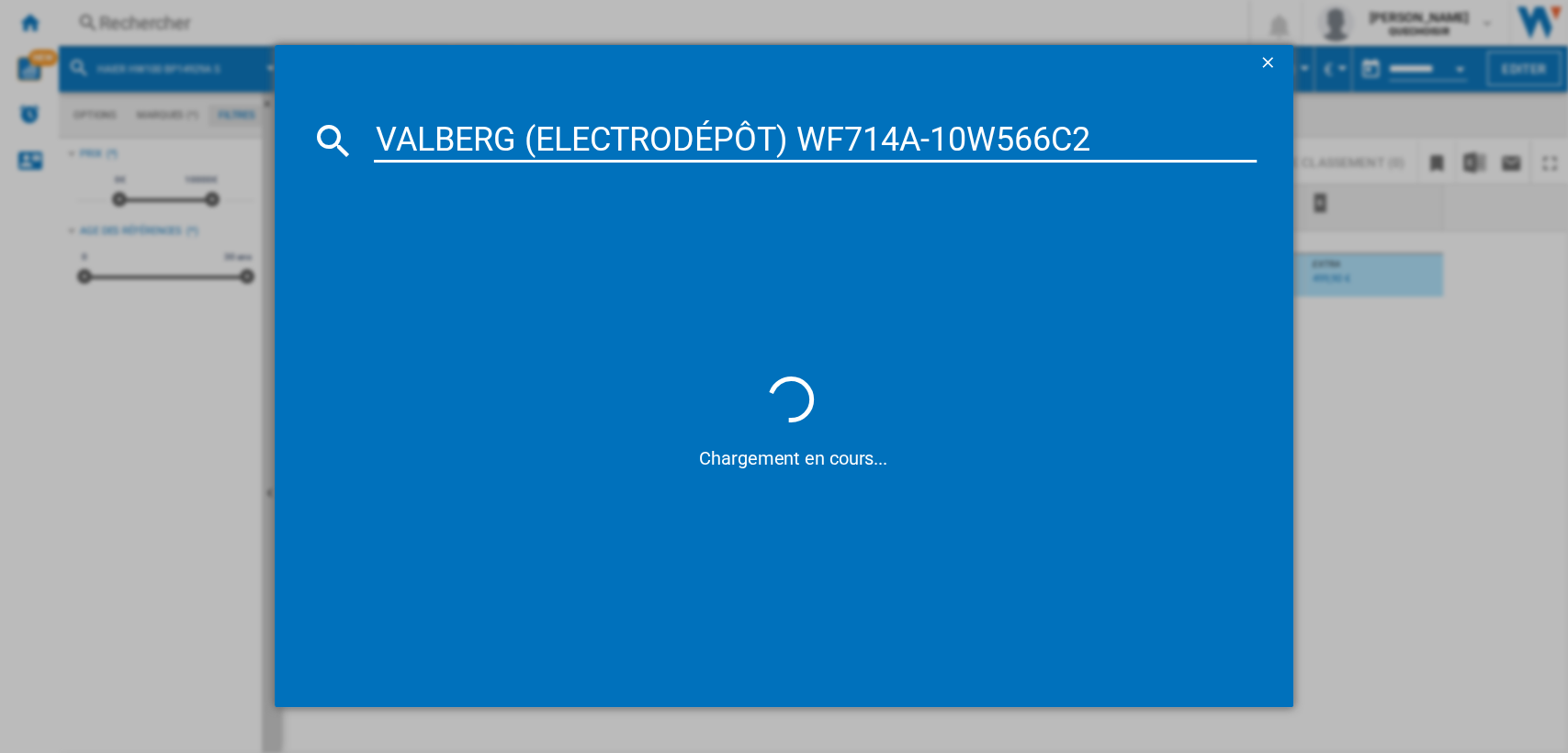
drag, startPoint x: 522, startPoint y: 135, endPoint x: 790, endPoint y: 132, distance: 268.0
click at [790, 132] on input "VALBERG (ELECTRODÉPÔT) WF714A-10W566C2" at bounding box center [815, 141] width 884 height 44
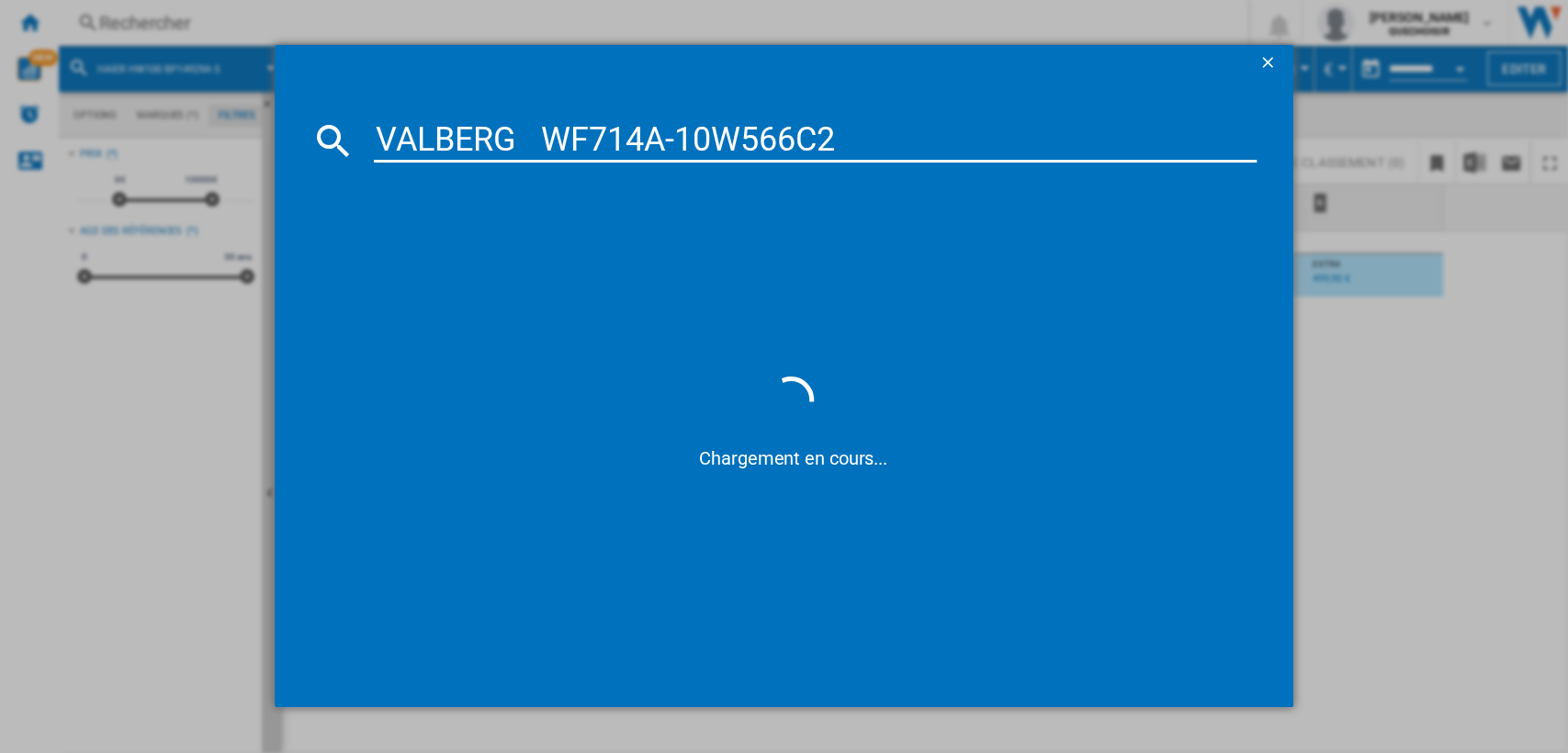
drag, startPoint x: 684, startPoint y: 142, endPoint x: 666, endPoint y: 142, distance: 18.0
click at [666, 142] on input "VALBERG WF714A-10W566C2" at bounding box center [815, 141] width 884 height 44
type input "VALBERG WF714A 10W566C2"
click at [875, 132] on input "VALBERG WF714A 10W566C2" at bounding box center [815, 141] width 884 height 44
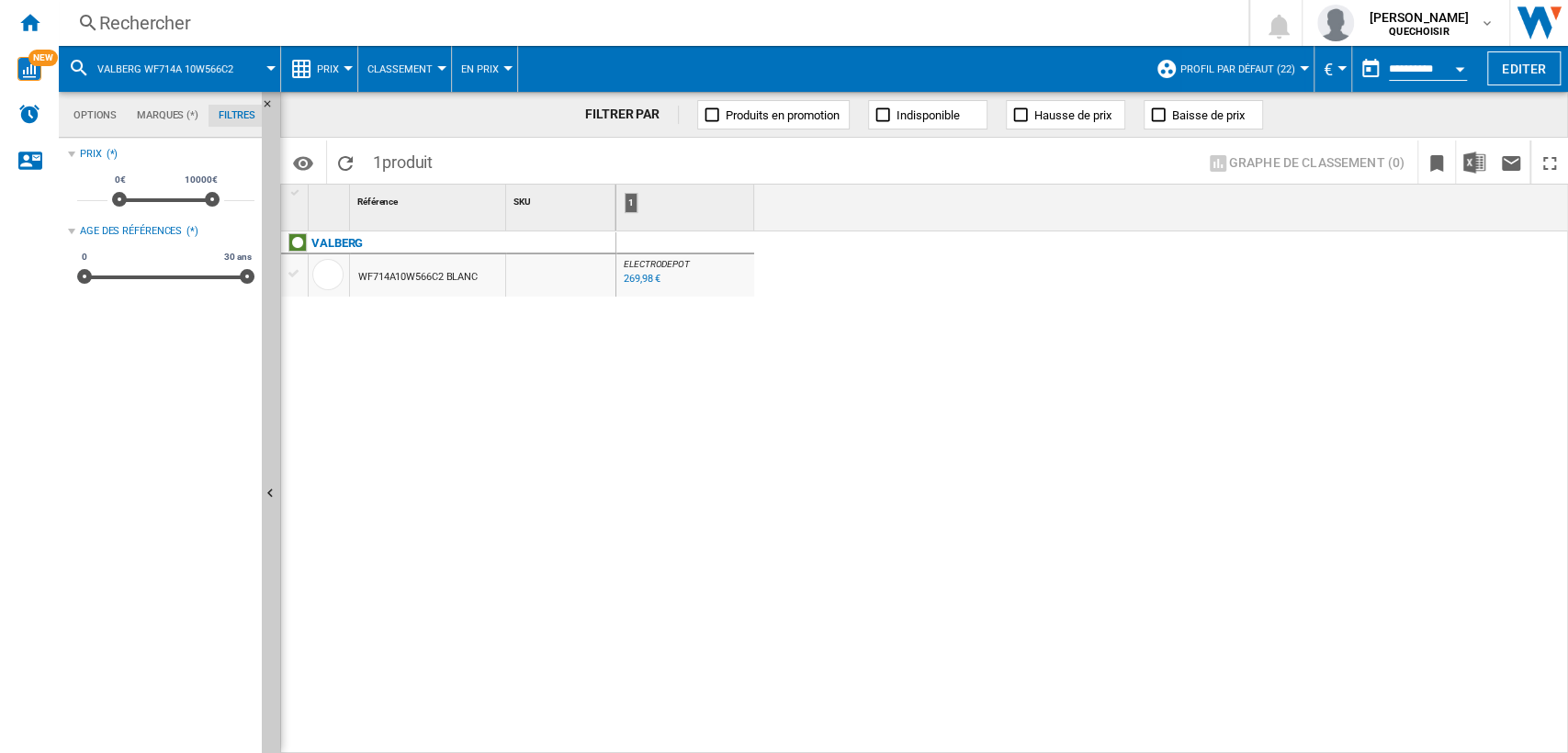
click at [409, 277] on div "WF714A10W566C2 BLANC" at bounding box center [418, 278] width 120 height 42
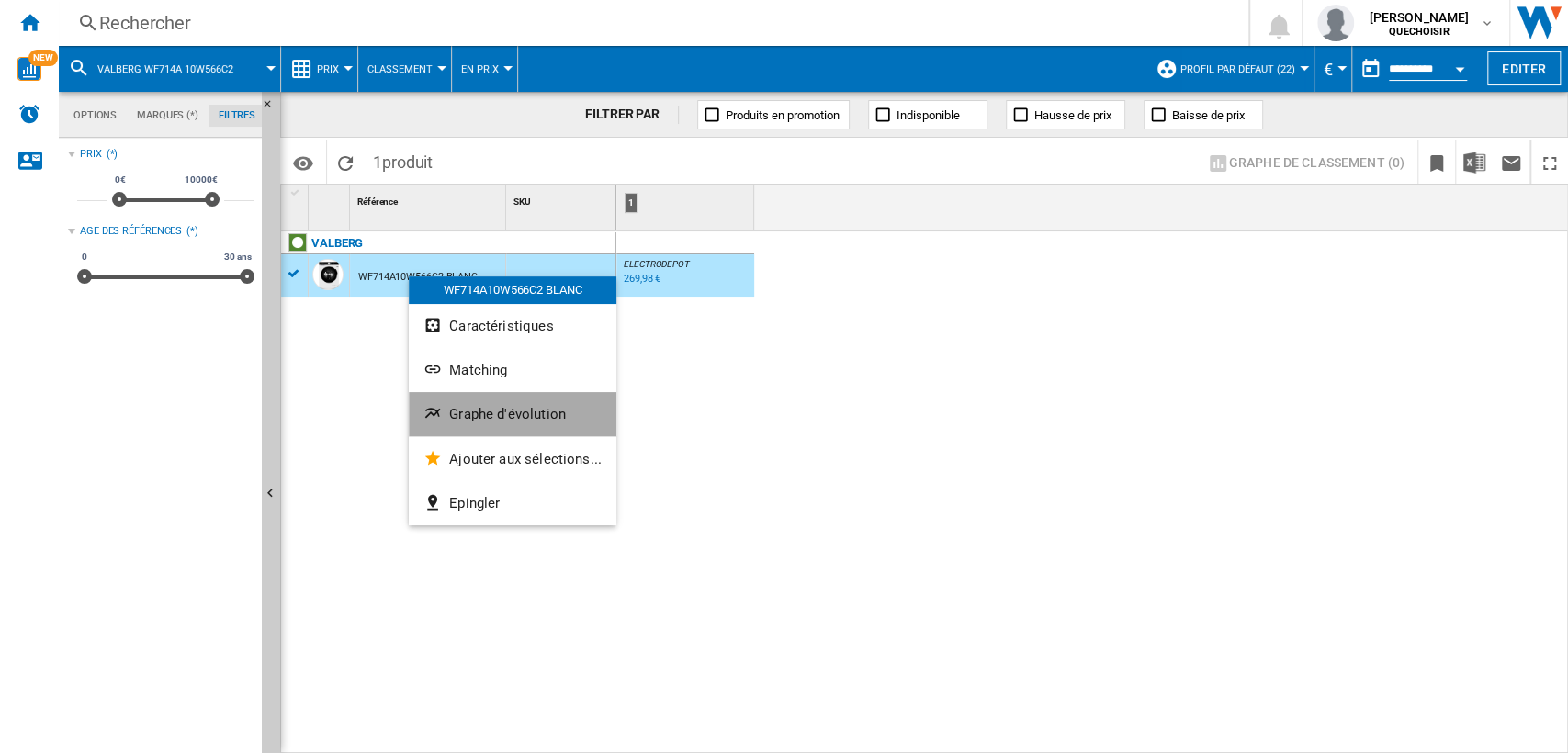
click at [514, 406] on span "Graphe d'évolution" at bounding box center [508, 414] width 117 height 16
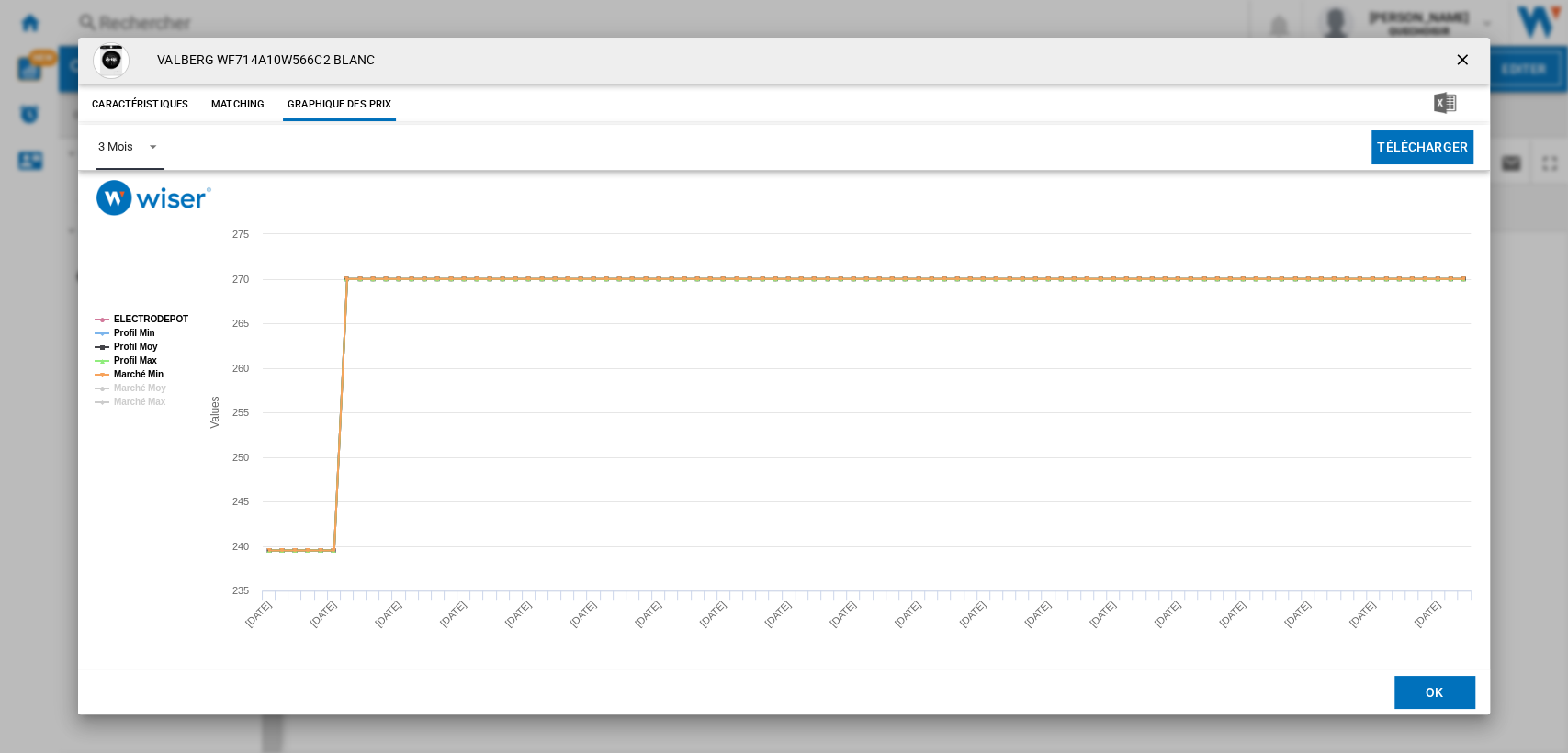
click at [143, 150] on span "Product popup" at bounding box center [148, 145] width 22 height 16
click at [130, 190] on div "6 Mois" at bounding box center [115, 192] width 34 height 16
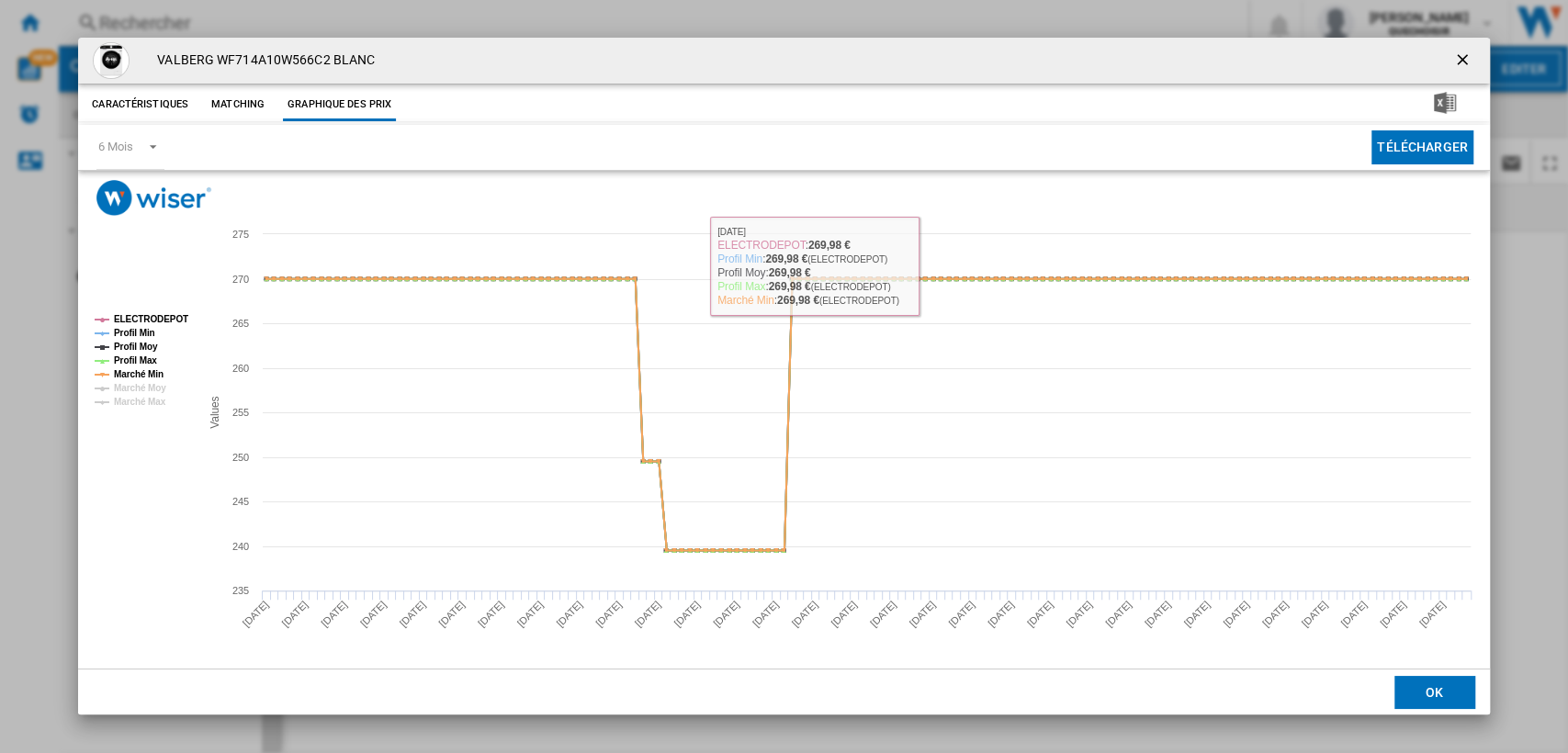
click at [1451, 55] on button "Product popup" at bounding box center [1465, 60] width 36 height 36
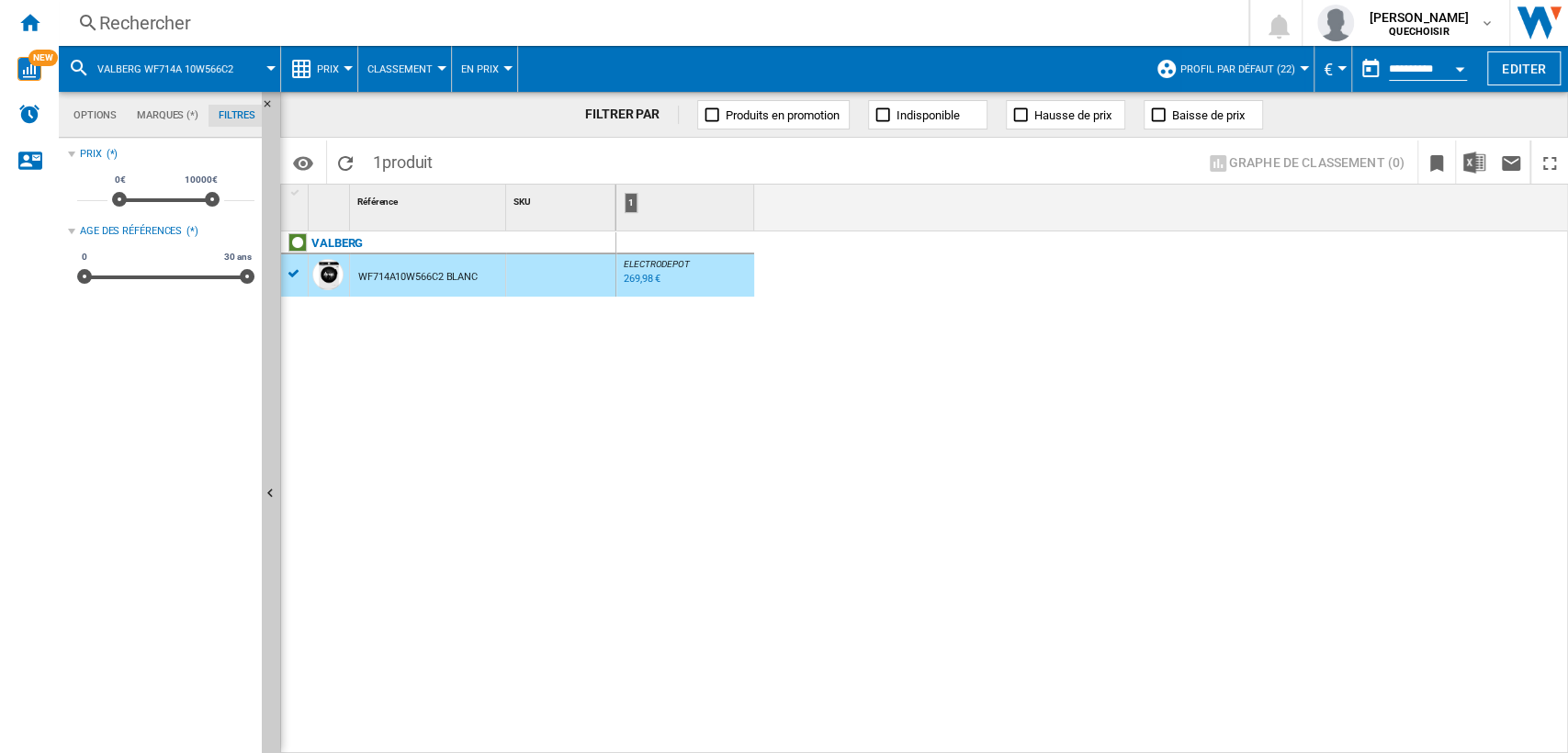
click at [476, 26] on div "Rechercher" at bounding box center [650, 23] width 1102 height 26
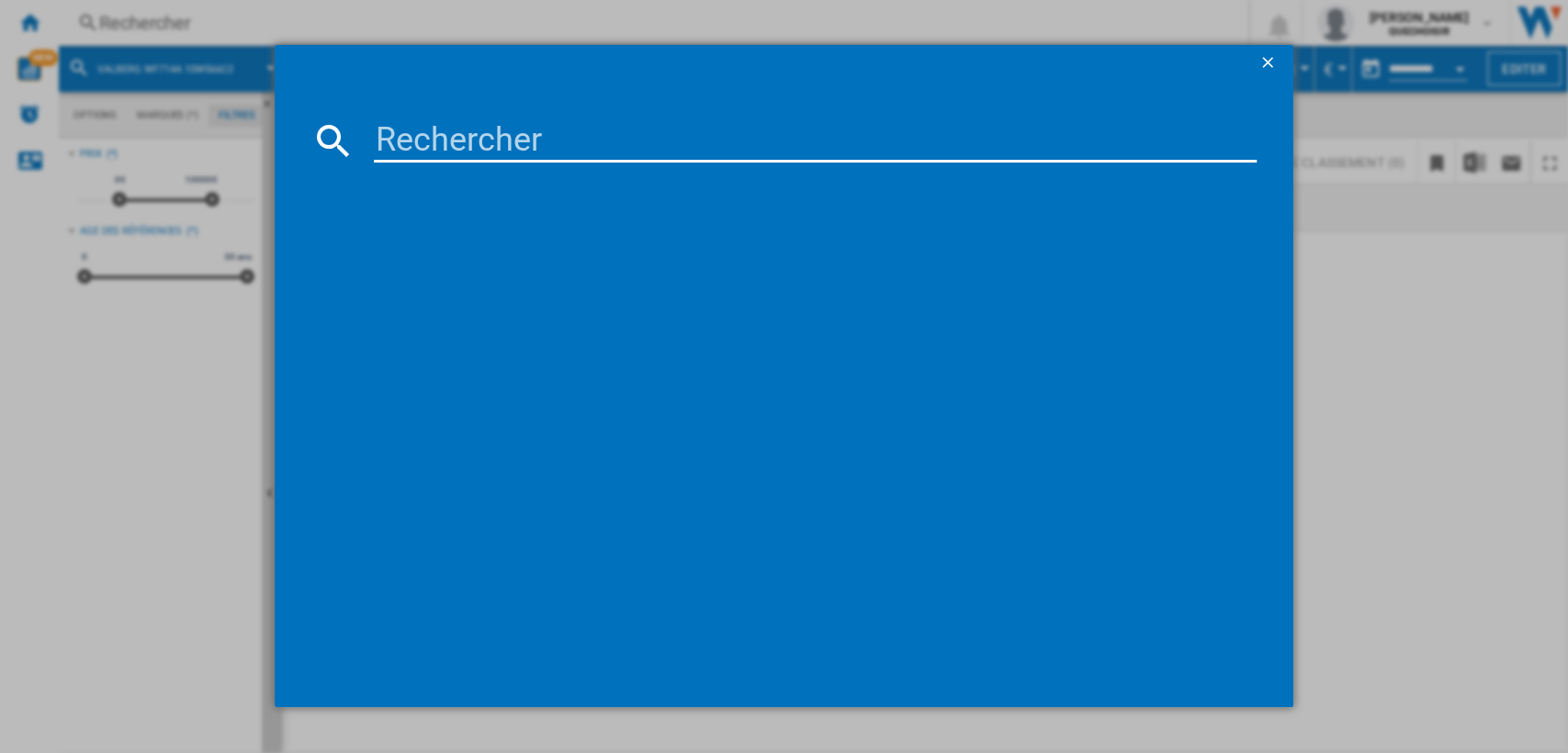
type input "LG F84N15WHS"
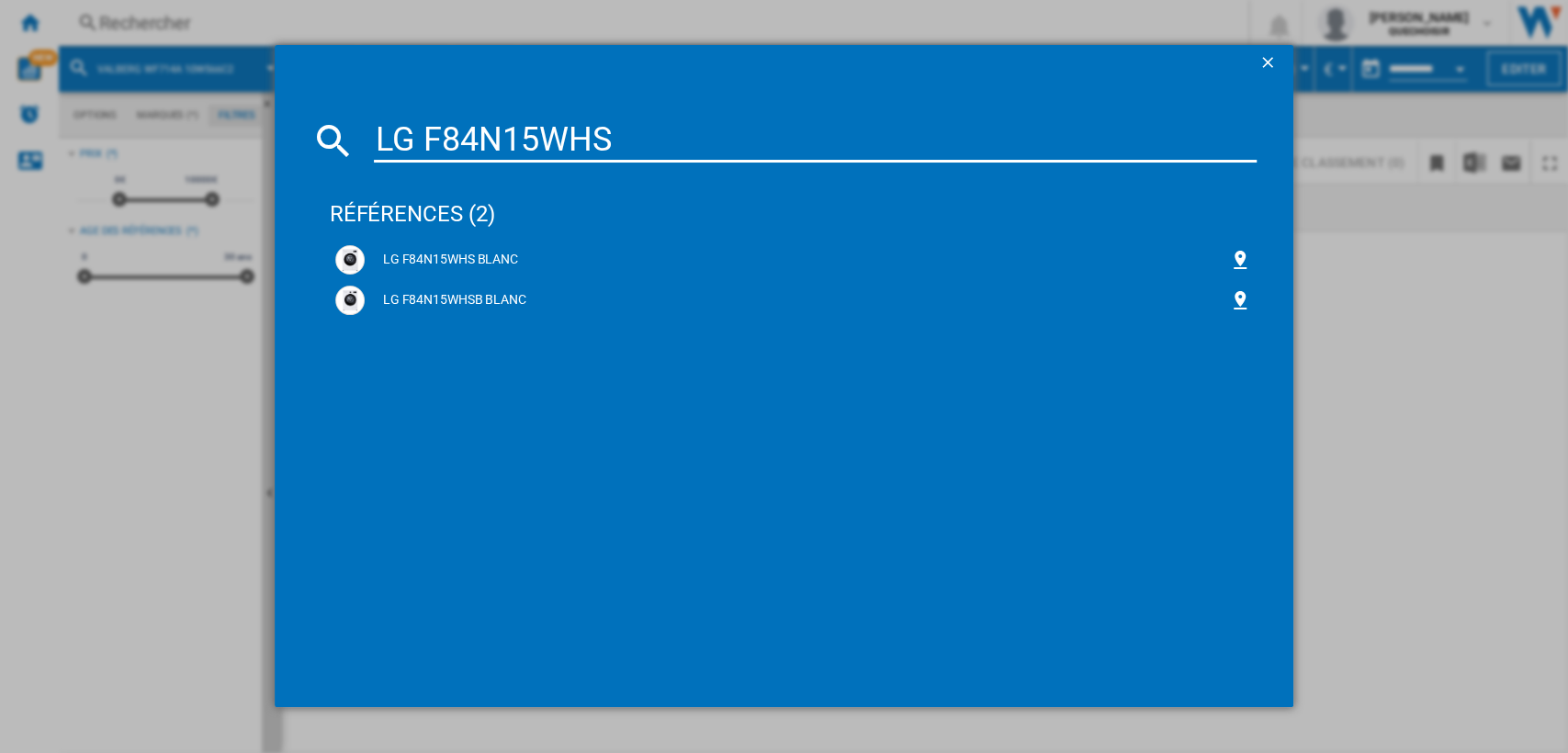
drag, startPoint x: 410, startPoint y: 135, endPoint x: 420, endPoint y: 137, distance: 10.2
click at [420, 137] on input "LG F84N15WHS" at bounding box center [815, 141] width 884 height 44
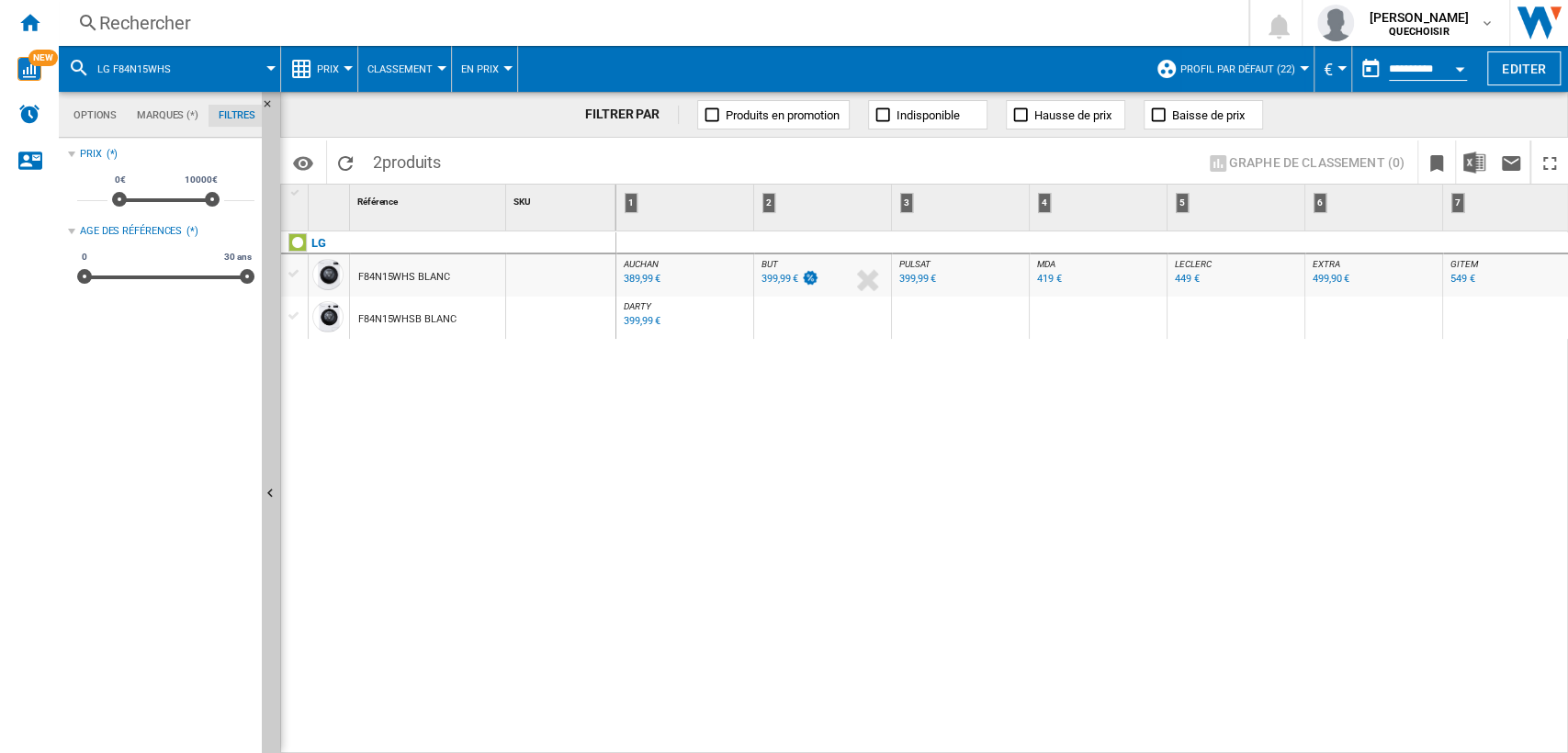
click at [404, 365] on div "LG F84N15WHS BLANC F84N15WHSB BLANC" at bounding box center [448, 489] width 335 height 513
click at [270, 104] on ng-md-icon "Masquer" at bounding box center [272, 109] width 22 height 22
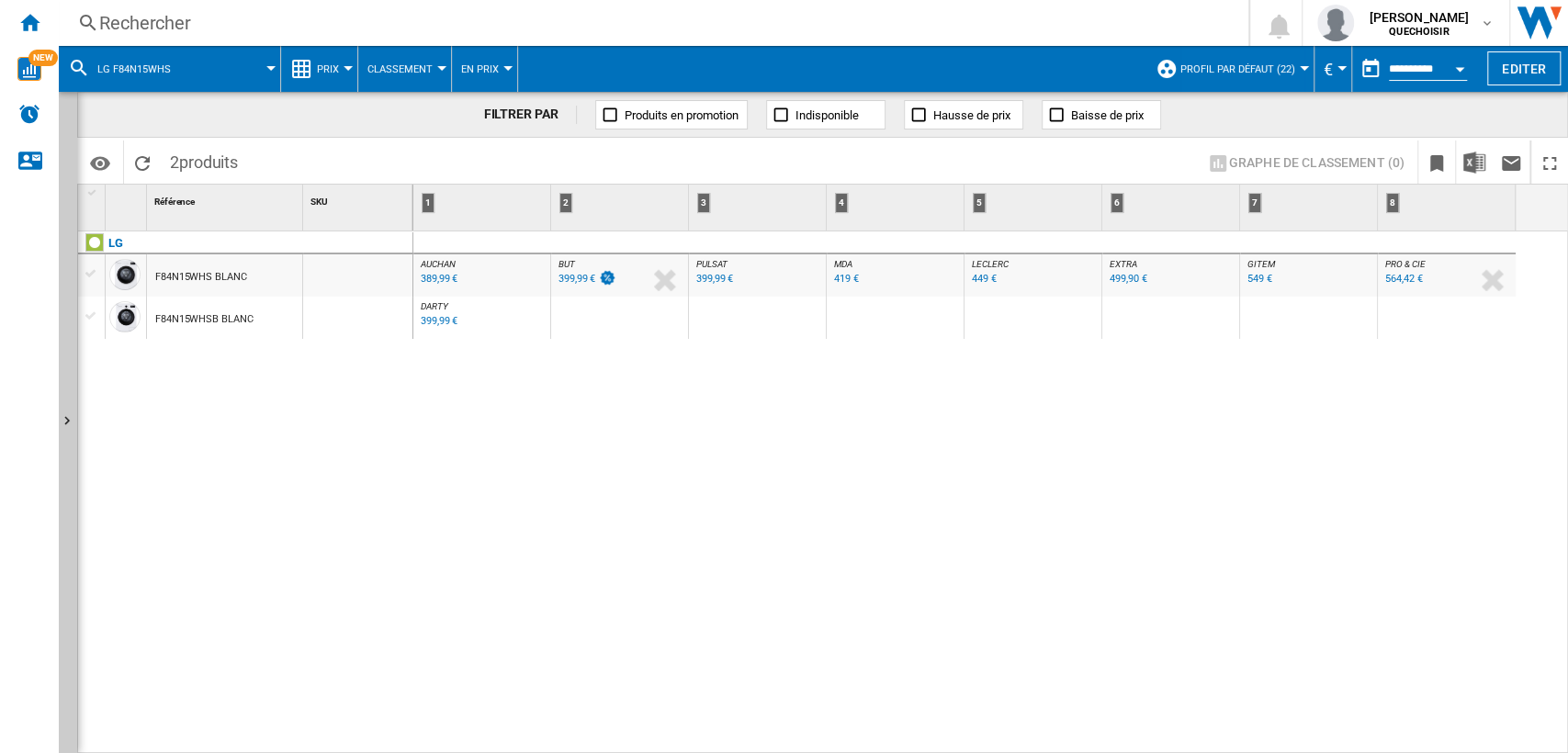
click at [200, 274] on div "F84N15WHS BLANC" at bounding box center [201, 278] width 92 height 42
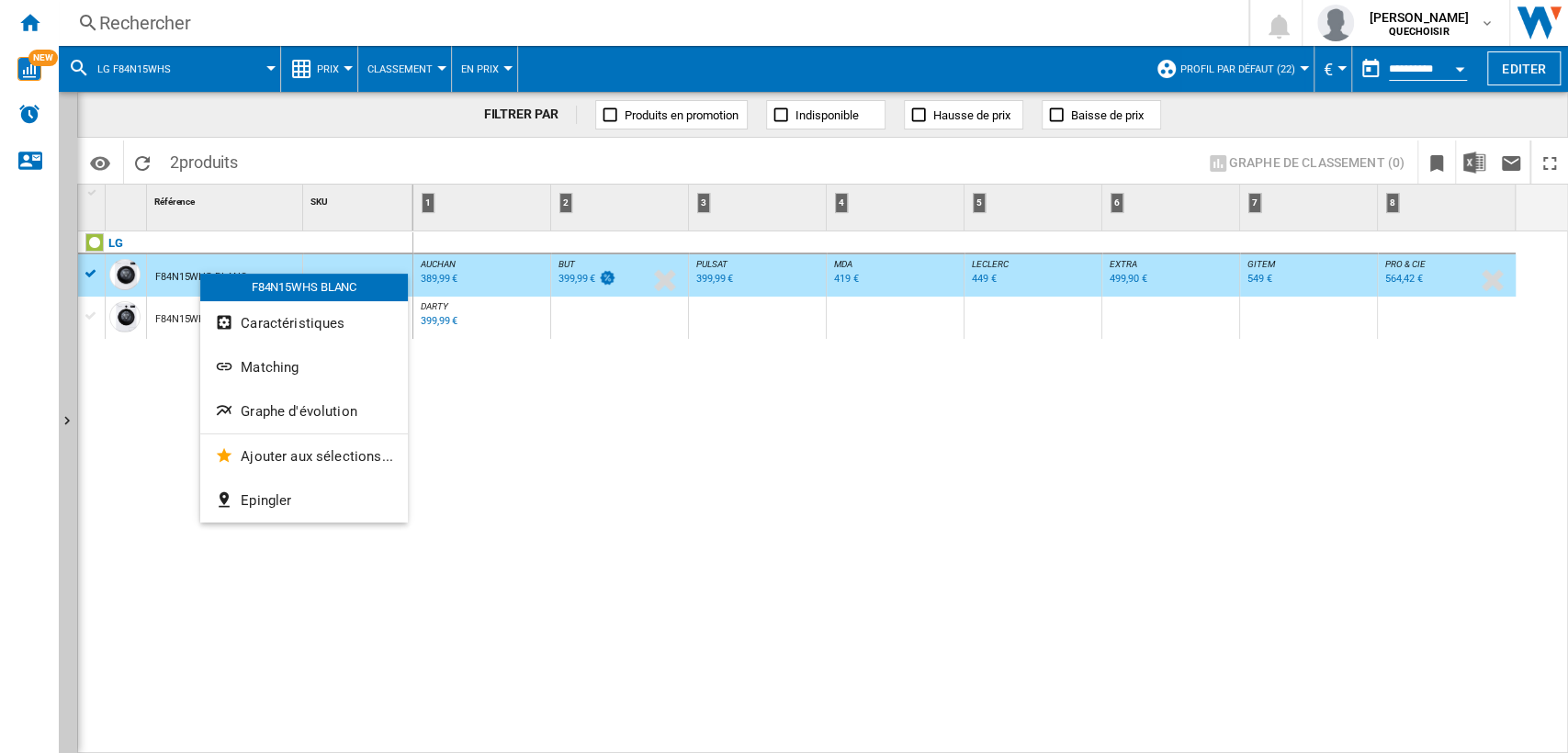
click at [394, 26] on div at bounding box center [784, 376] width 1568 height 753
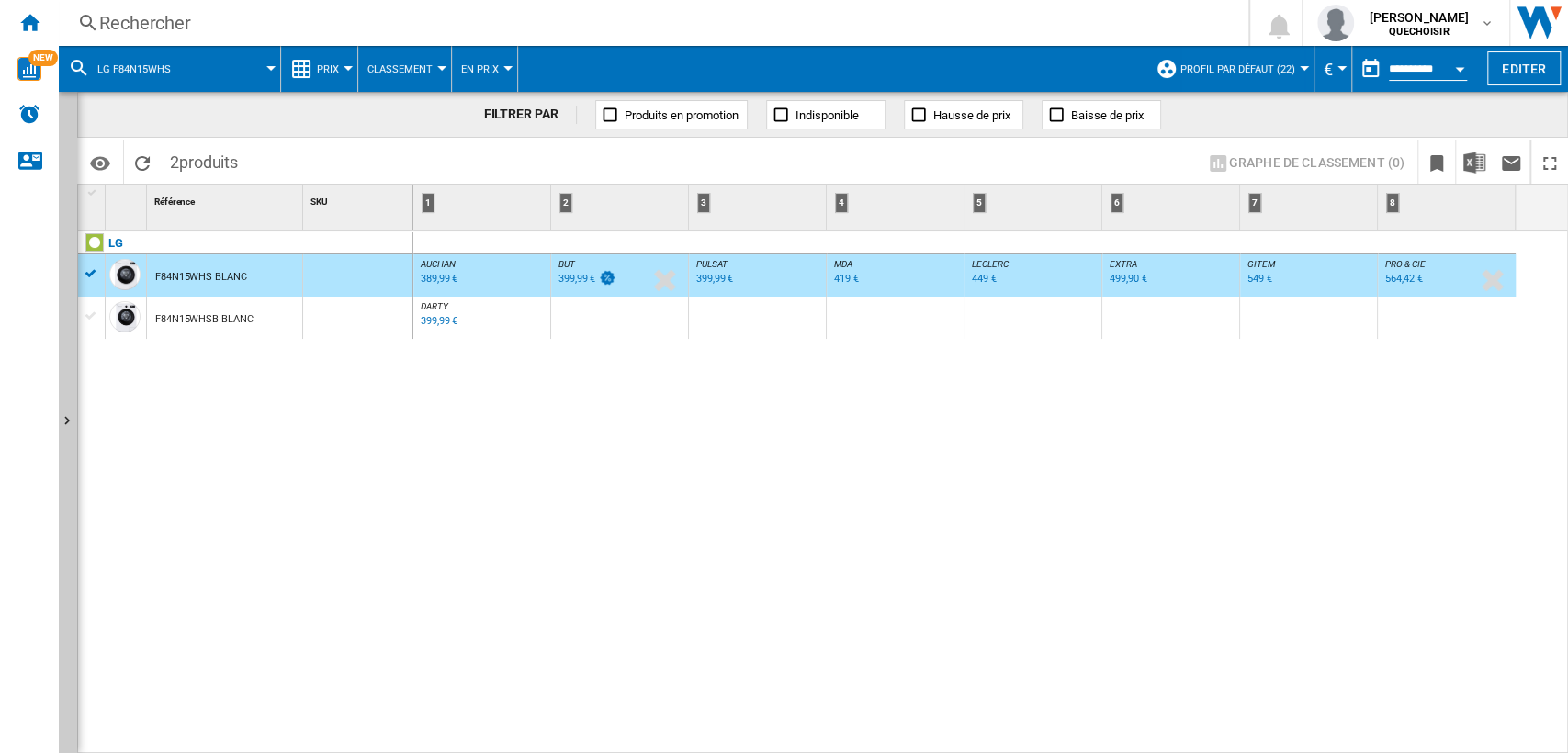
click at [711, 29] on div "Rechercher" at bounding box center [650, 23] width 1102 height 26
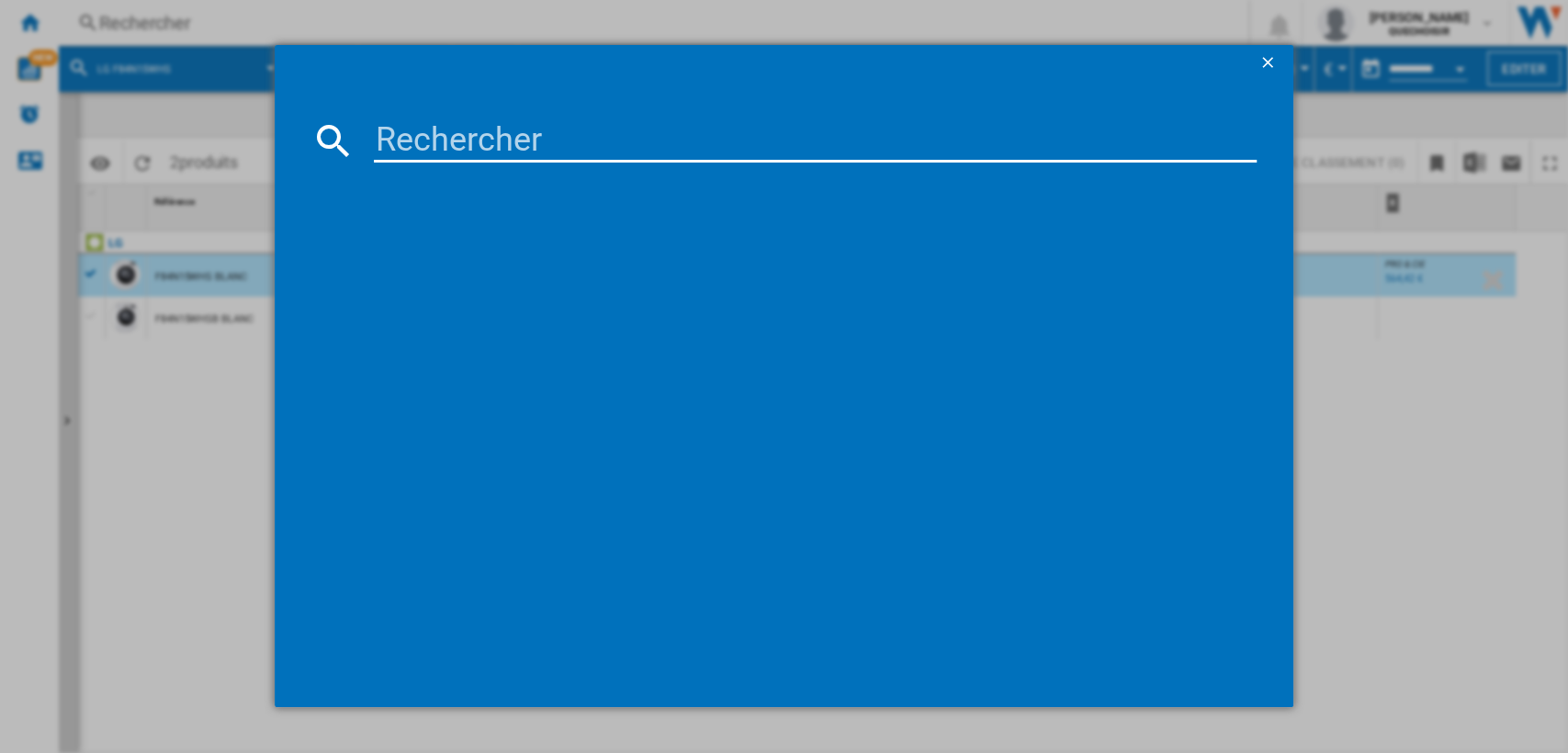
type input "LG F94N15WHS"
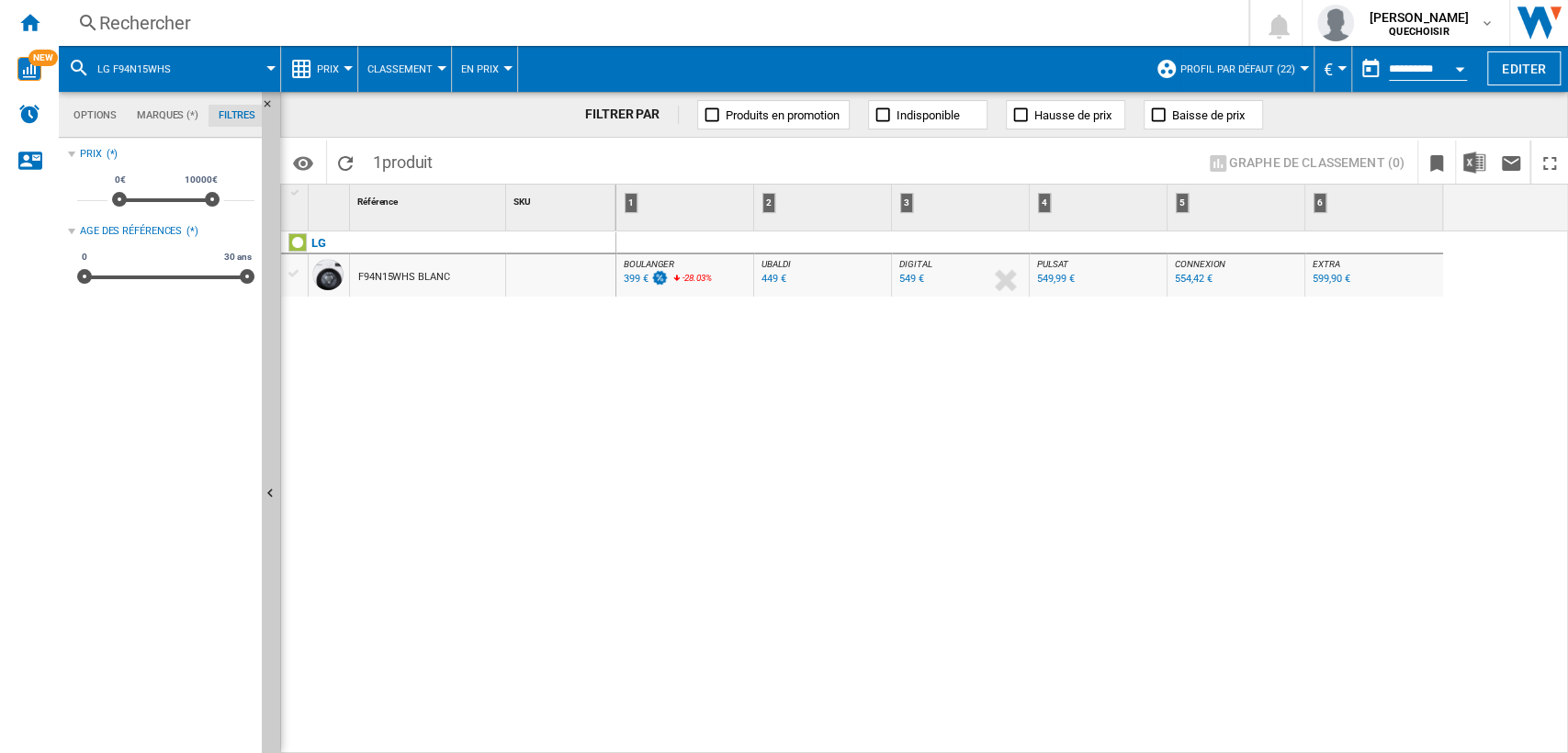
click at [408, 280] on div "F94N15WHS BLANC" at bounding box center [404, 278] width 92 height 42
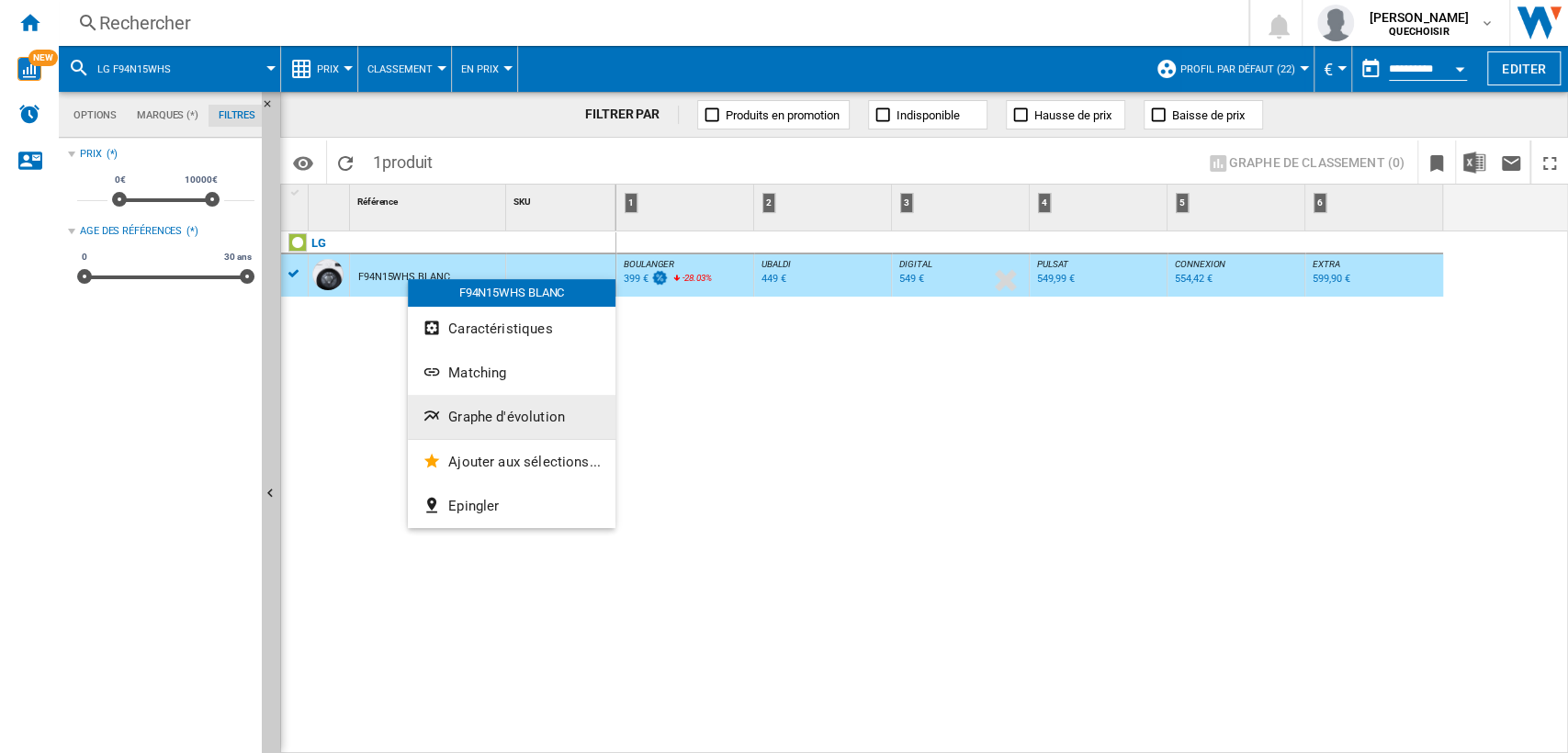
click at [438, 421] on ng-md-icon "Graphe d'évolution" at bounding box center [433, 418] width 22 height 22
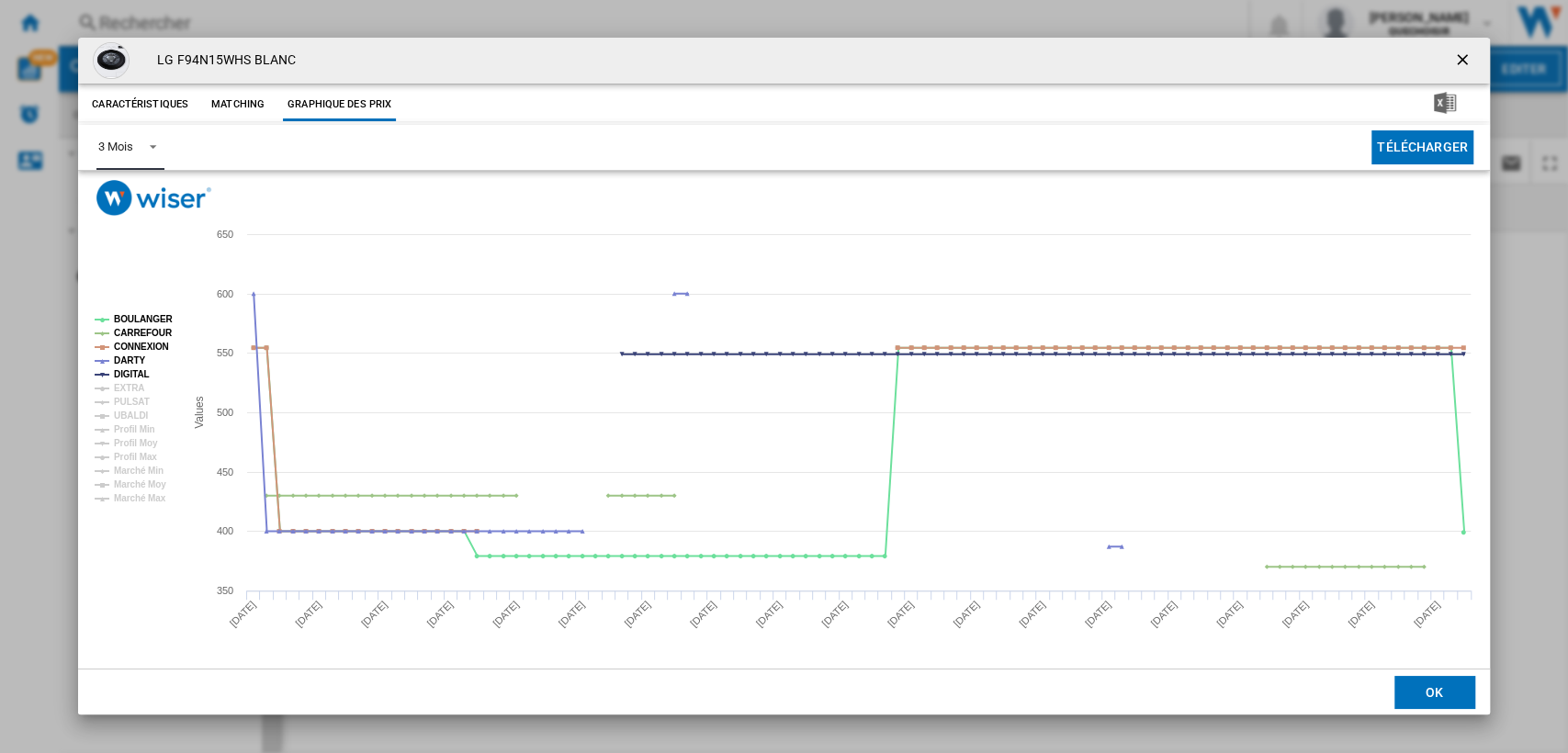
click at [145, 148] on span "Product popup" at bounding box center [148, 145] width 22 height 16
click at [151, 207] on md-option "6 Mois" at bounding box center [146, 192] width 125 height 44
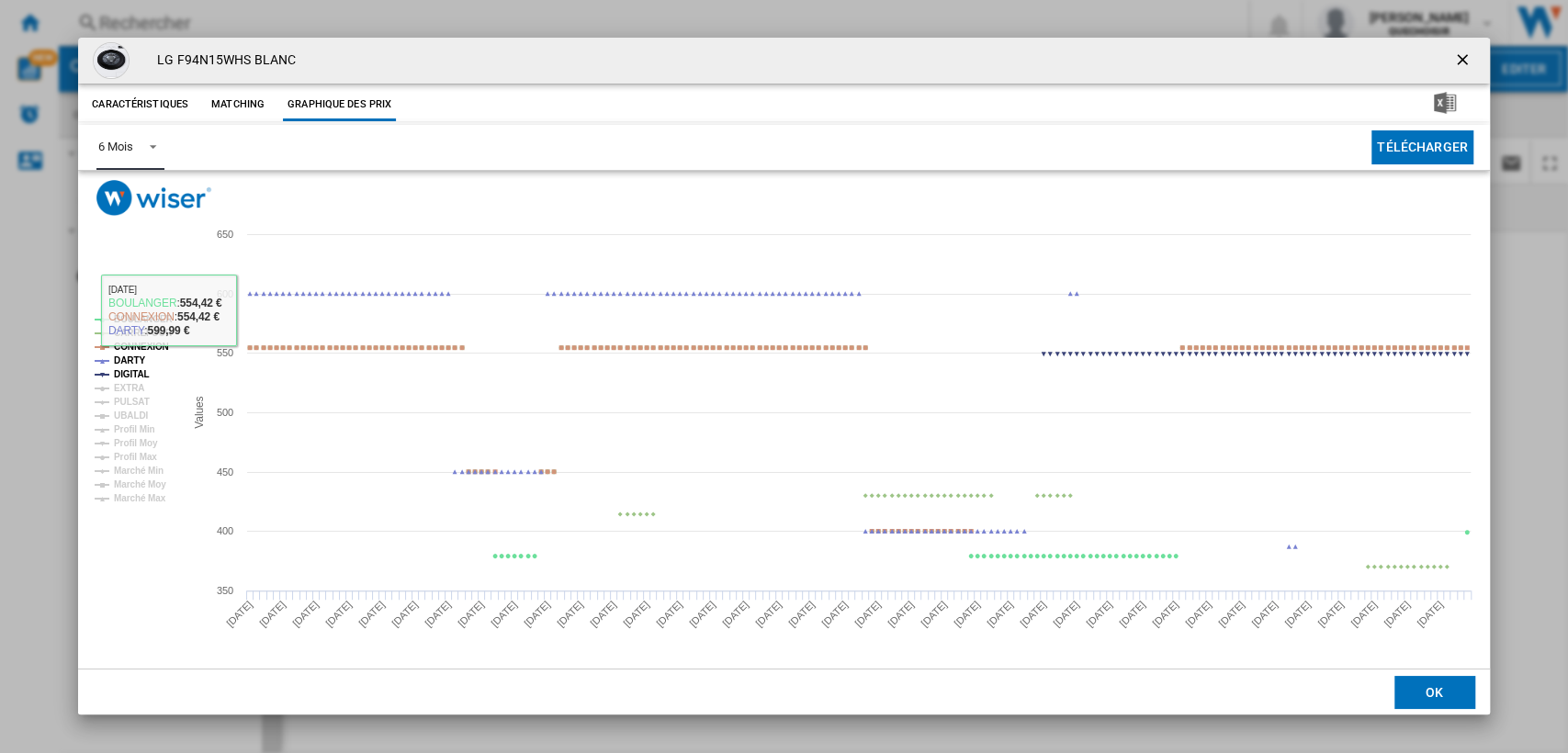
click at [126, 383] on tspan "EXTRA" at bounding box center [129, 388] width 31 height 11
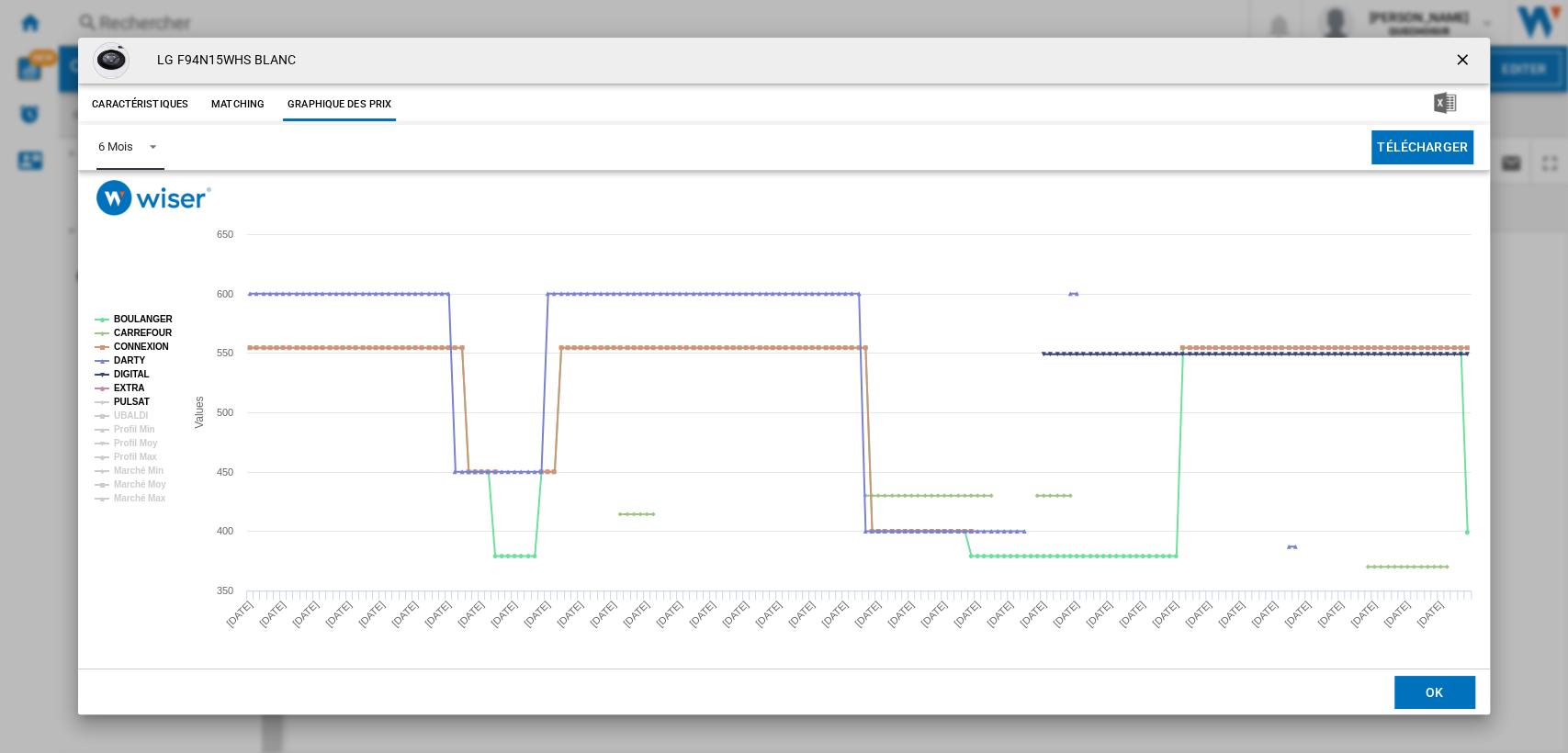
click at [125, 403] on tspan "PULSAT" at bounding box center [131, 401] width 35 height 11
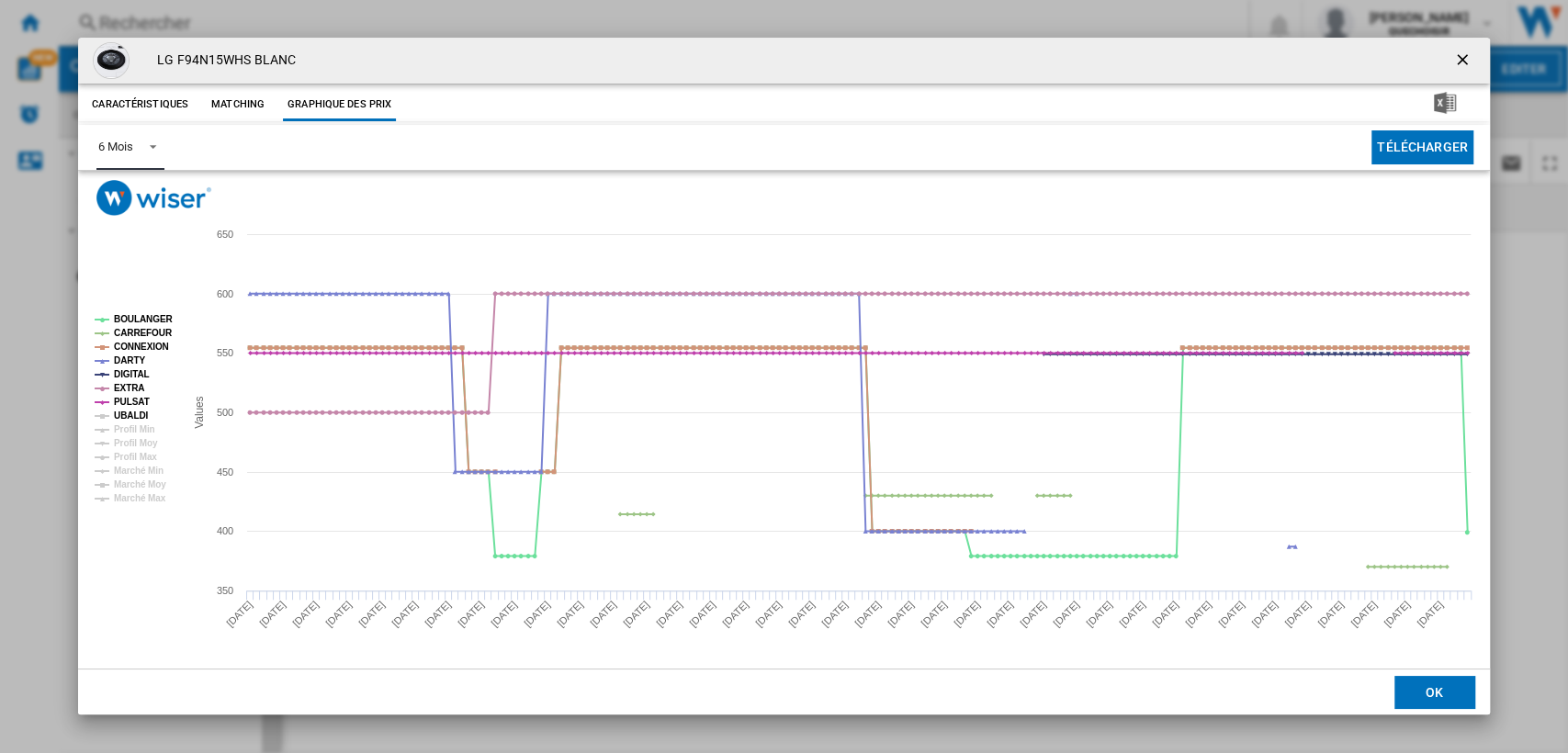
click at [124, 424] on tspan "Profil Min" at bounding box center [134, 429] width 41 height 11
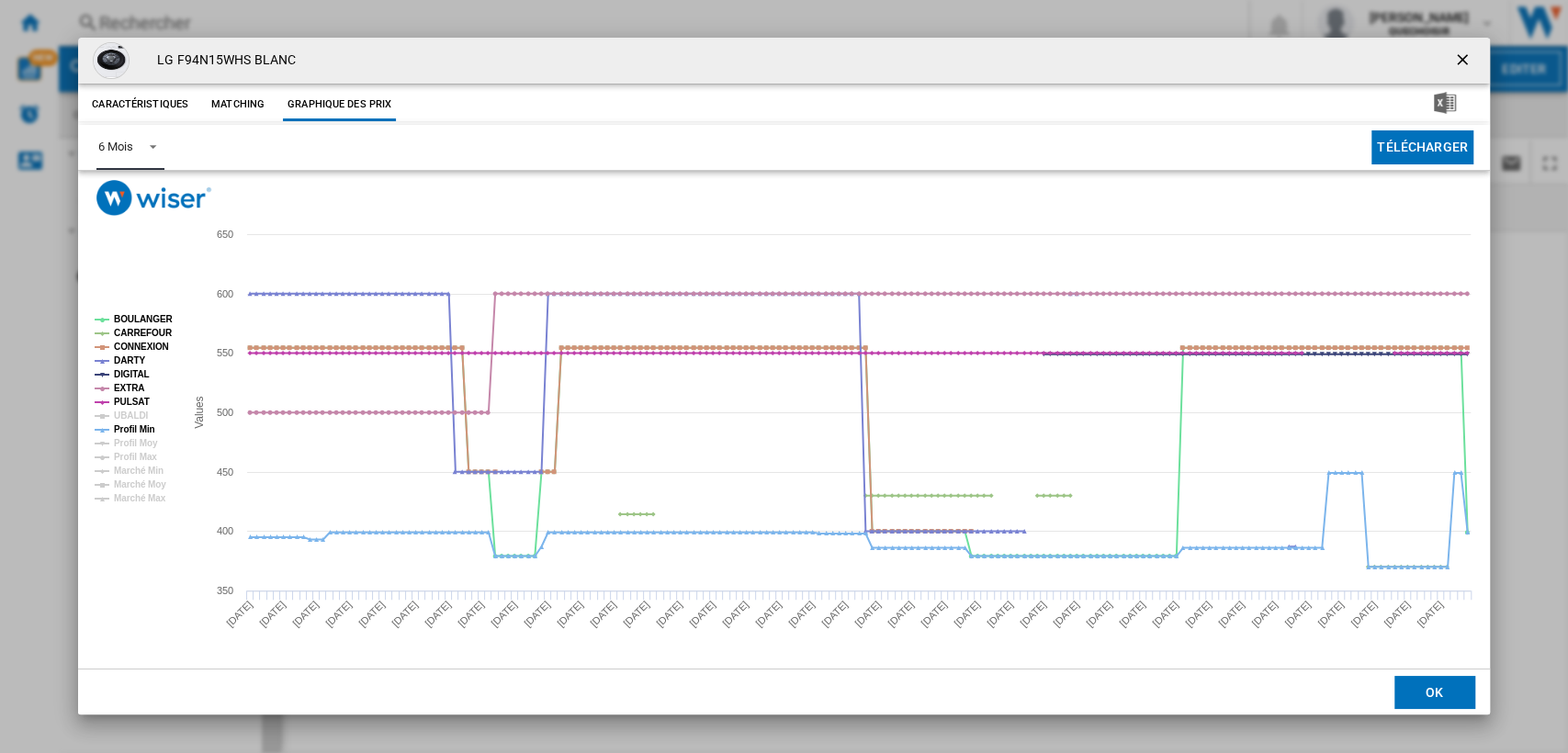
click at [140, 419] on tspan "UBALDI" at bounding box center [130, 416] width 34 height 11
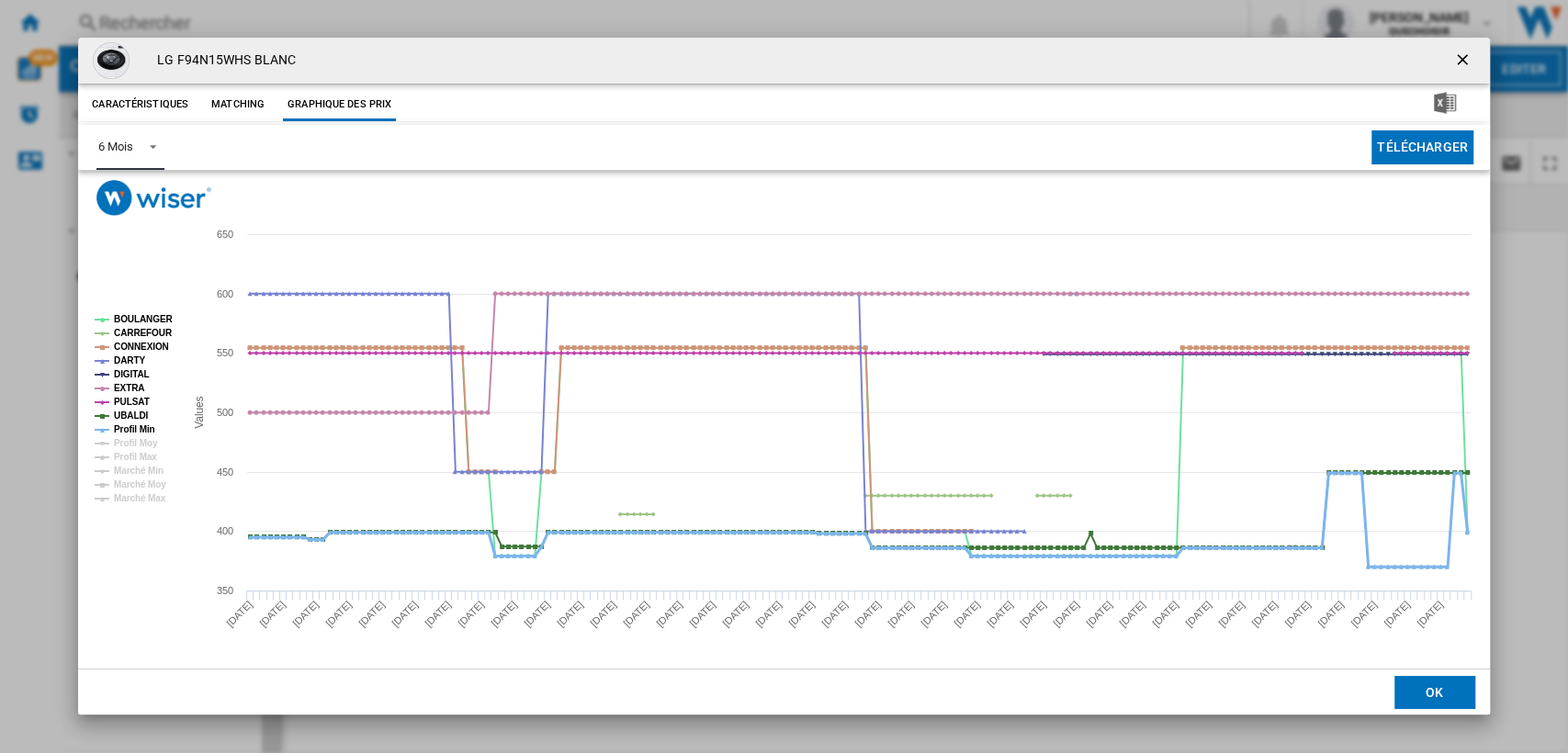
click at [138, 424] on tspan "Profil Min" at bounding box center [134, 429] width 41 height 11
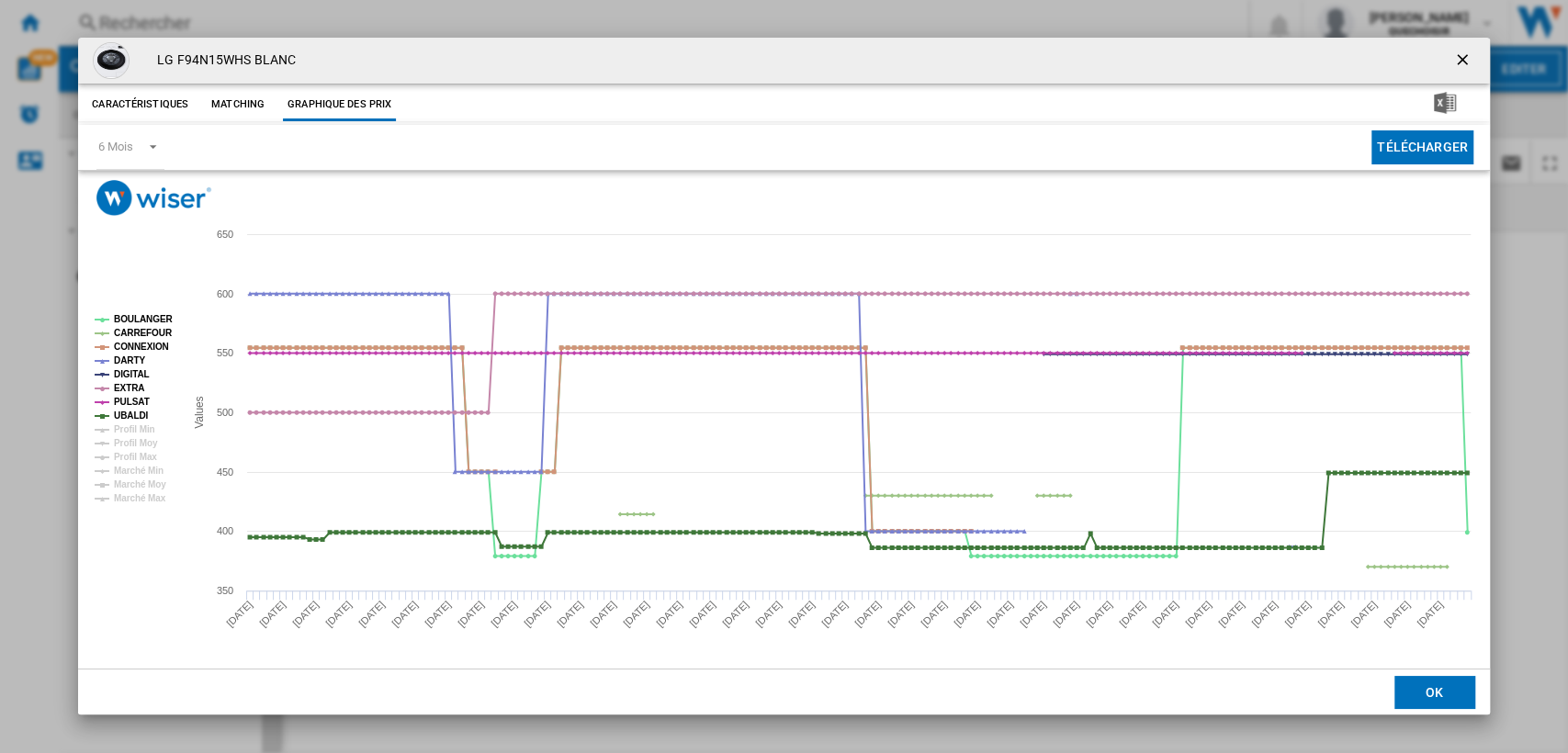
click at [1457, 52] on ng-md-icon "getI18NText('BUTTONS.CLOSE_DIALOG')" at bounding box center [1464, 61] width 22 height 22
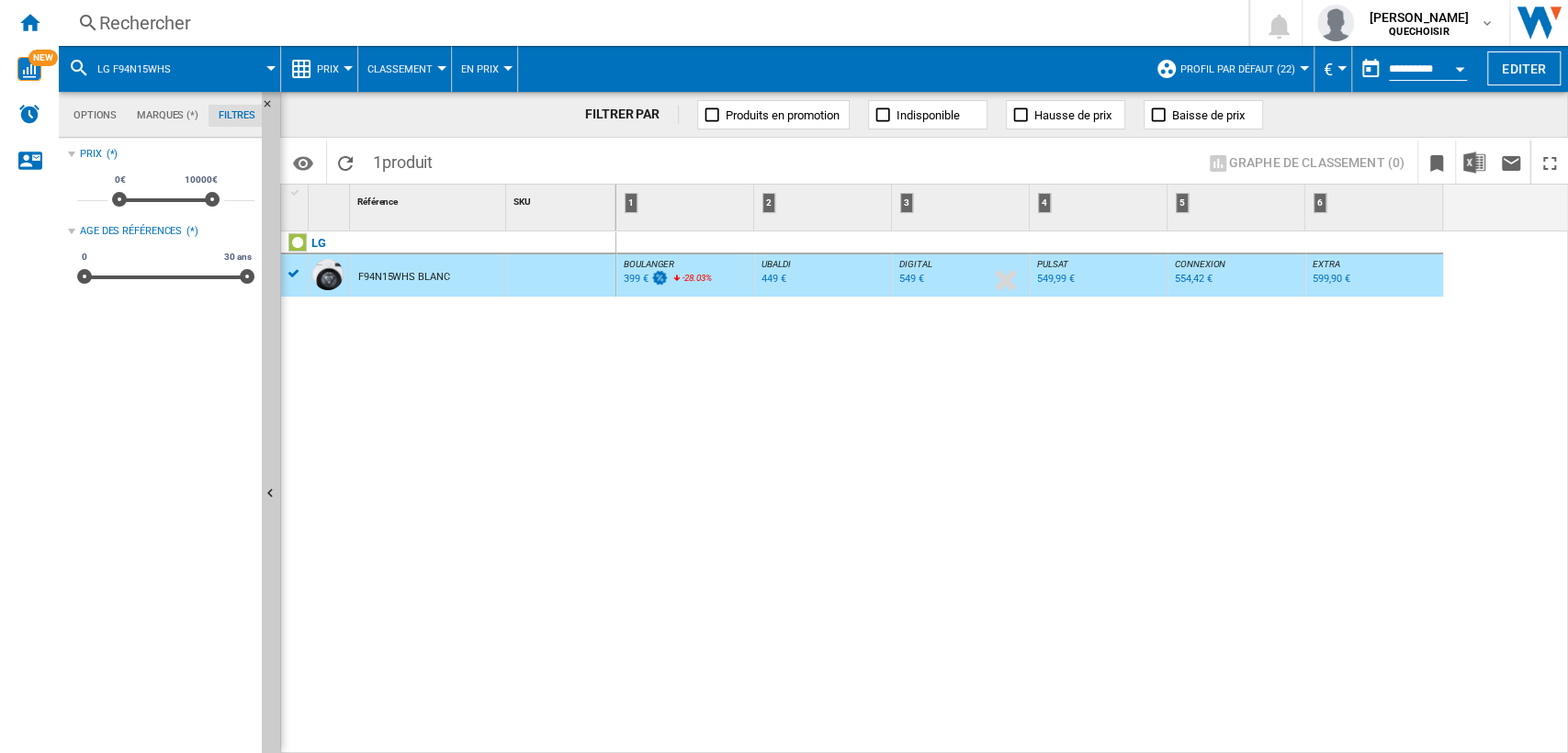
click at [422, 13] on div "Rechercher" at bounding box center [650, 23] width 1102 height 26
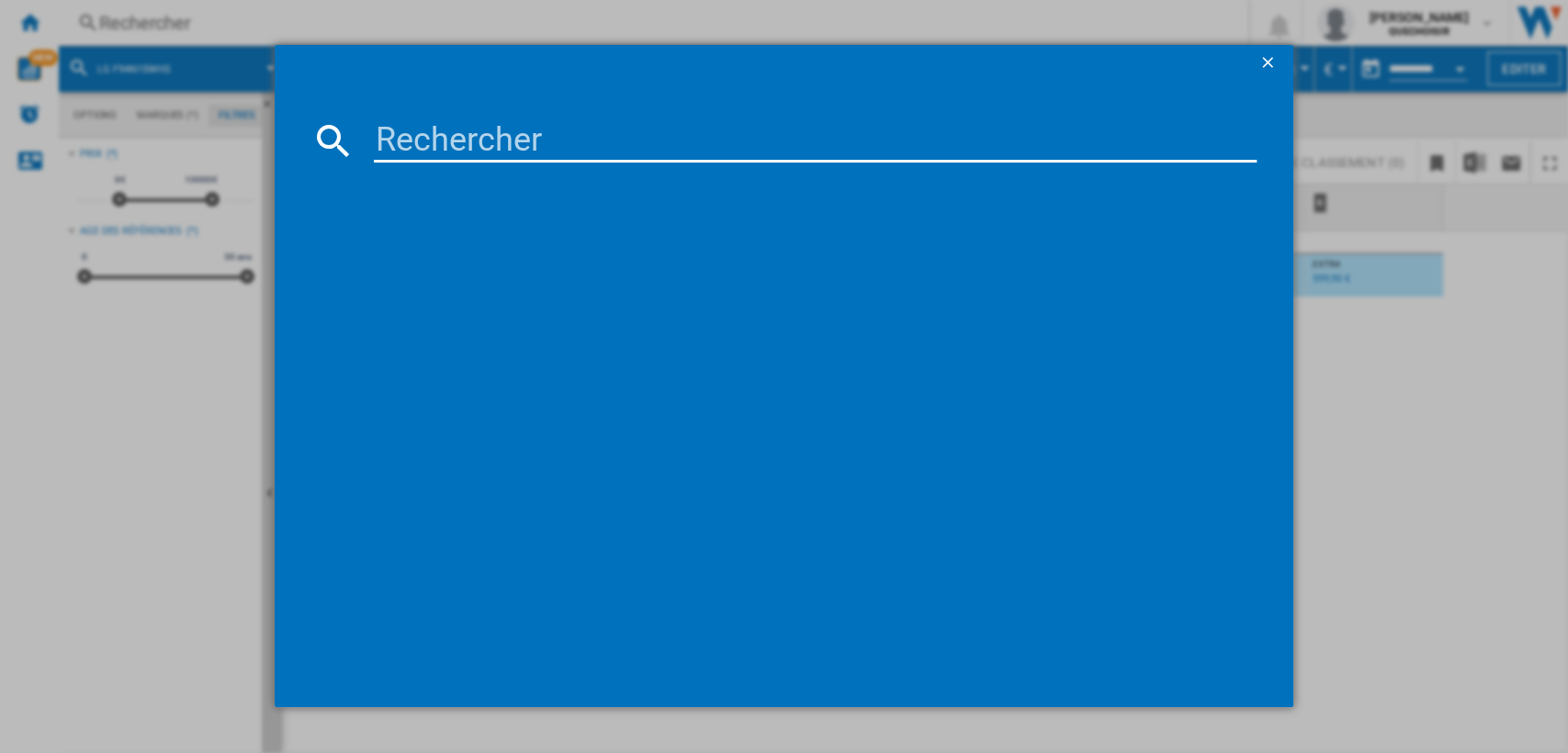
type input "ELECTROLUX EWQ6412B"
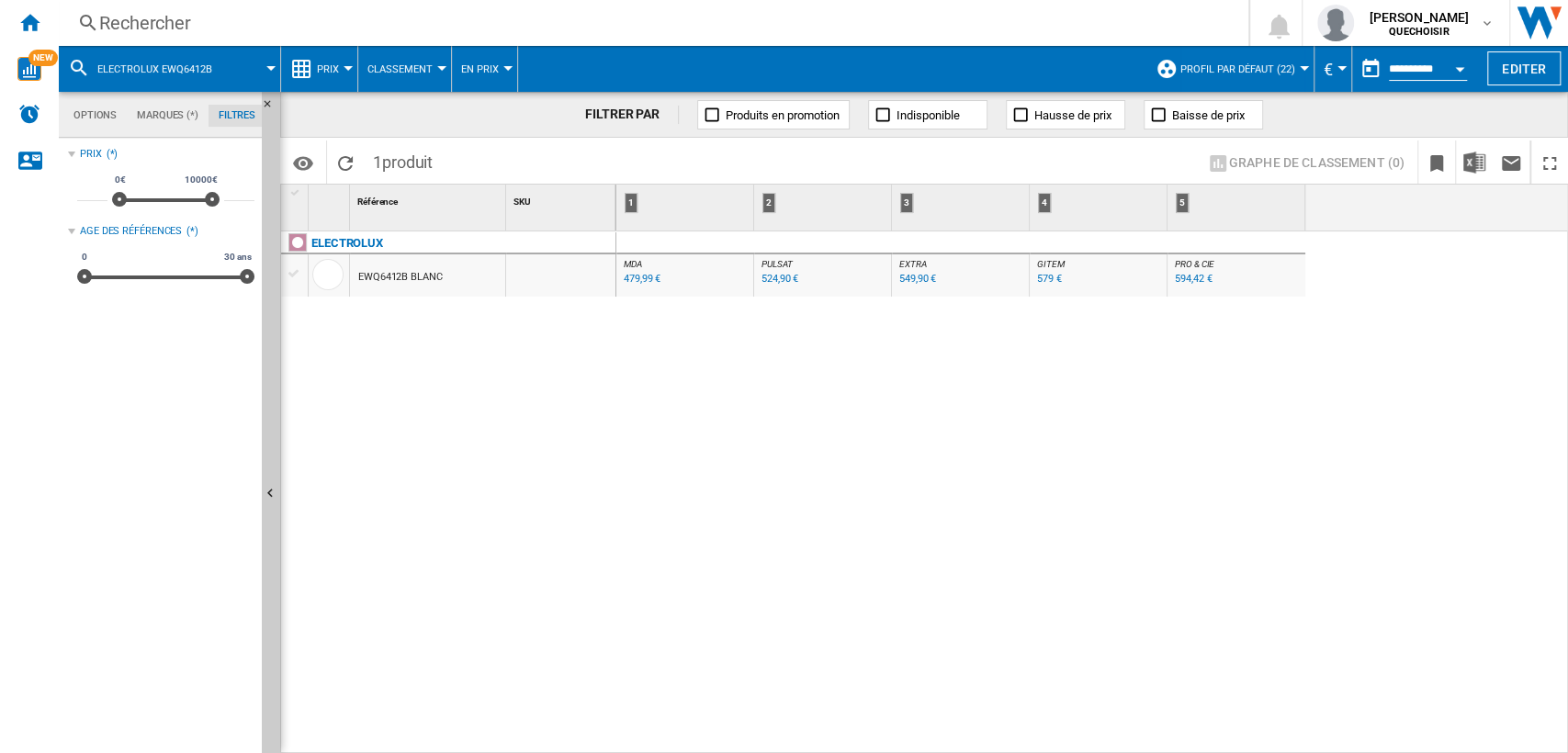
click at [405, 25] on div "Rechercher" at bounding box center [650, 23] width 1102 height 26
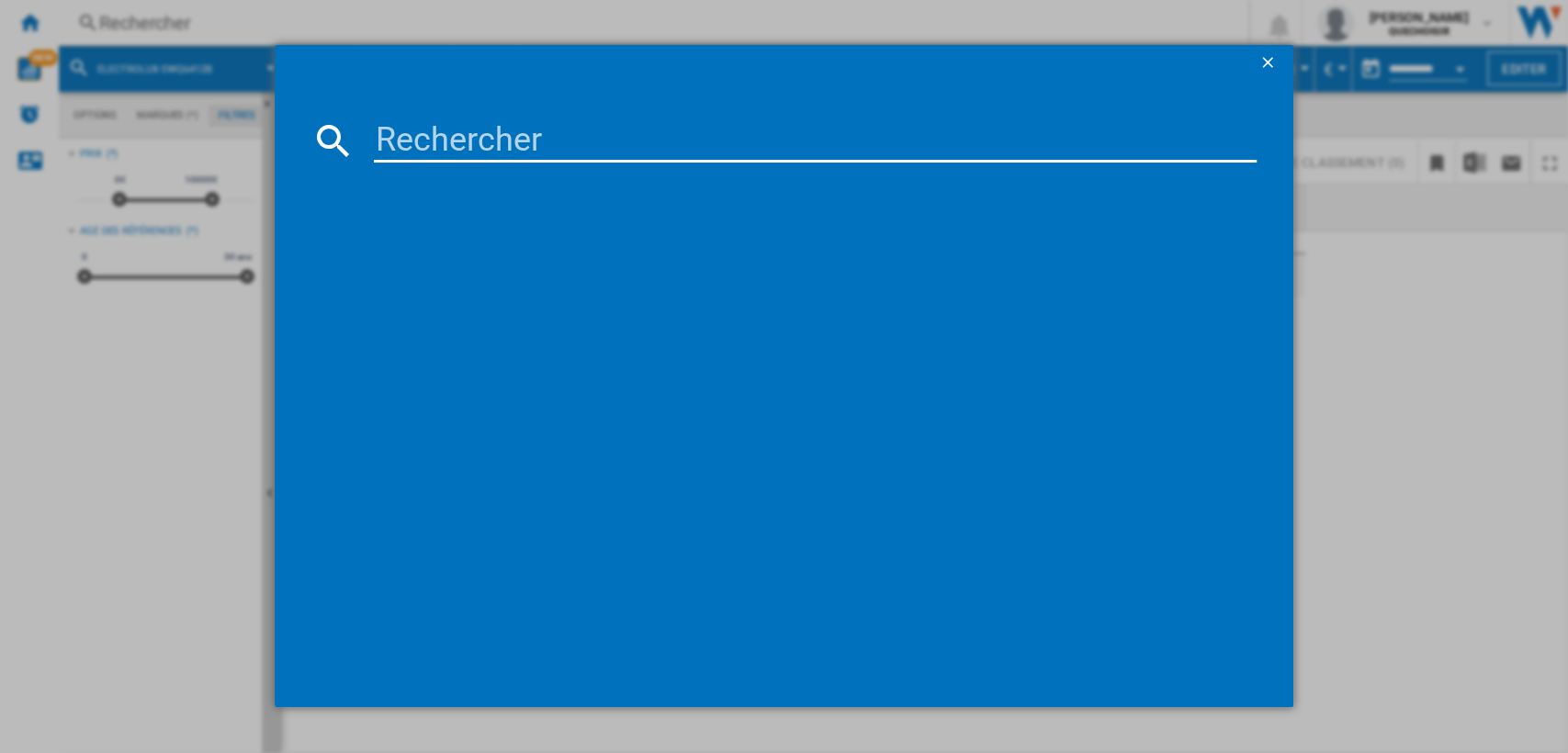
type input "INDESIT BTWDS6261FR"
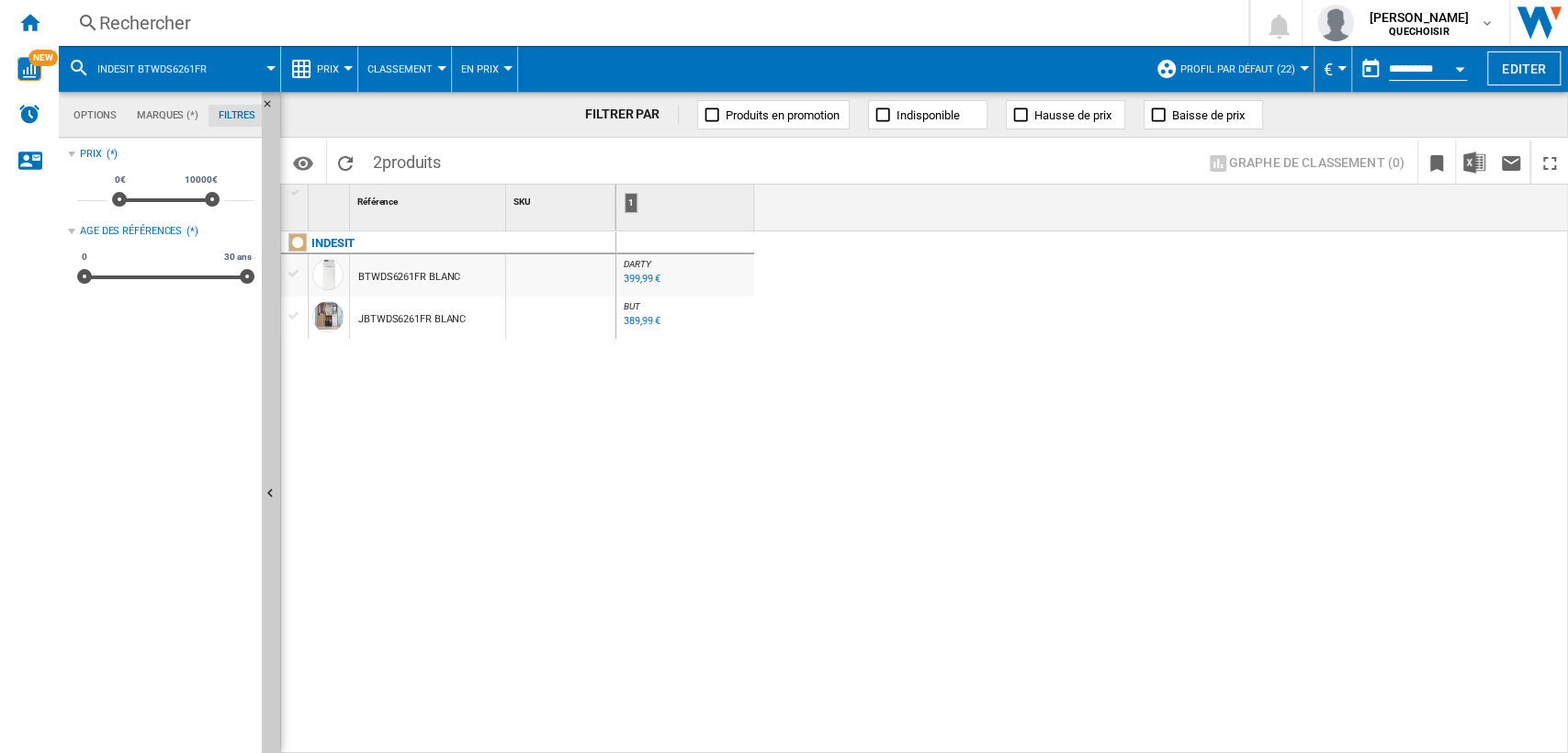
click at [406, 274] on div "BTWDS6261FR BLANC" at bounding box center [409, 278] width 102 height 42
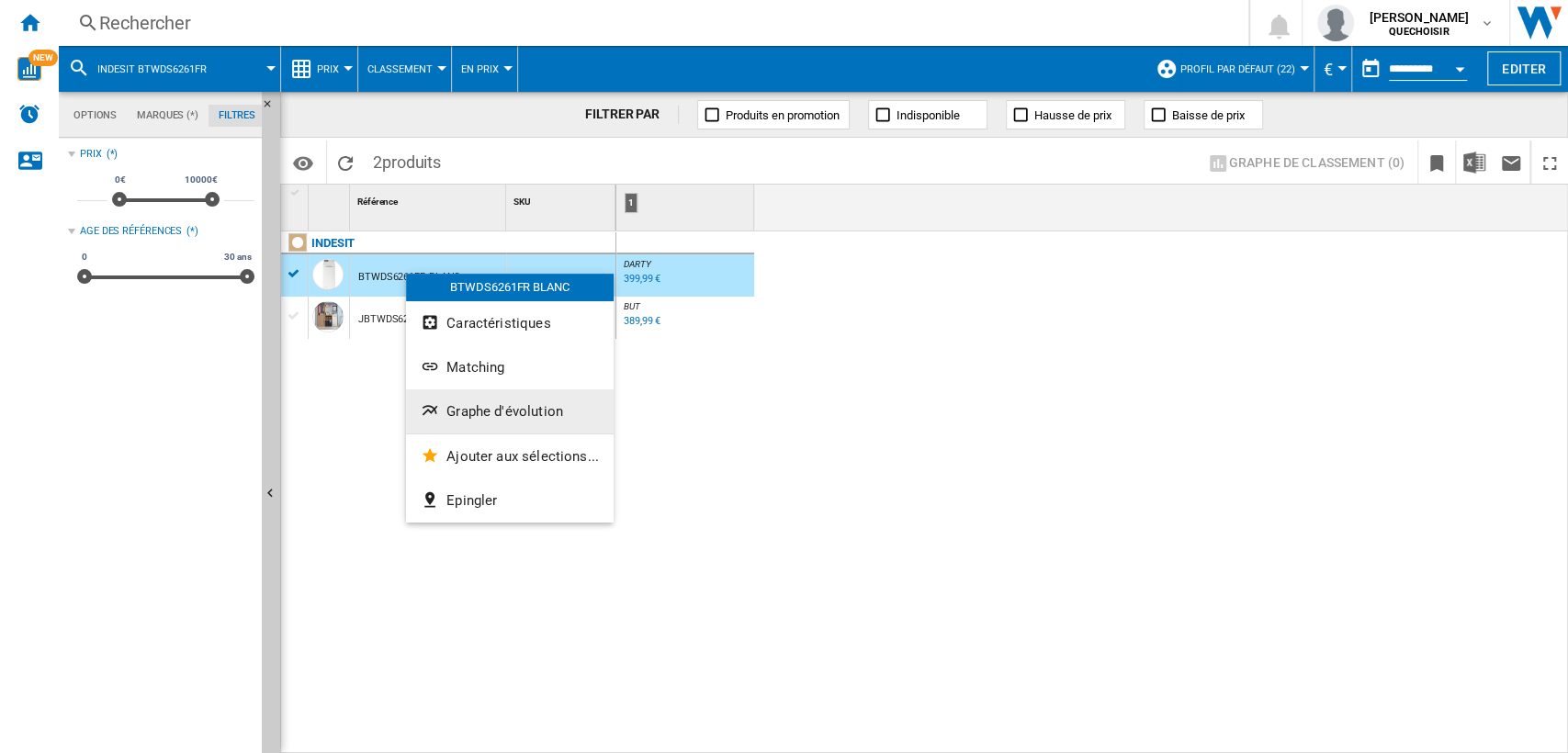
click at [492, 418] on span "Graphe d'évolution" at bounding box center [505, 411] width 117 height 16
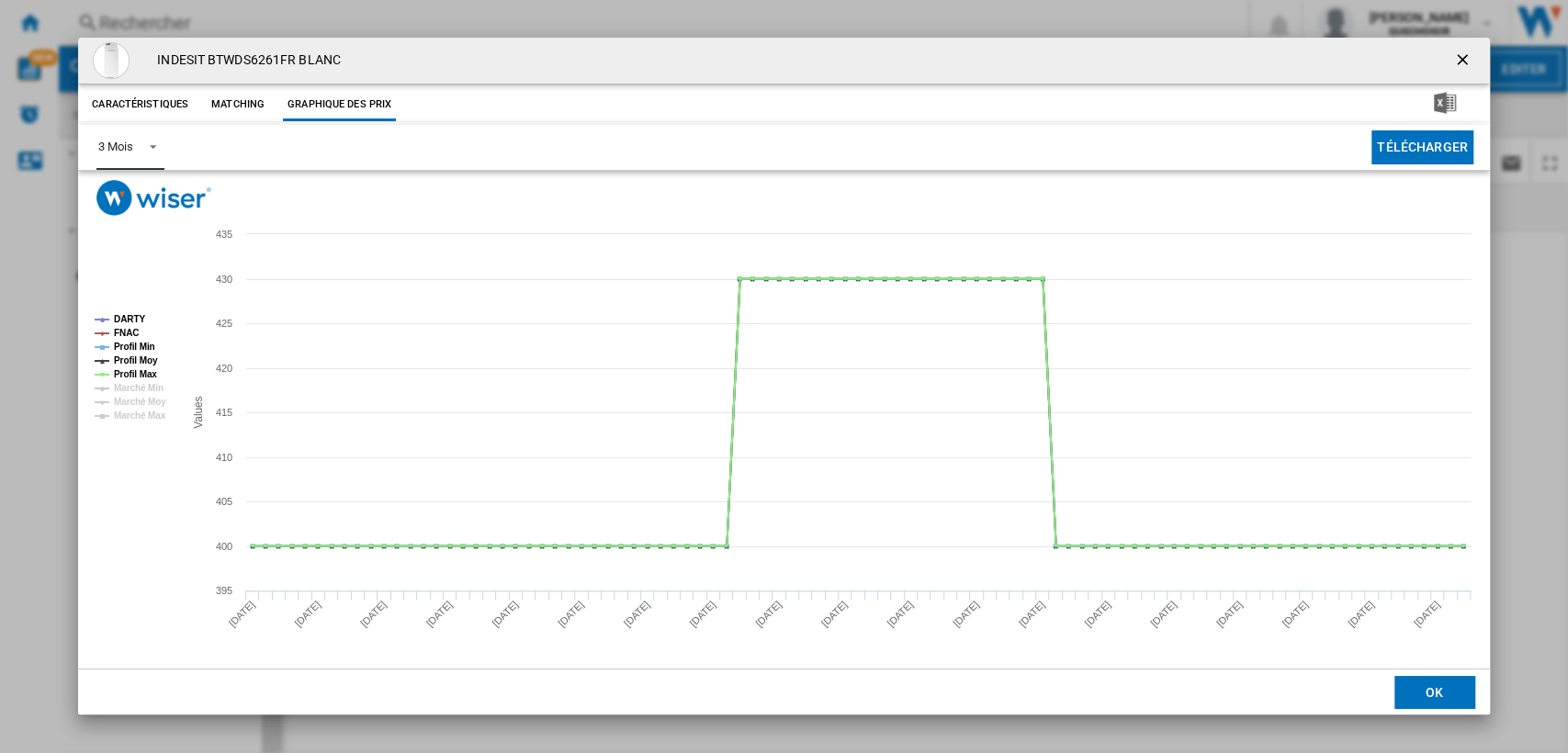
click at [134, 156] on md-select-value "3 Mois" at bounding box center [130, 147] width 67 height 45
click at [147, 182] on md-option "6 Mois" at bounding box center [146, 192] width 125 height 44
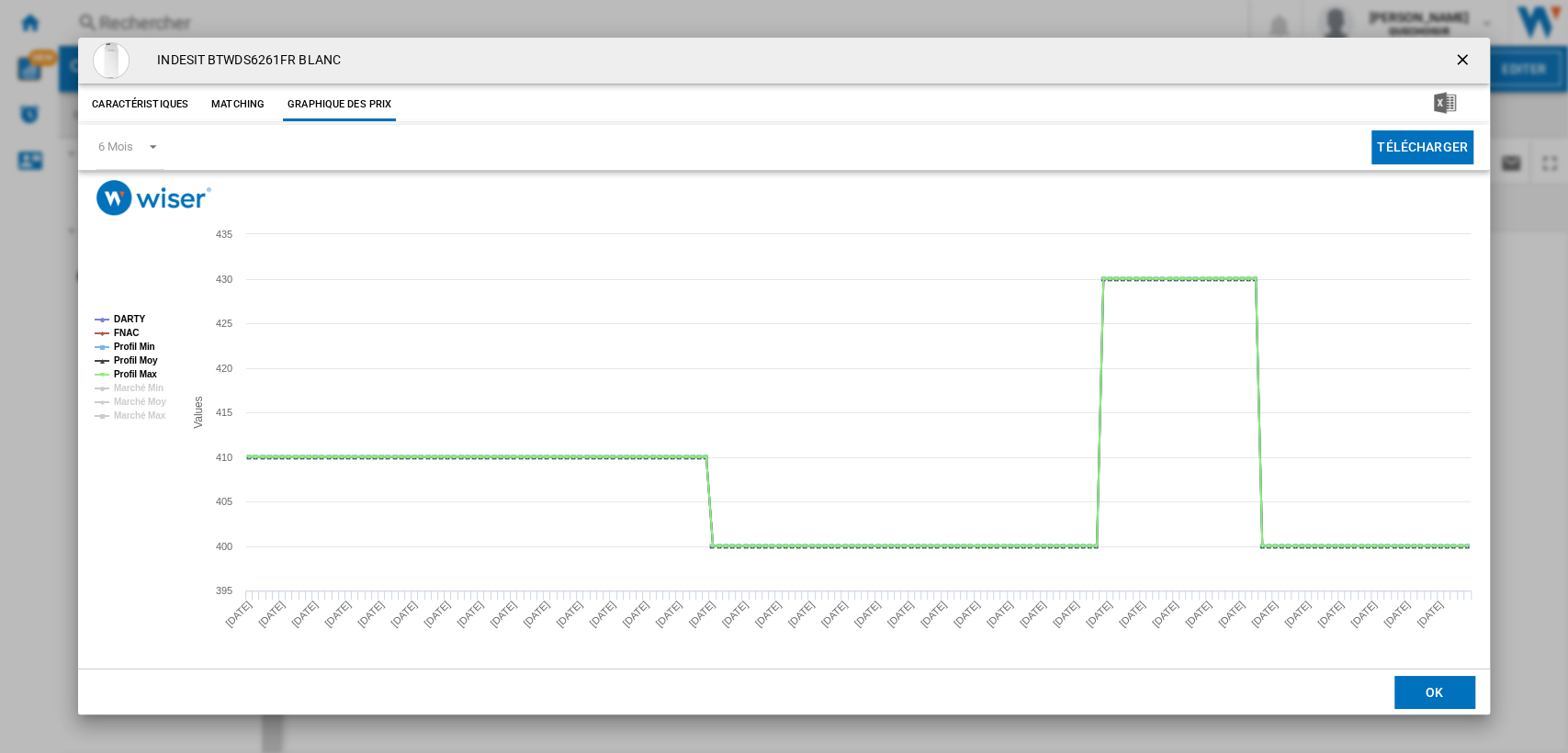
click at [1469, 63] on ng-md-icon "getI18NText('BUTTONS.CLOSE_DIALOG')" at bounding box center [1464, 61] width 22 height 22
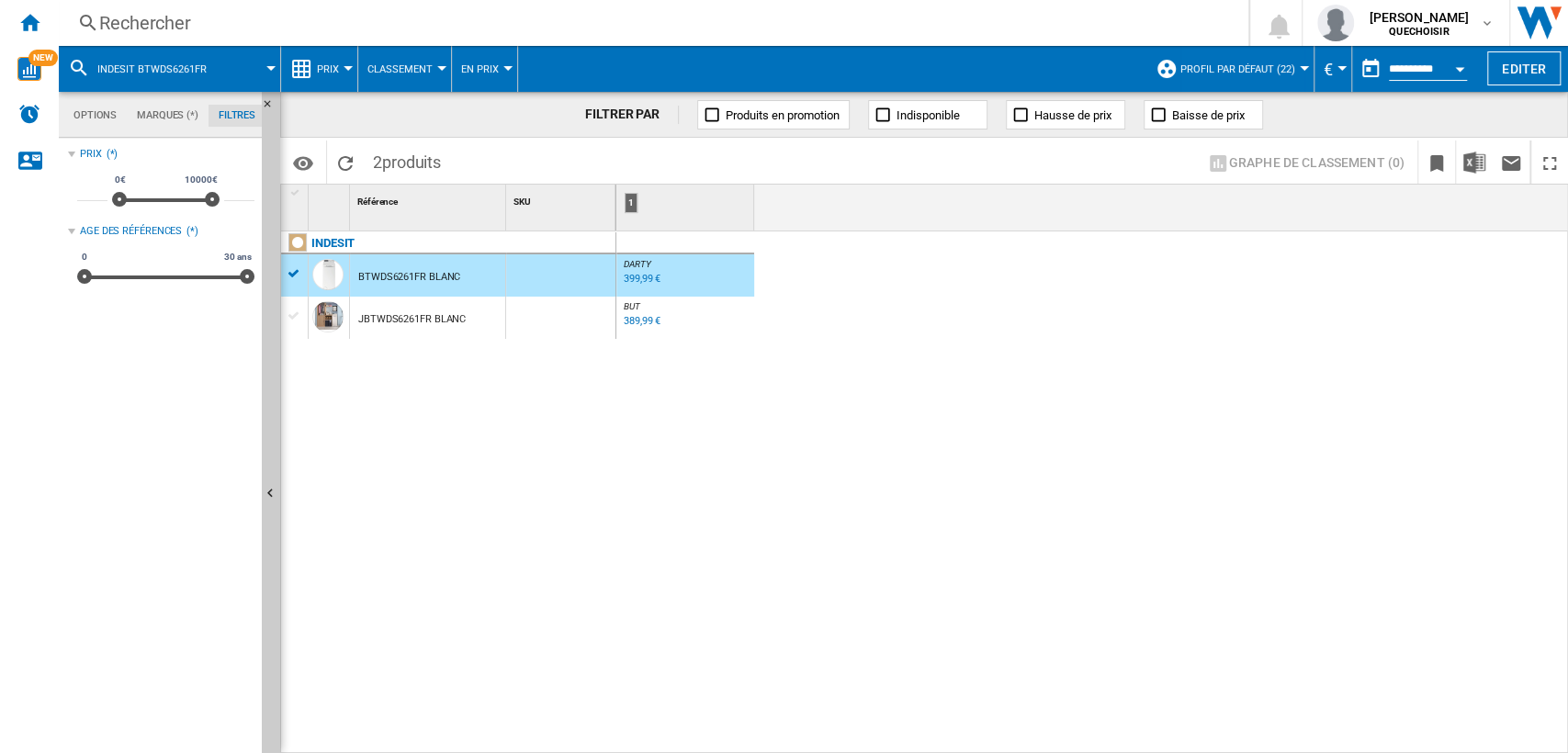
click at [648, 23] on div "Rechercher" at bounding box center [650, 23] width 1102 height 26
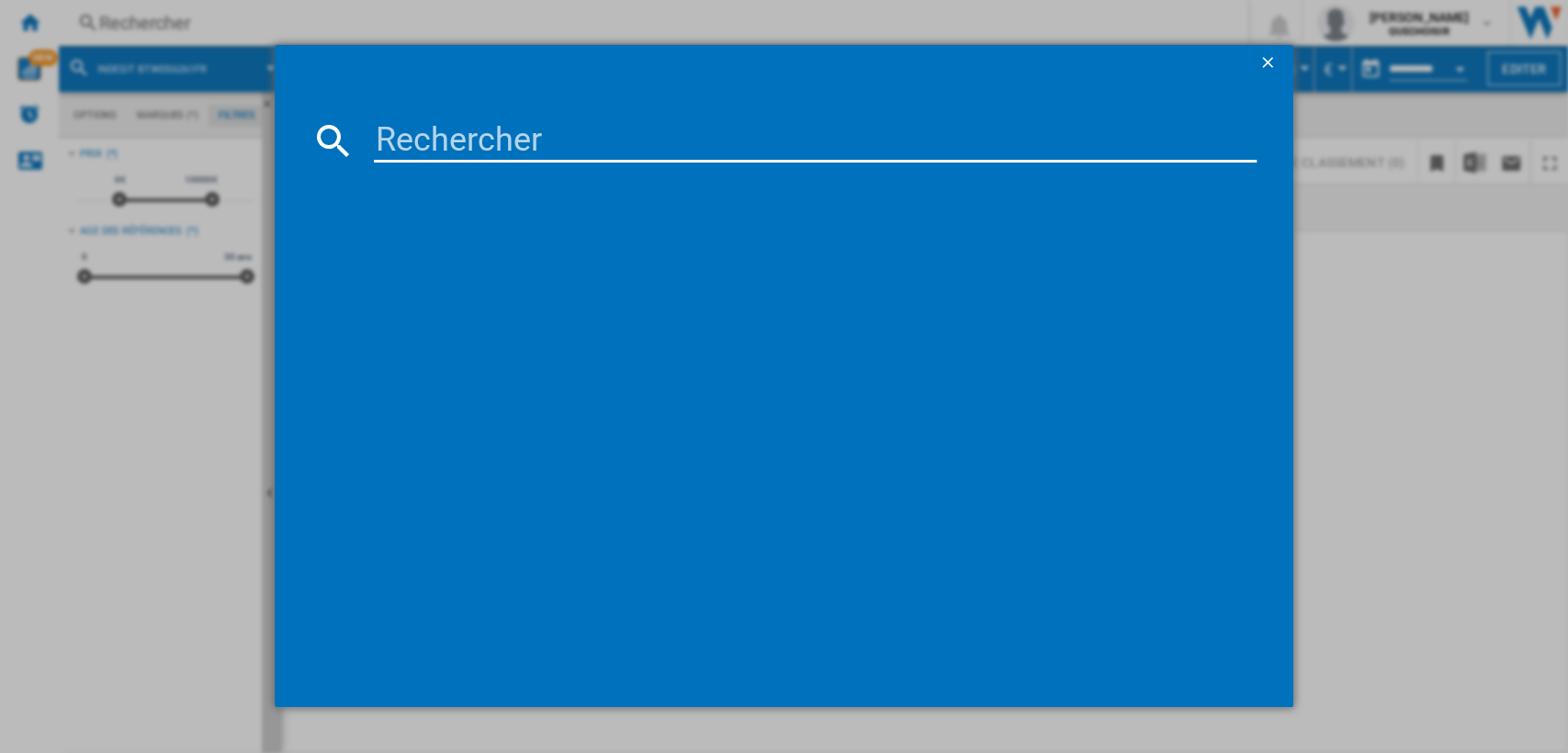
type input "WHIRLPOOL TDLR6268FR"
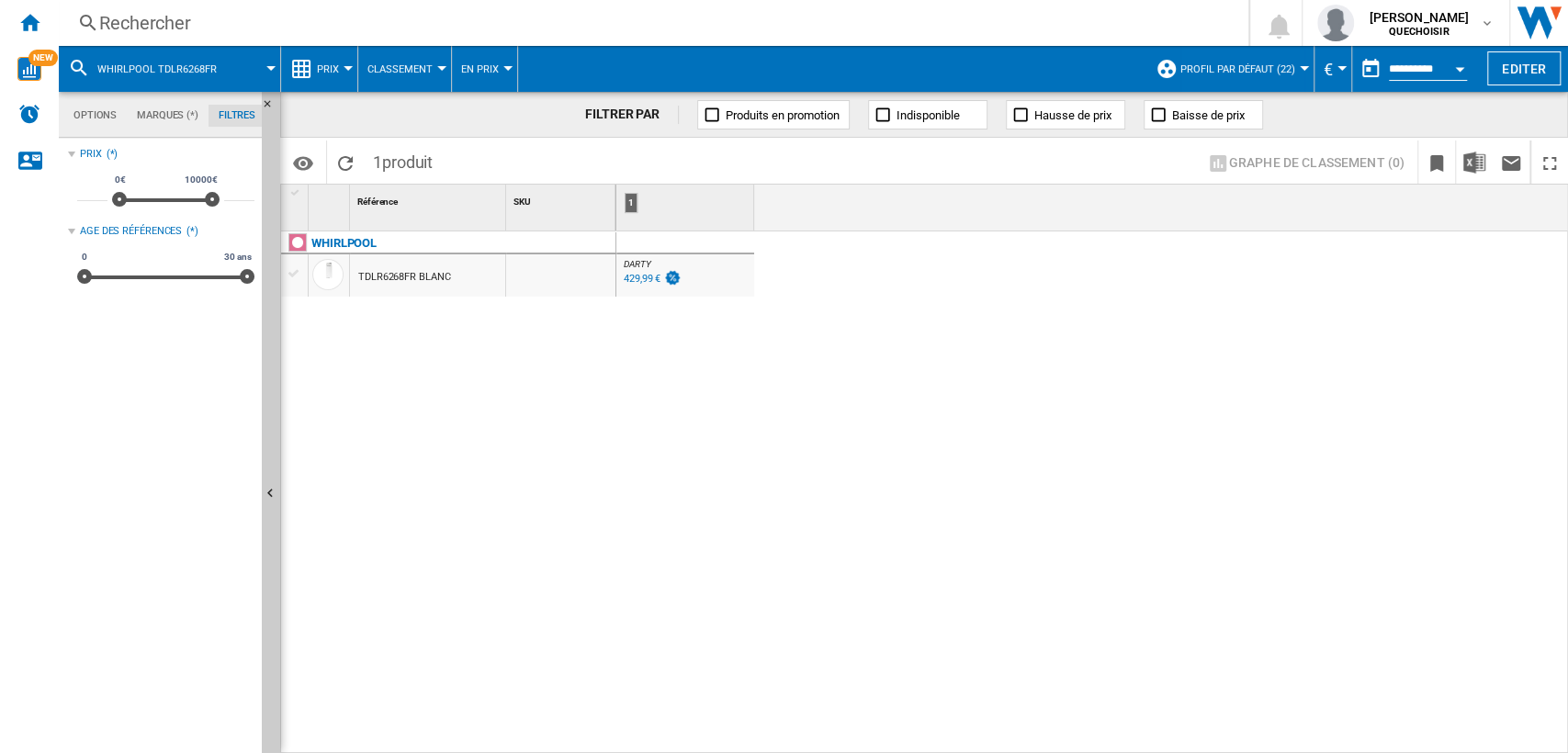
click at [417, 274] on div "TDLR6268FR BLANC" at bounding box center [404, 278] width 92 height 42
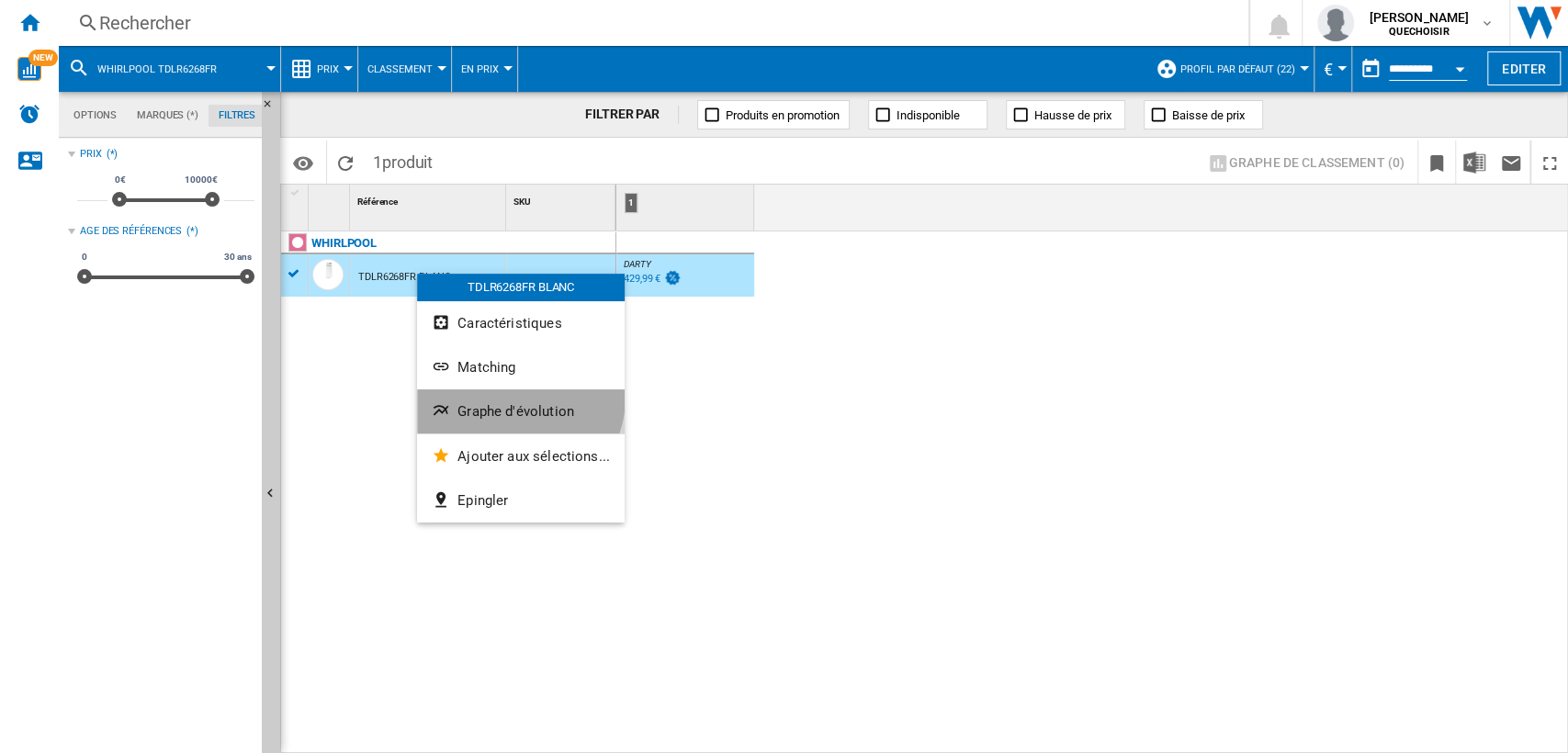
click at [511, 396] on button "Graphe d'évolution" at bounding box center [520, 412] width 208 height 44
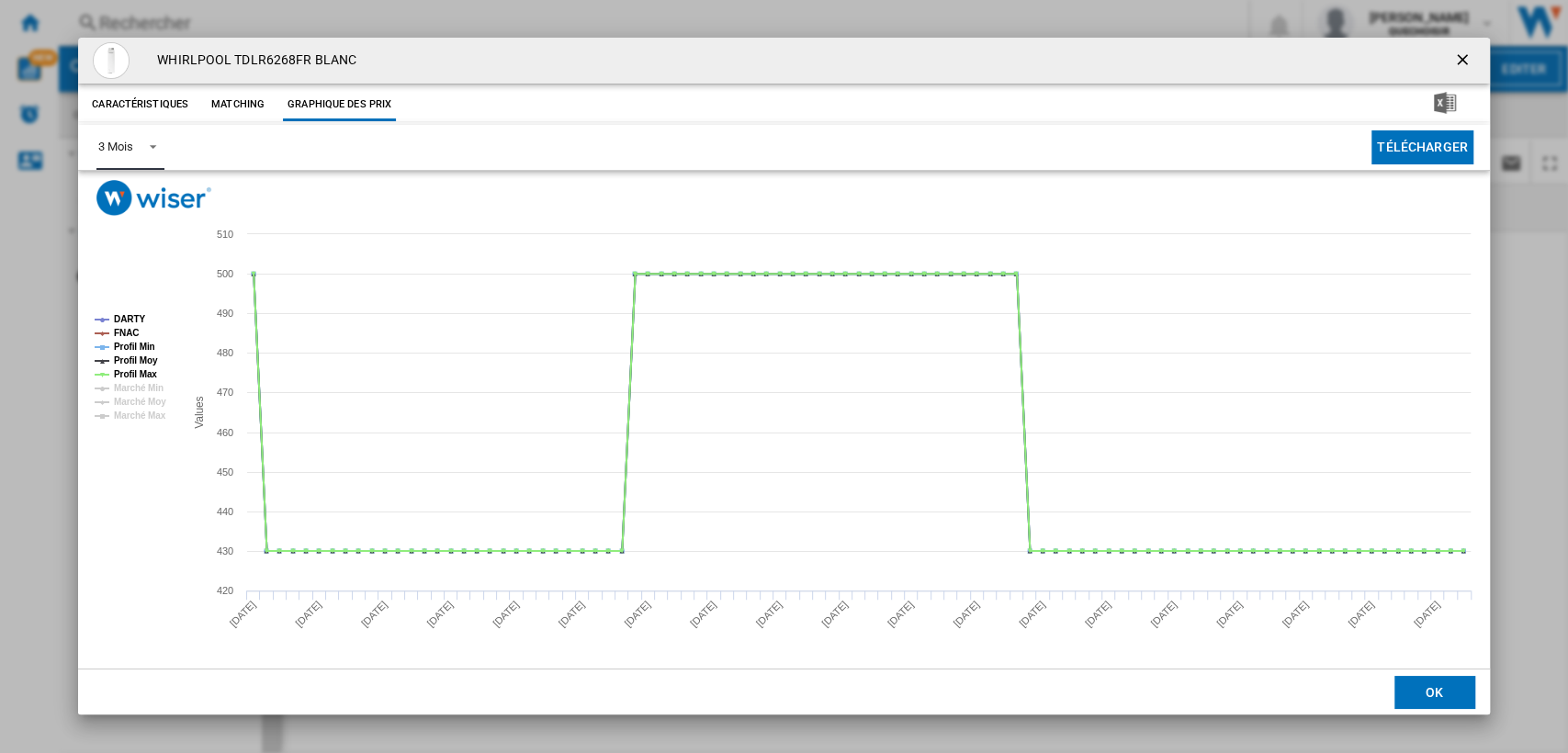
click at [112, 161] on md-select-value "3 Mois" at bounding box center [130, 147] width 67 height 45
click at [117, 201] on md-option "6 Mois" at bounding box center [146, 192] width 125 height 44
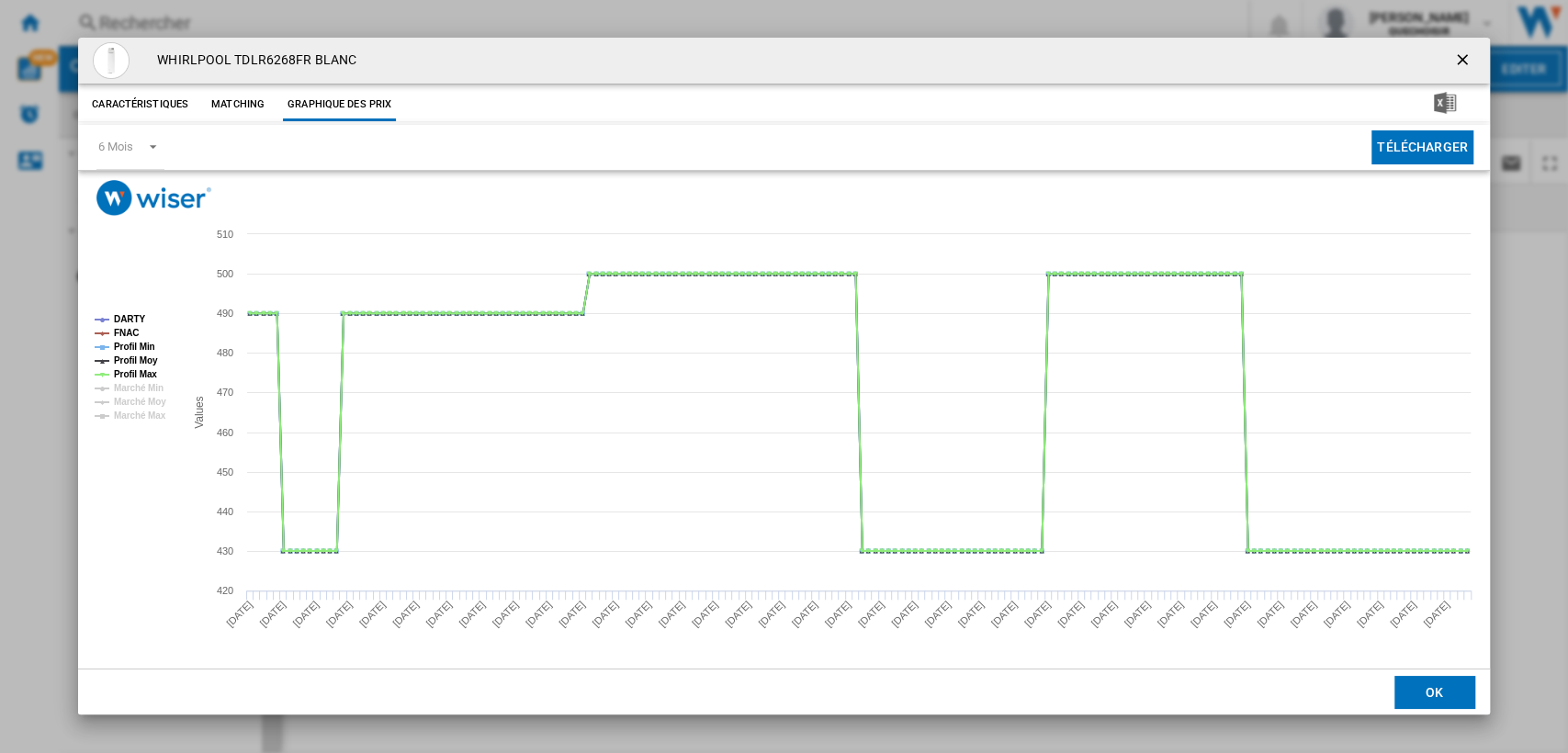
drag, startPoint x: 1453, startPoint y: 59, endPoint x: 1428, endPoint y: 63, distance: 25.3
click at [1453, 59] on ng-md-icon "getI18NText('BUTTONS.CLOSE_DIALOG')" at bounding box center [1464, 61] width 22 height 22
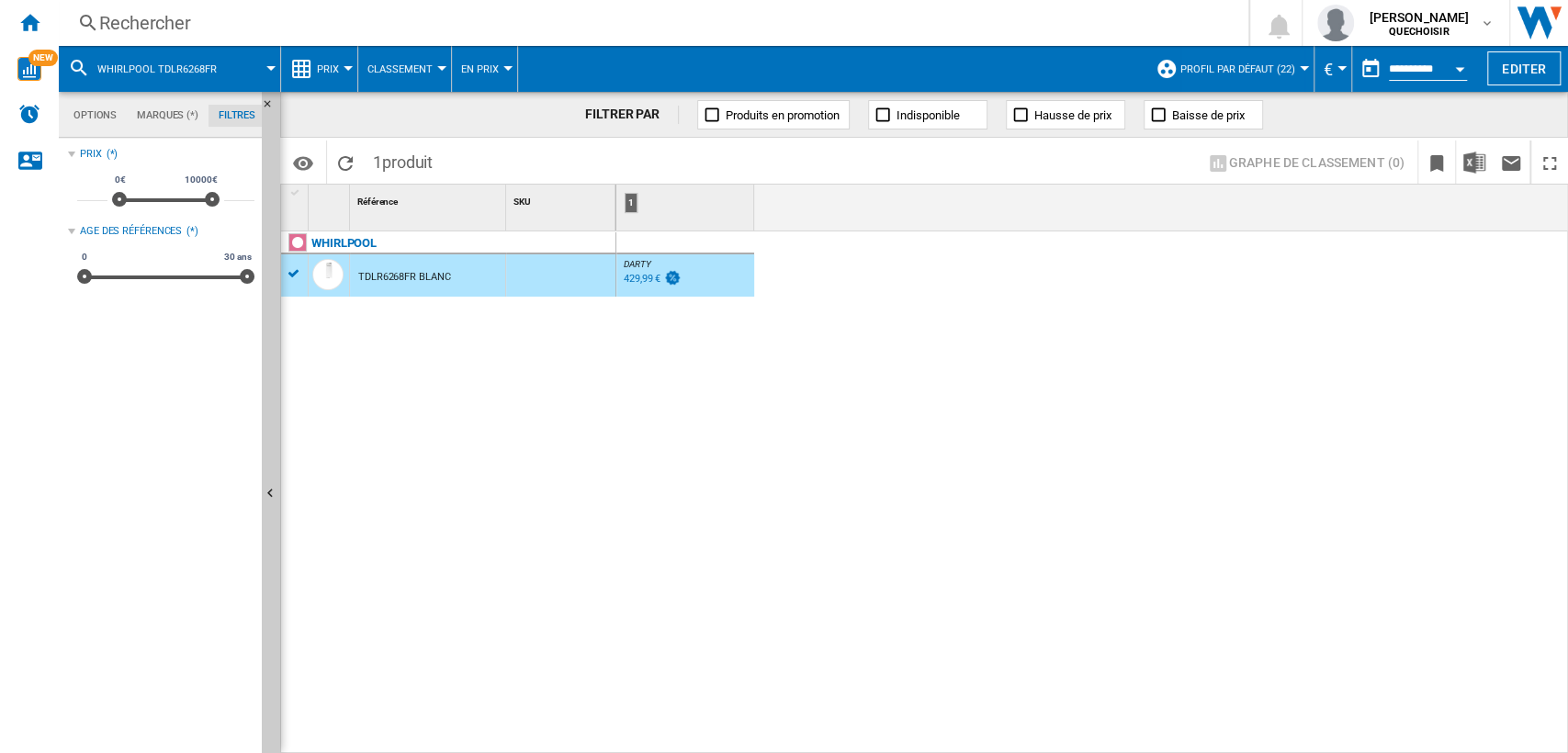
click at [953, 30] on div "Rechercher" at bounding box center [650, 23] width 1102 height 26
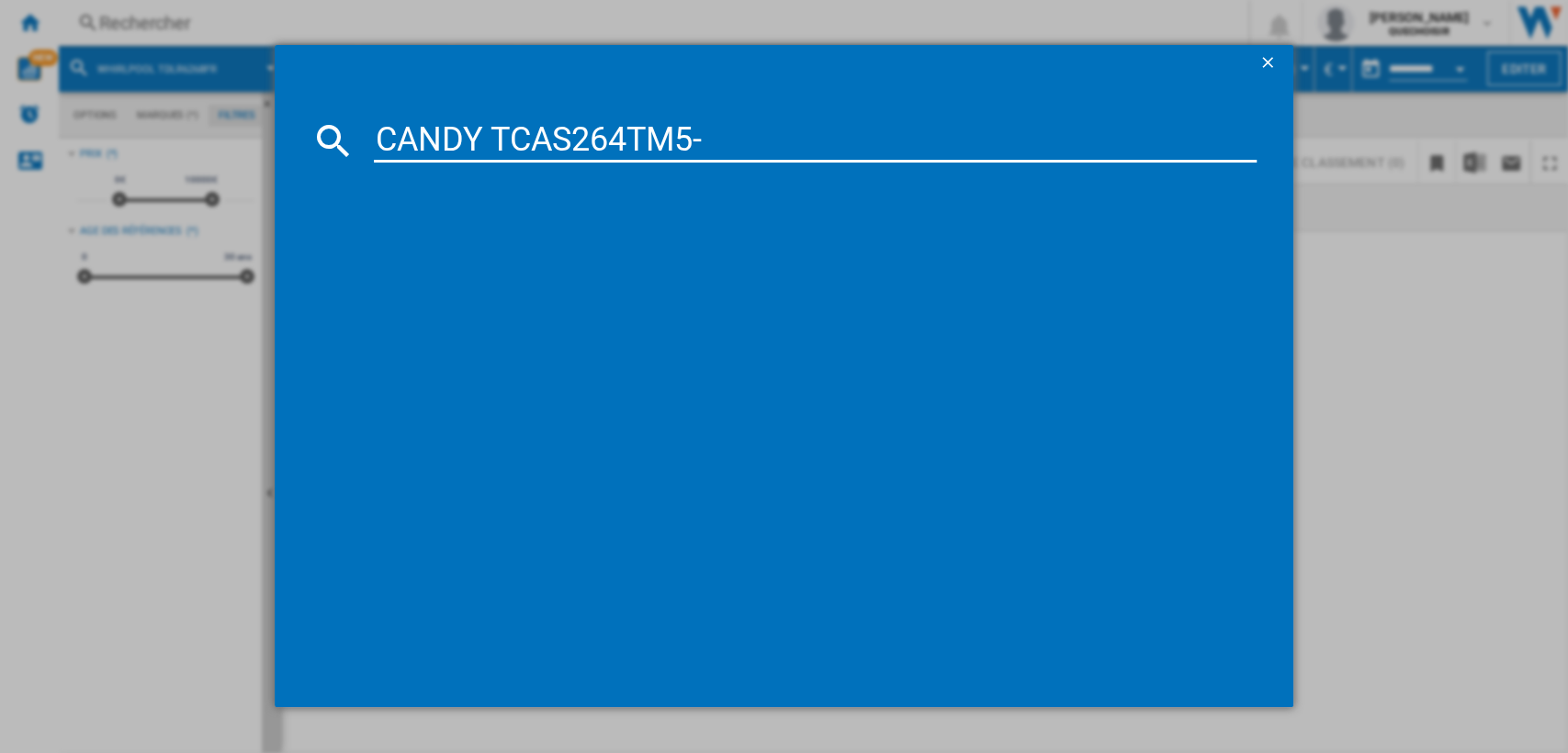
type input "CANDY TCAS264TM5"
drag, startPoint x: 492, startPoint y: 135, endPoint x: 477, endPoint y: 135, distance: 15.0
click at [477, 135] on input "CANDY TCAS264TM5" at bounding box center [815, 141] width 884 height 44
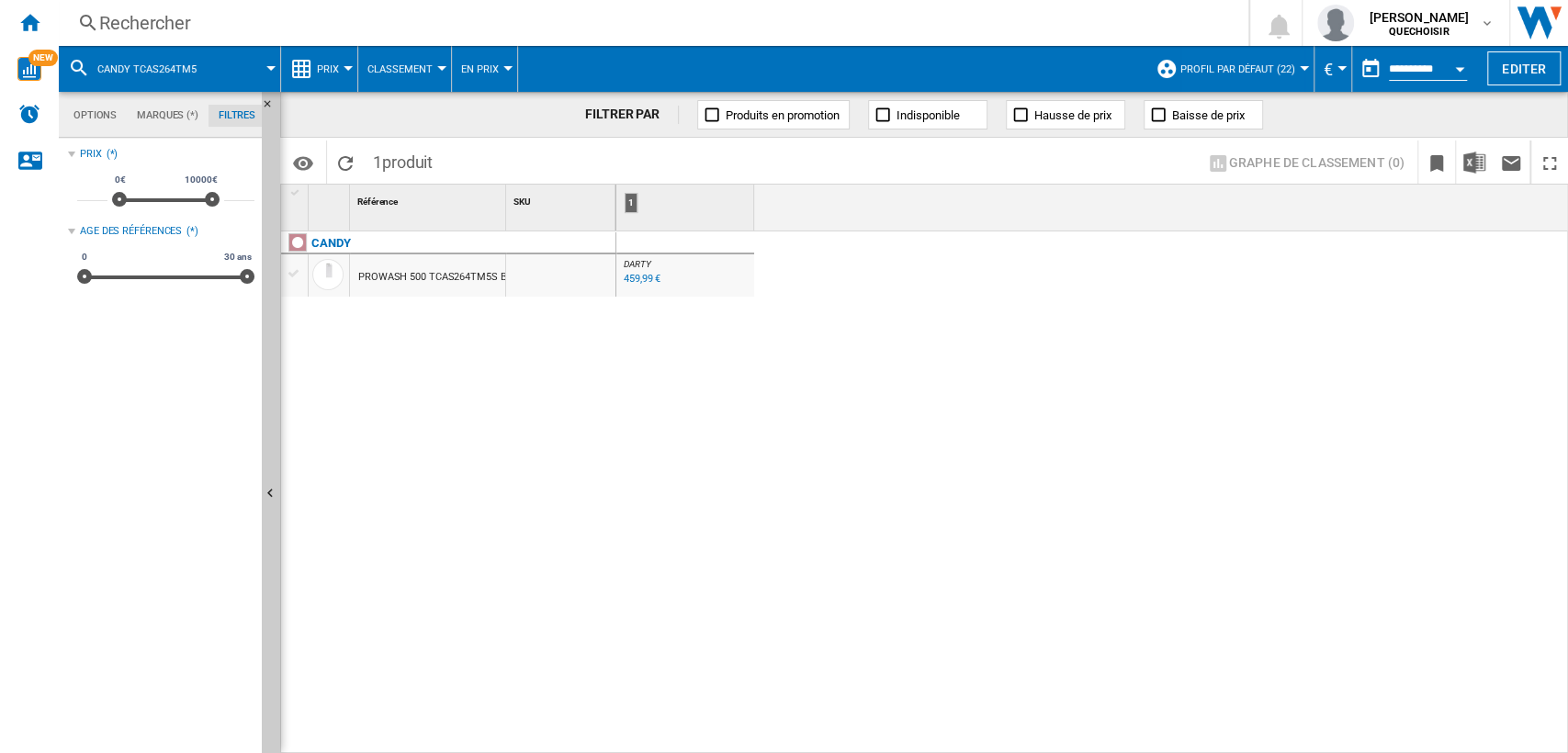
click at [438, 280] on div "PROWASH 500 TCAS264TM5S BLANC" at bounding box center [444, 278] width 173 height 42
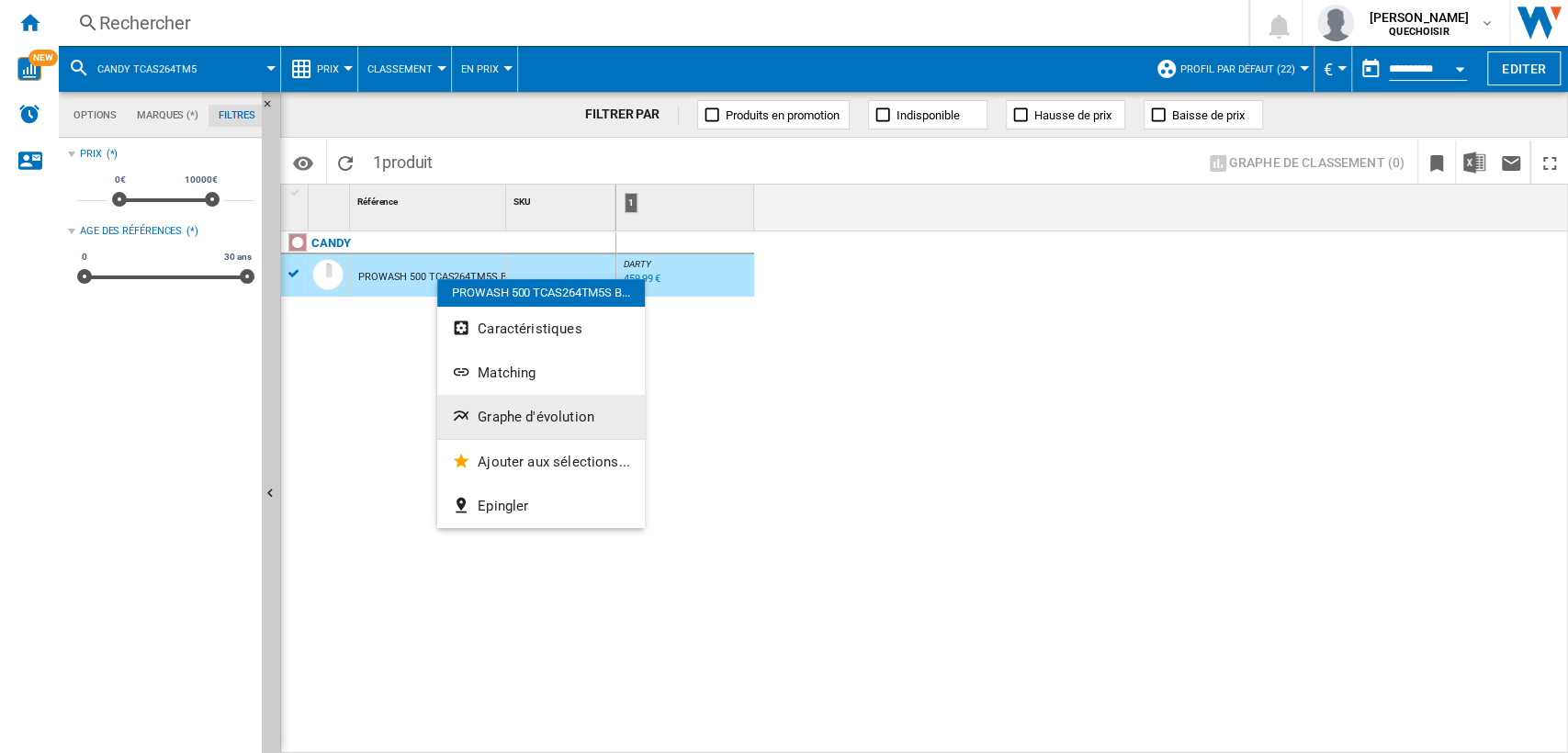
click at [505, 418] on span "Graphe d'évolution" at bounding box center [536, 417] width 117 height 16
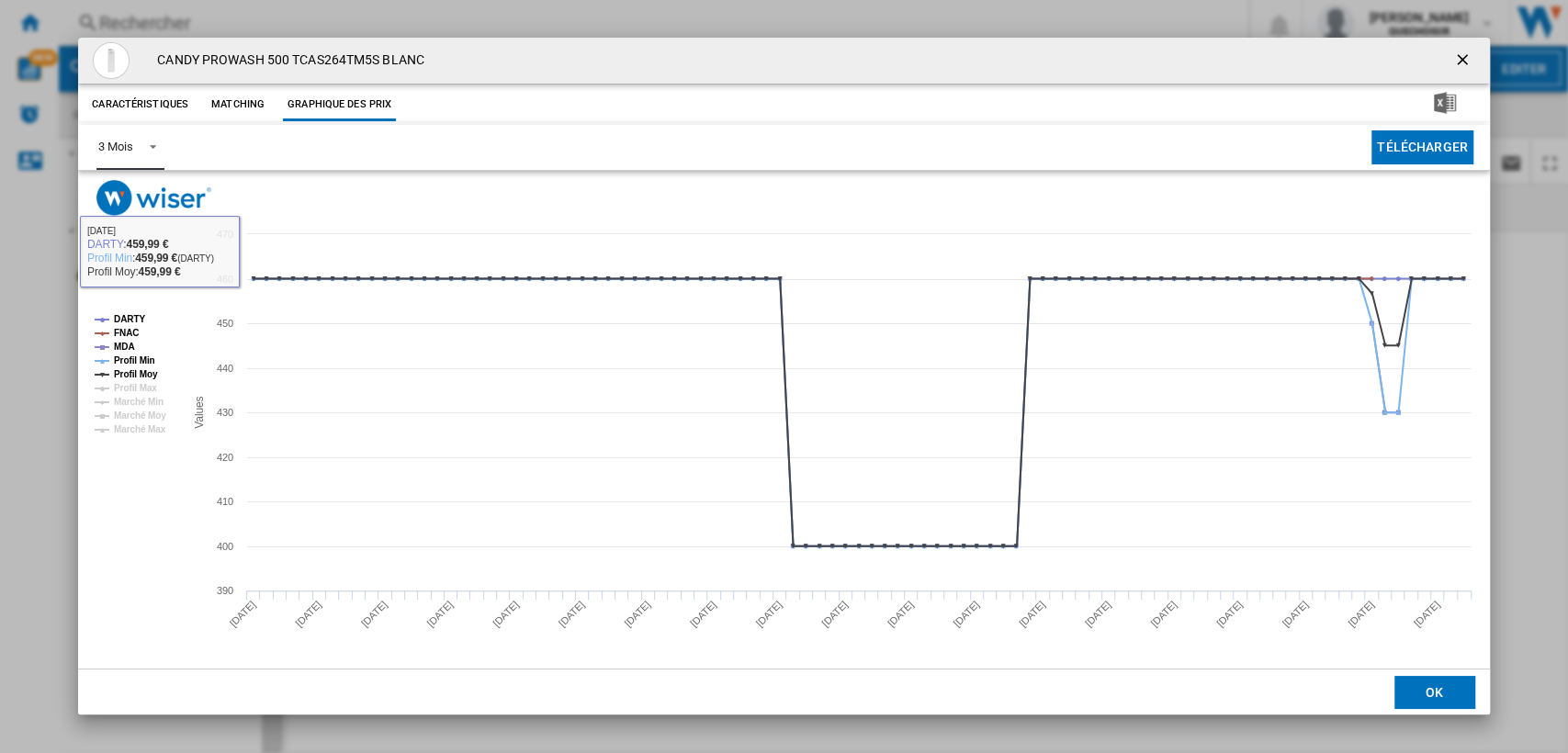
click at [143, 151] on span "Product popup" at bounding box center [148, 145] width 22 height 16
click at [138, 186] on md-option "6 Mois" at bounding box center [146, 192] width 125 height 44
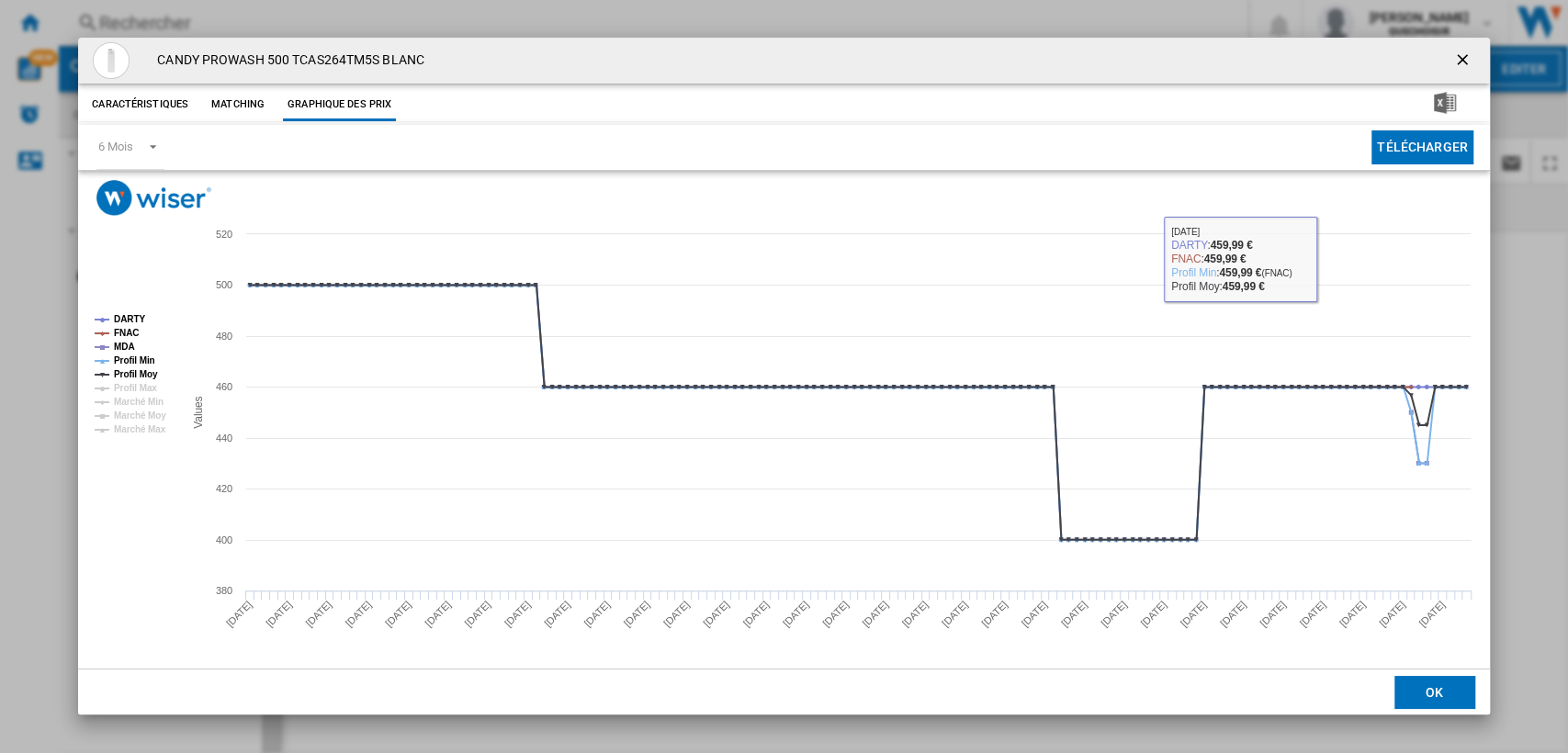
click at [1457, 68] on ng-md-icon "getI18NText('BUTTONS.CLOSE_DIALOG')" at bounding box center [1464, 61] width 22 height 22
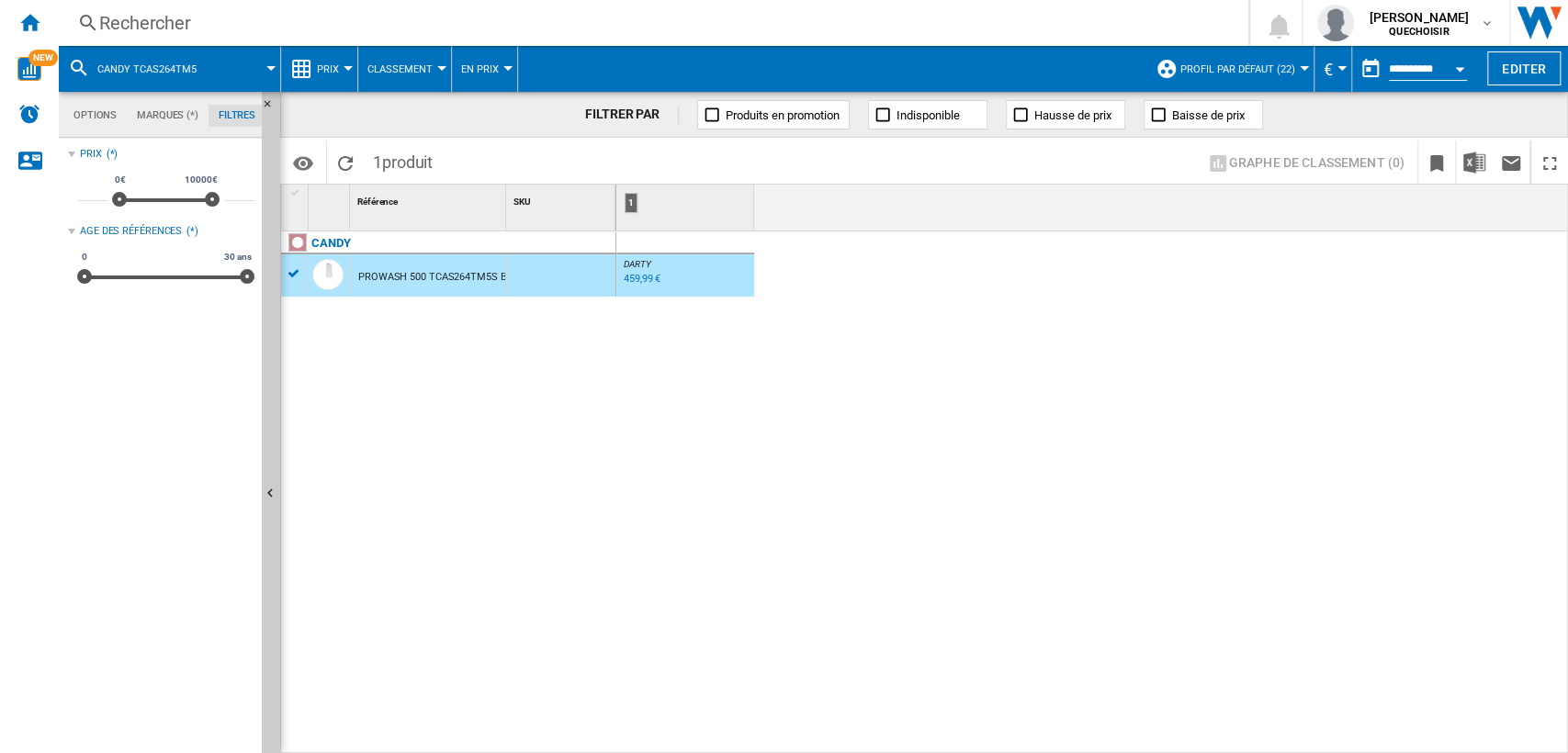
click at [397, 25] on div "Rechercher" at bounding box center [650, 23] width 1102 height 26
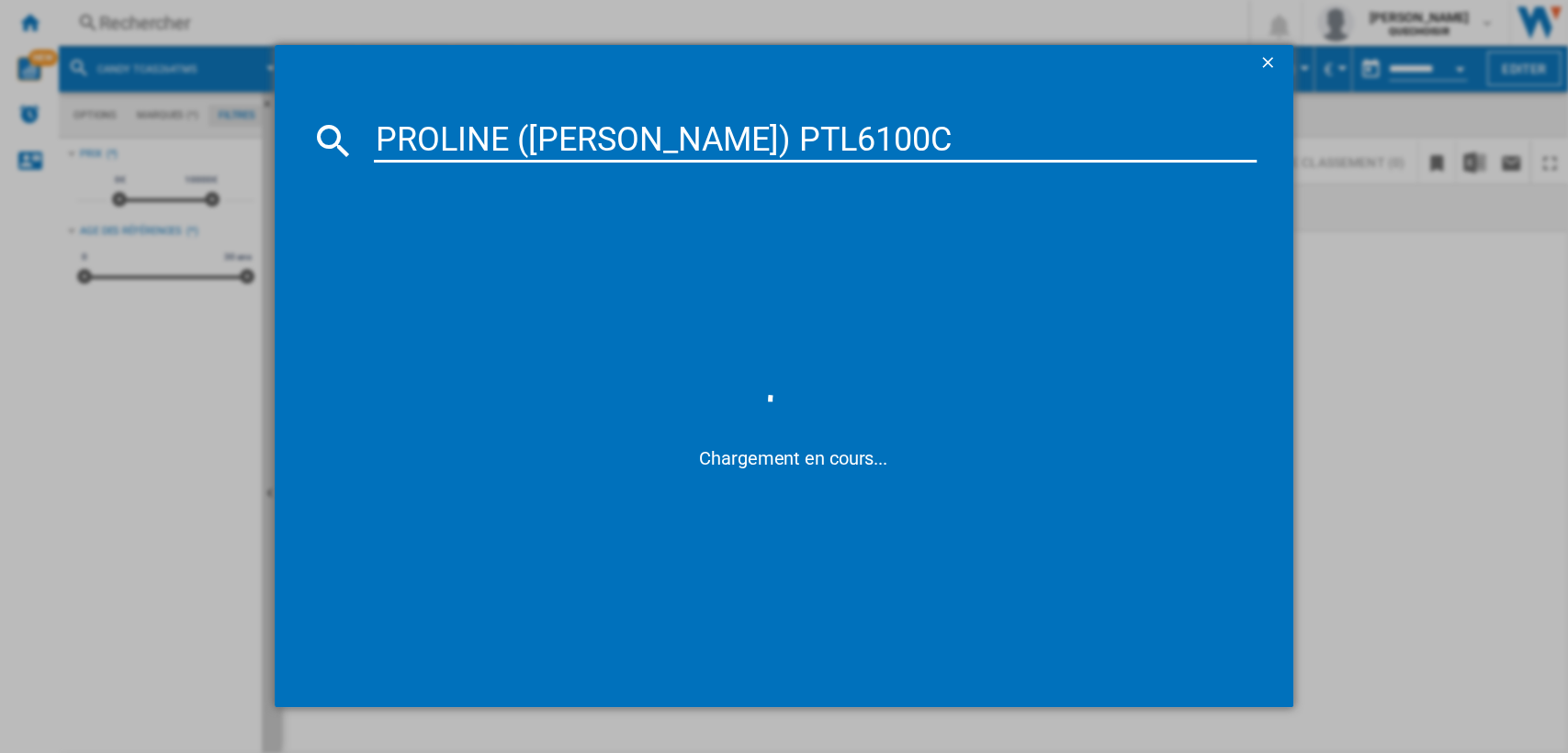
drag, startPoint x: 645, startPoint y: 134, endPoint x: 513, endPoint y: 135, distance: 132.0
click at [513, 135] on input "PROLINE (DARTY) PTL6100C" at bounding box center [815, 141] width 884 height 44
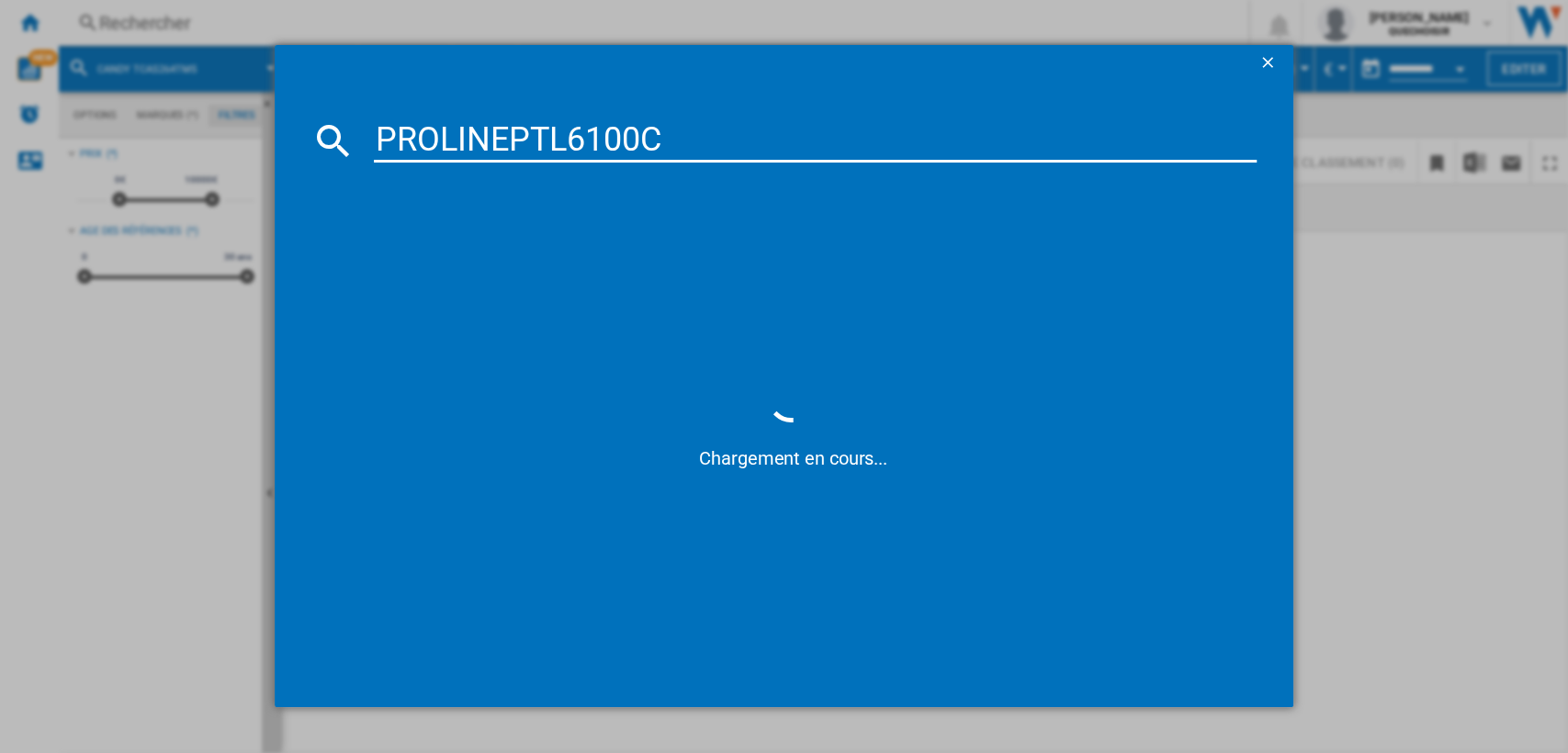
type input "PROLINE PTL6100C"
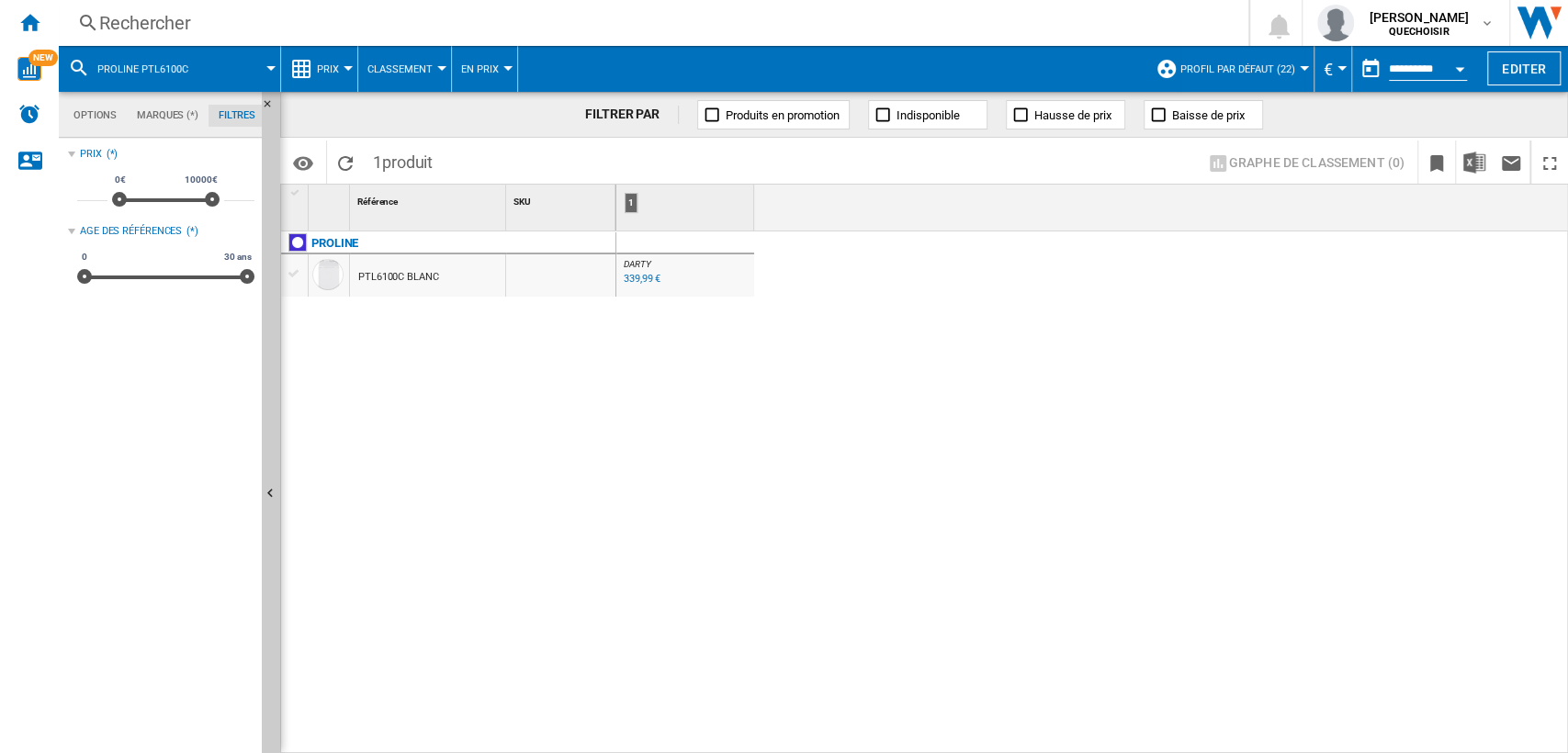
click at [397, 275] on div "PTL6100C BLANC" at bounding box center [398, 278] width 80 height 42
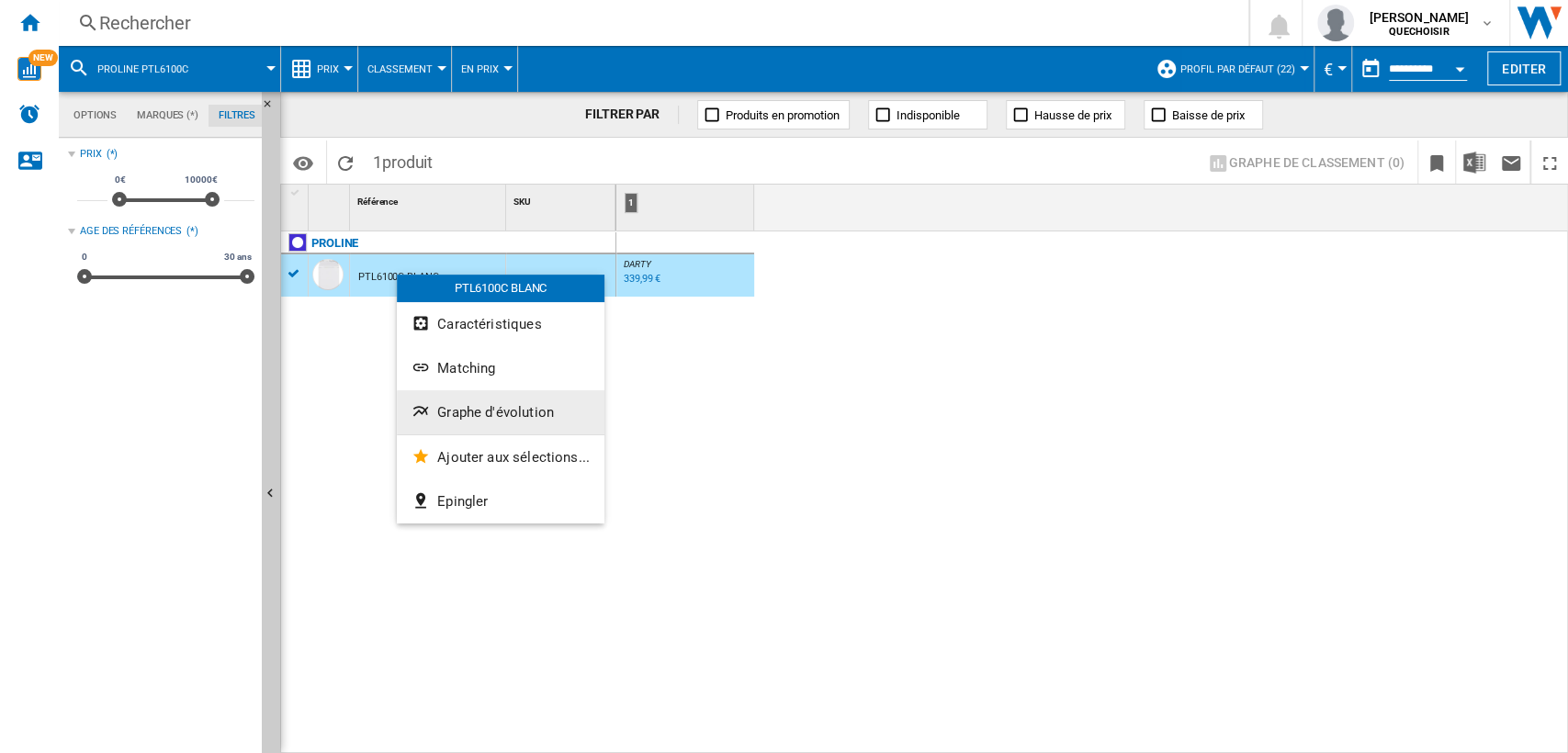
click at [485, 407] on span "Graphe d'évolution" at bounding box center [496, 412] width 117 height 16
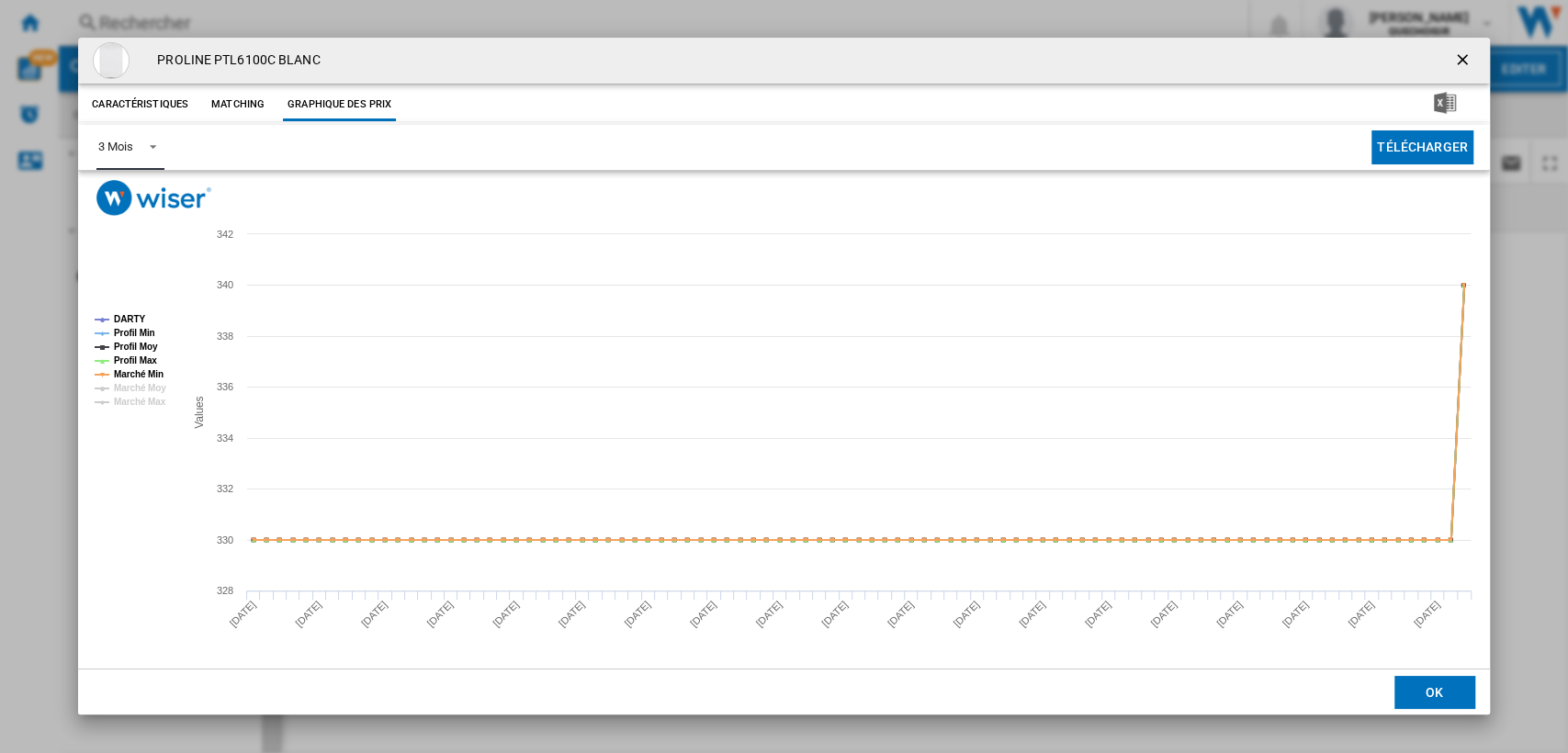
click at [125, 142] on div "3 Mois" at bounding box center [115, 147] width 34 height 13
click at [128, 174] on md-option "6 Mois" at bounding box center [146, 192] width 125 height 44
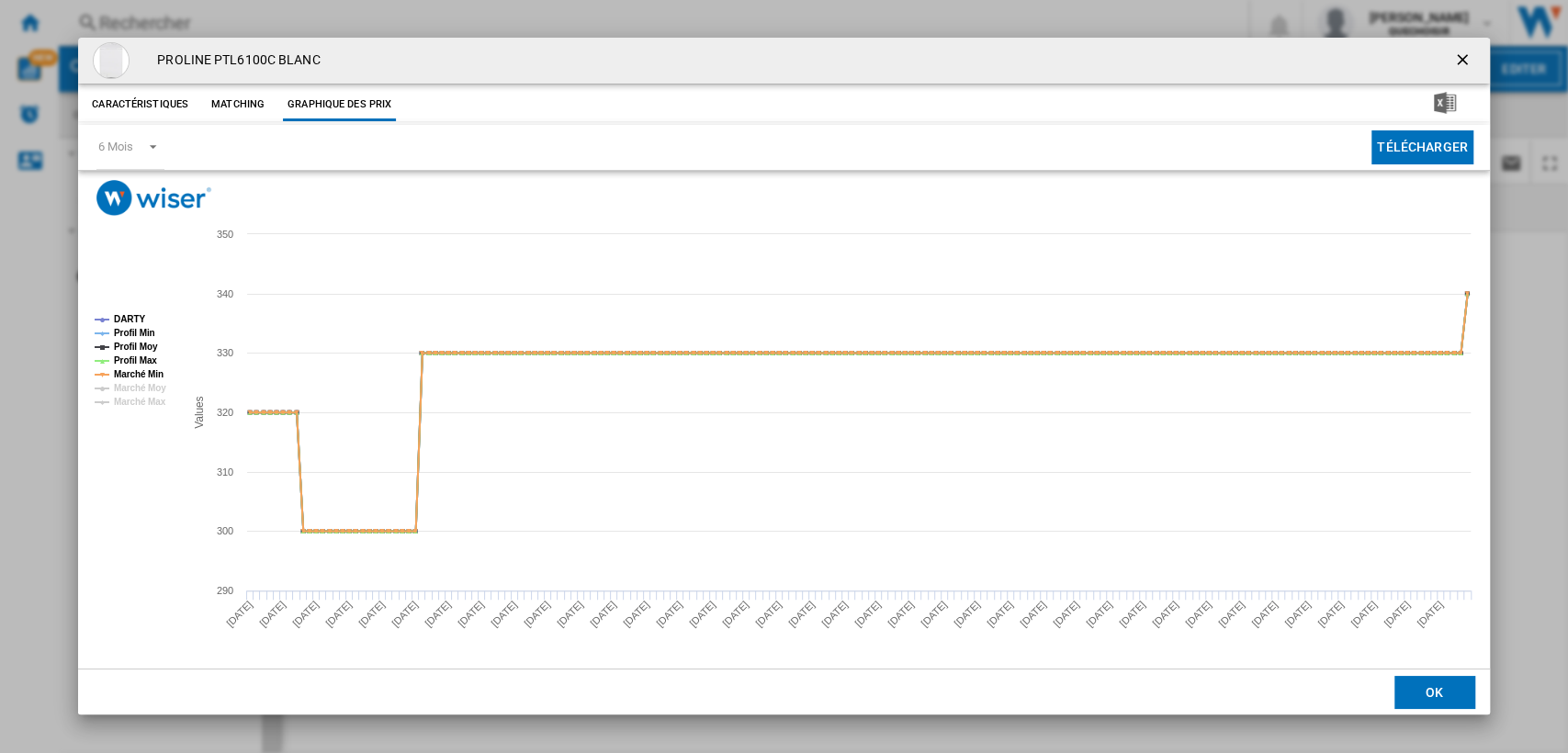
drag, startPoint x: 1459, startPoint y: 57, endPoint x: 1444, endPoint y: 60, distance: 15.3
click at [1459, 57] on ng-md-icon "getI18NText('BUTTONS.CLOSE_DIALOG')" at bounding box center [1464, 61] width 22 height 22
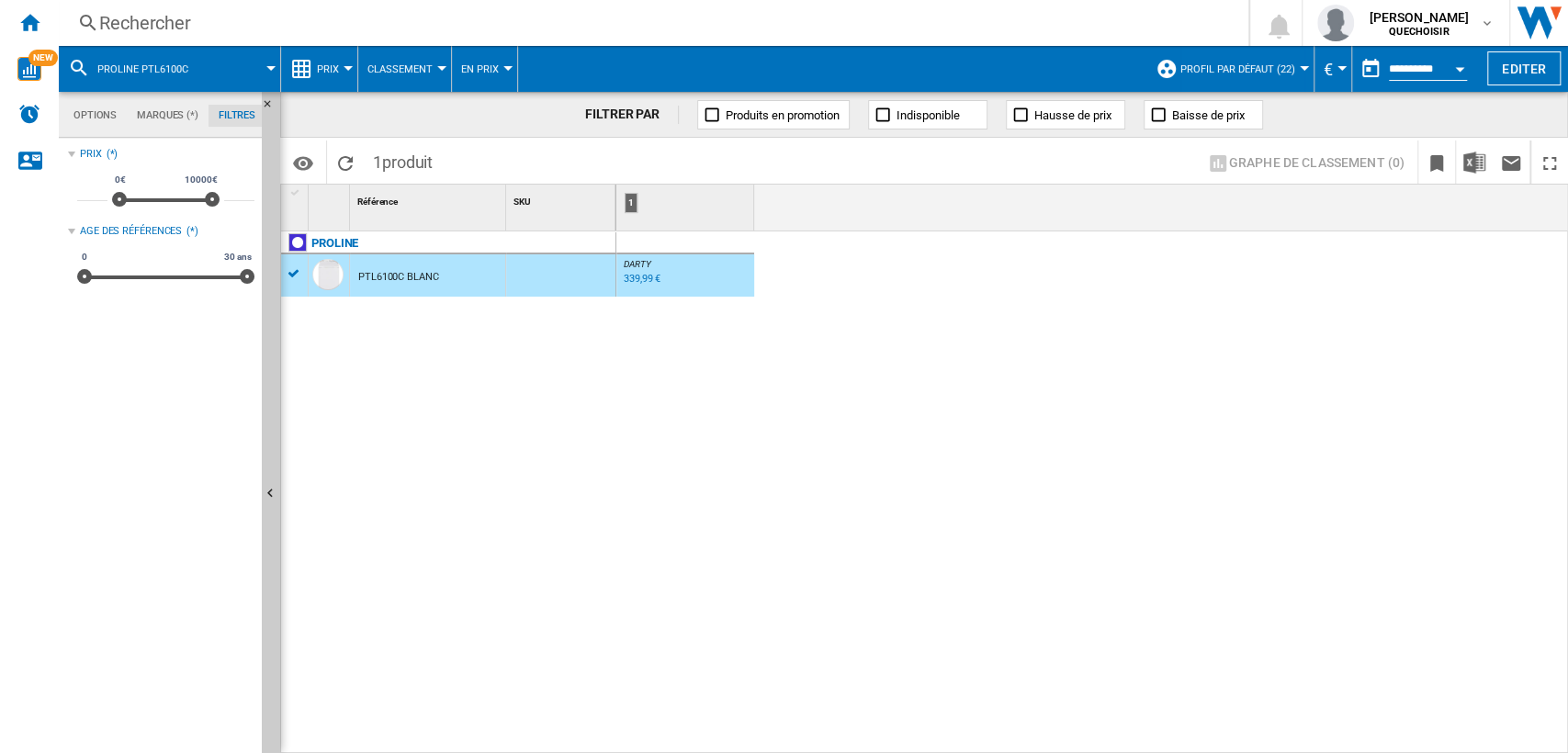
click at [651, 29] on div "Rechercher" at bounding box center [650, 23] width 1102 height 26
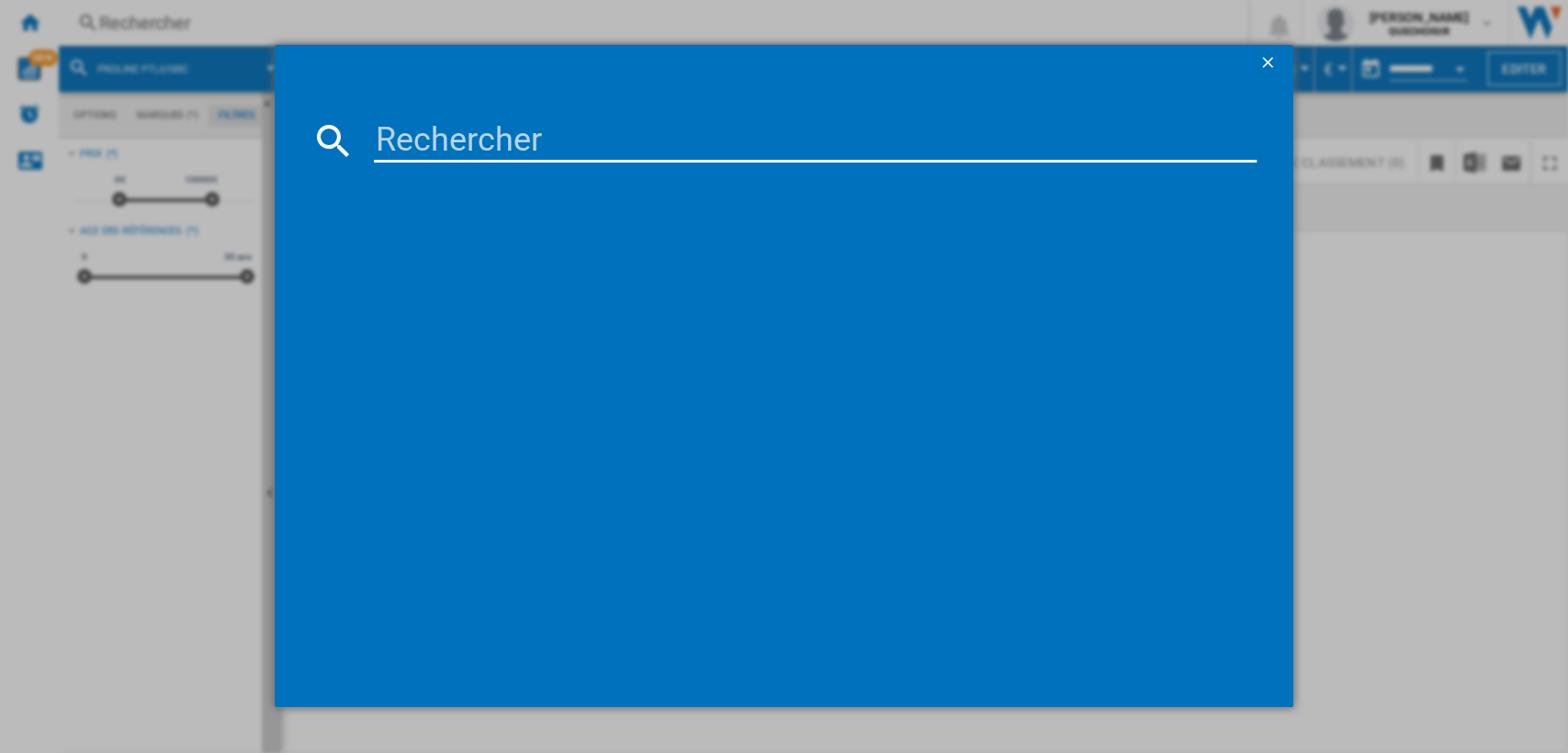
type input "INDESIT BTWS50400FR"
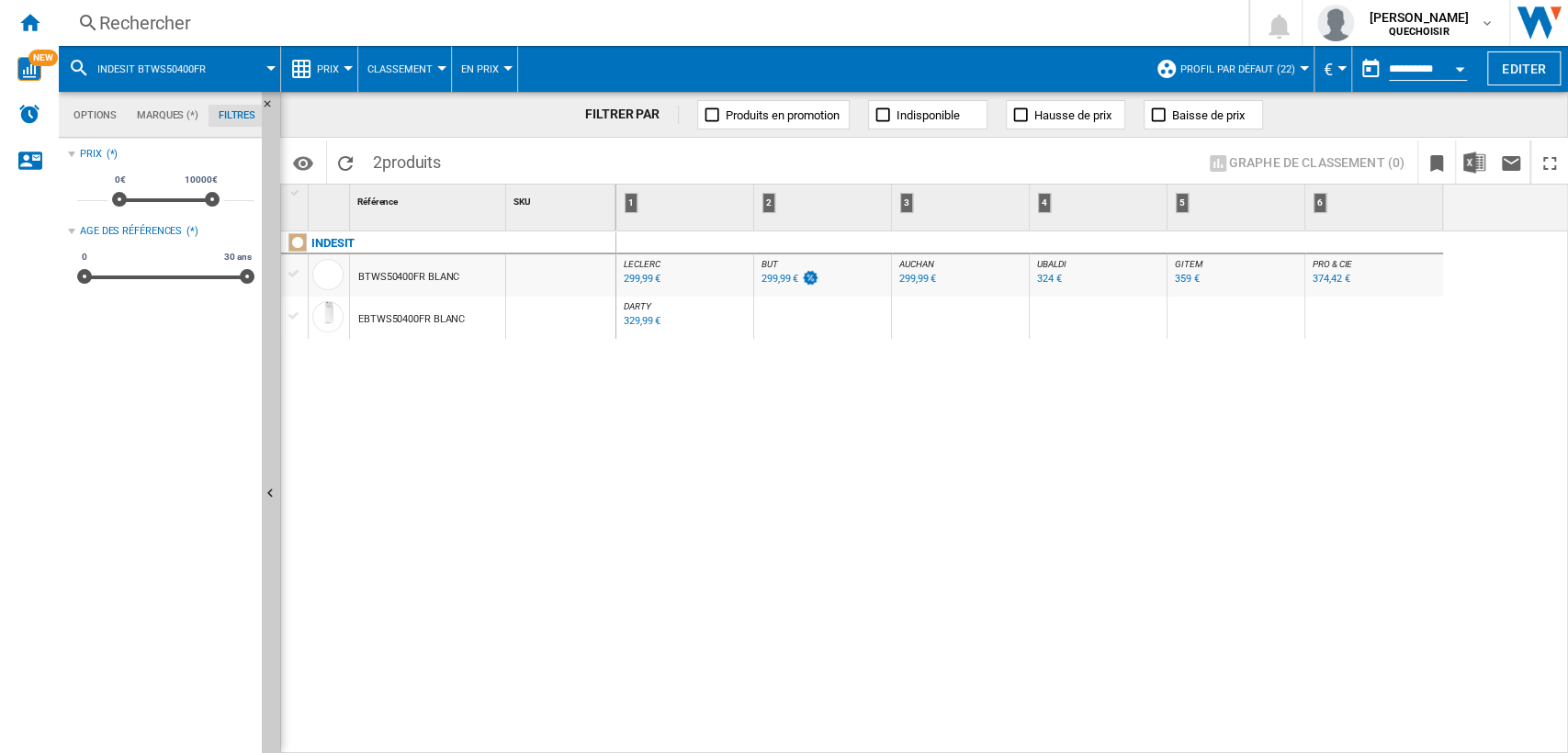
click at [401, 275] on div "BTWS50400FR BLANC" at bounding box center [408, 278] width 101 height 42
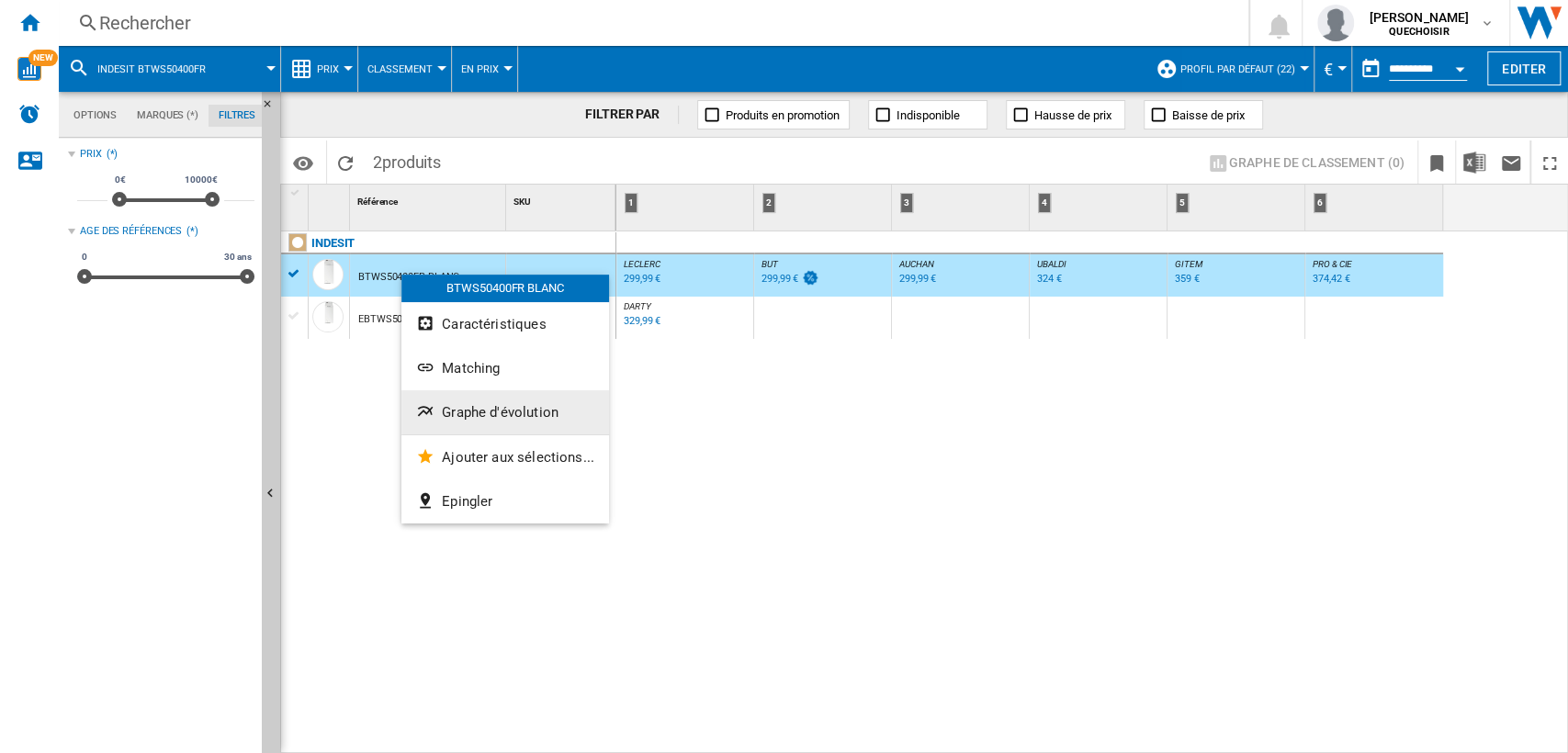
click at [489, 401] on button "Graphe d'évolution" at bounding box center [505, 413] width 208 height 44
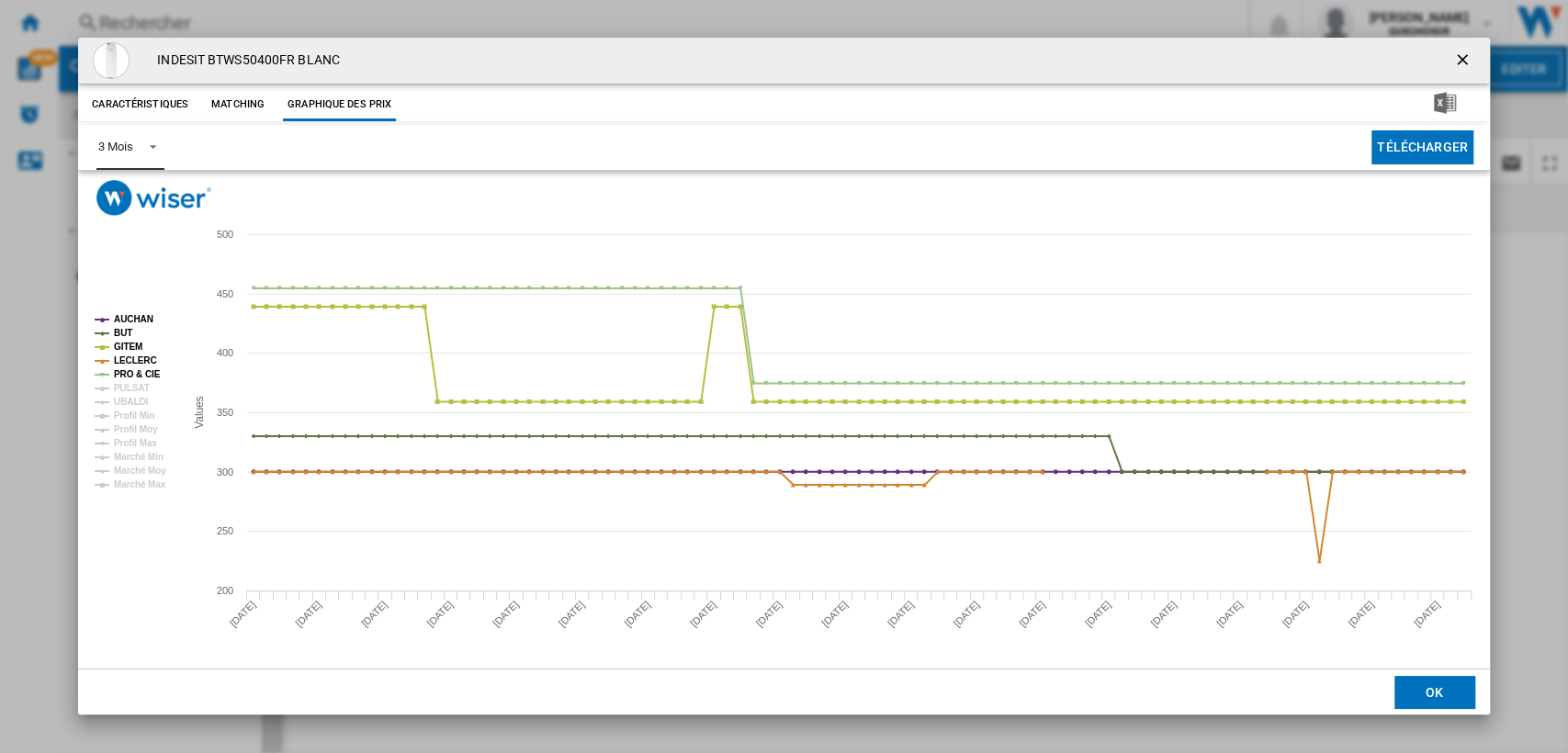
click at [134, 155] on md-select-value "3 Mois" at bounding box center [130, 147] width 67 height 45
click at [167, 201] on md-option "6 Mois" at bounding box center [146, 192] width 125 height 44
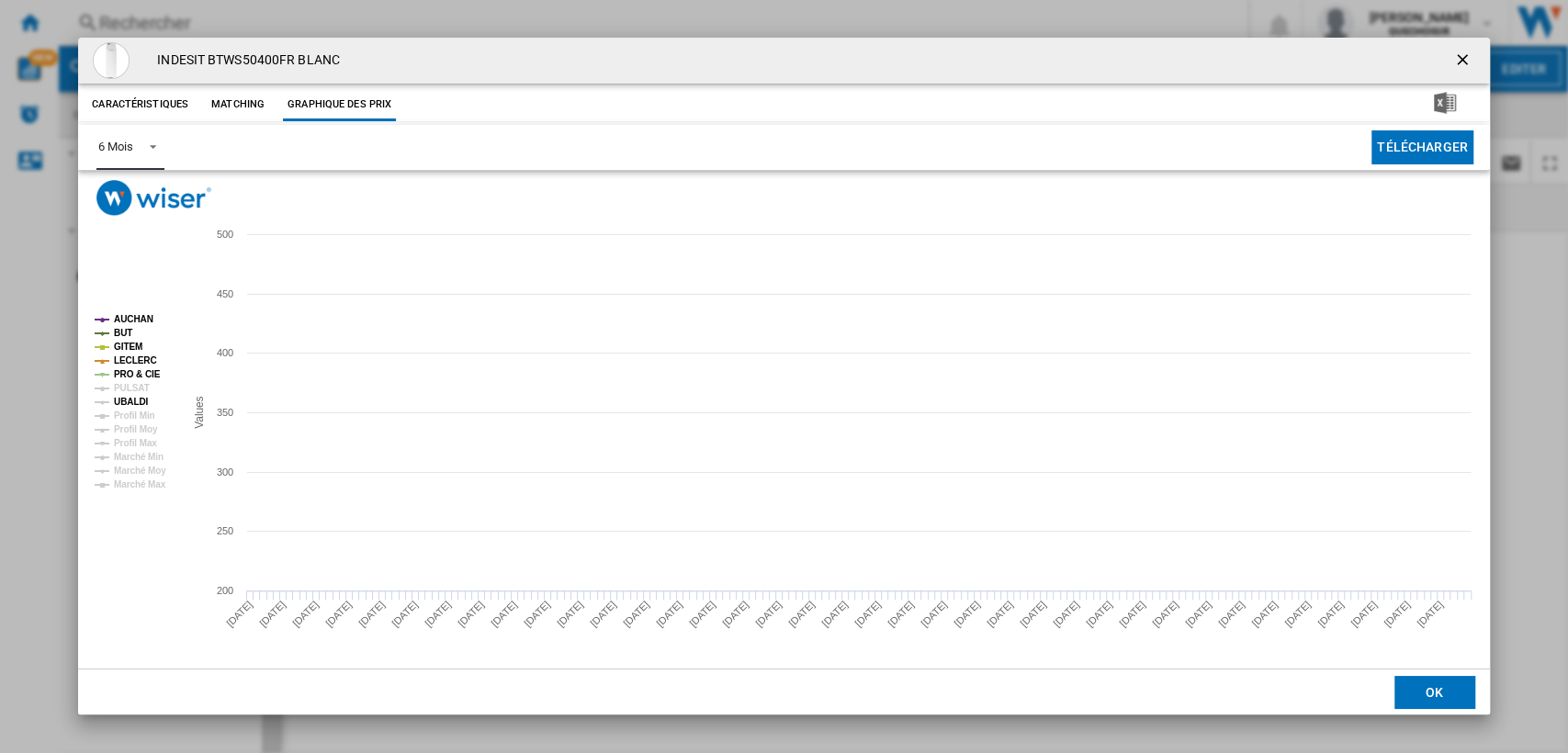
click at [131, 397] on tspan "UBALDI" at bounding box center [130, 401] width 34 height 11
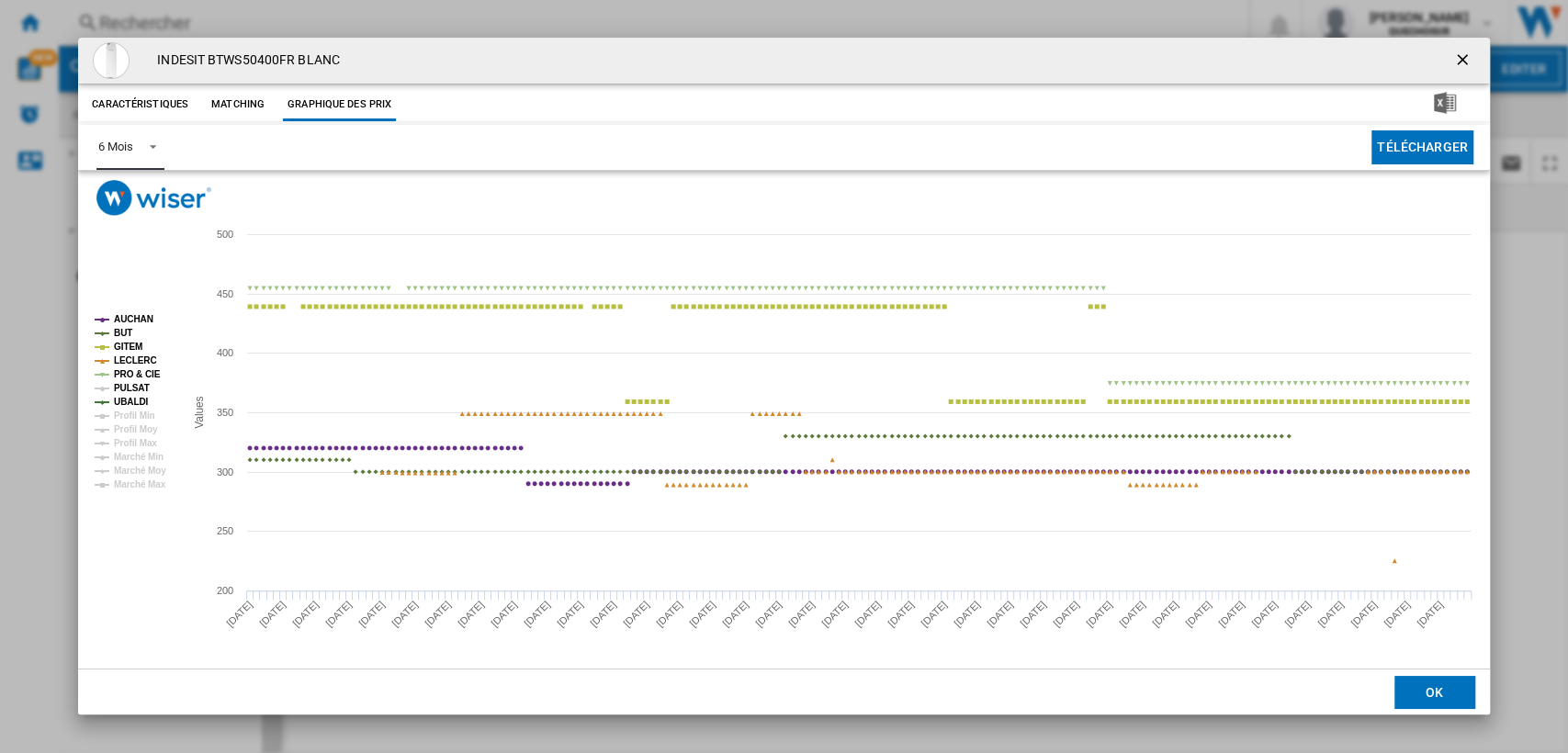
click at [131, 392] on tspan "PULSAT" at bounding box center [131, 388] width 35 height 11
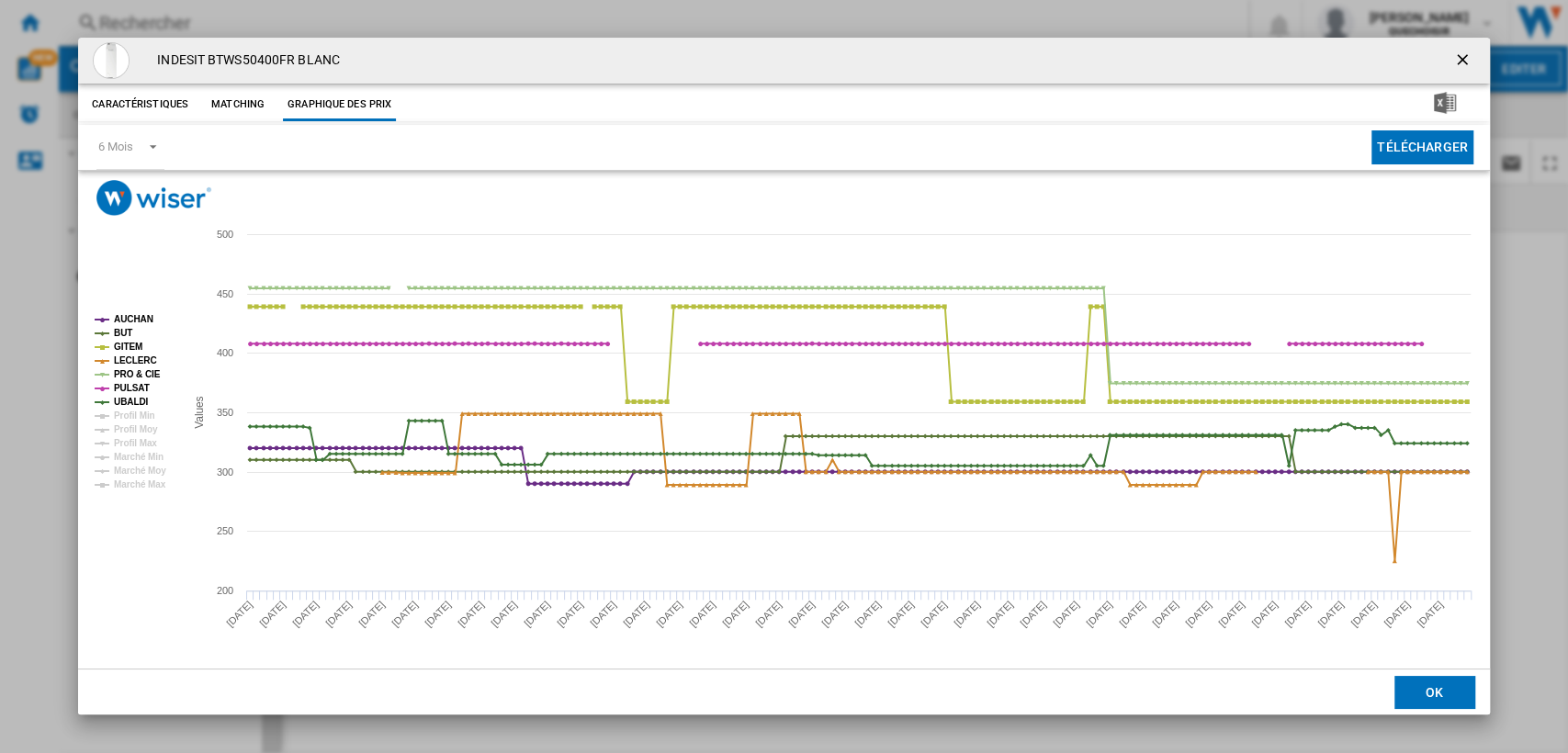
click at [1463, 60] on ng-md-icon "getI18NText('BUTTONS.CLOSE_DIALOG')" at bounding box center [1464, 61] width 22 height 22
